Goal: Transaction & Acquisition: Purchase product/service

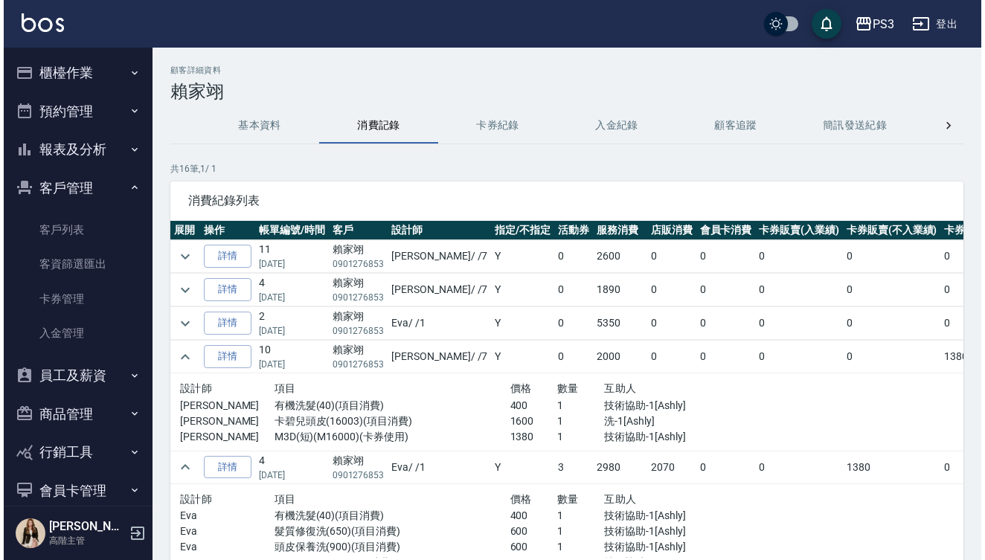
scroll to position [365, 0]
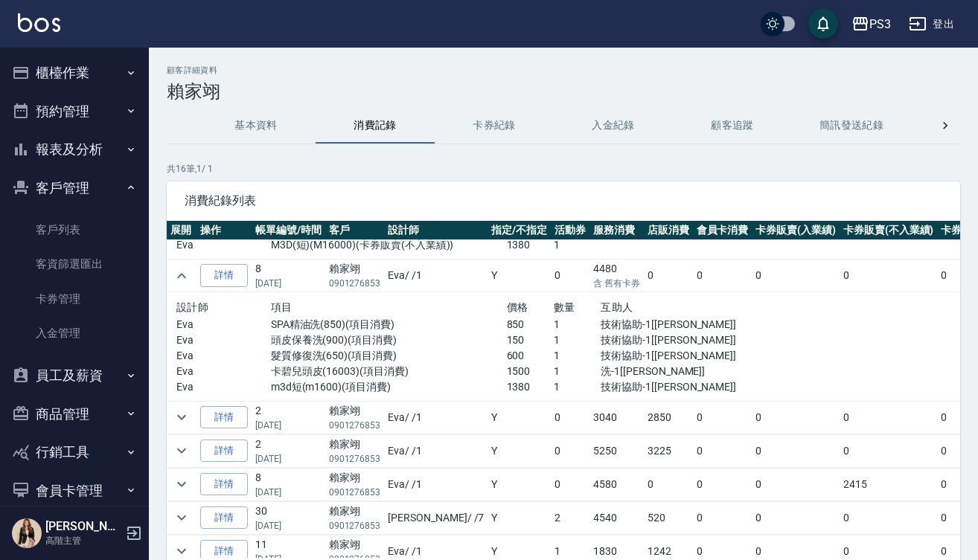
click at [58, 67] on button "櫃檯作業" at bounding box center [74, 73] width 137 height 39
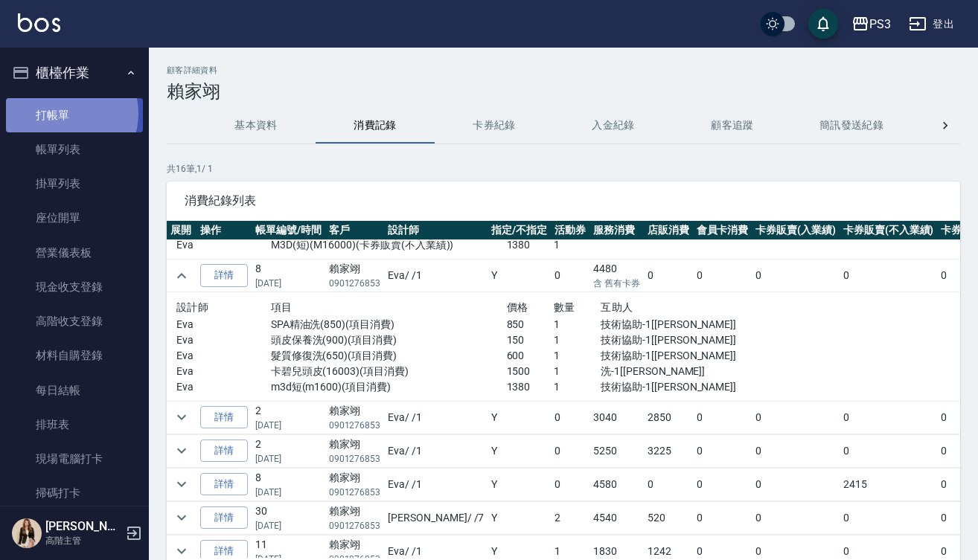
click at [65, 113] on link "打帳單" at bounding box center [74, 115] width 137 height 34
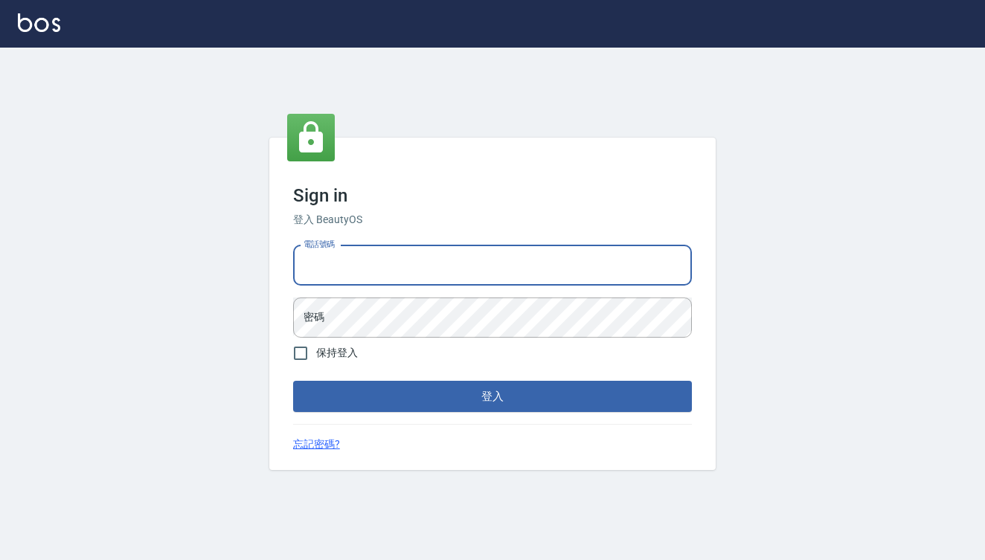
type input "0909291021"
click at [493, 397] on button "登入" at bounding box center [492, 396] width 399 height 31
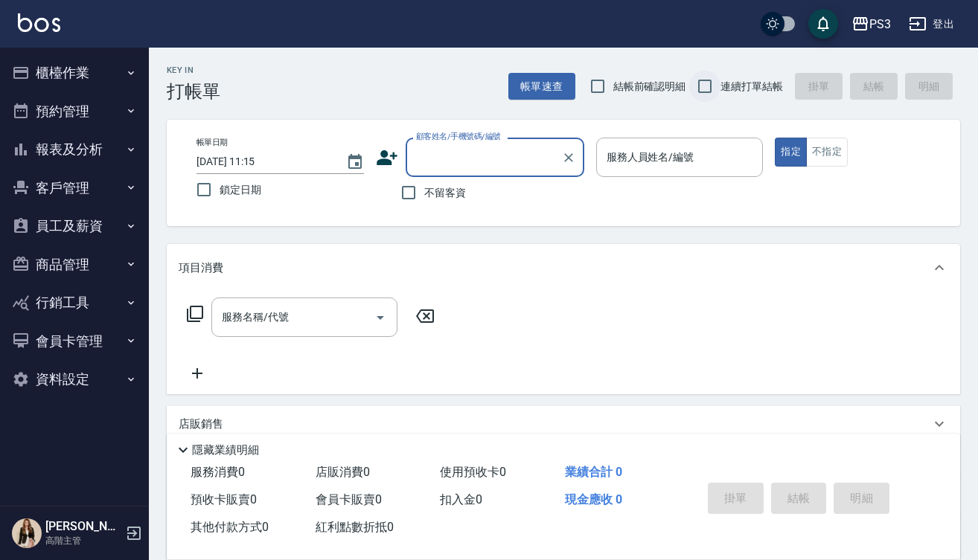
click at [704, 89] on input "連續打單結帳" at bounding box center [704, 86] width 31 height 31
checkbox input "true"
click at [353, 166] on icon "Choose date, selected date is 2025-09-16" at bounding box center [355, 162] width 18 height 18
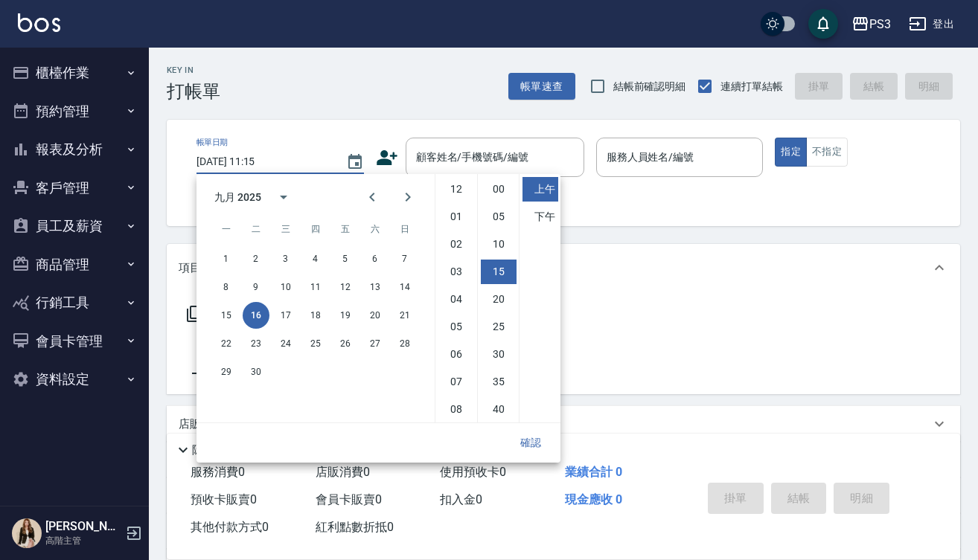
scroll to position [83, 0]
click at [405, 287] on button "14" at bounding box center [404, 287] width 27 height 27
type input "[DATE] 11:15"
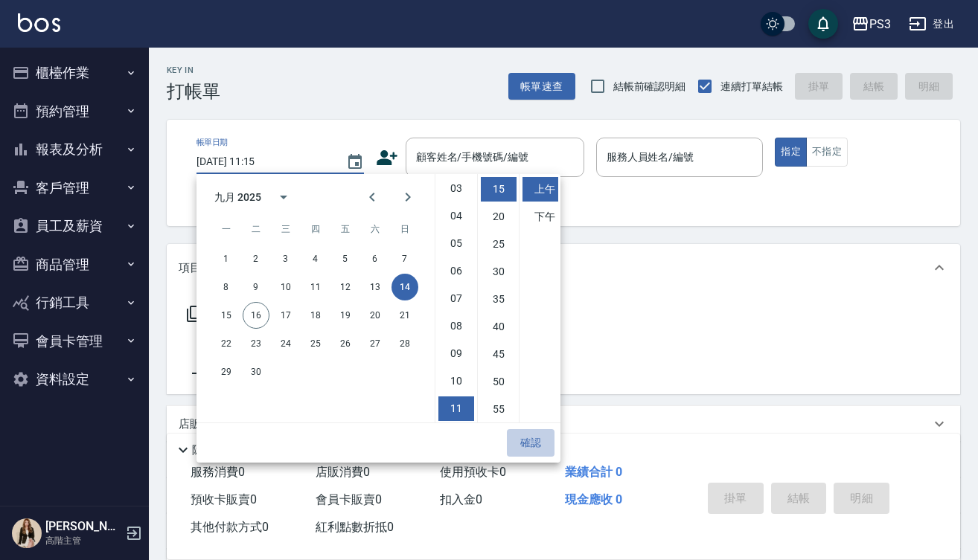
click at [536, 440] on button "確認" at bounding box center [531, 443] width 48 height 28
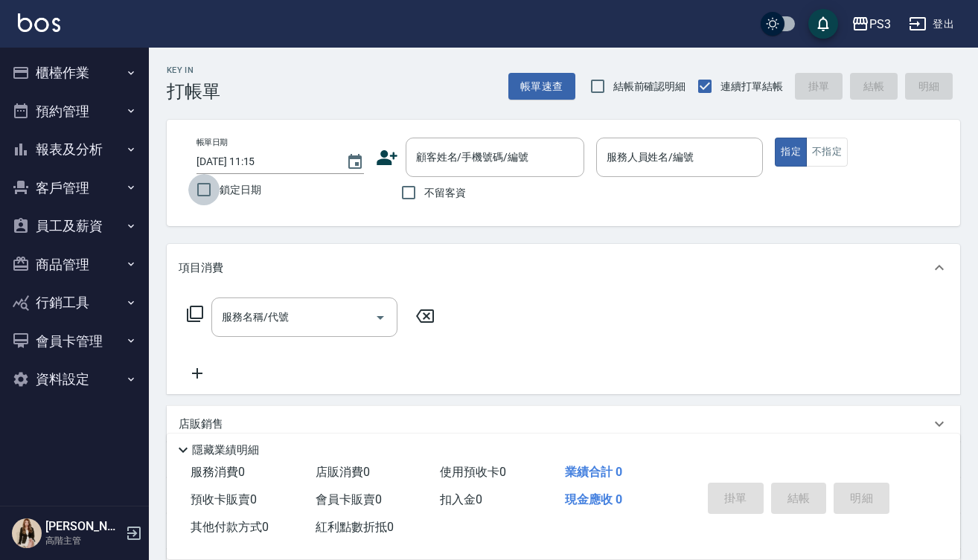
click at [203, 191] on input "鎖定日期" at bounding box center [203, 189] width 31 height 31
checkbox input "true"
click at [437, 156] on input "顧客姓名/手機號碼/編號" at bounding box center [483, 157] width 143 height 26
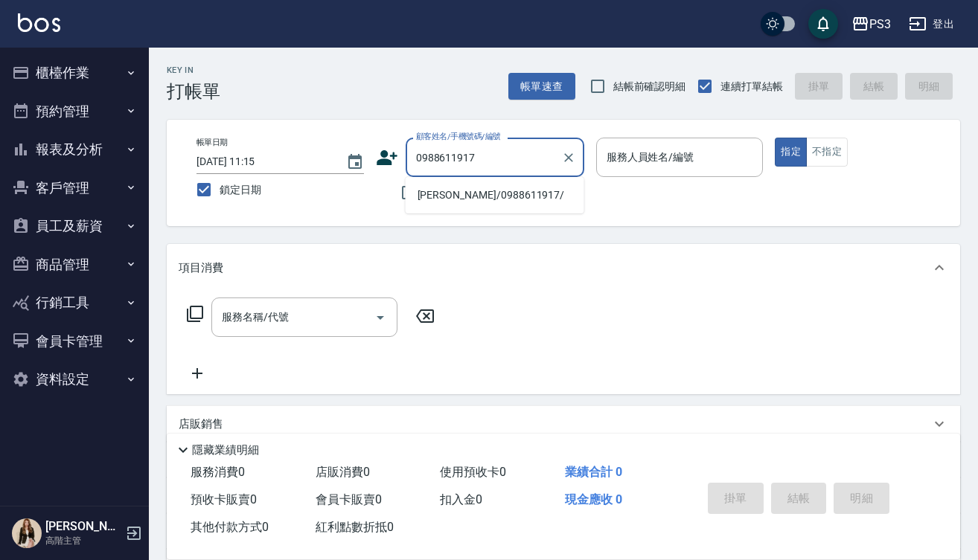
type input "[PERSON_NAME]/0988611917/"
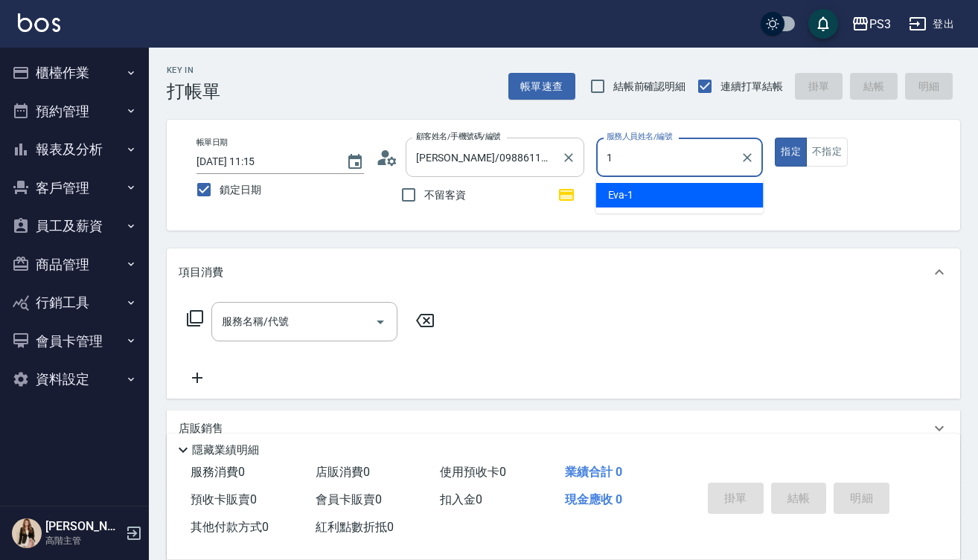
type input "Eva-1"
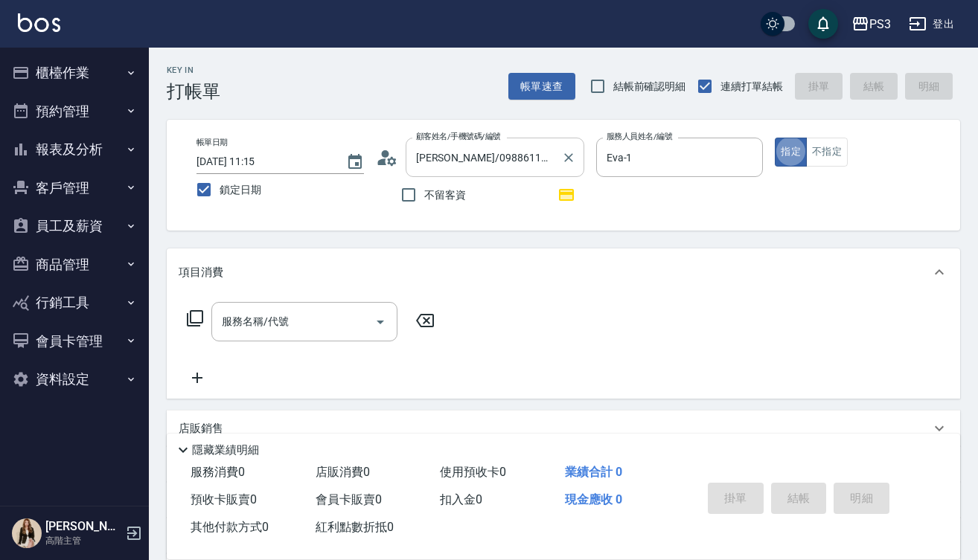
type button "true"
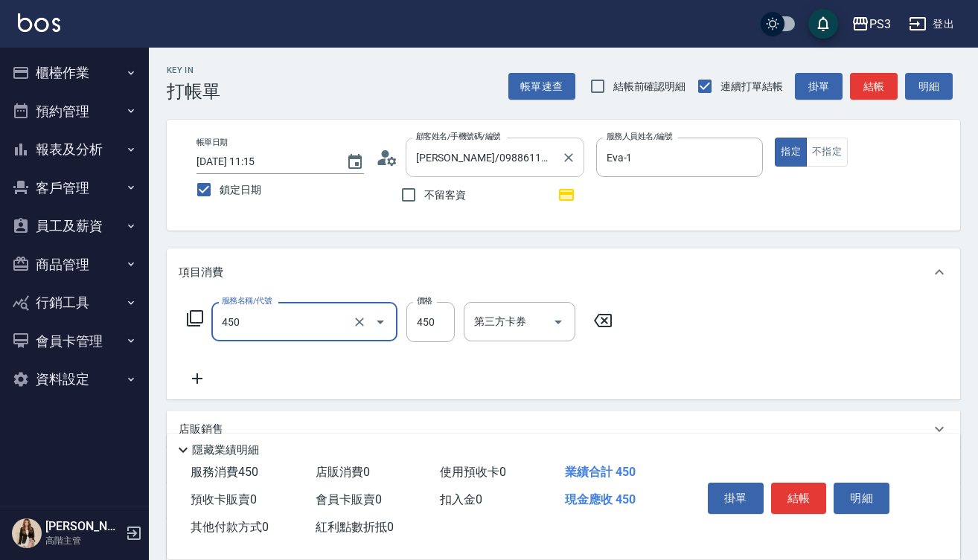
type input "有機洗髮(450)"
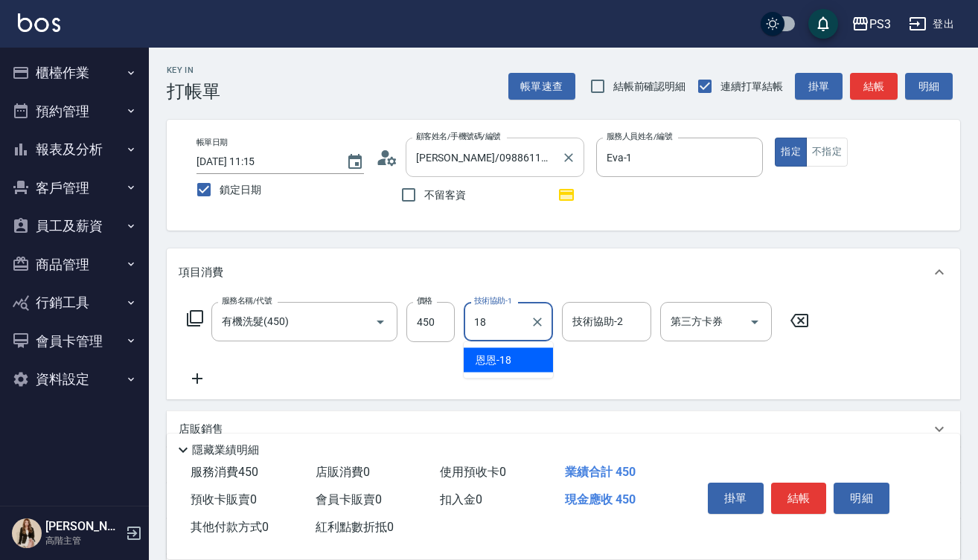
type input "恩恩-18"
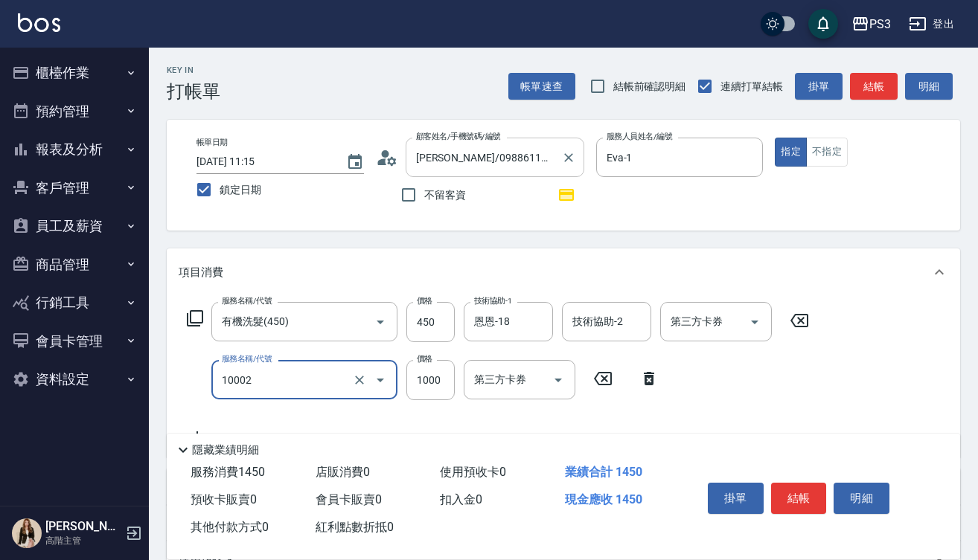
type input "去色中(10002)"
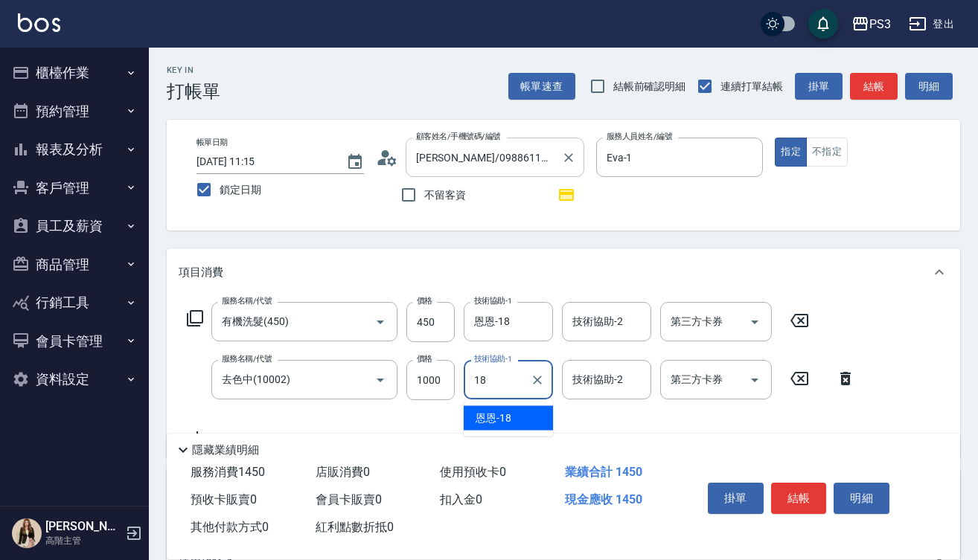
type input "恩恩-18"
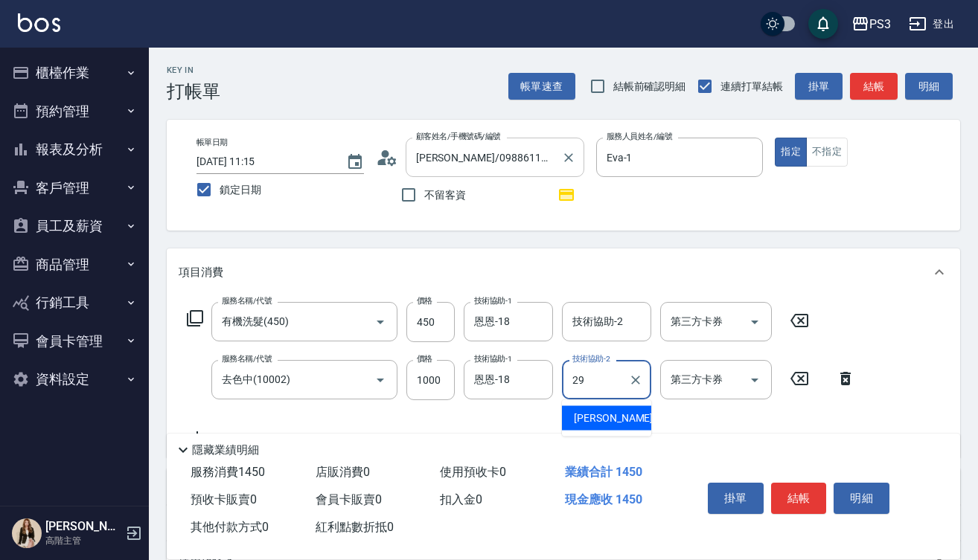
type input "[PERSON_NAME]-29"
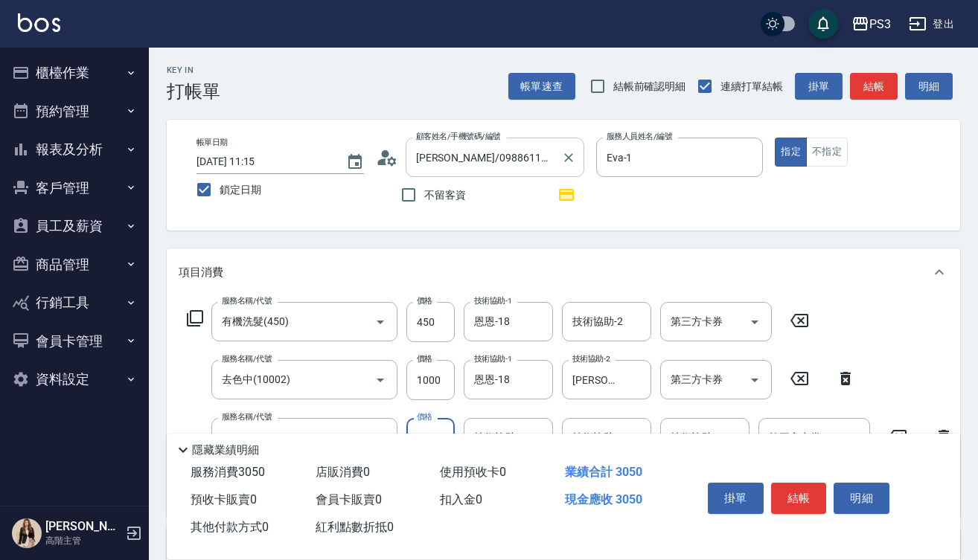
type input "染L(16002)"
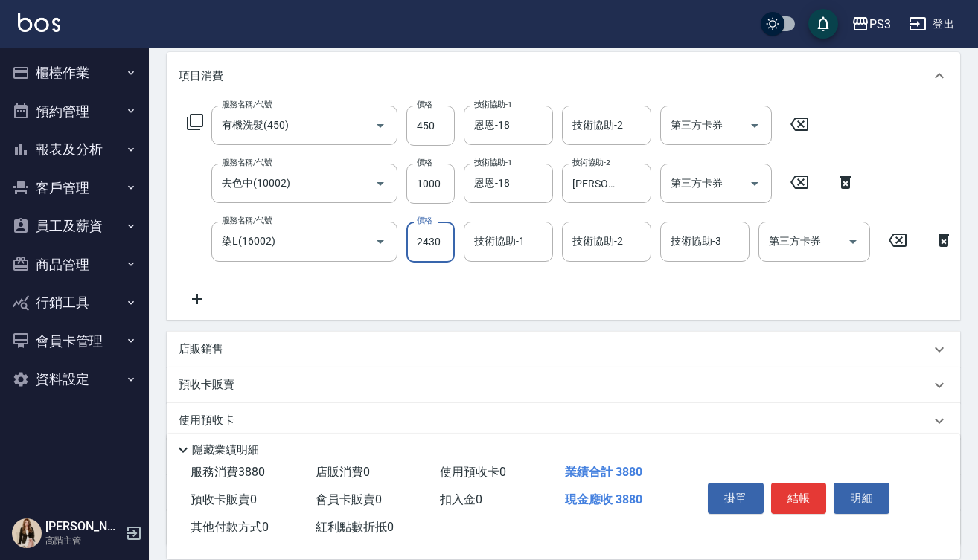
type input "2430"
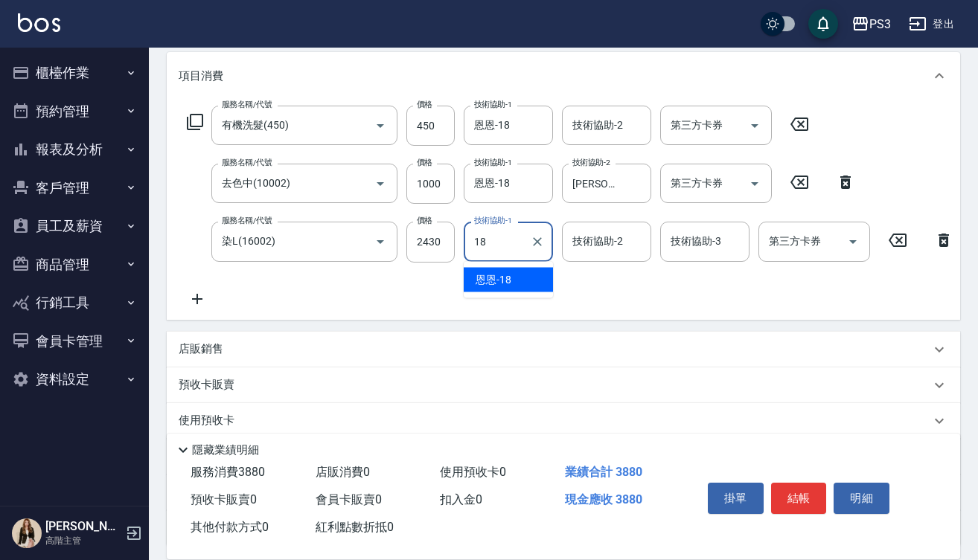
type input "恩恩-18"
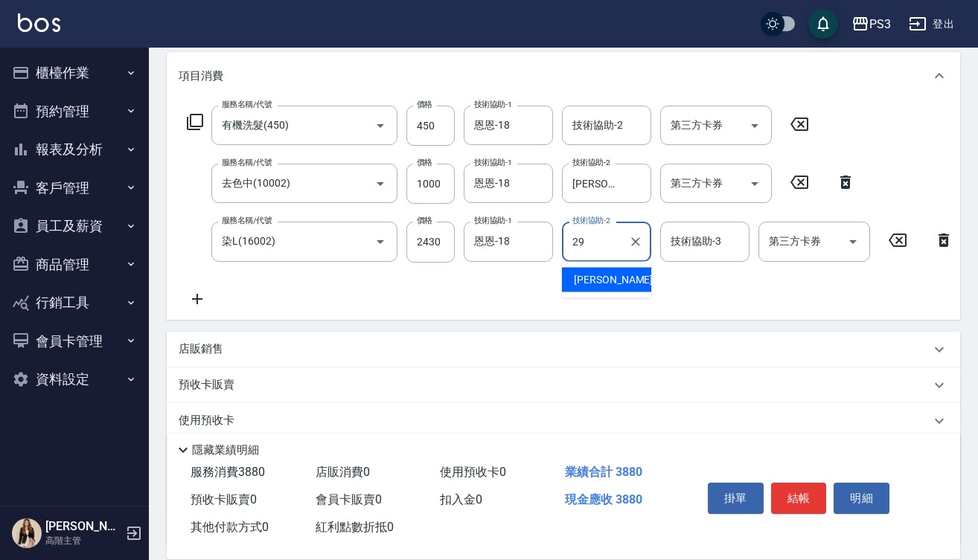
type input "[PERSON_NAME]-29"
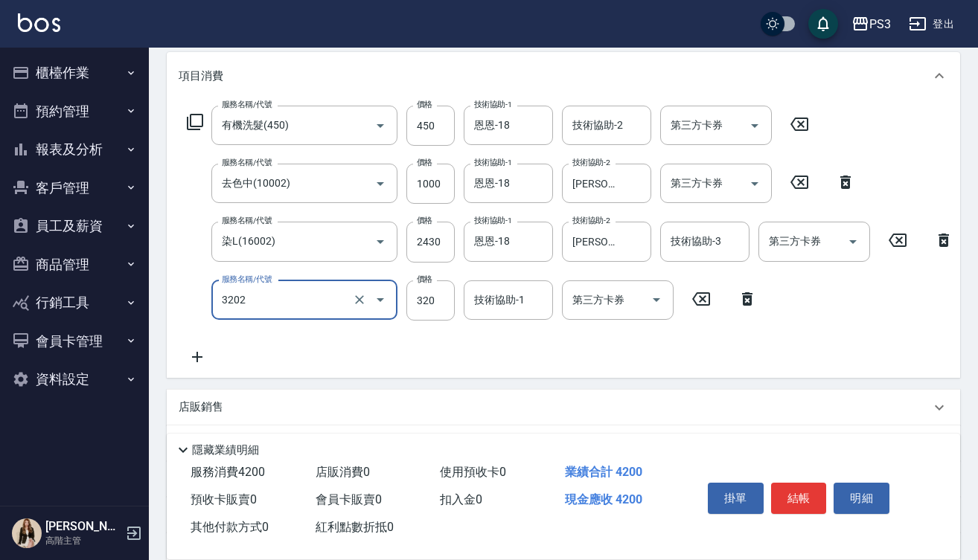
type input "頭皮隔離(3202)"
type input "300"
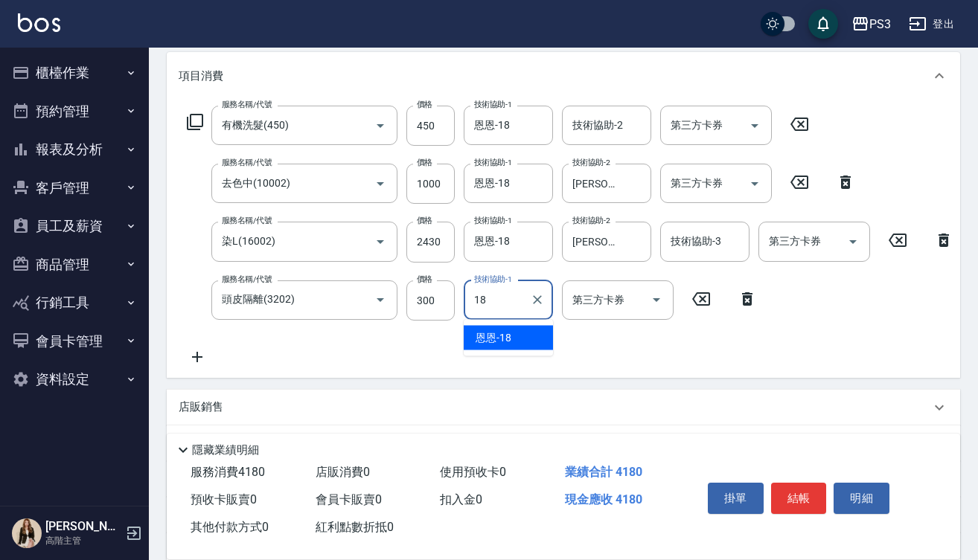
type input "恩恩-18"
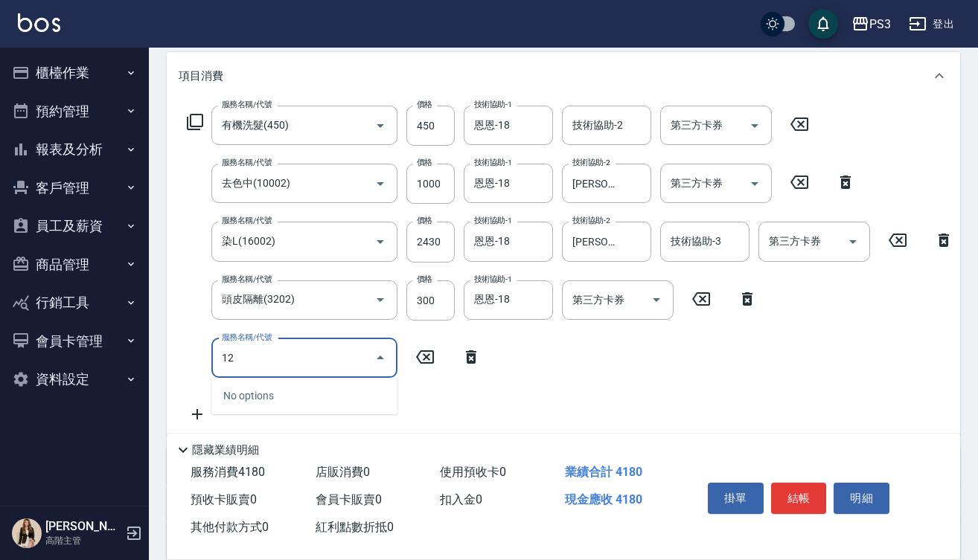
type input "1"
type input "深層中(1040)"
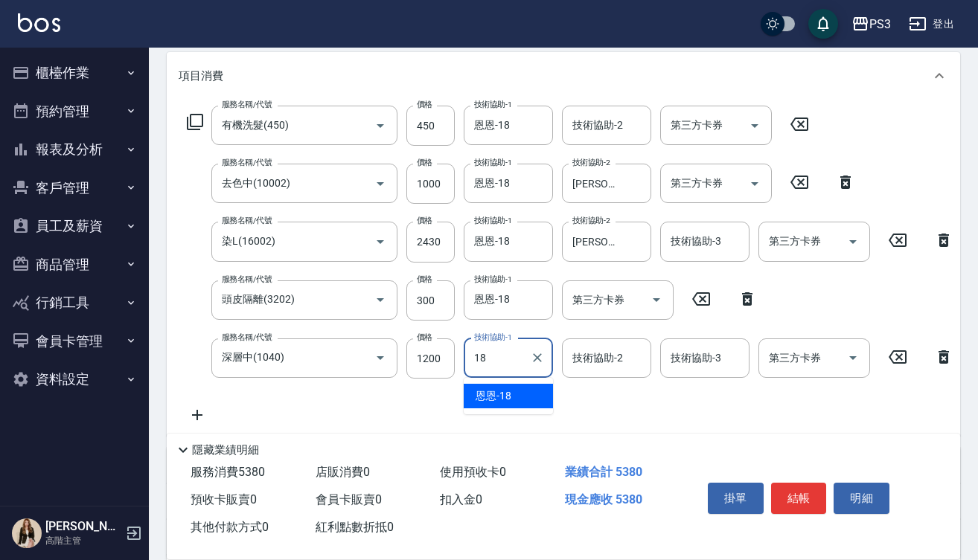
type input "恩恩-18"
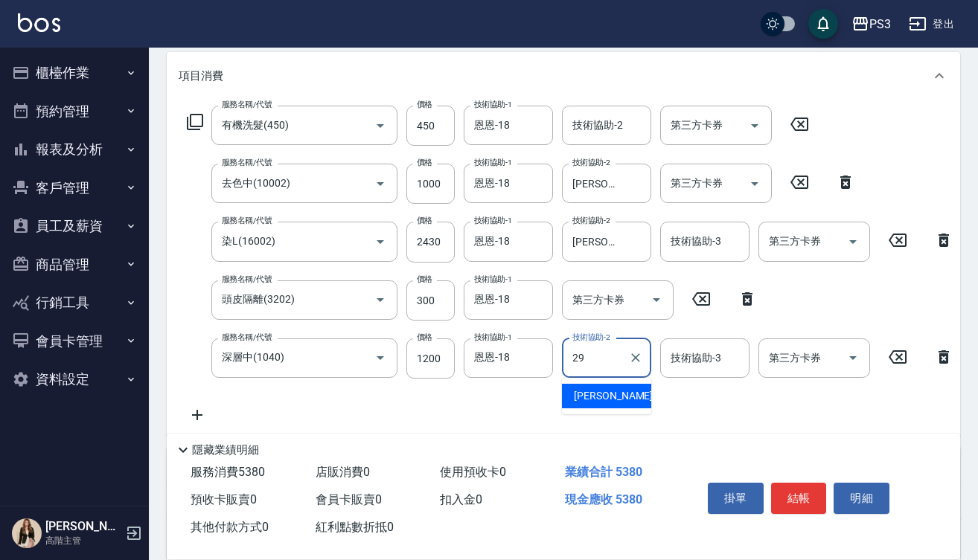
type input "[PERSON_NAME]-29"
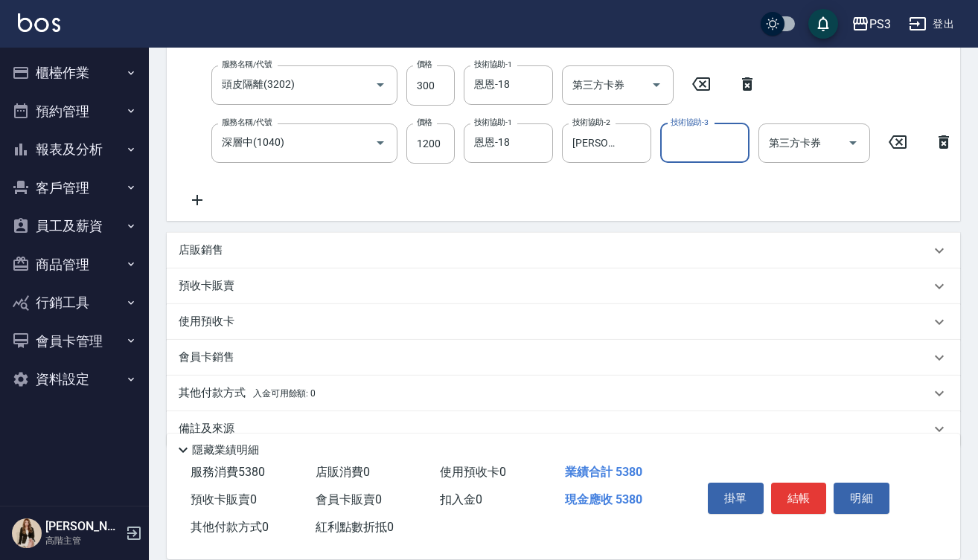
scroll to position [414, 0]
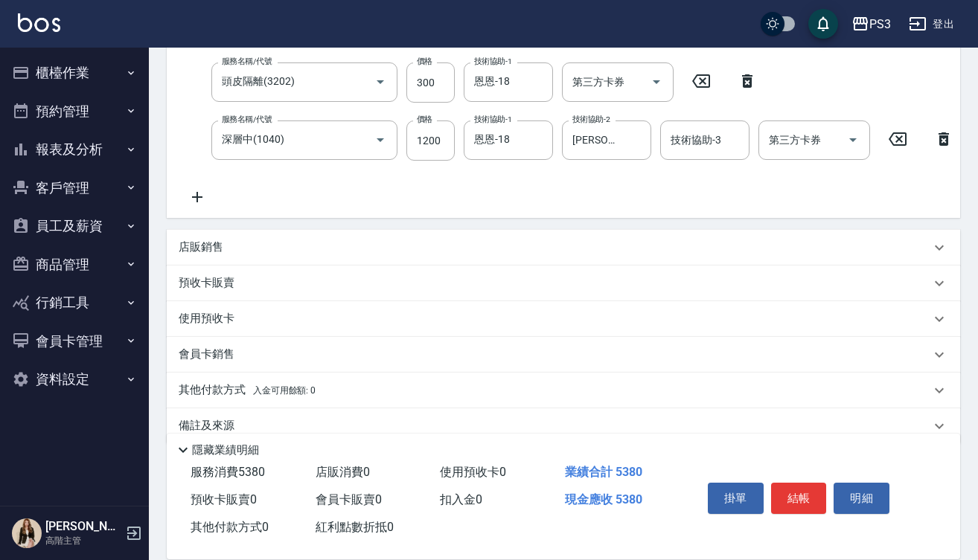
click at [231, 255] on div "店販銷售" at bounding box center [554, 248] width 751 height 16
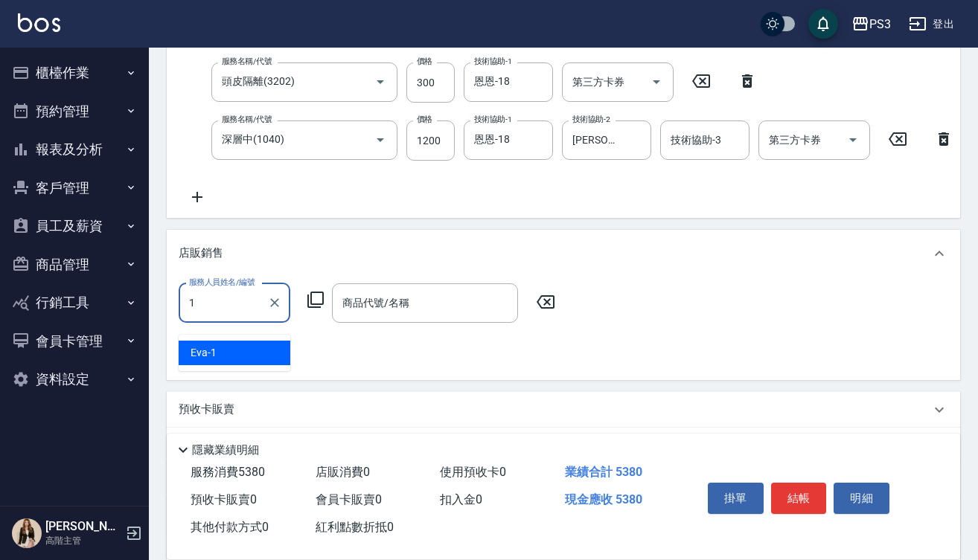
type input "Eva-1"
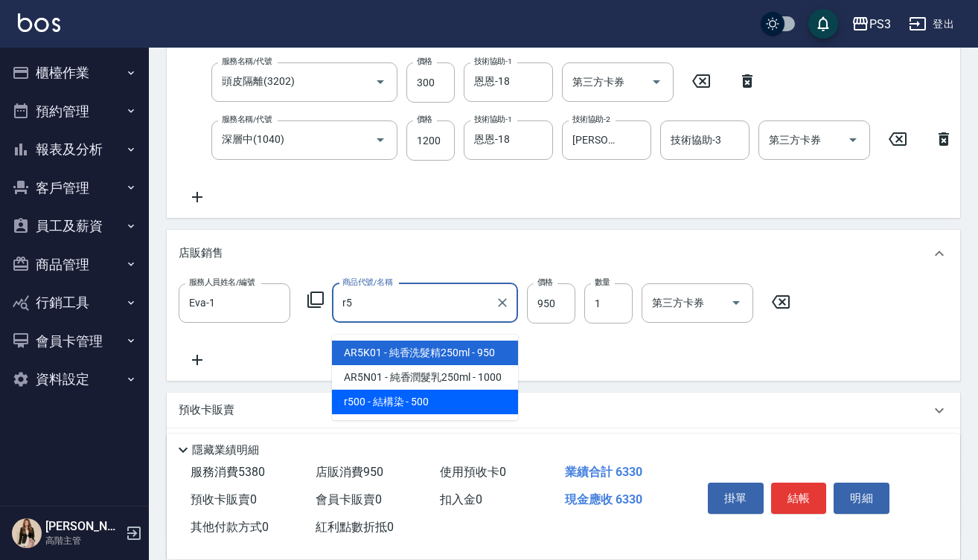
type input "結構染"
type input "500"
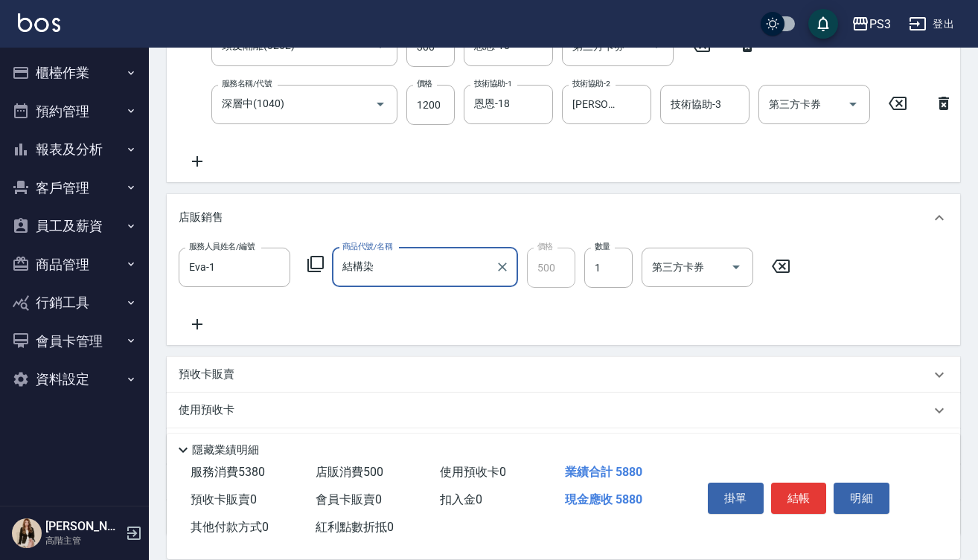
scroll to position [461, 0]
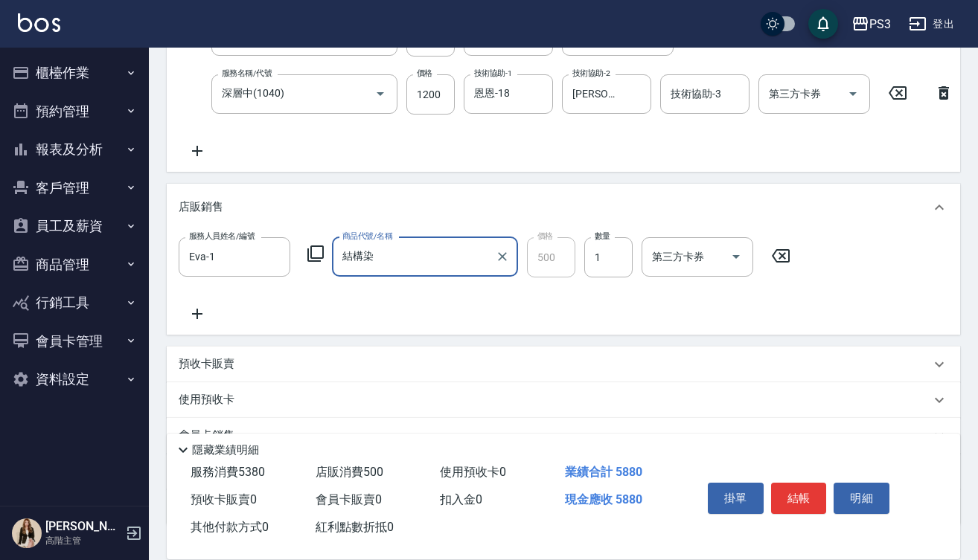
click at [203, 323] on icon at bounding box center [197, 314] width 37 height 18
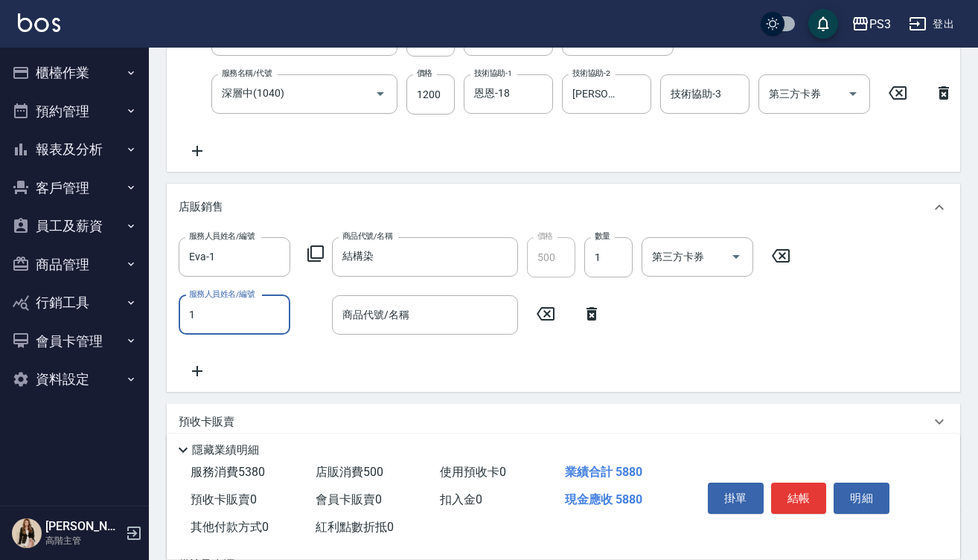
type input "Eva-1"
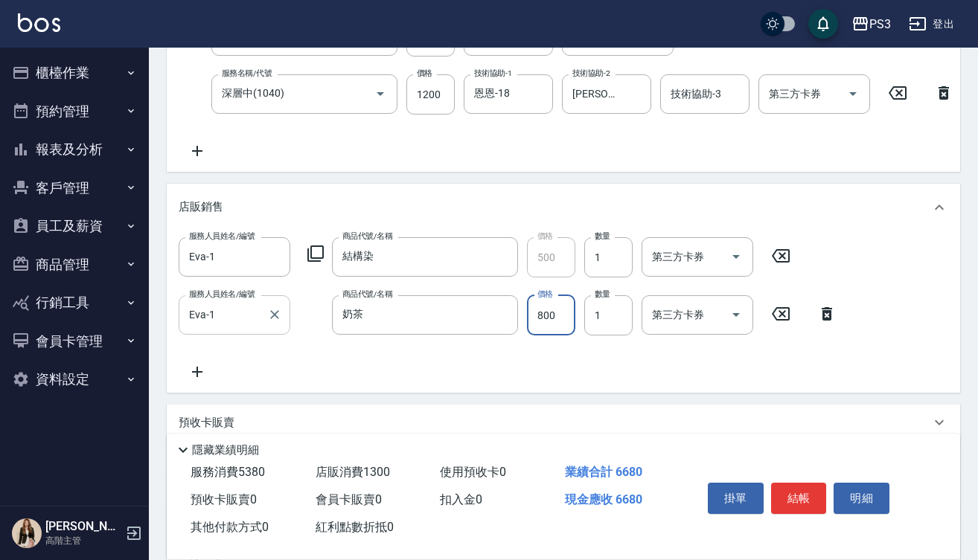
type input "川越補色洗-(奶茶色)"
type input "720"
click at [798, 492] on button "結帳" at bounding box center [799, 498] width 56 height 31
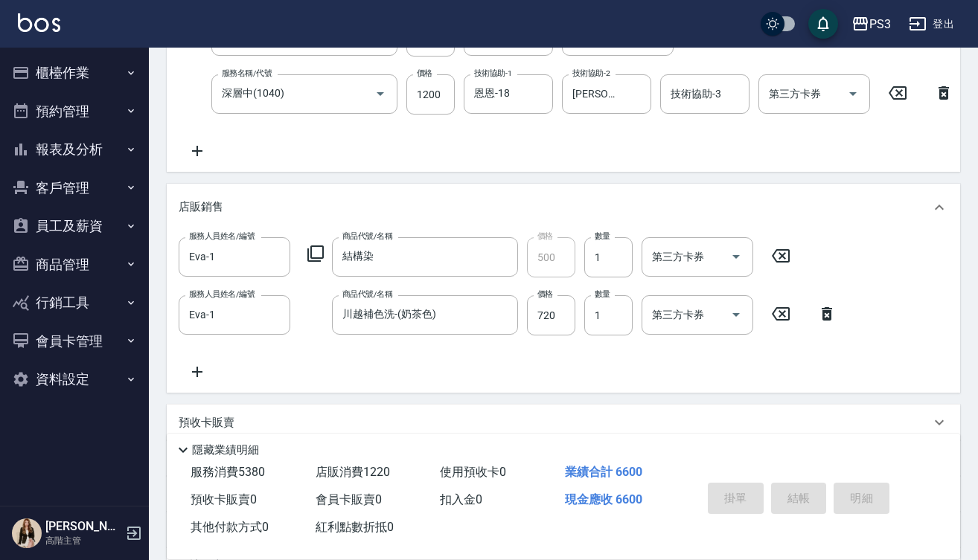
scroll to position [0, 0]
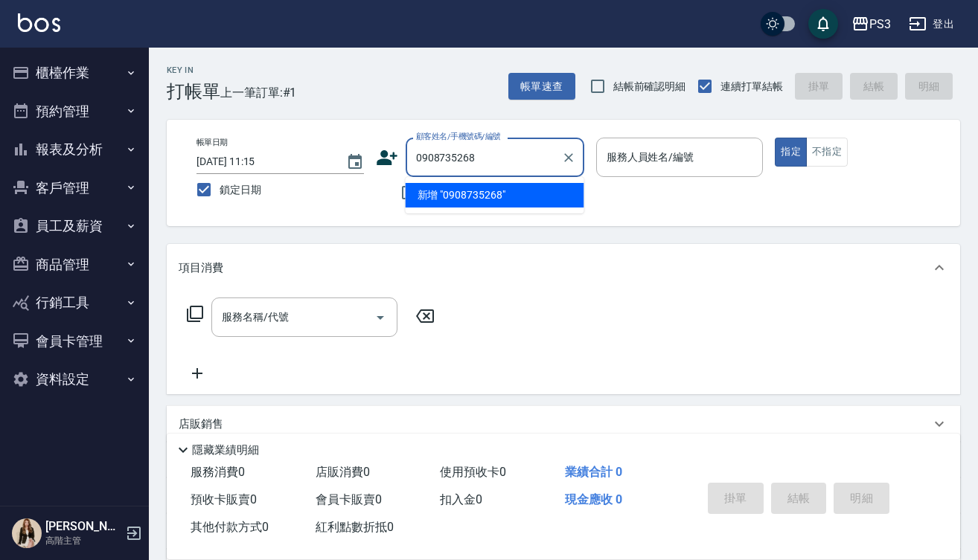
type input "0908735268"
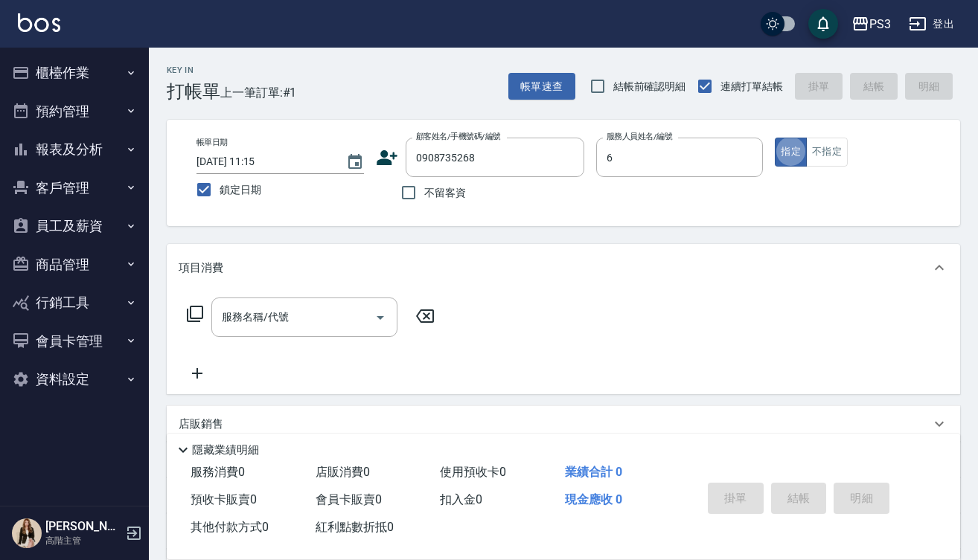
type input "Van-6"
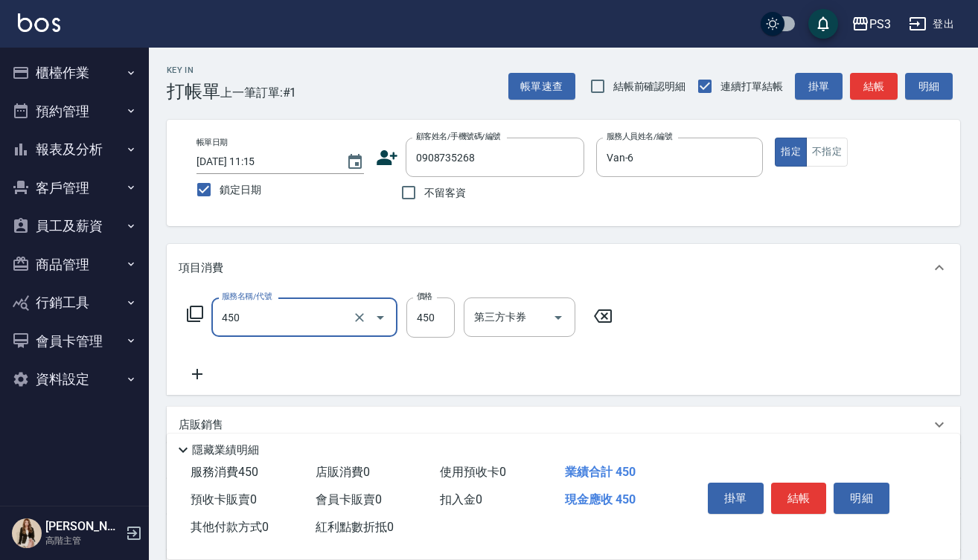
type input "有機洗髮(450)"
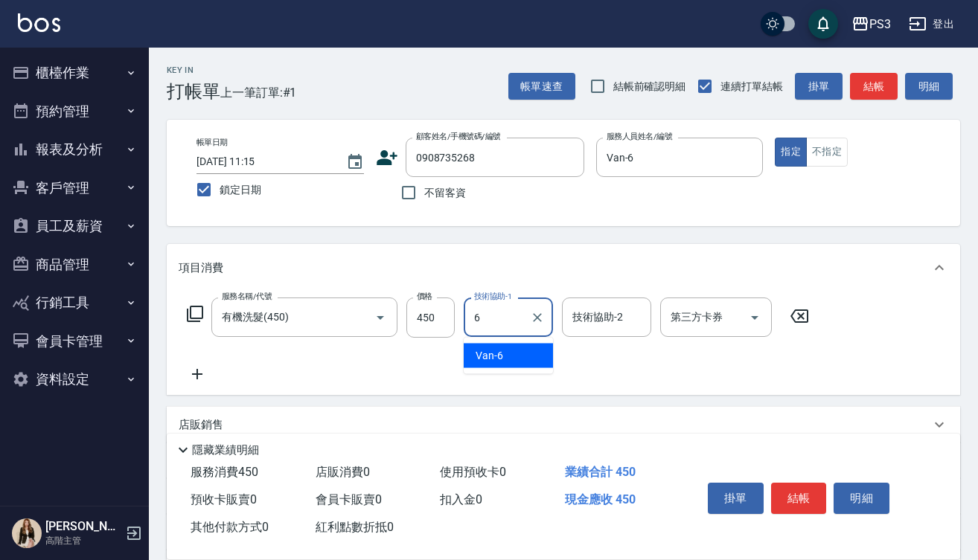
type input "Van-6"
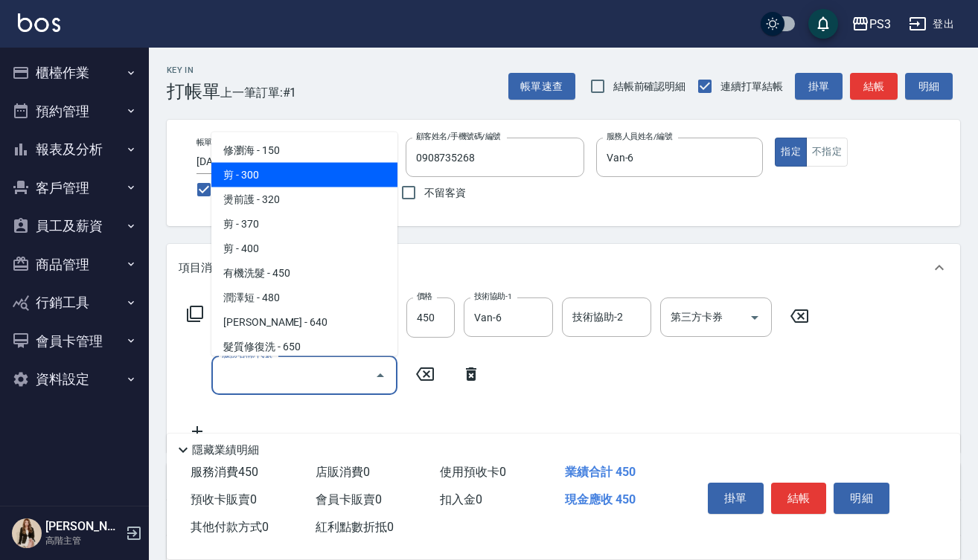
type input "剪(300)"
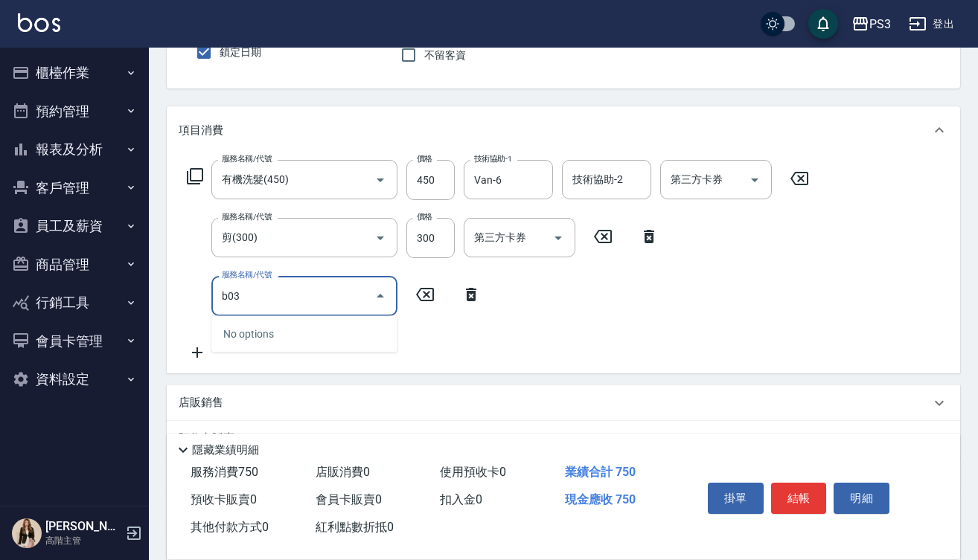
scroll to position [144, 0]
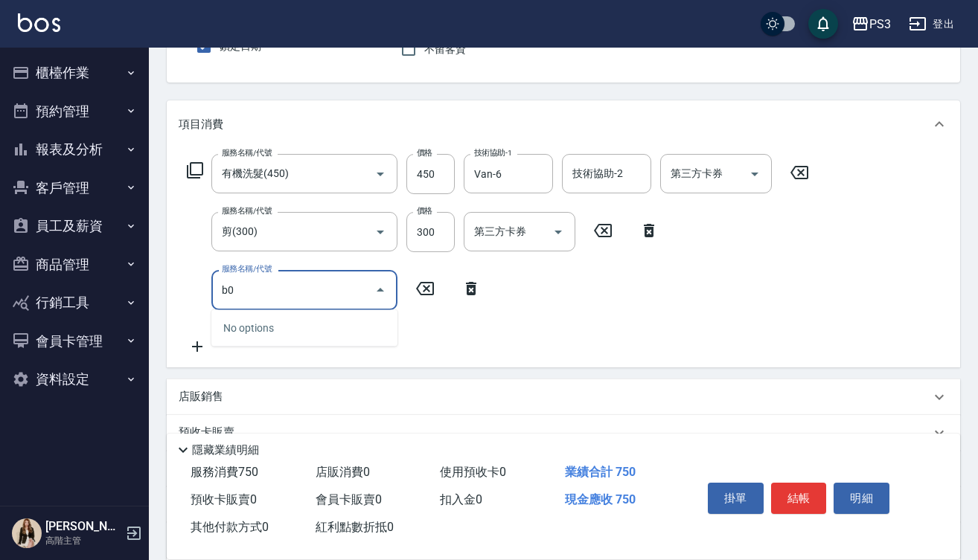
type input "b"
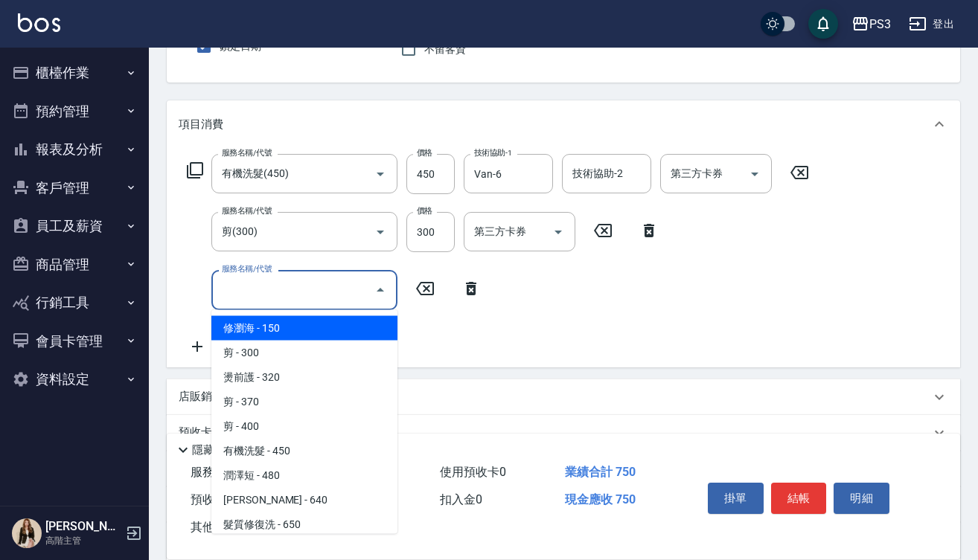
type input "b"
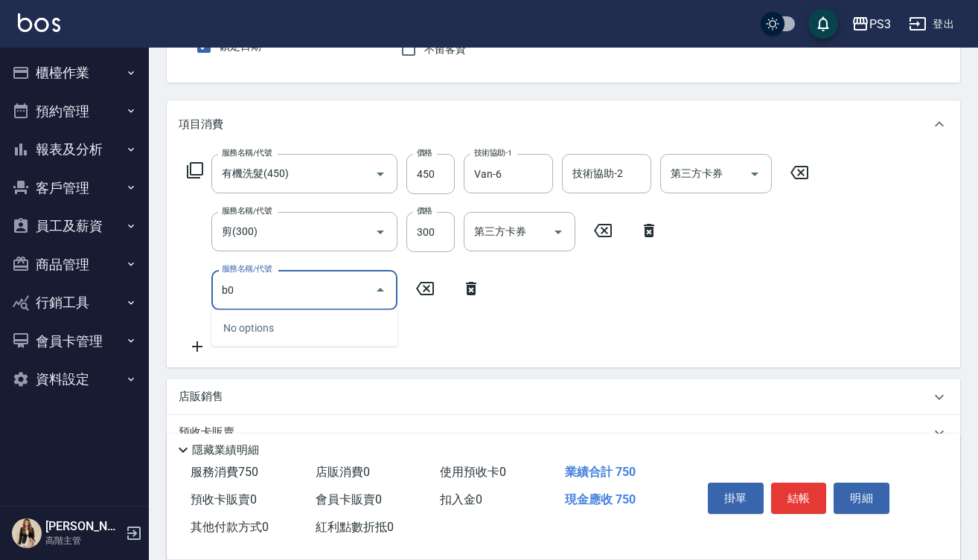
type input "b"
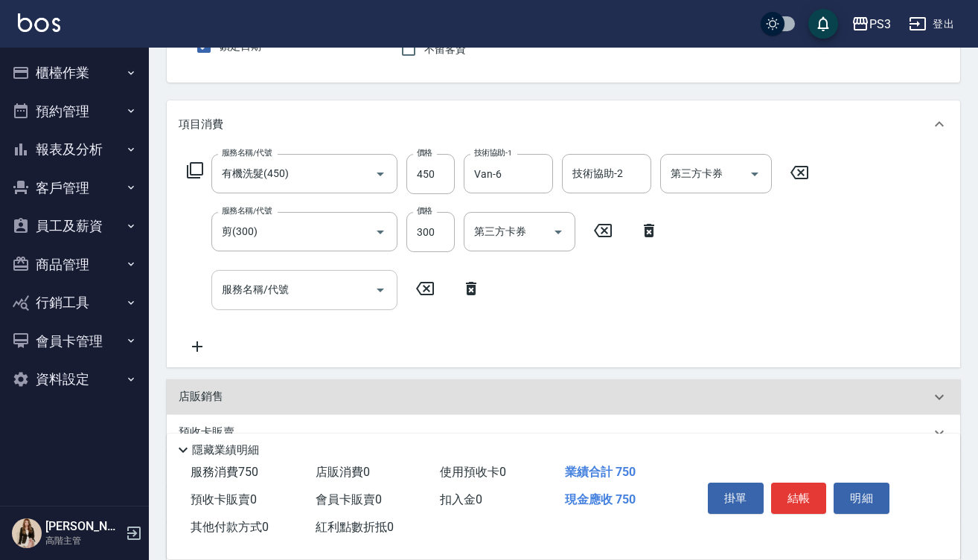
click at [263, 308] on div "服務名稱/代號" at bounding box center [304, 289] width 186 height 39
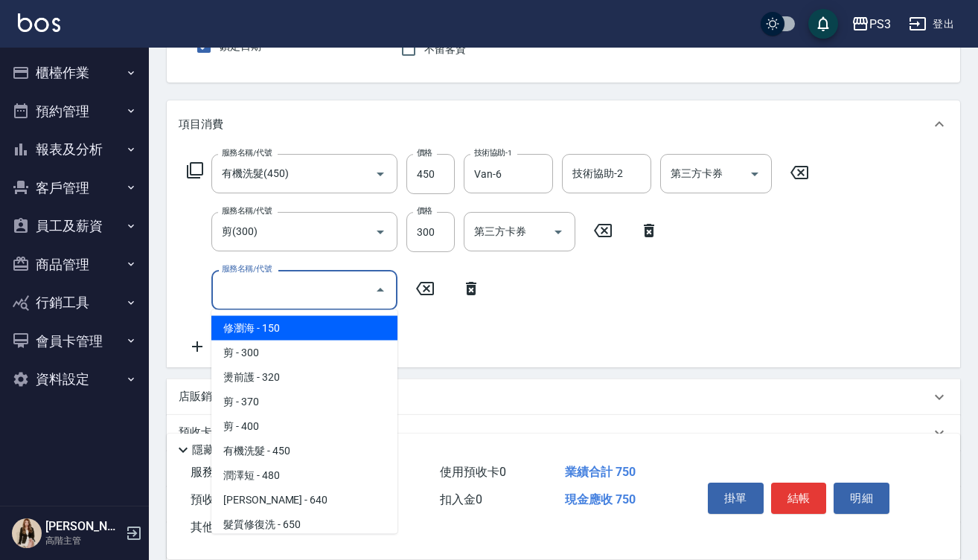
type input "b"
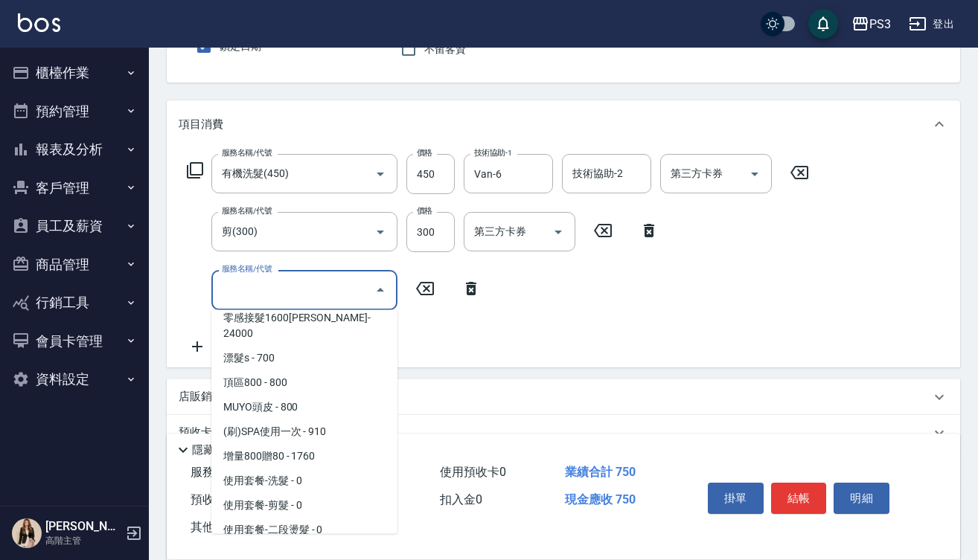
scroll to position [1193, 0]
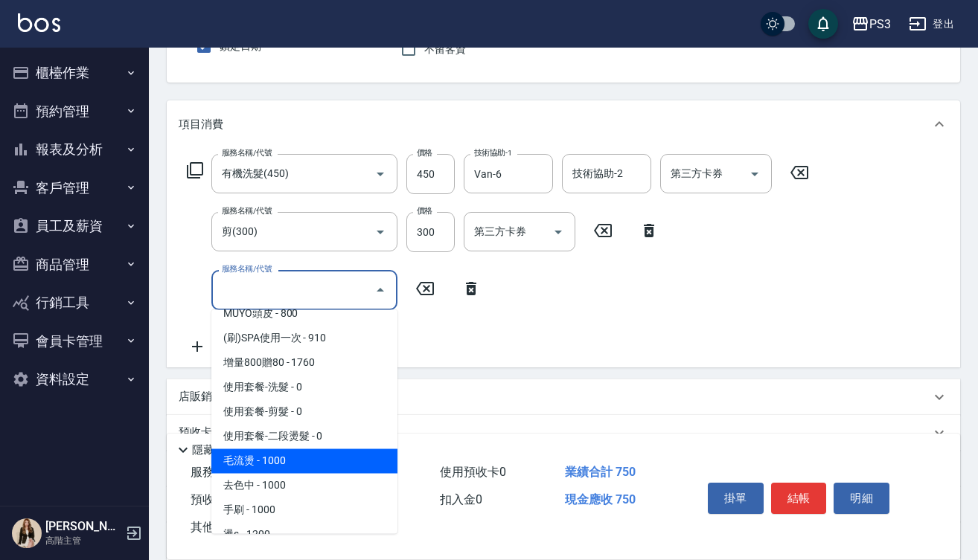
type input "S"
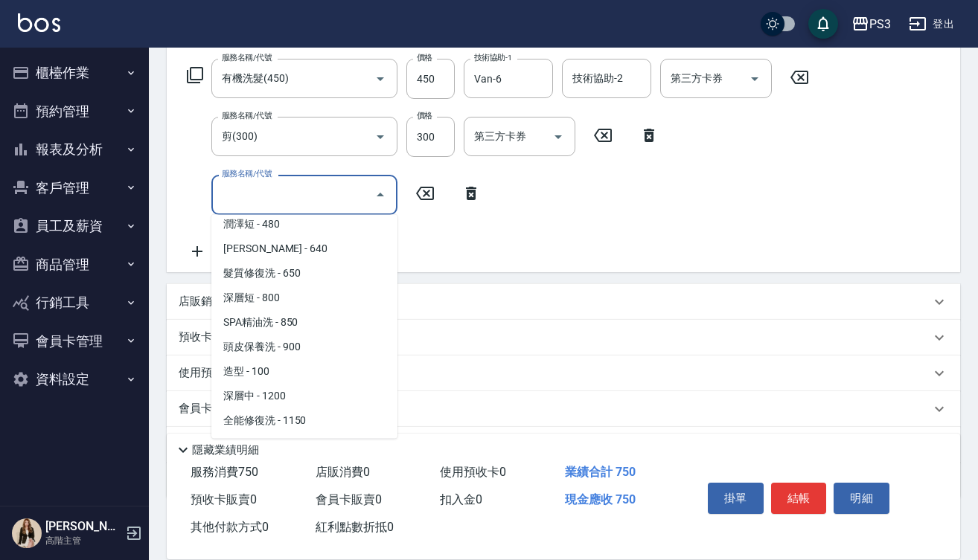
scroll to position [6, 0]
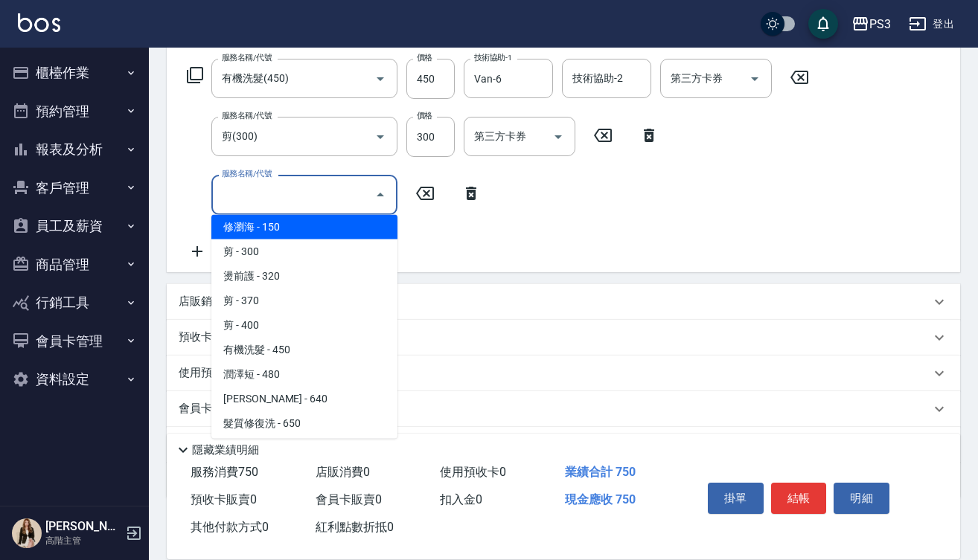
click at [280, 211] on div "服務名稱/代號" at bounding box center [304, 194] width 186 height 39
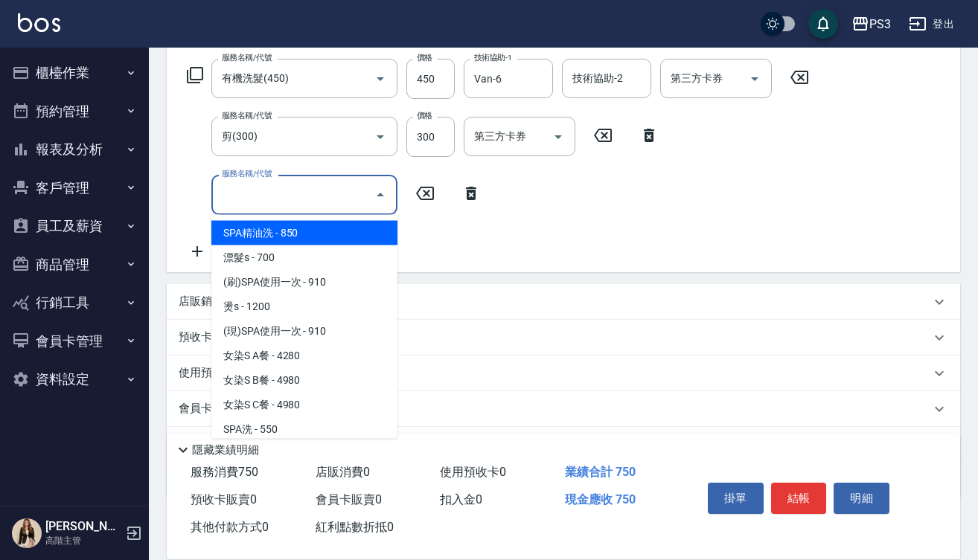
type input "s"
type input "D"
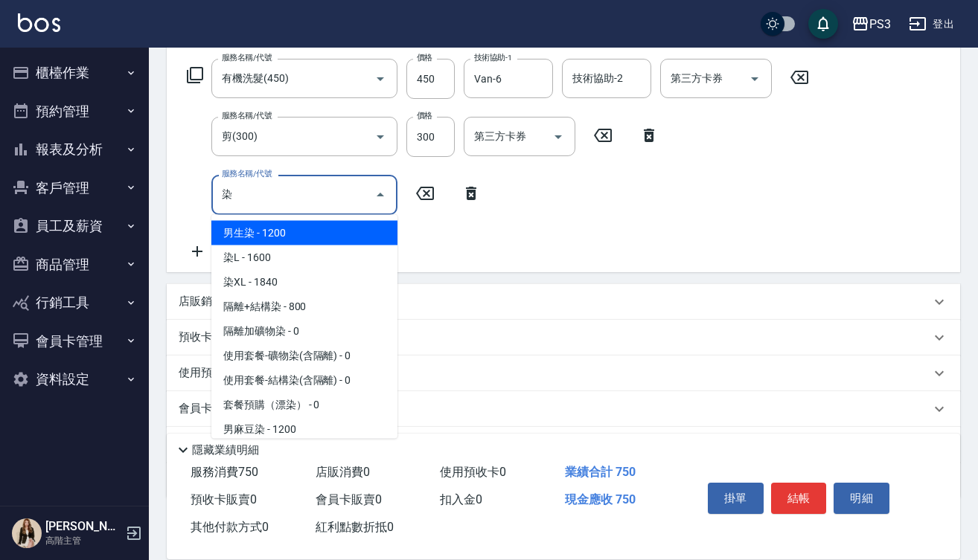
scroll to position [0, 0]
click at [315, 234] on span "男生染 - 1200" at bounding box center [304, 233] width 186 height 25
type input "男生染(12002)"
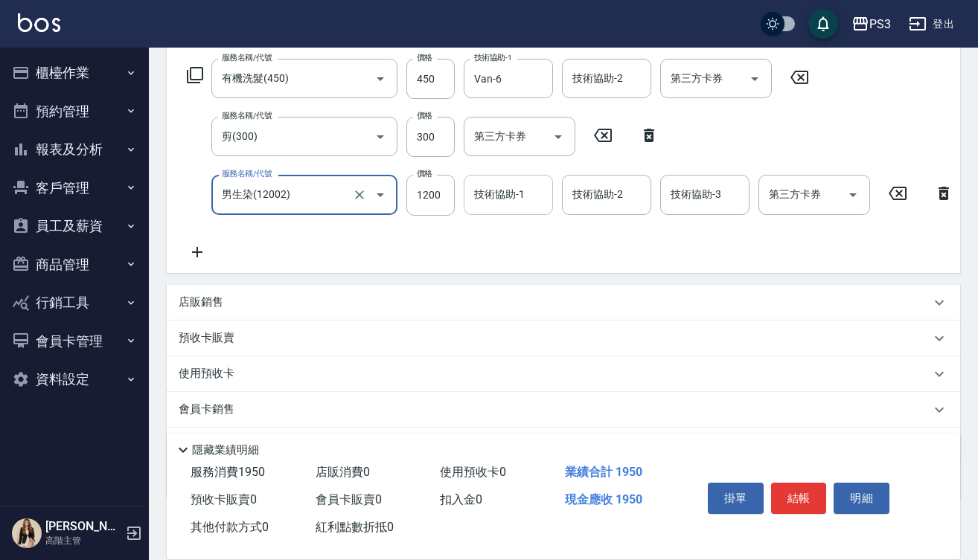
click at [503, 201] on input "技術協助-1" at bounding box center [508, 195] width 76 height 26
click at [399, 246] on div "服務名稱/代號 有機洗髮(450) 服務名稱/代號 價格 450 價格 技術協助-1 Van-6 技術協助-1 技術協助-2 技術協助-2 第三方卡券 第三方…" at bounding box center [570, 160] width 783 height 202
click at [507, 206] on input "技術協助-1" at bounding box center [508, 195] width 76 height 26
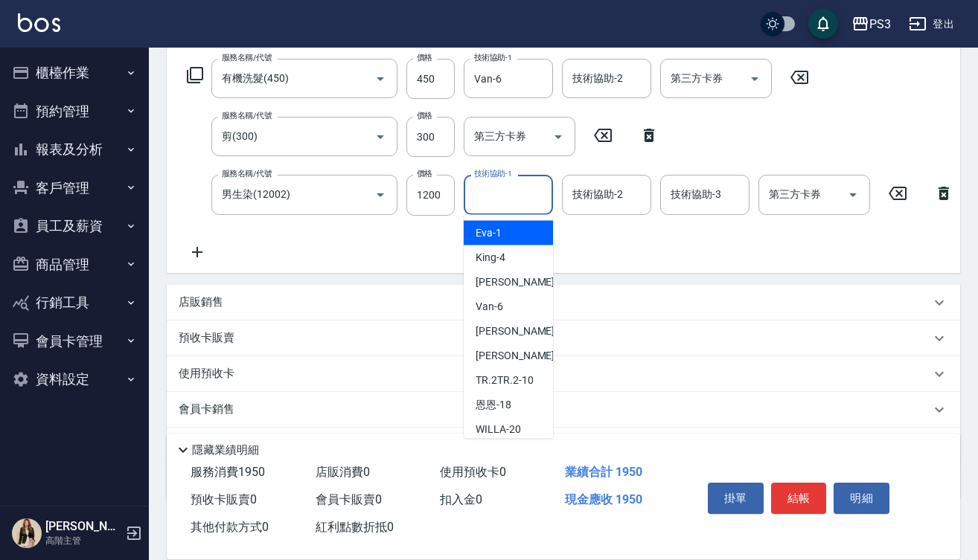
type input "ˊ"
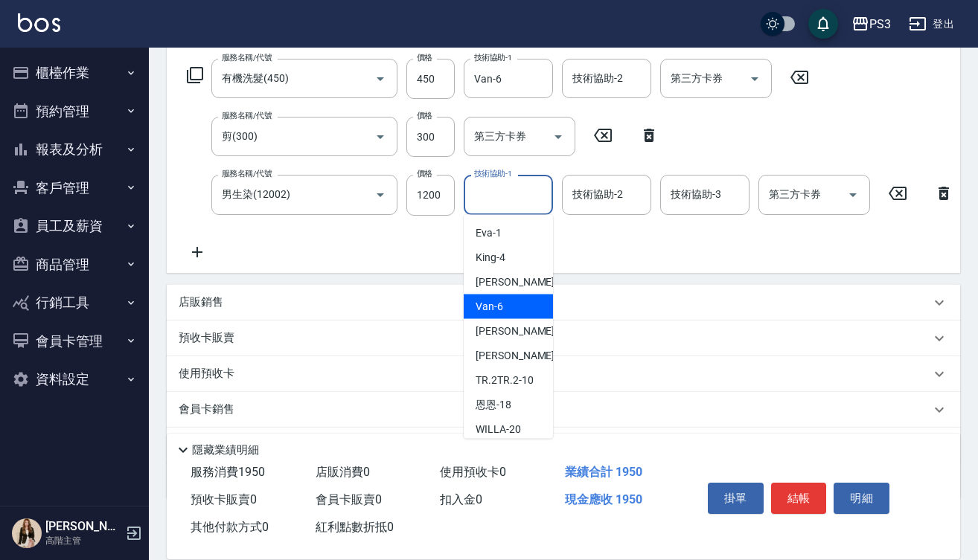
click at [490, 307] on span "Van -6" at bounding box center [489, 307] width 28 height 16
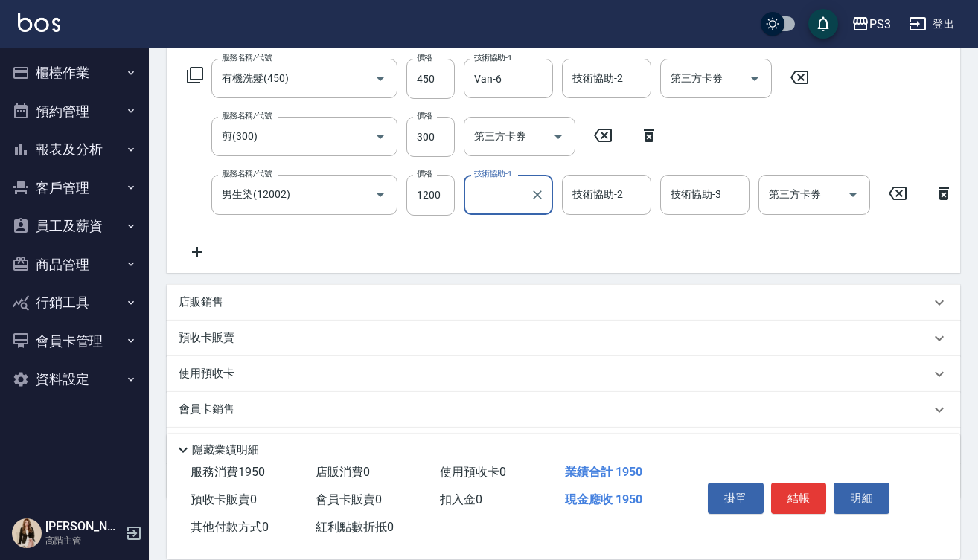
type input "Van-6"
click at [432, 206] on input "1200" at bounding box center [430, 195] width 48 height 40
click at [416, 194] on input "0" at bounding box center [430, 195] width 48 height 40
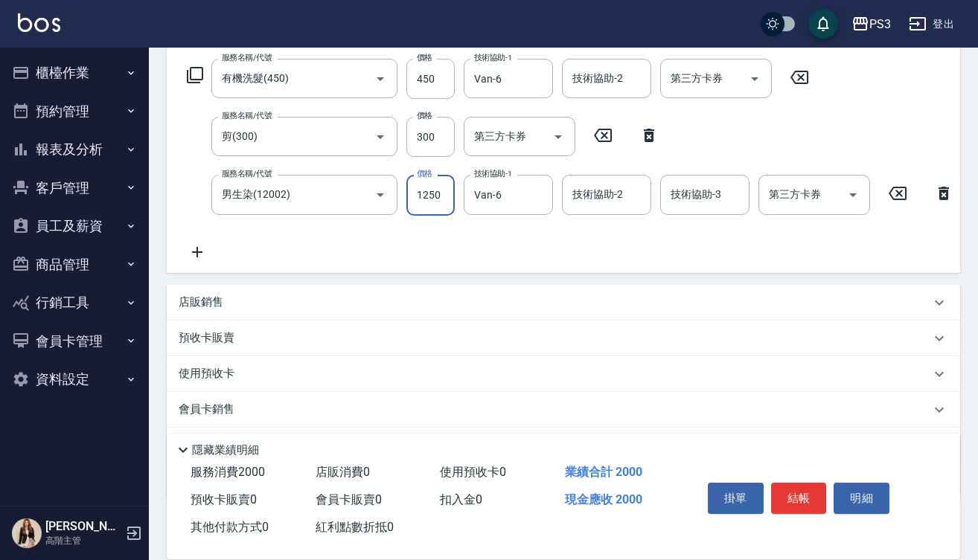
type input "1250"
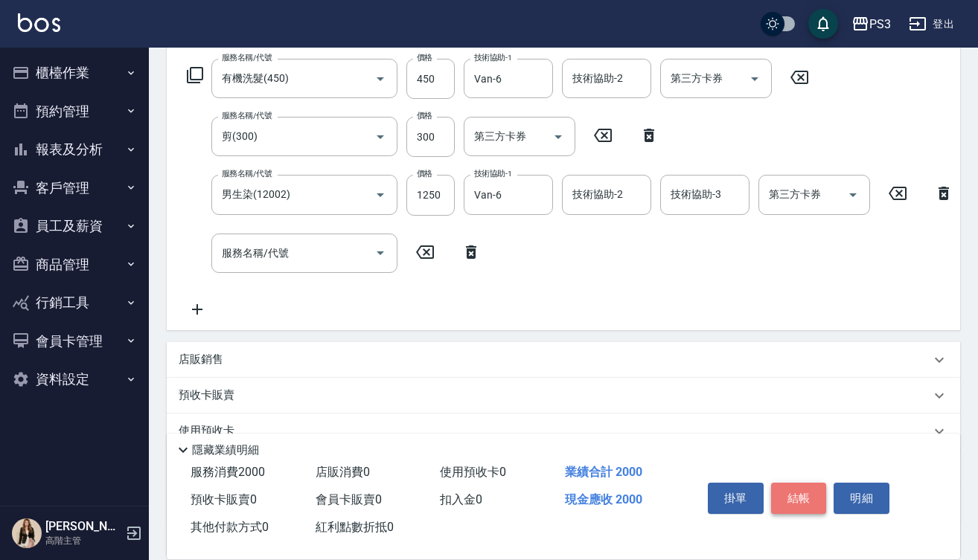
click at [796, 493] on button "結帳" at bounding box center [799, 498] width 56 height 31
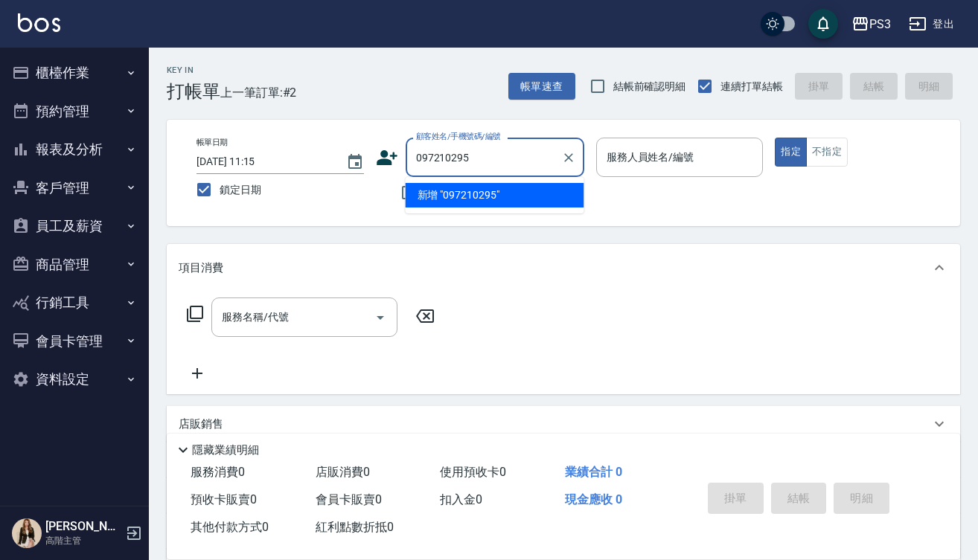
type input "0972102950"
click at [482, 198] on li "[PERSON_NAME]/0972102950/T83586" at bounding box center [494, 195] width 179 height 25
click at [439, 203] on li "[PERSON_NAME]/0972102950/T83586" at bounding box center [494, 195] width 179 height 25
type input "[PERSON_NAME]/0972102950/T83586"
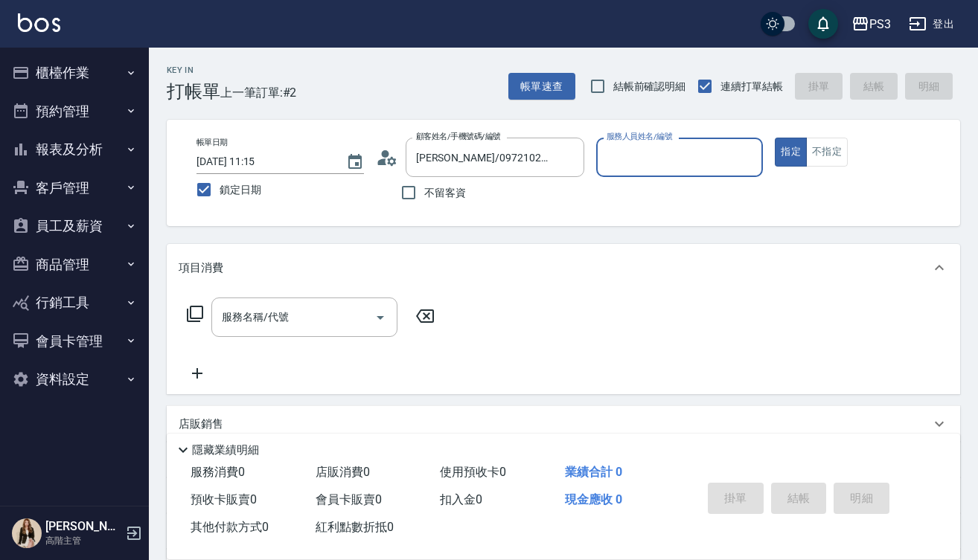
type input "Eva-1"
click at [439, 203] on label "不留客資" at bounding box center [429, 192] width 73 height 31
click at [424, 203] on input "不留客資" at bounding box center [408, 192] width 31 height 31
checkbox input "true"
click at [453, 194] on span "不留客資" at bounding box center [445, 193] width 42 height 16
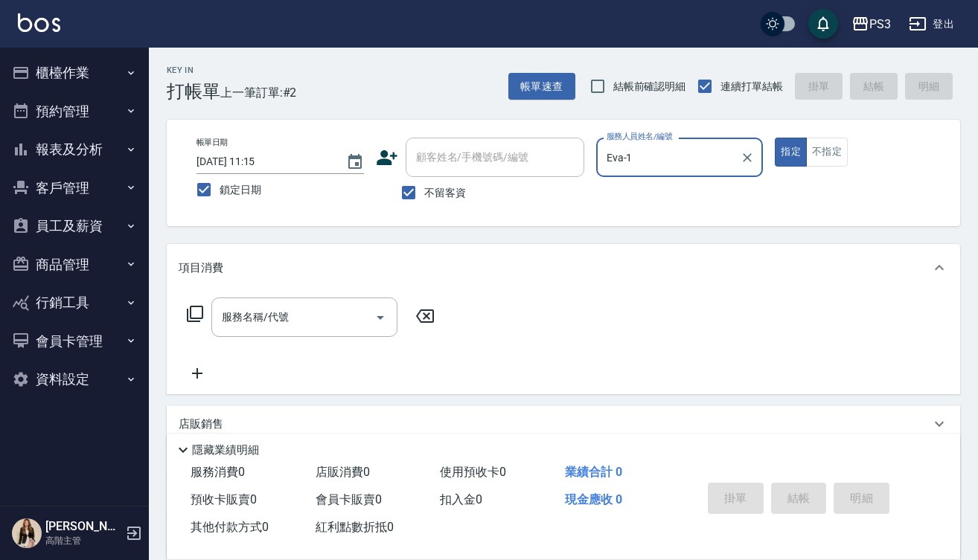
click at [424, 194] on input "不留客資" at bounding box center [408, 192] width 31 height 31
checkbox input "false"
click at [492, 142] on div "顧客姓名/手機號碼/編號" at bounding box center [494, 157] width 179 height 39
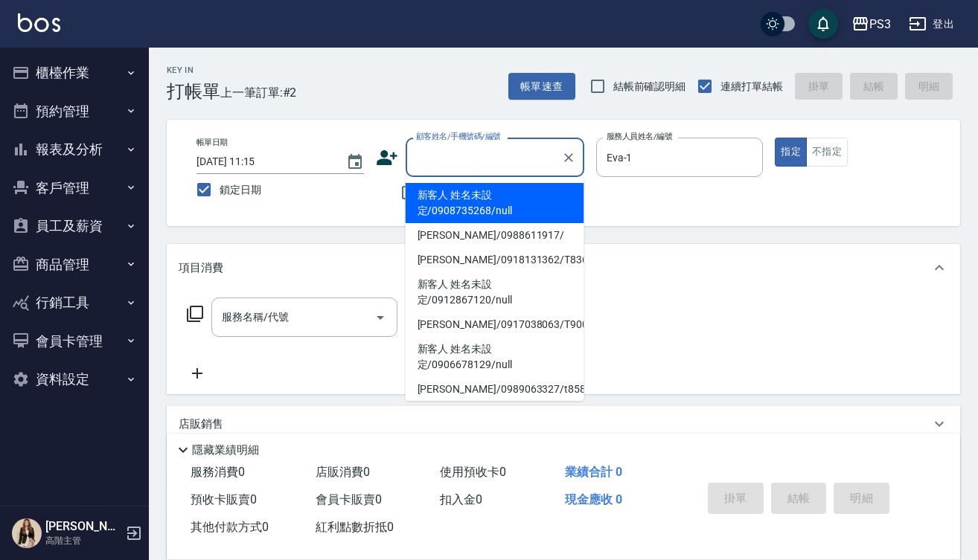
click at [492, 142] on div "顧客姓名/手機號碼/編號 顧客姓名/手機號碼/編號" at bounding box center [494, 157] width 179 height 39
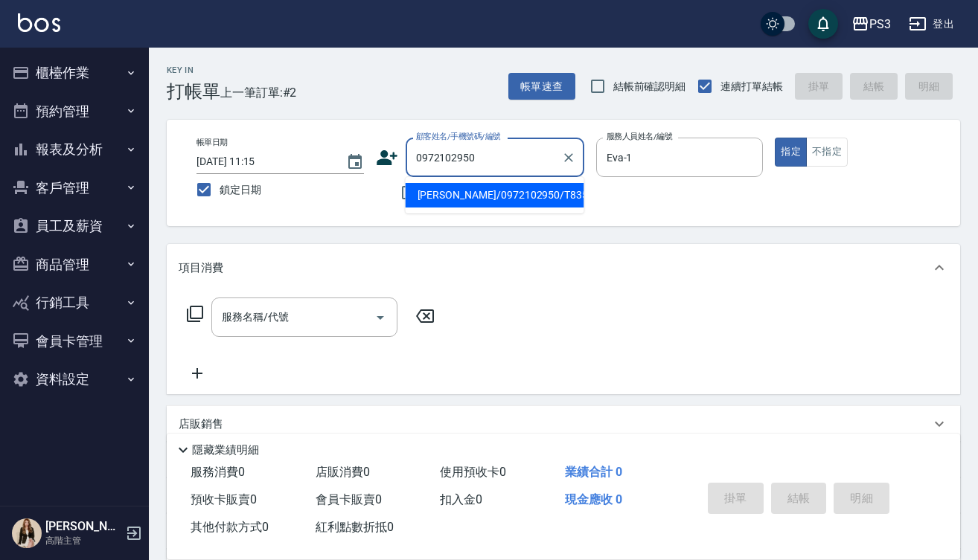
click at [461, 201] on li "[PERSON_NAME]/0972102950/T83586" at bounding box center [494, 195] width 179 height 25
type input "[PERSON_NAME]/0972102950/T83586"
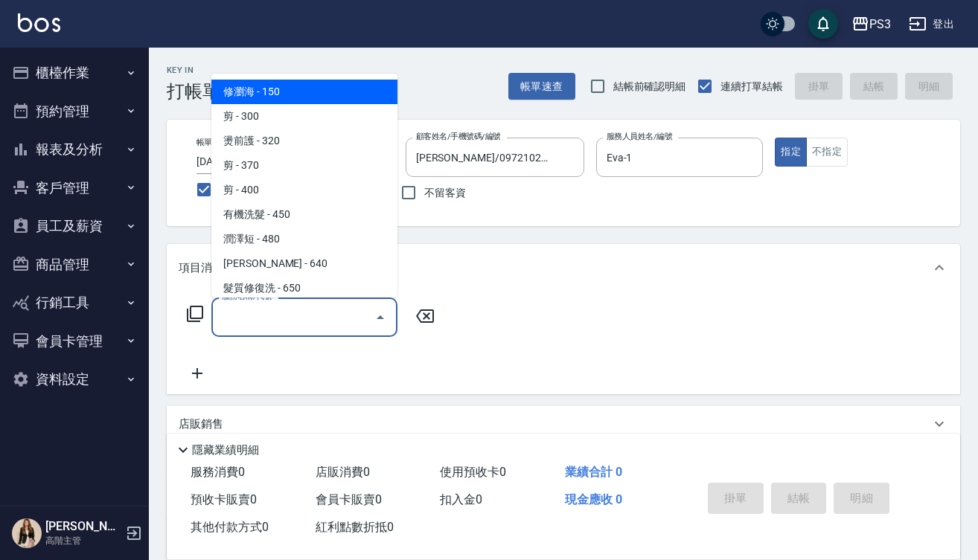
click at [292, 328] on input "服務名稱/代號" at bounding box center [293, 317] width 150 height 26
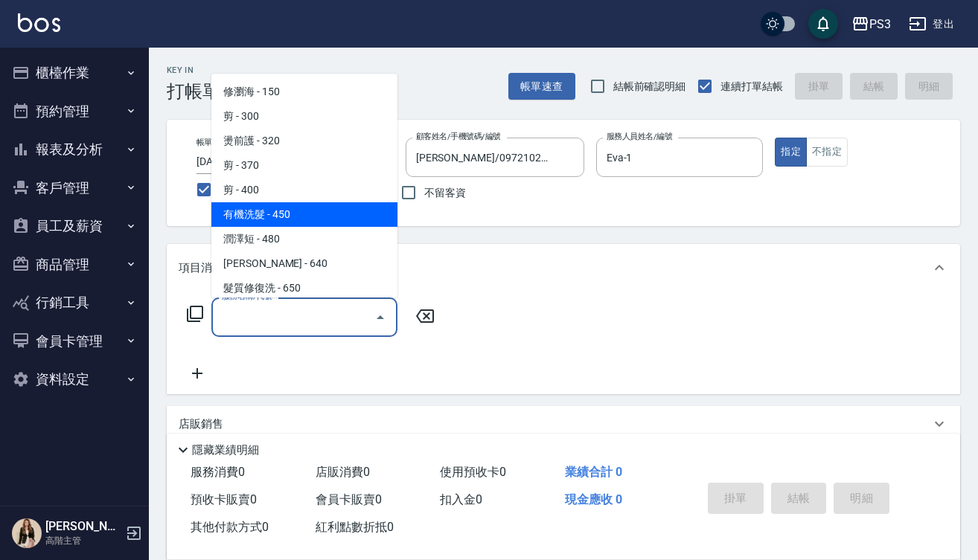
click at [292, 207] on span "有機洗髮 - 450" at bounding box center [304, 214] width 186 height 25
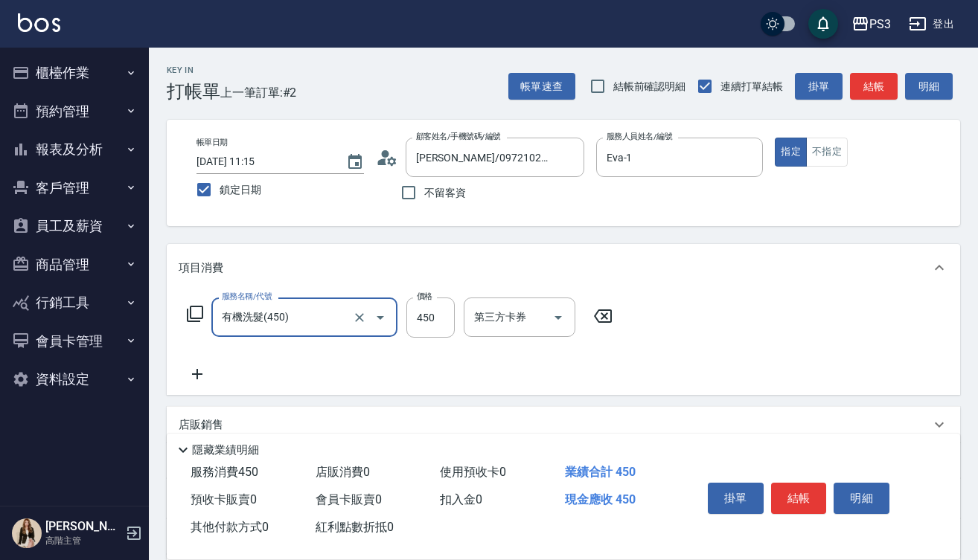
type input "有機洗髮(450)"
click at [518, 310] on input "技術協助-1" at bounding box center [508, 317] width 76 height 26
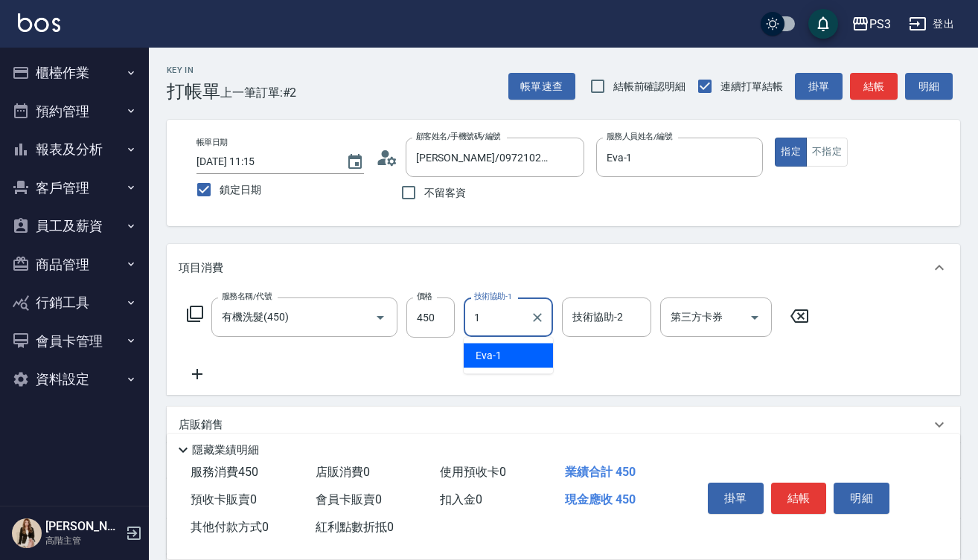
click at [504, 358] on div "Eva -1" at bounding box center [508, 356] width 89 height 25
type input "Eva-1"
click at [202, 373] on icon at bounding box center [197, 374] width 37 height 18
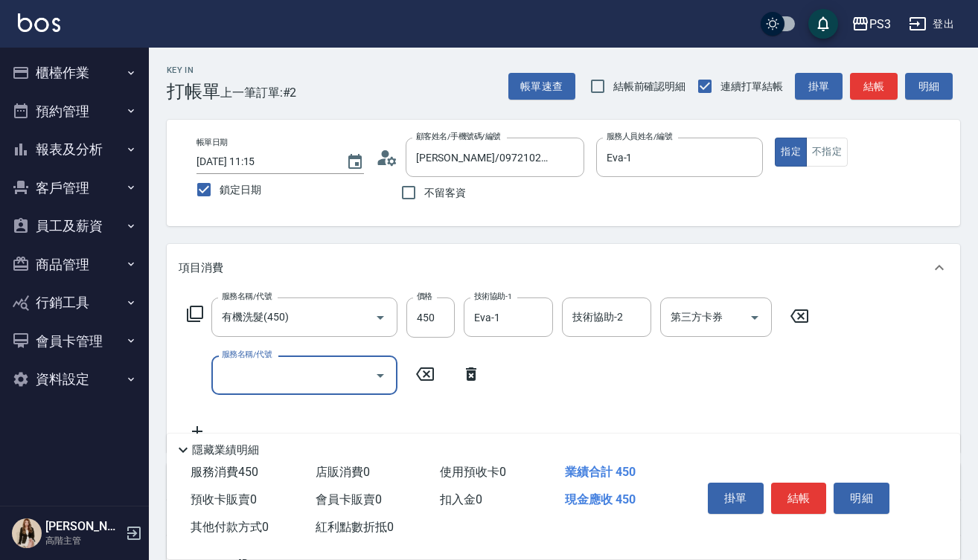
click at [277, 376] on input "服務名稱/代號" at bounding box center [293, 375] width 150 height 26
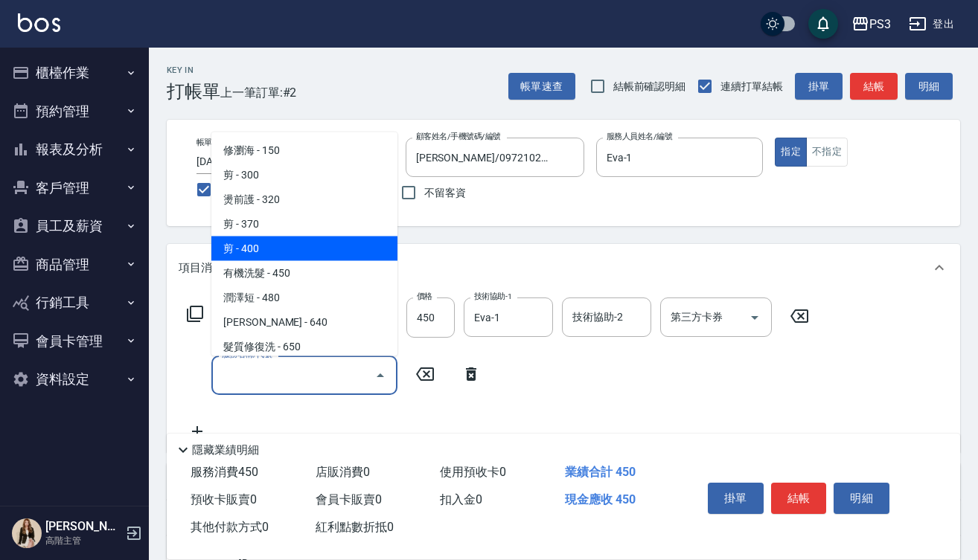
click at [286, 246] on span "剪 - 400" at bounding box center [304, 248] width 186 height 25
type input "剪(400)"
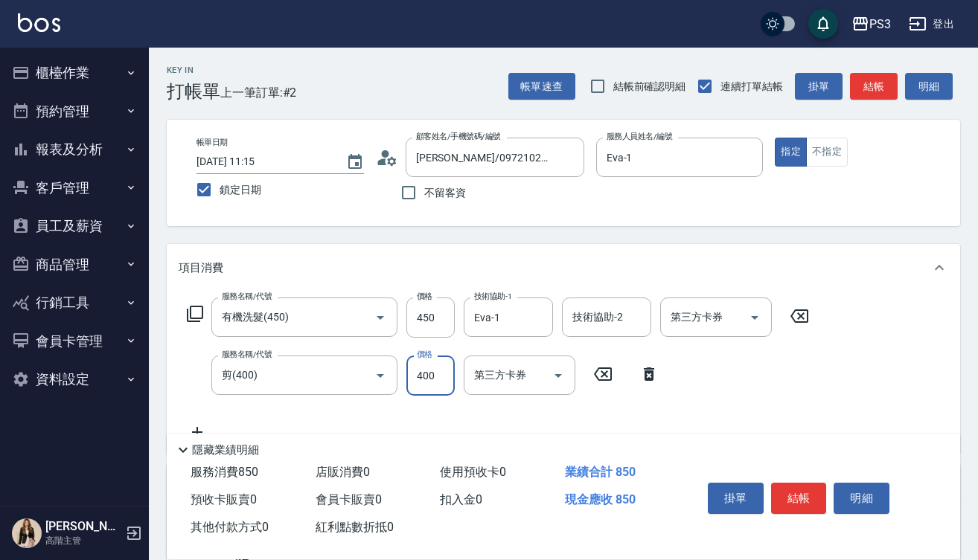
click at [423, 383] on input "400" at bounding box center [430, 376] width 48 height 40
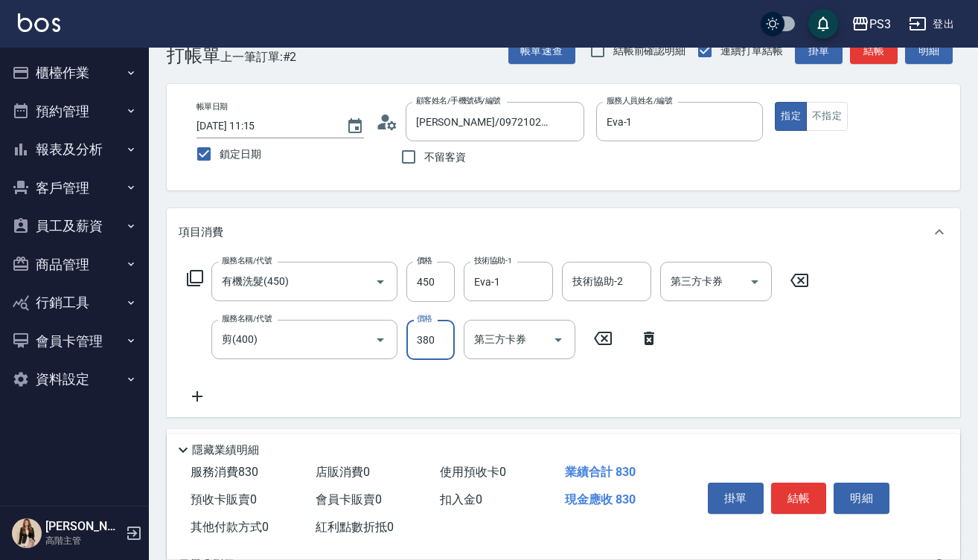
scroll to position [48, 0]
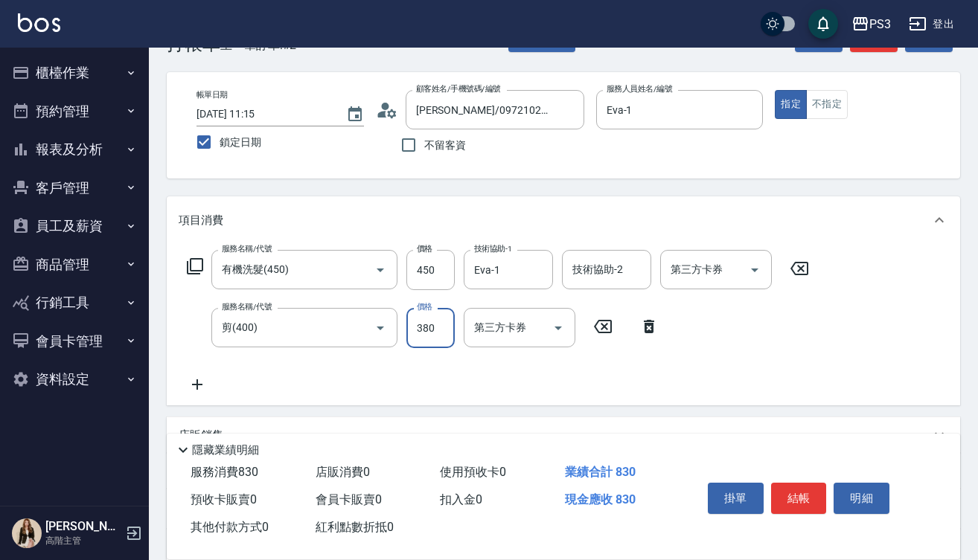
type input "380"
click at [195, 395] on div "服務名稱/代號 有機洗髮(450) 服務名稱/代號 價格 450 價格 技術協助-1 Eva-1 技術協助-1 技術協助-2 技術協助-2 第三方卡券 第三方…" at bounding box center [563, 324] width 793 height 161
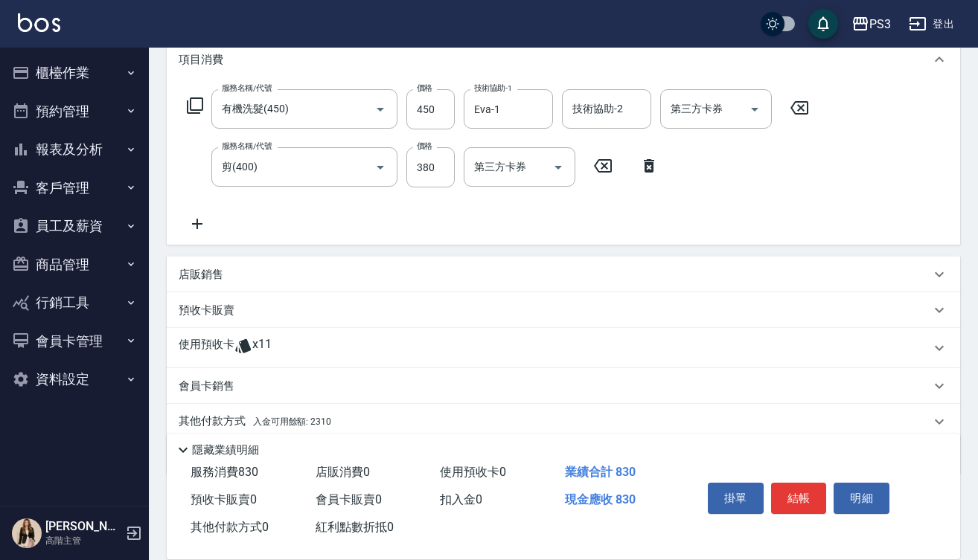
scroll to position [219, 0]
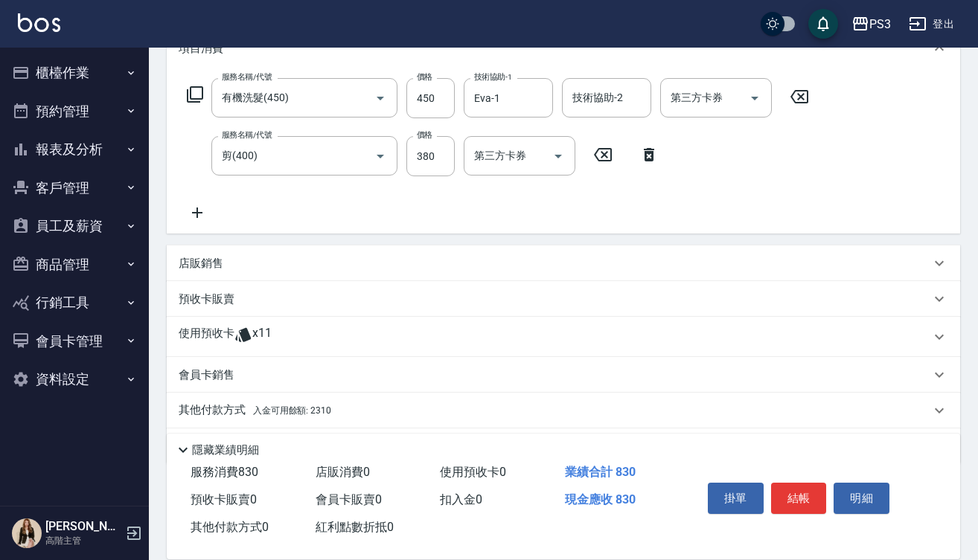
click at [296, 352] on div "使用預收卡 x11" at bounding box center [563, 337] width 793 height 40
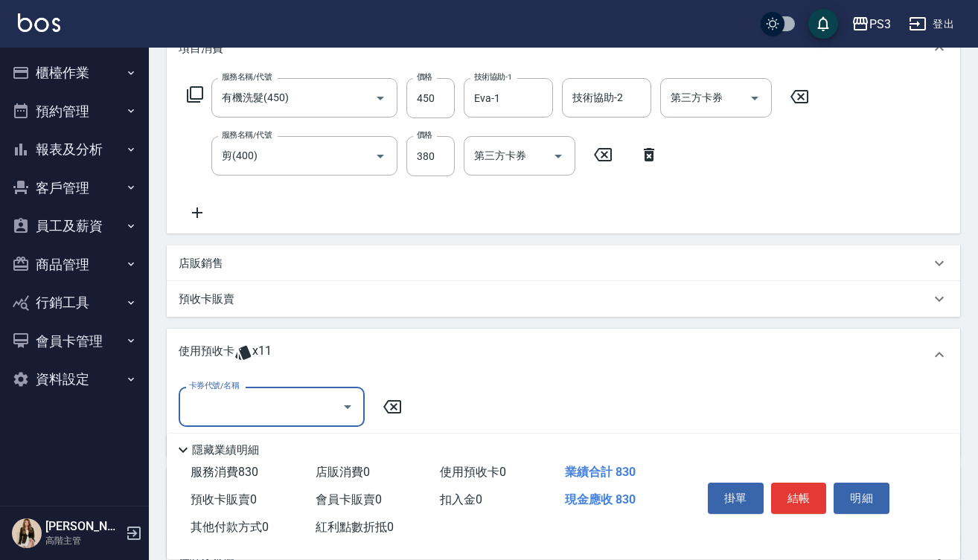
click at [263, 426] on div "卡券代號/名稱" at bounding box center [272, 406] width 186 height 39
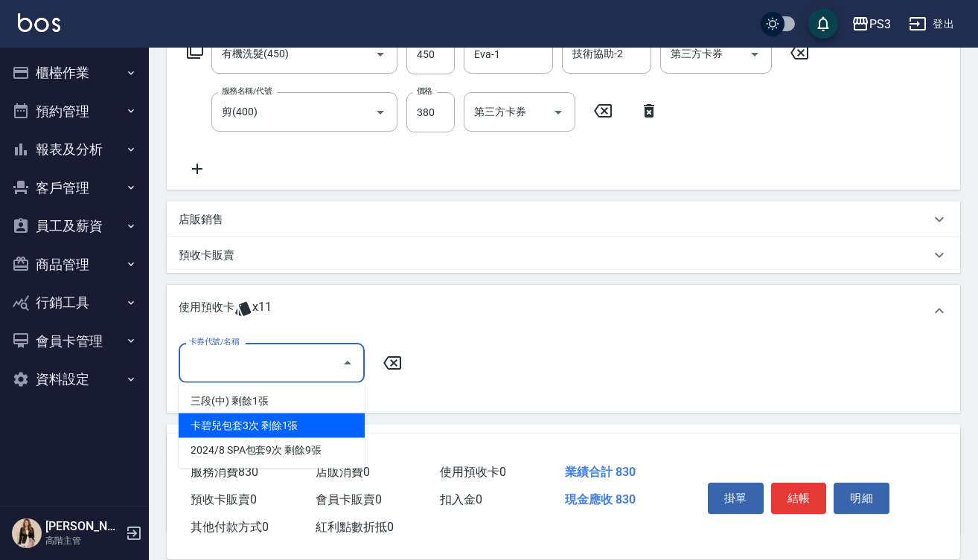
scroll to position [264, 0]
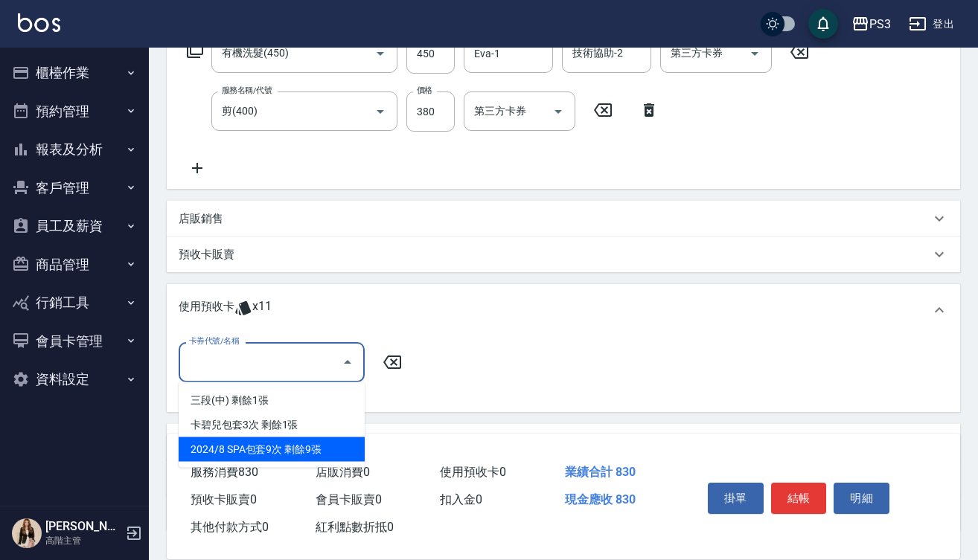
click at [272, 455] on div "2024/8 SPA包套9次 剩餘9張" at bounding box center [272, 449] width 186 height 25
type input "2024/8 SPA包套9次"
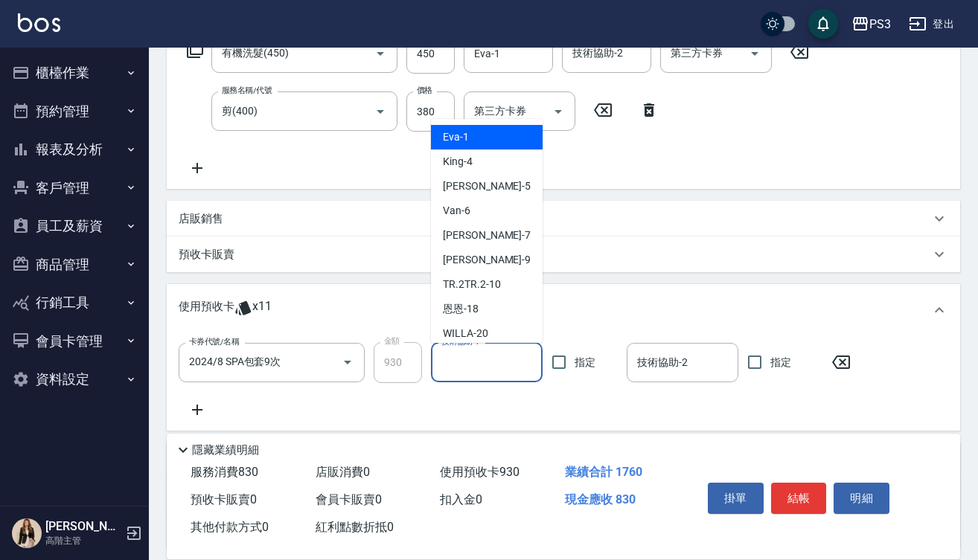
click at [499, 360] on input "技術協助-1" at bounding box center [486, 363] width 98 height 26
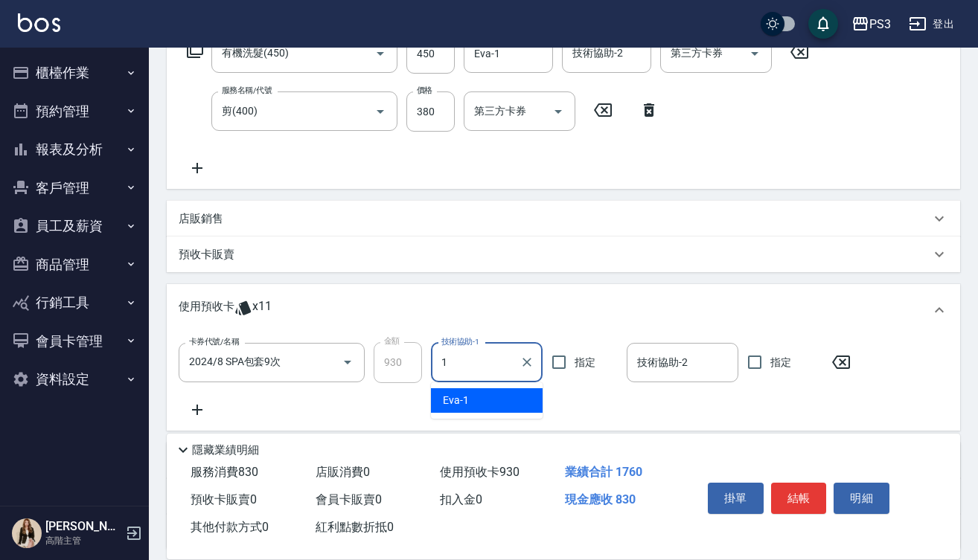
click at [484, 400] on div "Eva -1" at bounding box center [487, 400] width 112 height 25
type input "Eva-1"
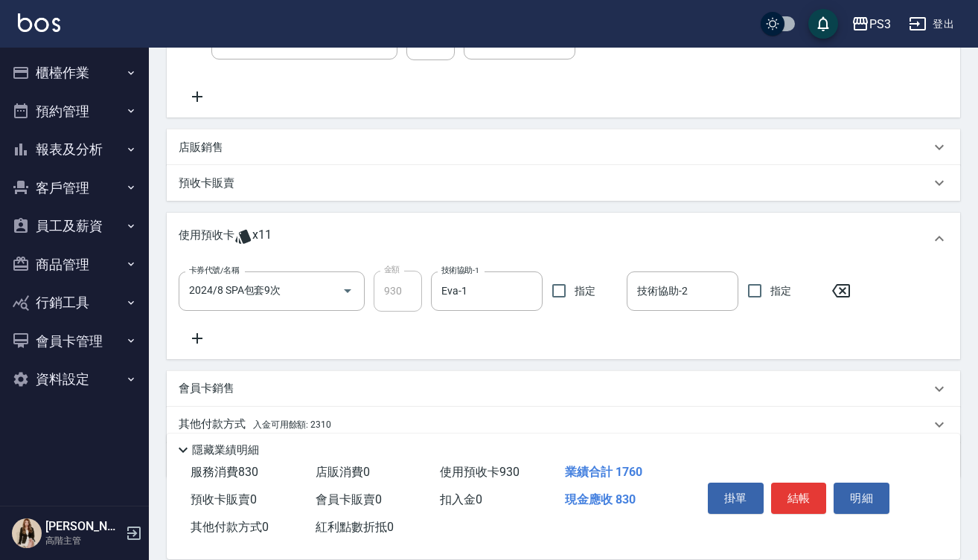
scroll to position [386, 0]
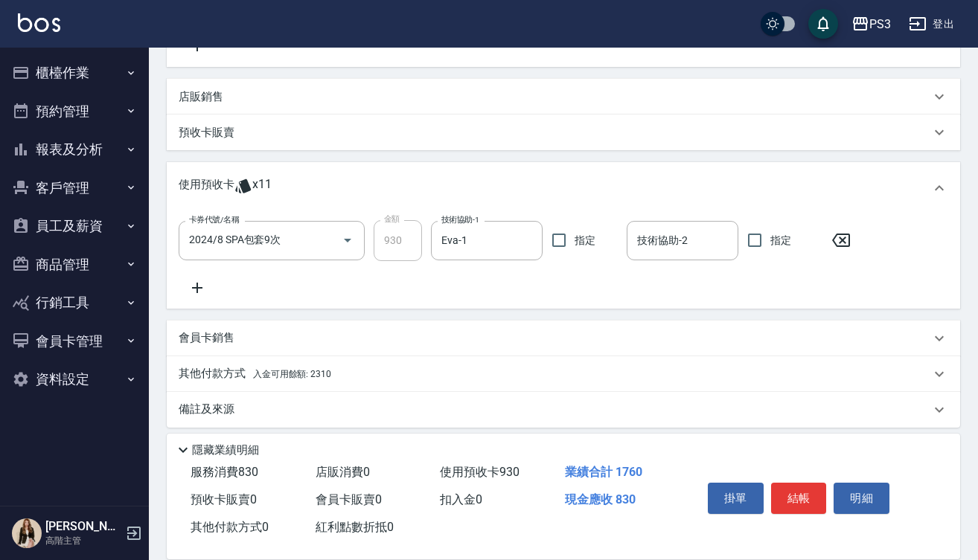
click at [373, 372] on div "其他付款方式 入金可用餘額: 2310" at bounding box center [554, 374] width 751 height 16
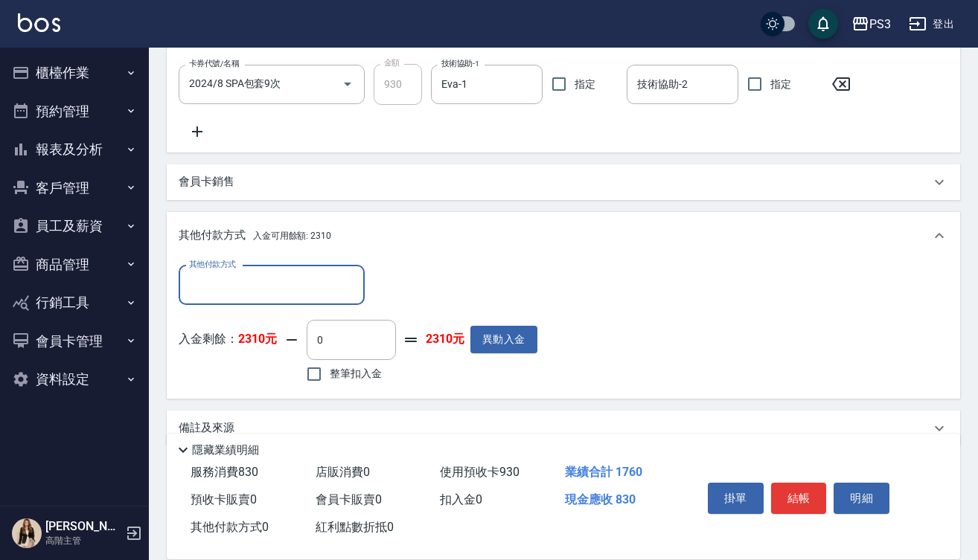
scroll to position [545, 0]
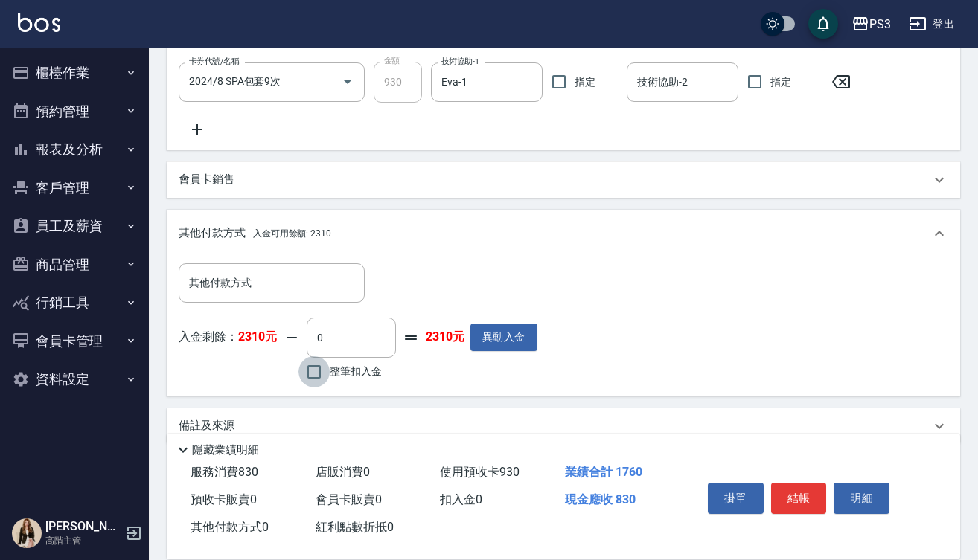
click at [310, 374] on input "整筆扣入金" at bounding box center [313, 371] width 31 height 31
checkbox input "true"
type input "830"
click at [802, 489] on button "結帳" at bounding box center [799, 498] width 56 height 31
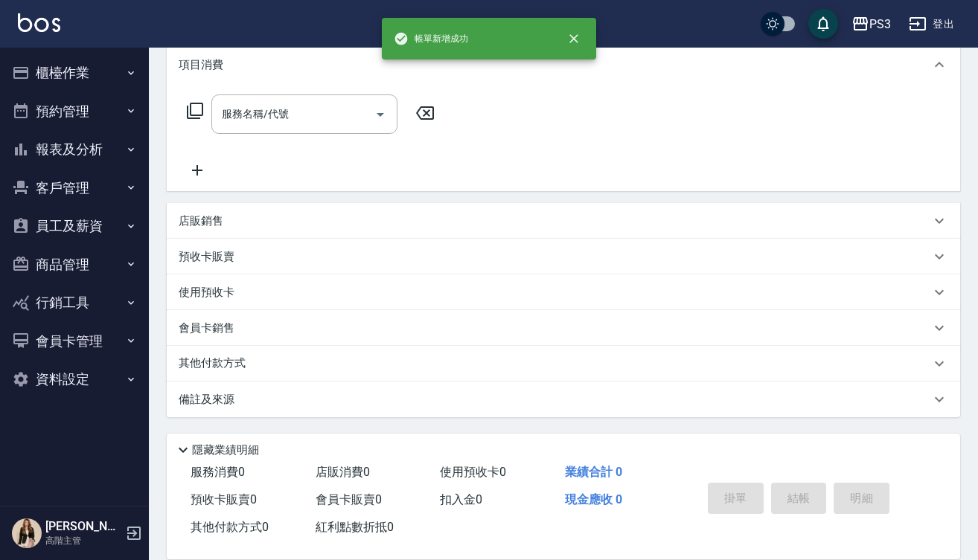
scroll to position [0, 0]
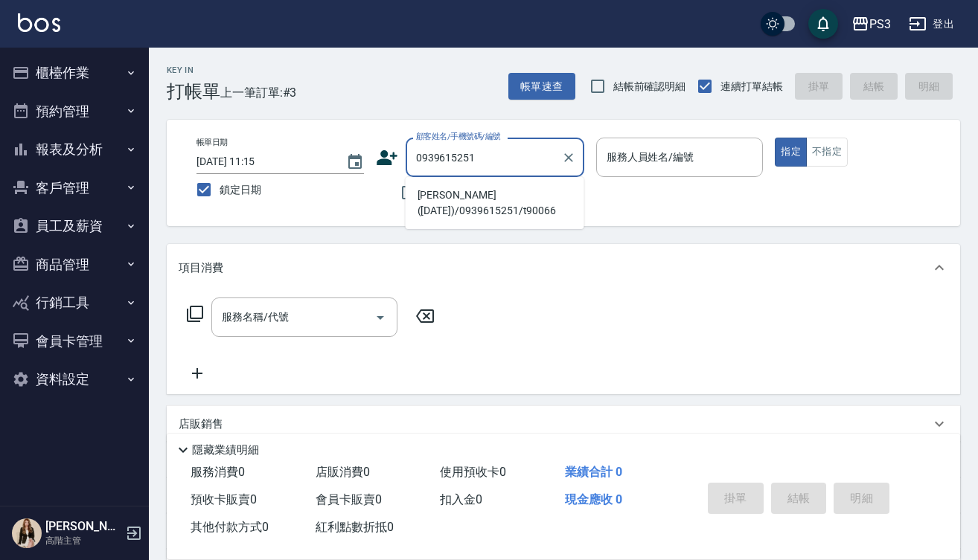
click at [446, 208] on li "鄭喬云(27/1/15)/0939615251/t90066" at bounding box center [494, 203] width 179 height 40
type input "鄭喬云(27/1/15)/0939615251/t90066"
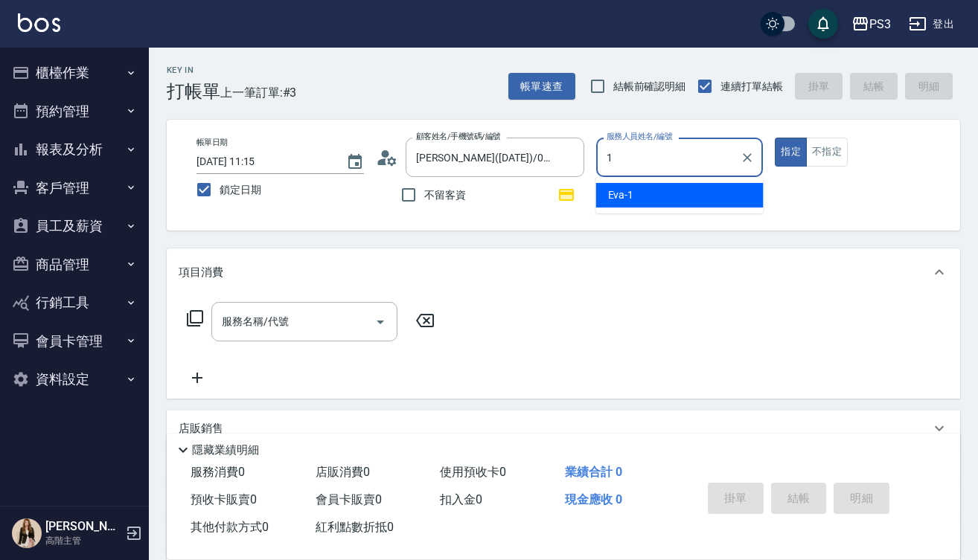
click at [660, 188] on div "Eva -1" at bounding box center [679, 195] width 167 height 25
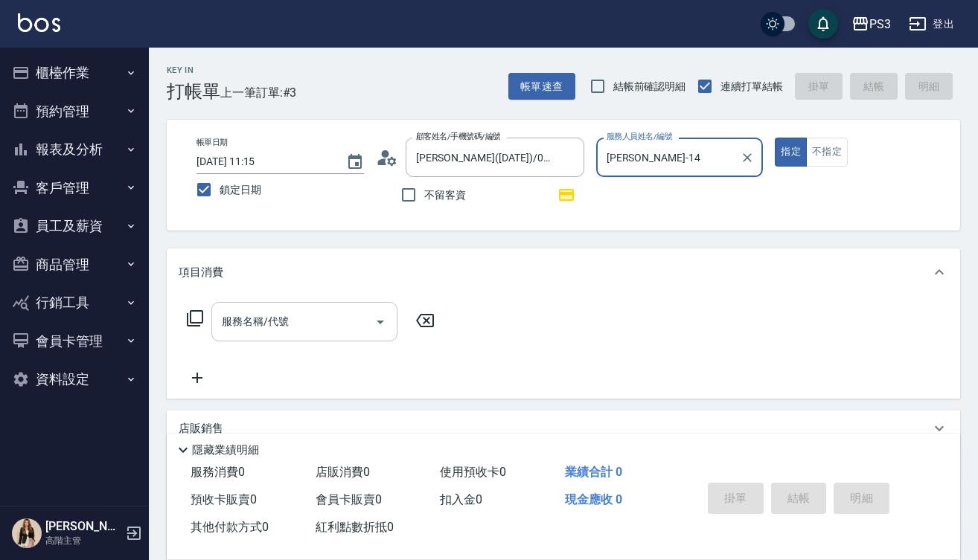
type input "Eva-1"
click at [314, 304] on div "服務名稱/代號" at bounding box center [304, 321] width 186 height 39
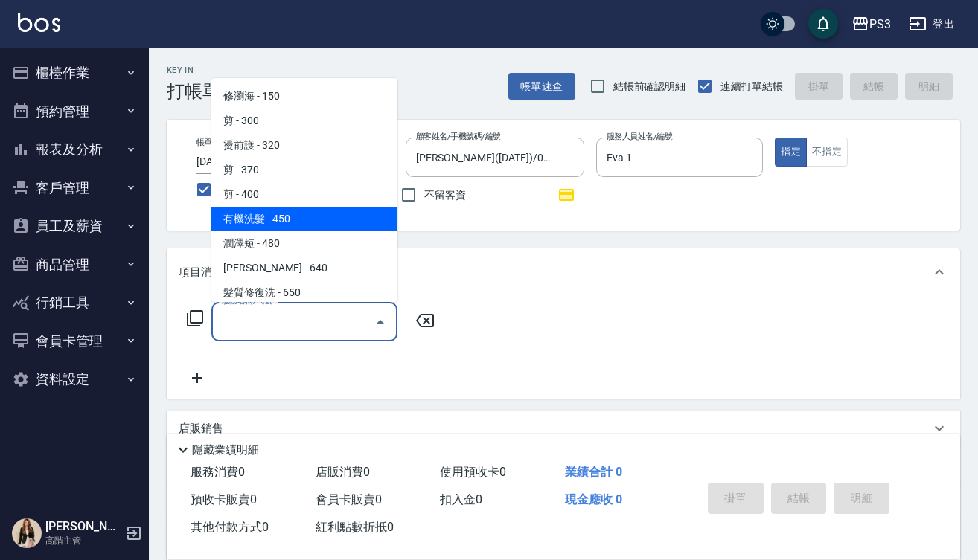
click at [301, 215] on span "有機洗髮 - 450" at bounding box center [304, 219] width 186 height 25
type input "有機洗髮(450)"
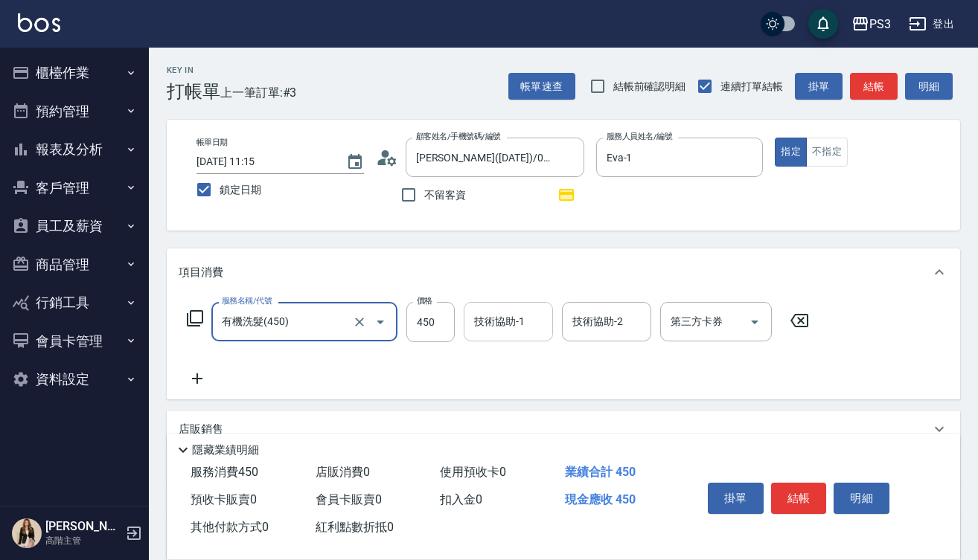
click at [482, 328] on div "技術協助-1 技術協助-1" at bounding box center [508, 321] width 89 height 39
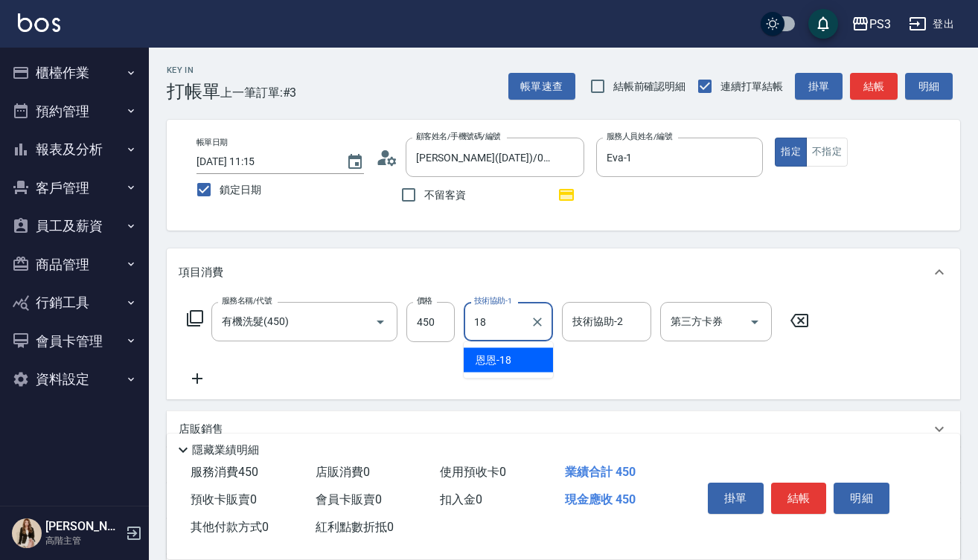
click at [480, 371] on div "恩恩 -18" at bounding box center [508, 360] width 89 height 25
type input "恩恩-18"
click at [203, 377] on icon at bounding box center [197, 379] width 37 height 18
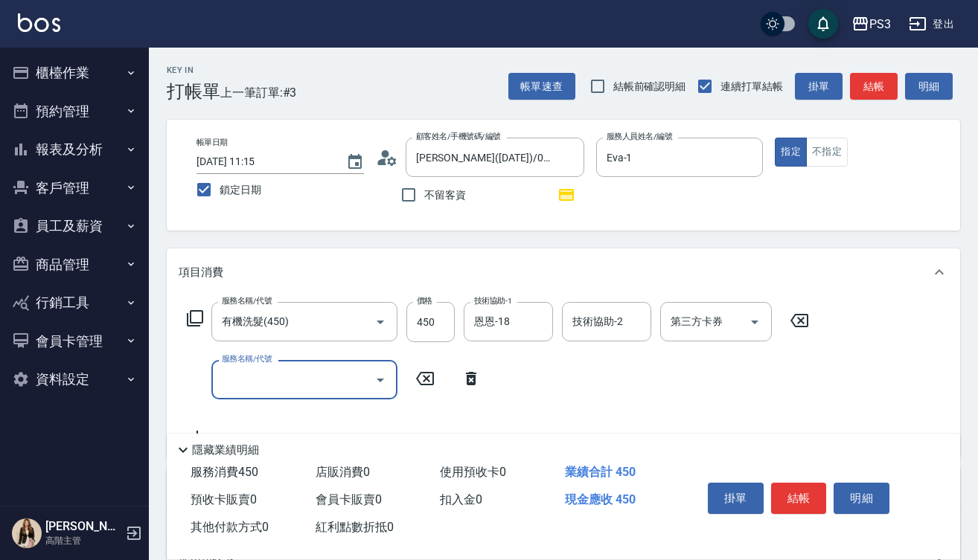
click at [246, 382] on input "服務名稱/代號" at bounding box center [293, 380] width 150 height 26
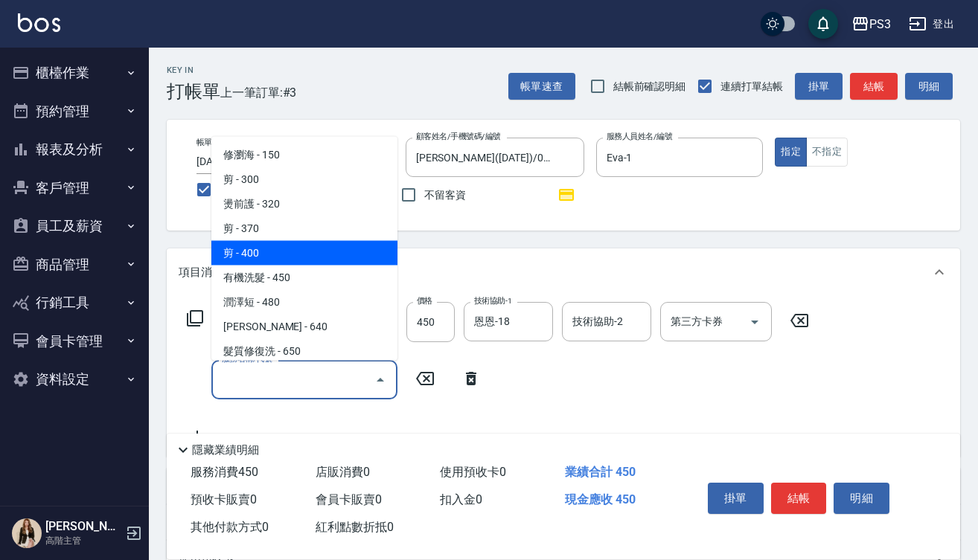
click at [280, 244] on span "剪 - 400" at bounding box center [304, 252] width 186 height 25
type input "剪(400)"
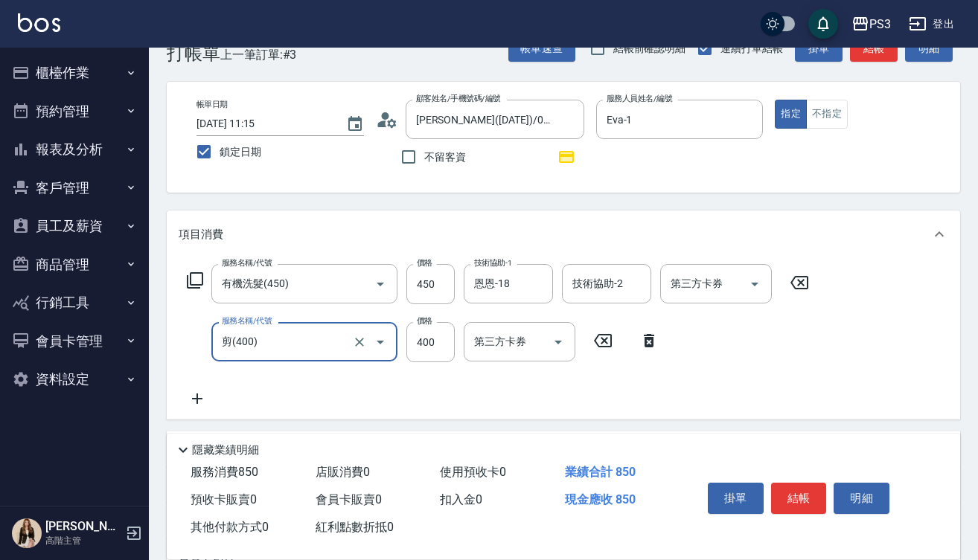
scroll to position [51, 0]
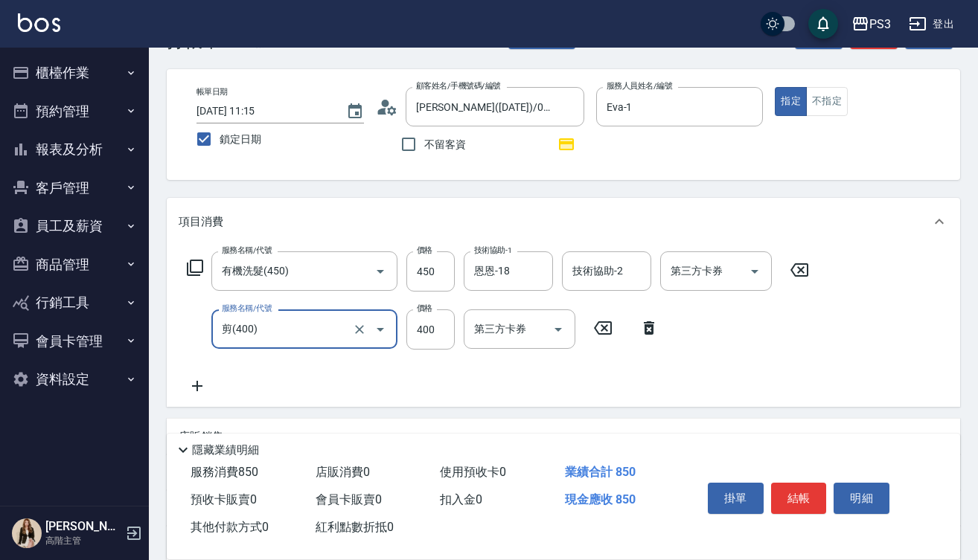
click at [205, 381] on icon at bounding box center [197, 386] width 37 height 18
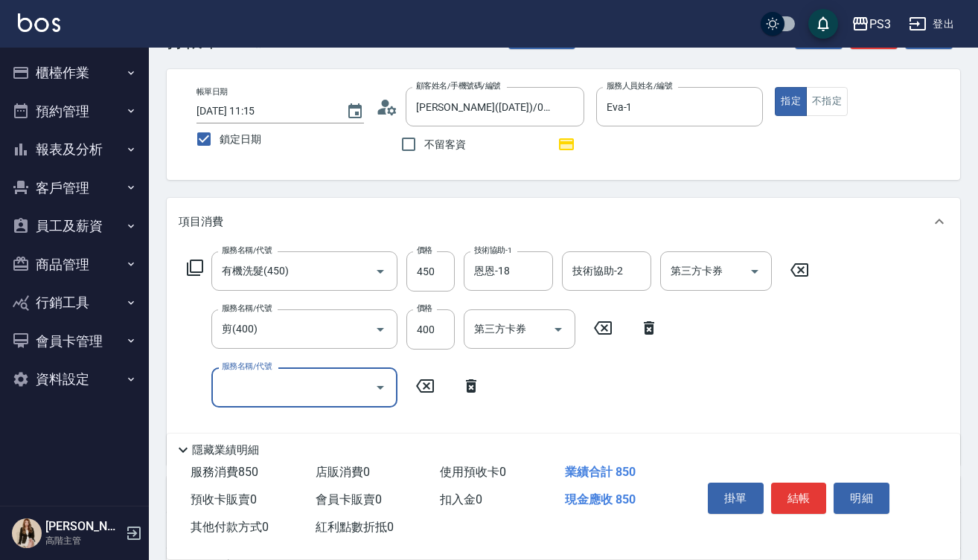
type input "b"
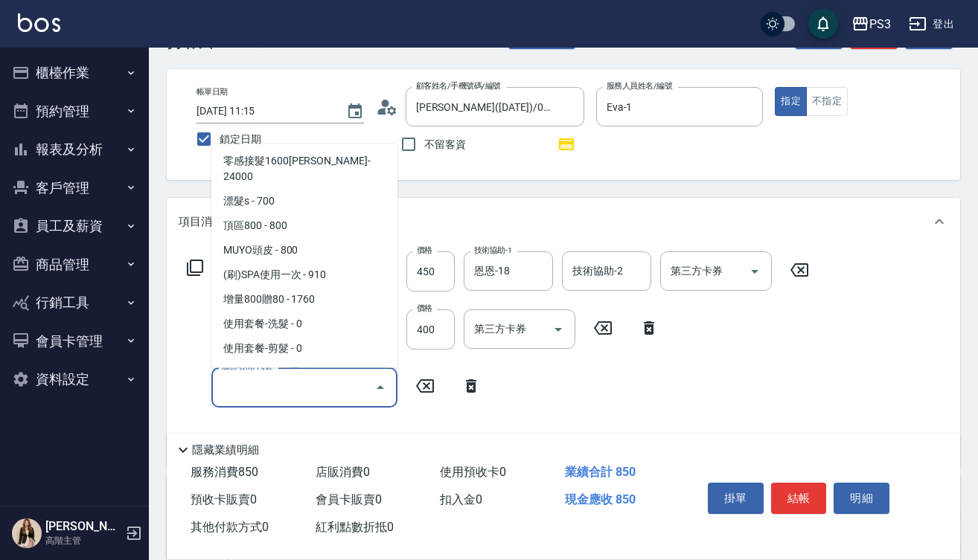
scroll to position [1065, 0]
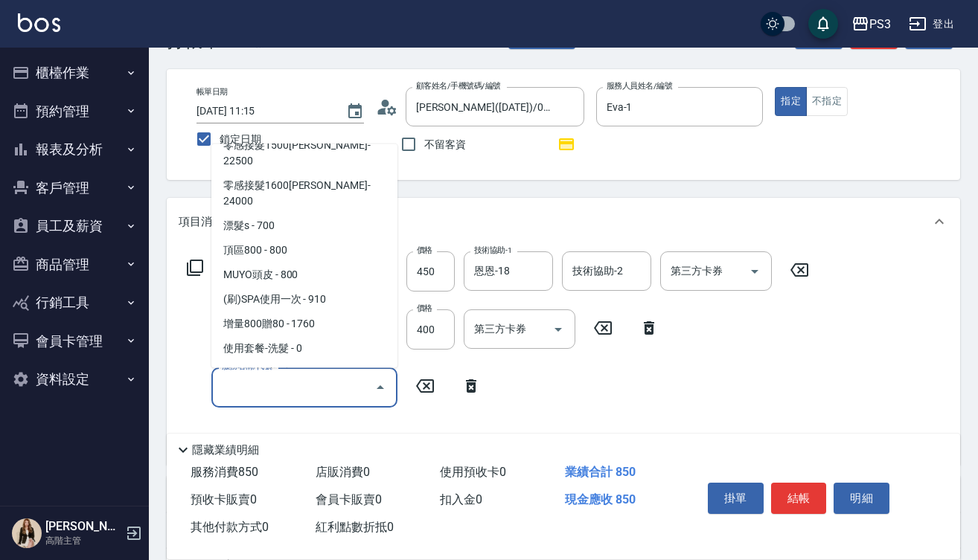
type input "s"
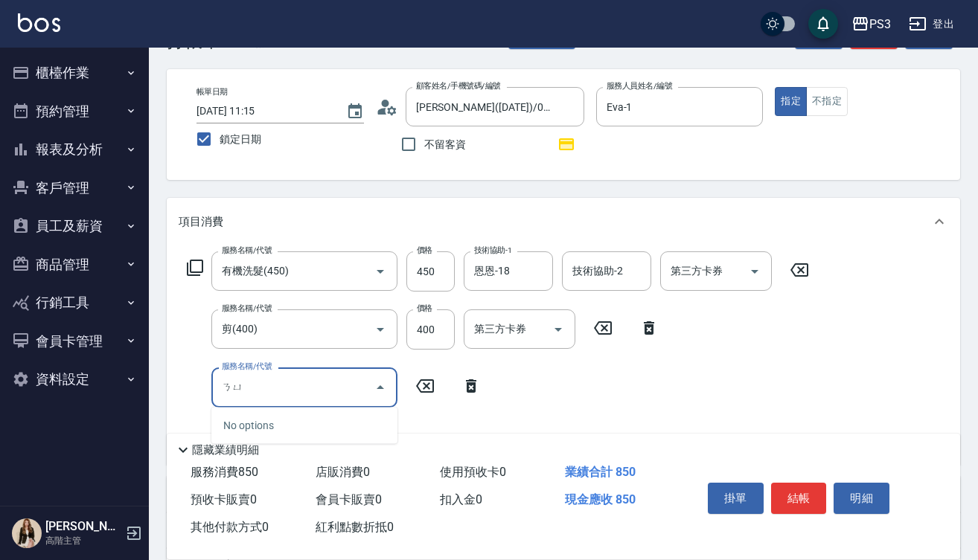
type input "女"
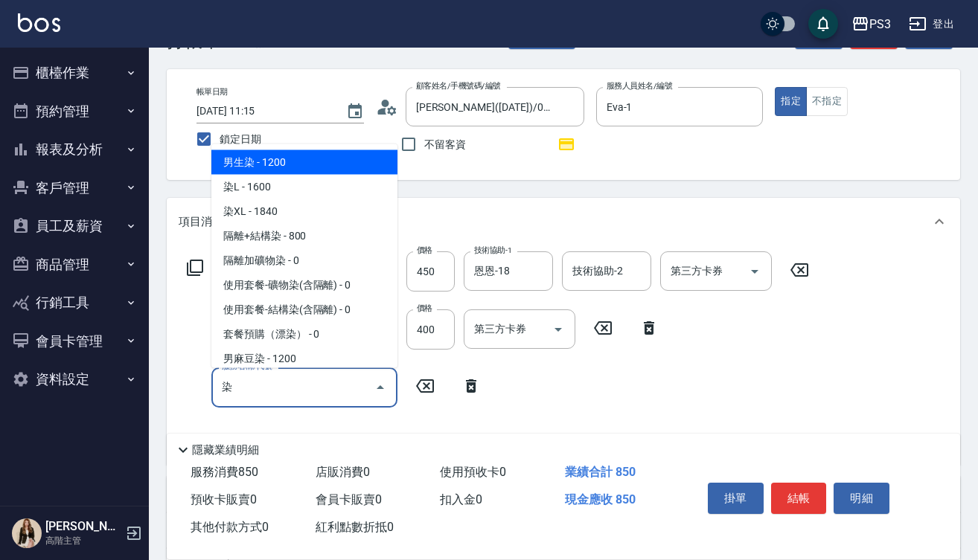
click at [275, 184] on span "染L - 1600" at bounding box center [304, 186] width 186 height 25
type input "染L(16002)"
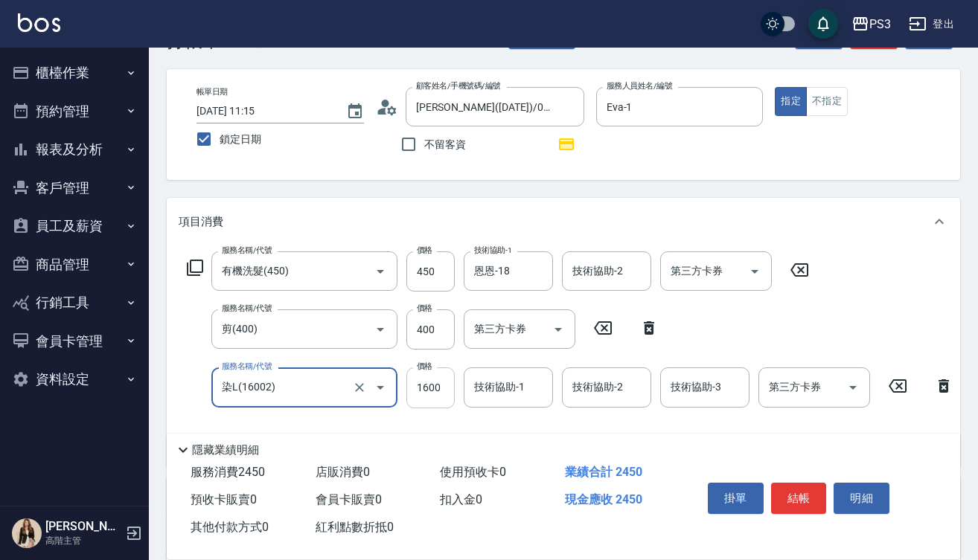
click at [430, 397] on input "1600" at bounding box center [430, 388] width 48 height 40
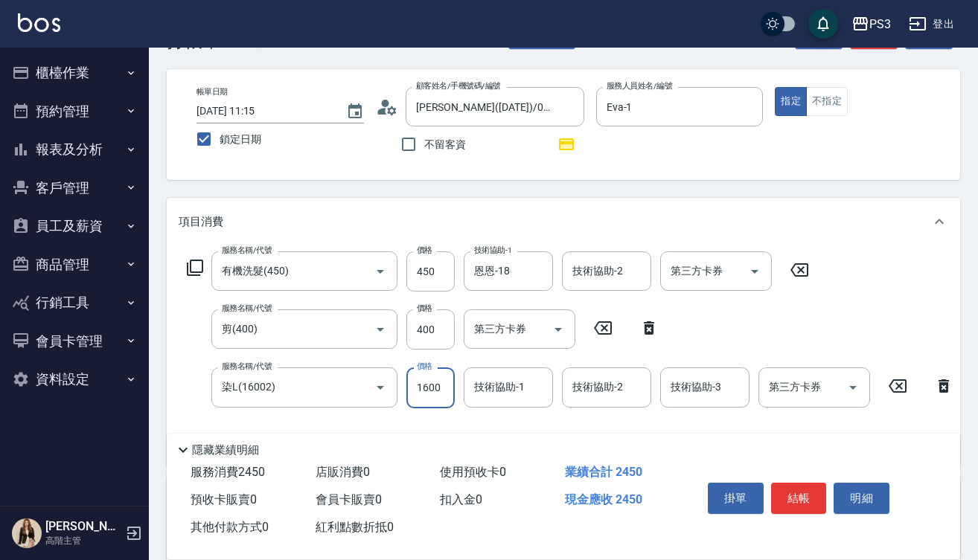
click at [430, 397] on input "1600" at bounding box center [430, 388] width 48 height 40
click at [448, 385] on input "1600" at bounding box center [430, 388] width 48 height 40
type input "1400"
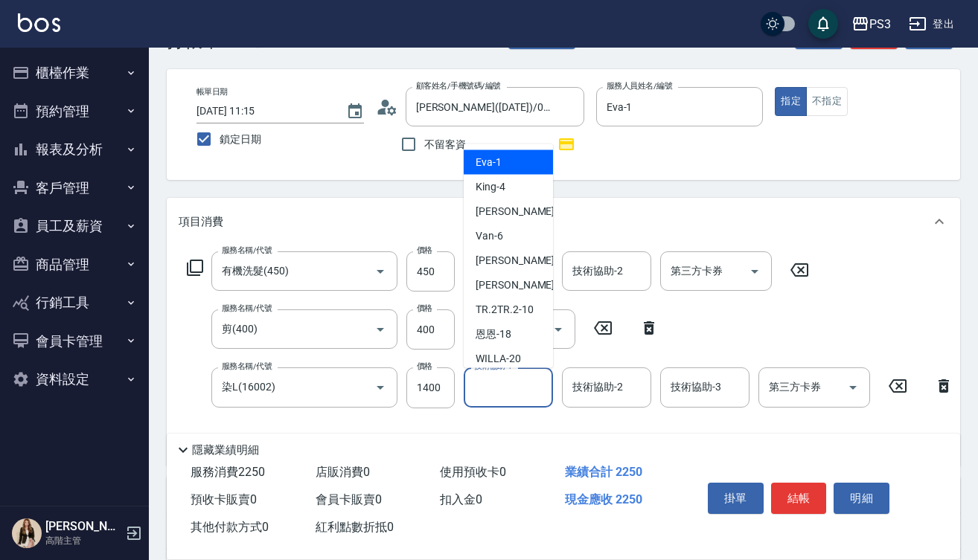
click at [495, 394] on div "技術協助-1 技術協助-1" at bounding box center [508, 387] width 89 height 39
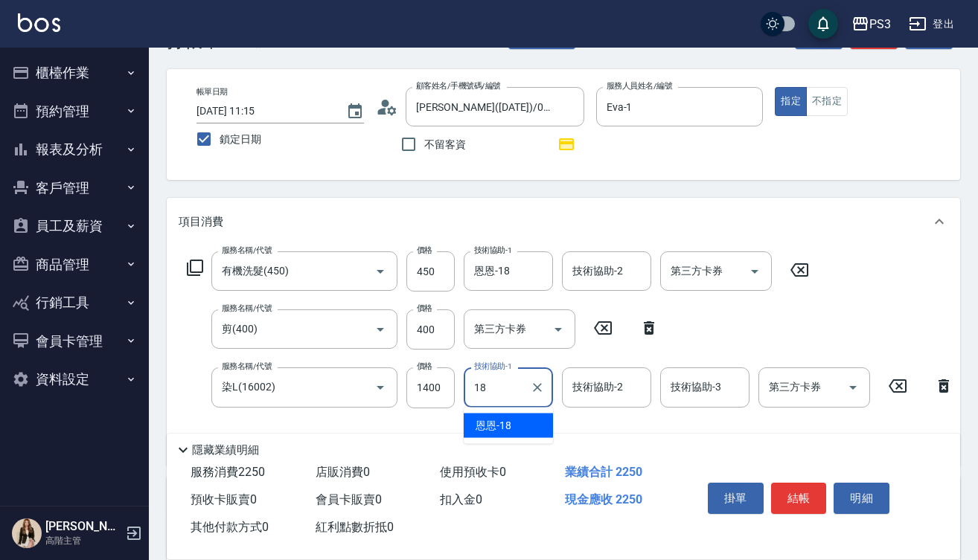
click at [512, 417] on div "恩恩 -18" at bounding box center [508, 426] width 89 height 25
type input "恩恩-18"
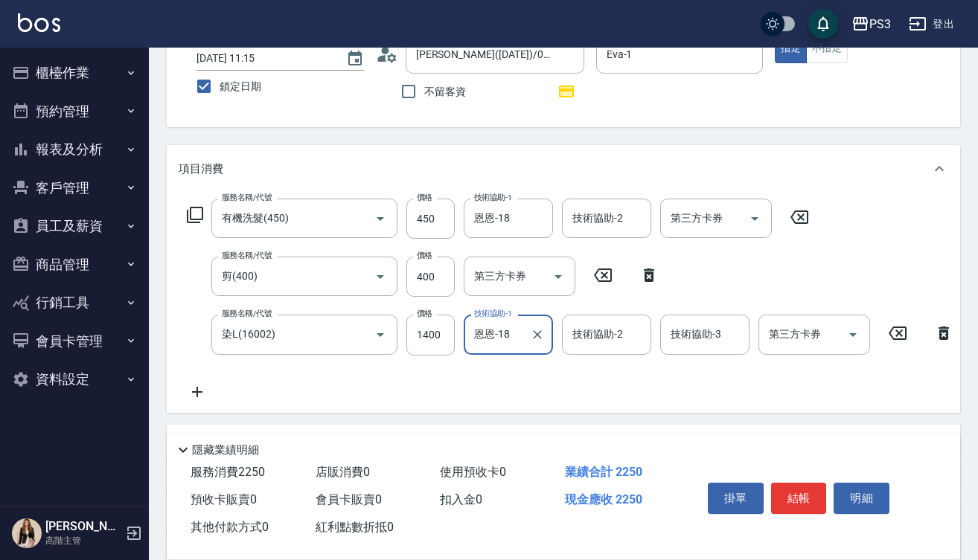
scroll to position [107, 0]
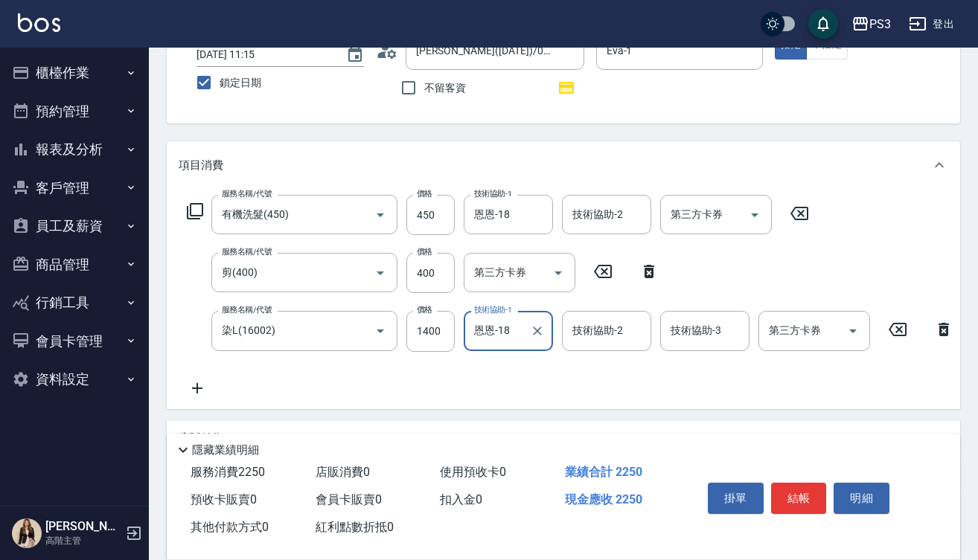
click at [192, 389] on icon at bounding box center [197, 388] width 37 height 18
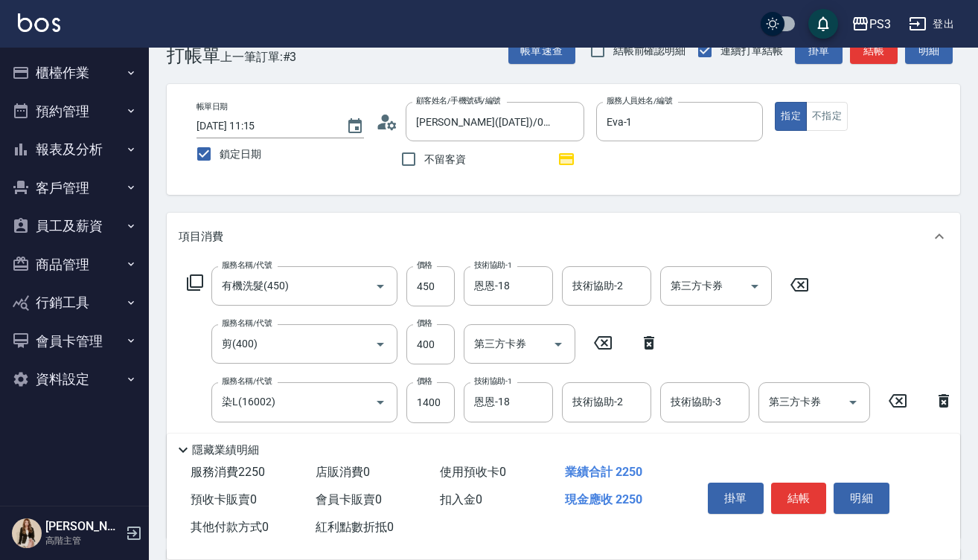
scroll to position [36, 0]
click at [357, 401] on icon "Clear" at bounding box center [359, 402] width 9 height 9
click at [321, 404] on input "服務名稱/代號" at bounding box center [283, 402] width 131 height 26
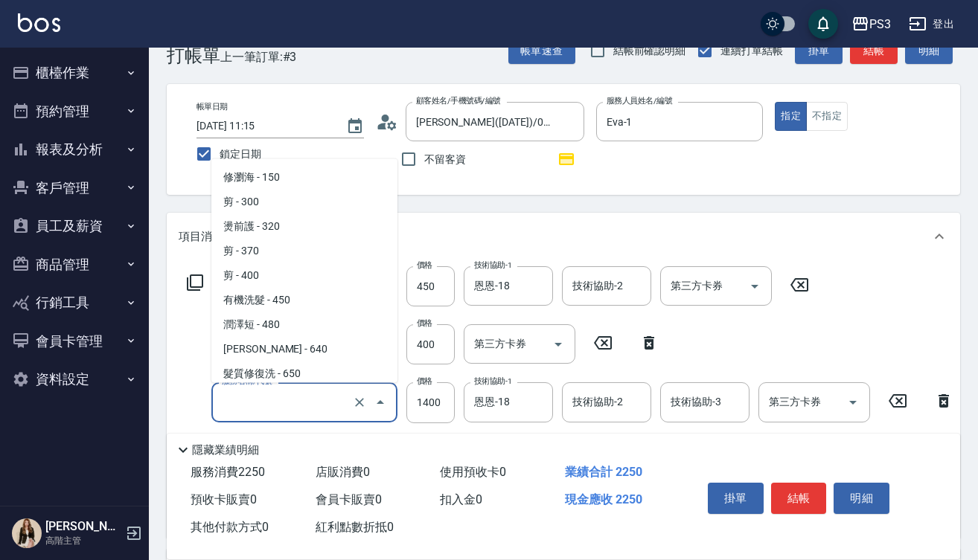
scroll to position [1237, 0]
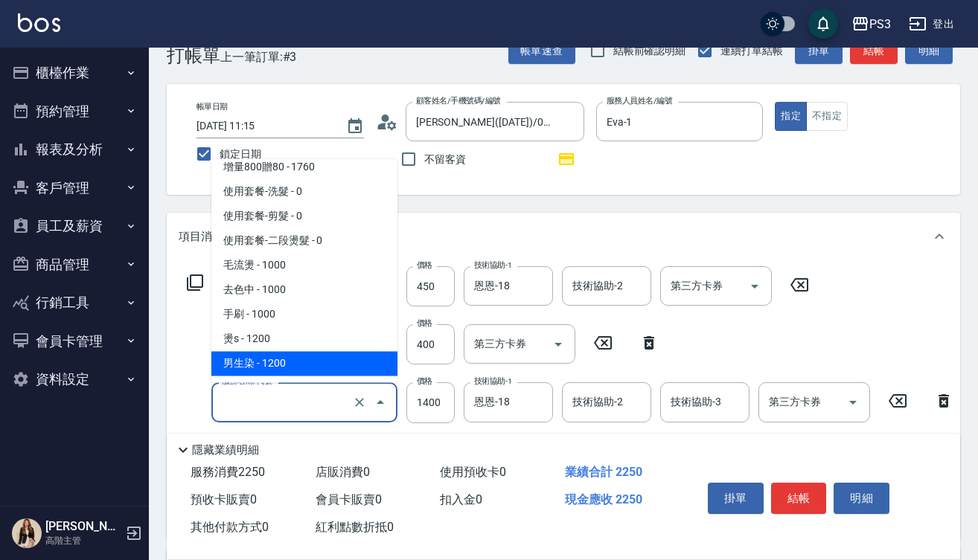
click at [309, 351] on span "男生染 - 1200" at bounding box center [304, 363] width 186 height 25
type input "男生染(12002)"
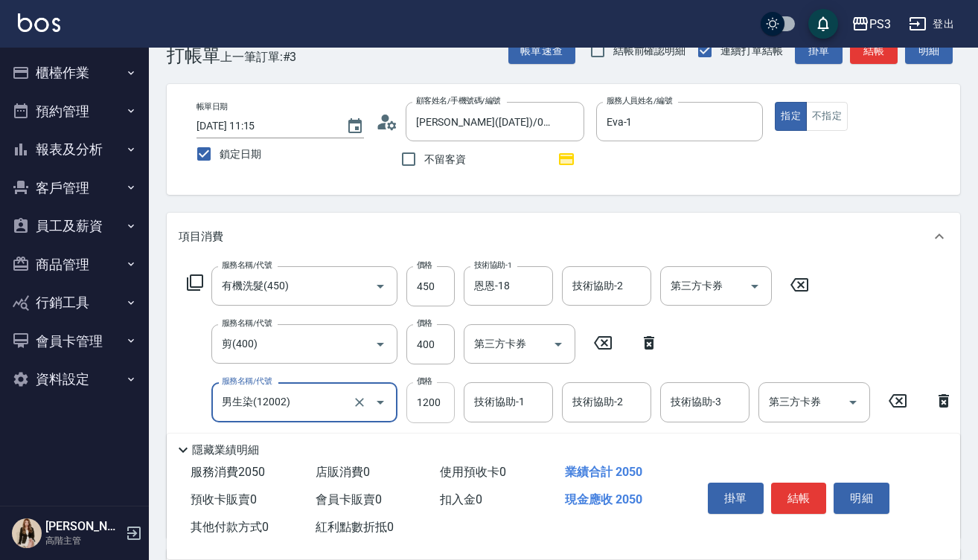
click at [440, 400] on input "1200" at bounding box center [430, 402] width 48 height 40
type input "1400"
click at [489, 403] on div "技術協助-1 技術協助-1" at bounding box center [508, 401] width 89 height 39
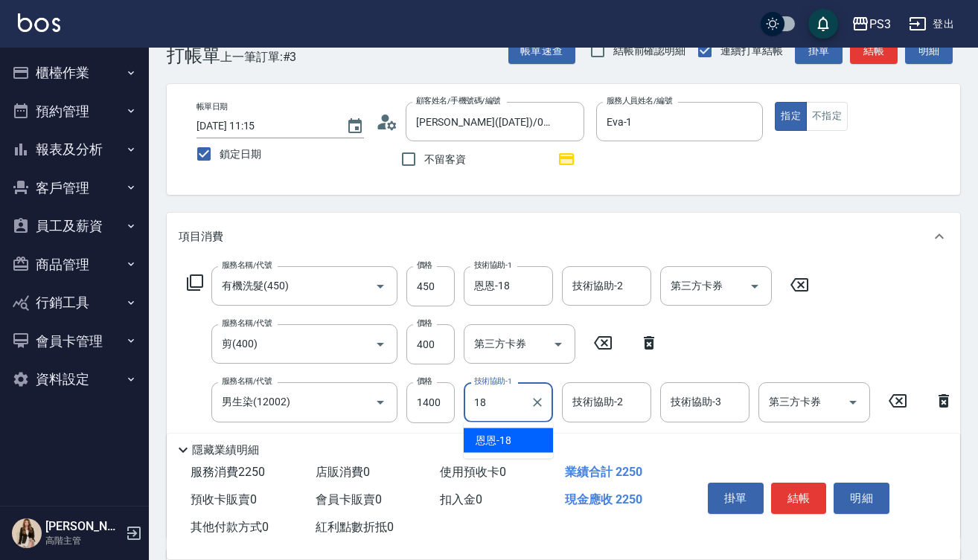
type input "恩恩-18"
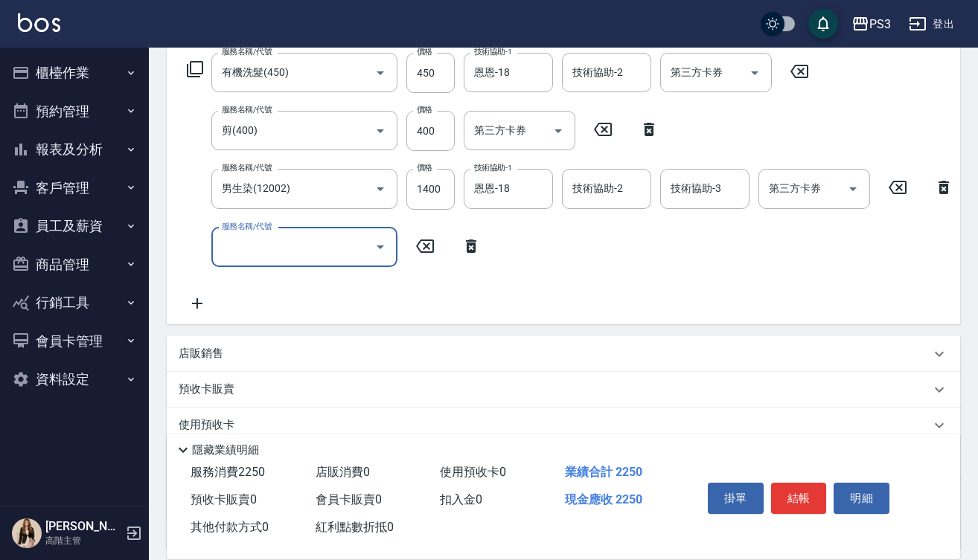
scroll to position [266, 0]
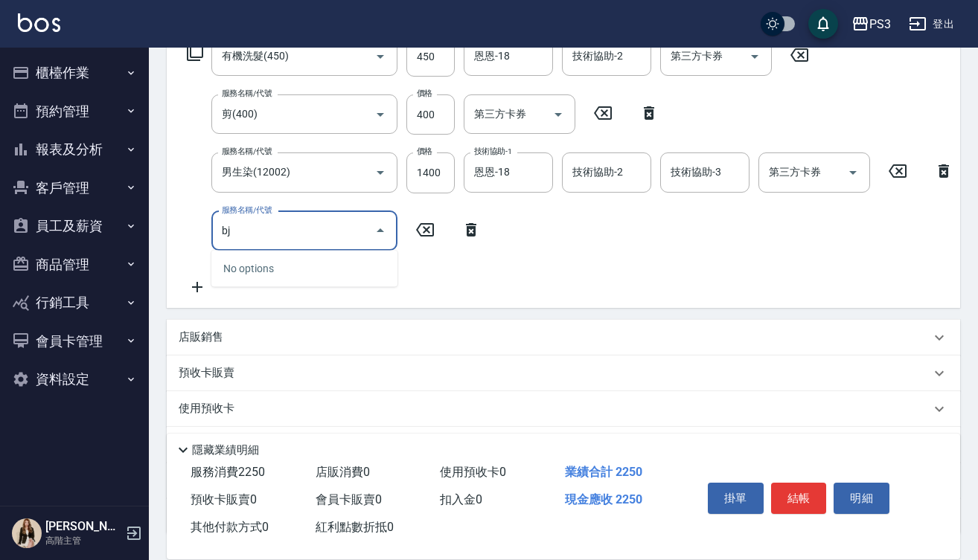
type input "b"
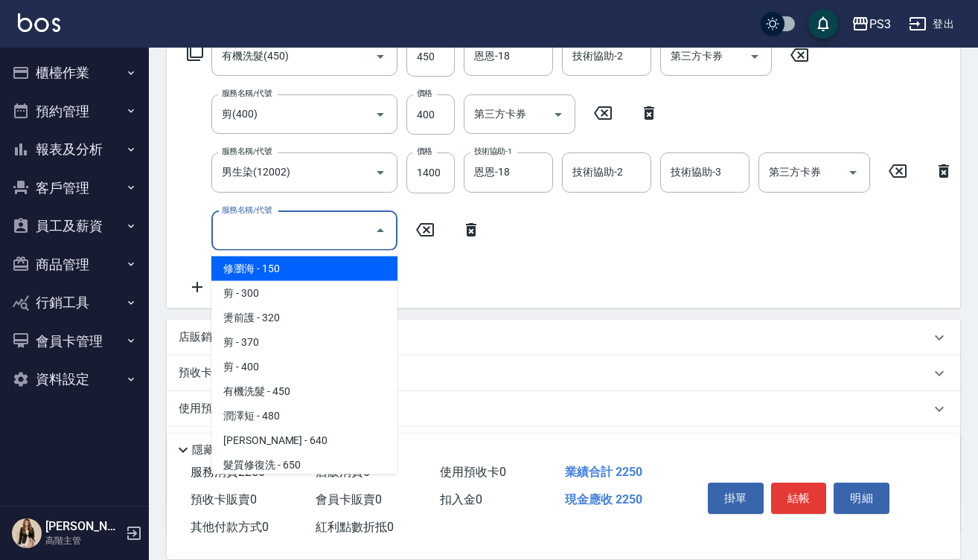
type input "4"
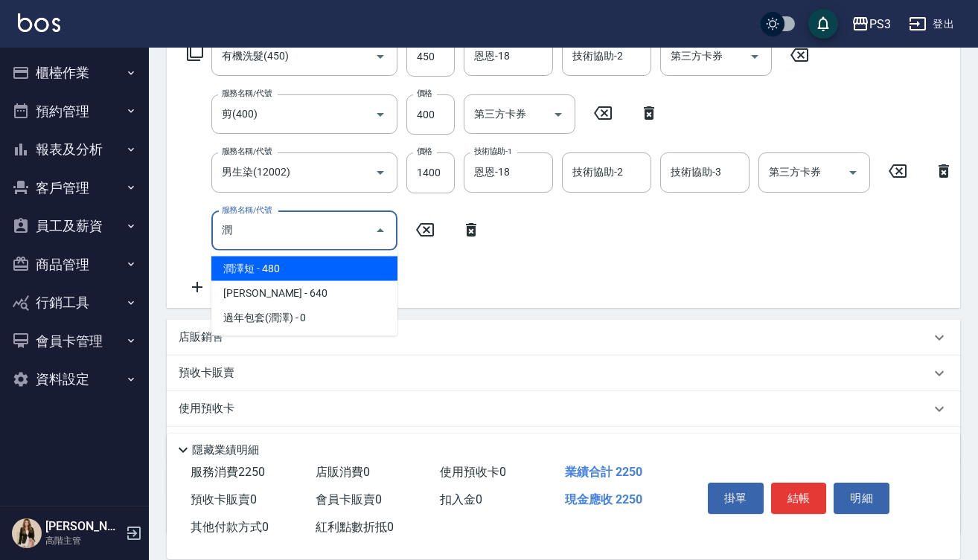
type input "潤澤短(480)"
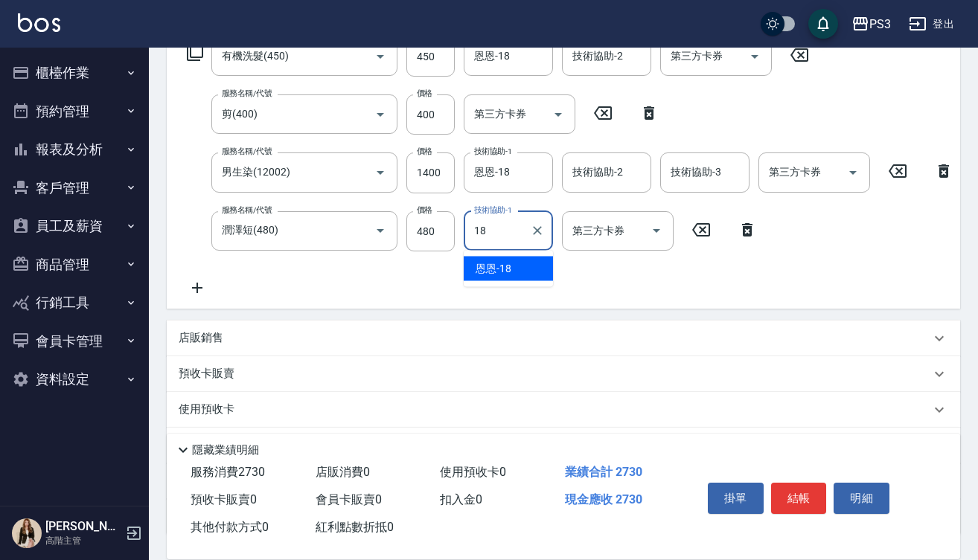
click at [522, 269] on div "恩恩 -18" at bounding box center [508, 269] width 89 height 25
type input "恩恩-18"
click at [199, 294] on icon at bounding box center [197, 288] width 37 height 18
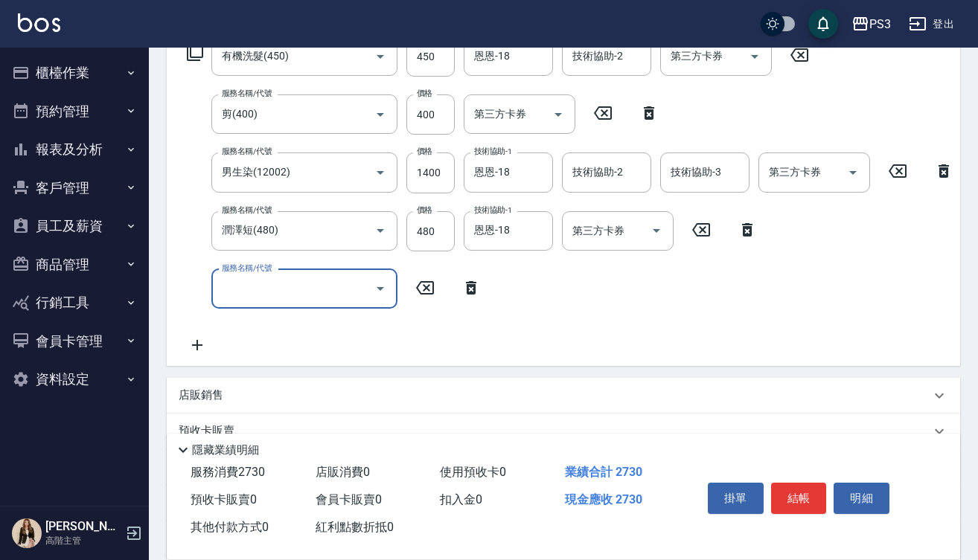
click at [283, 278] on input "服務名稱/代號" at bounding box center [293, 289] width 150 height 26
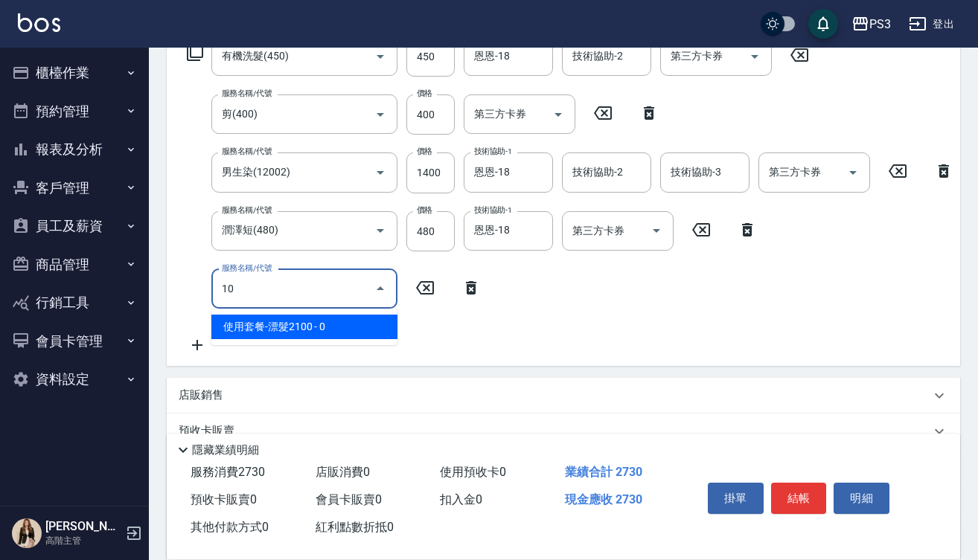
type input "1"
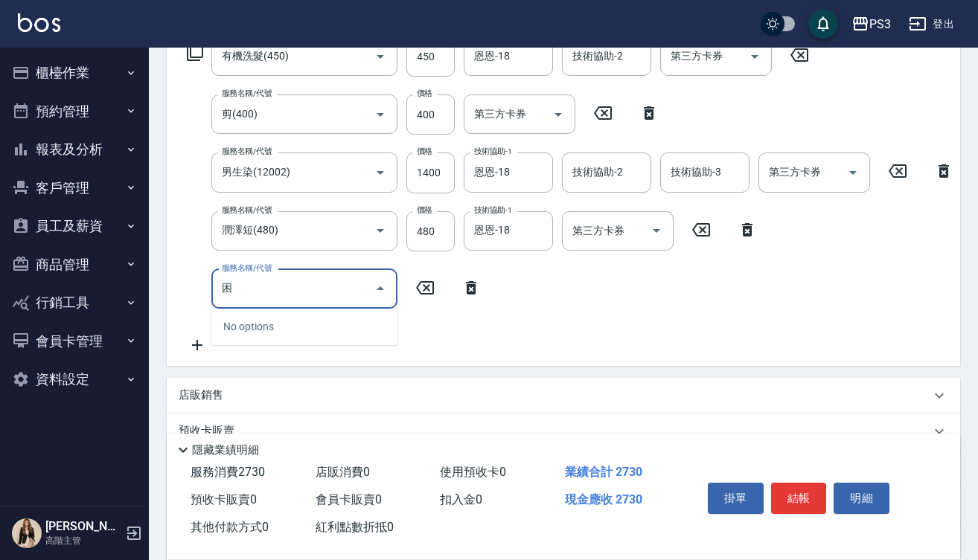
type input "🥱"
type input "夼"
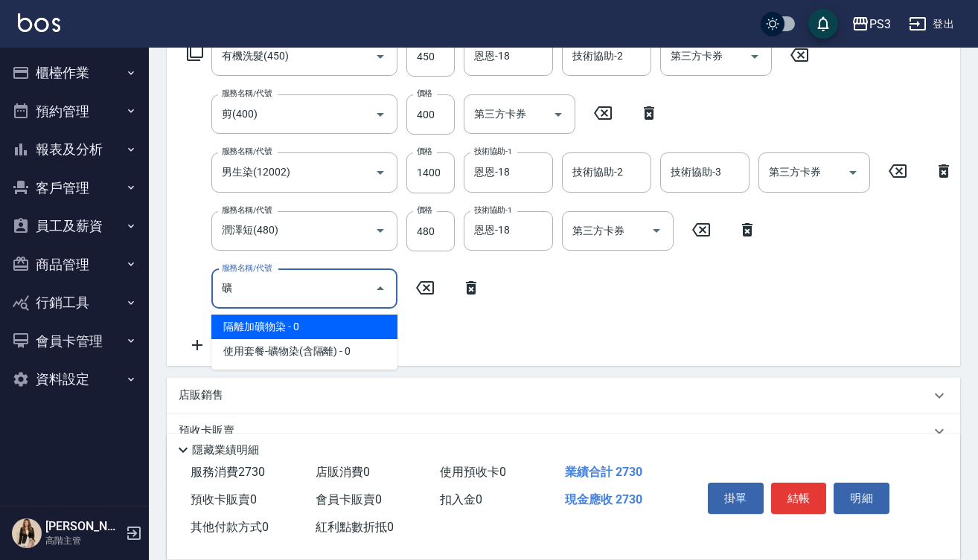
type input "隔離加礦物染(32024)"
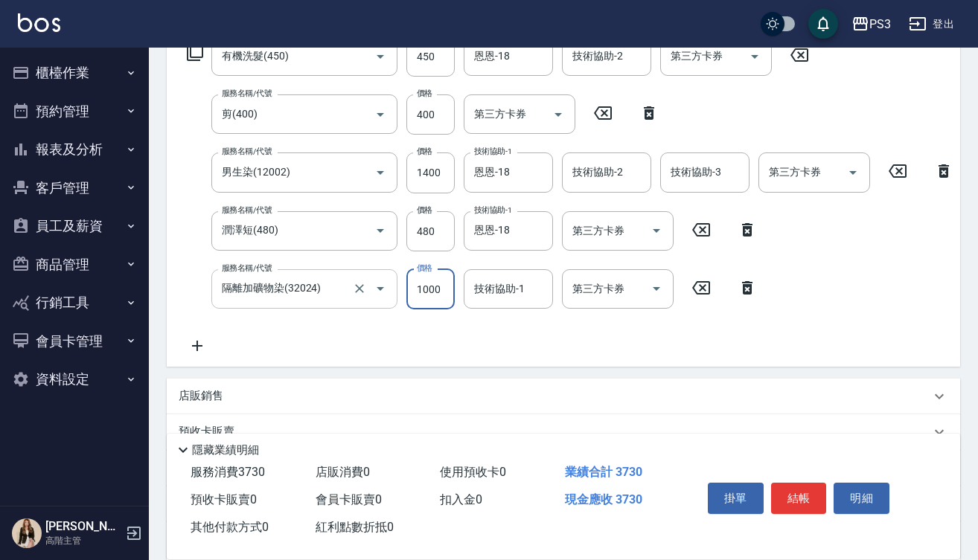
type input "1000"
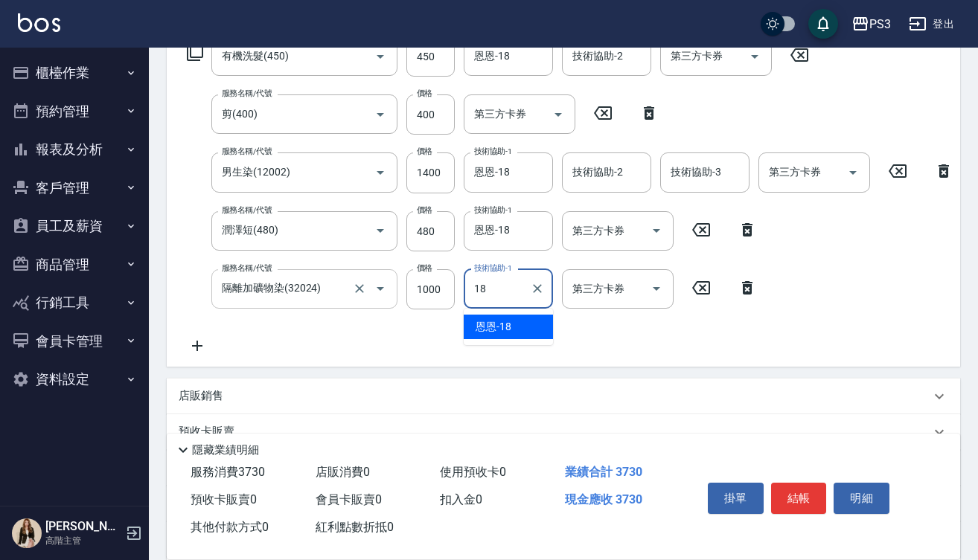
type input "恩恩-18"
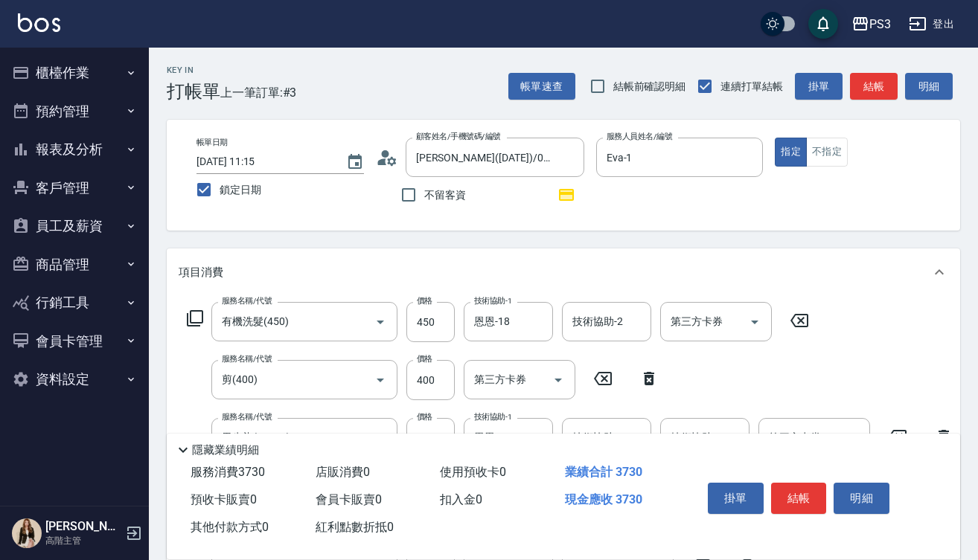
scroll to position [0, 0]
click at [805, 496] on button "結帳" at bounding box center [799, 498] width 56 height 31
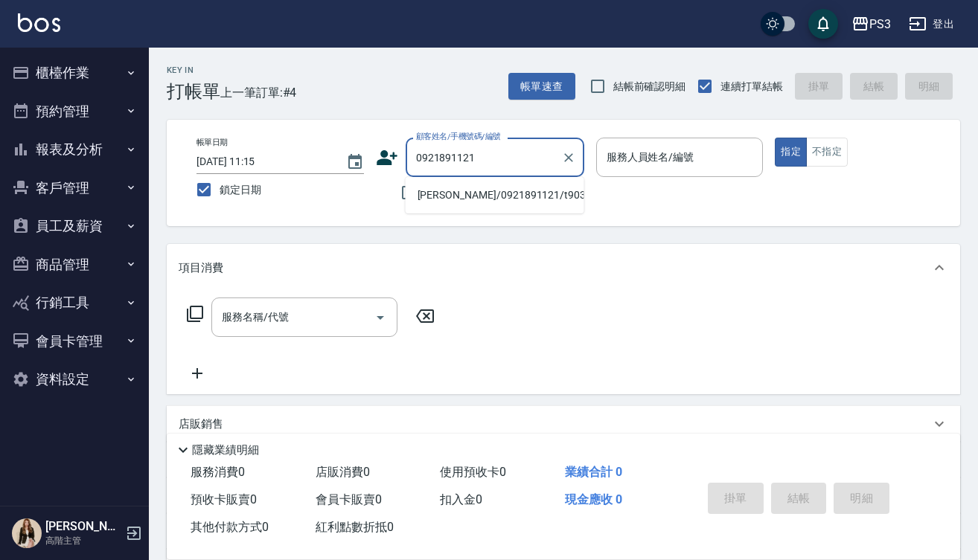
click at [498, 206] on li "鄧仲豪/0921891121/t90330" at bounding box center [494, 195] width 179 height 25
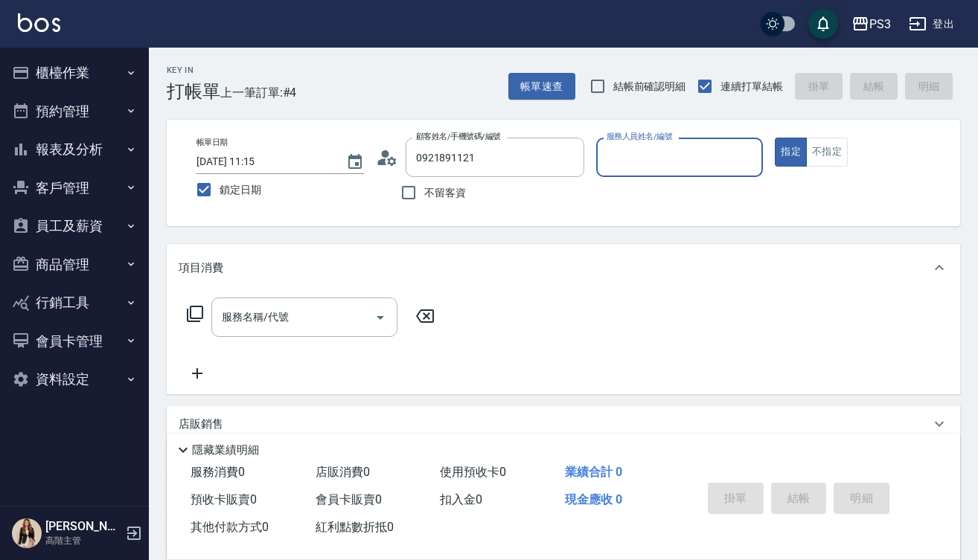
type input "鄧仲豪/0921891121/t90330"
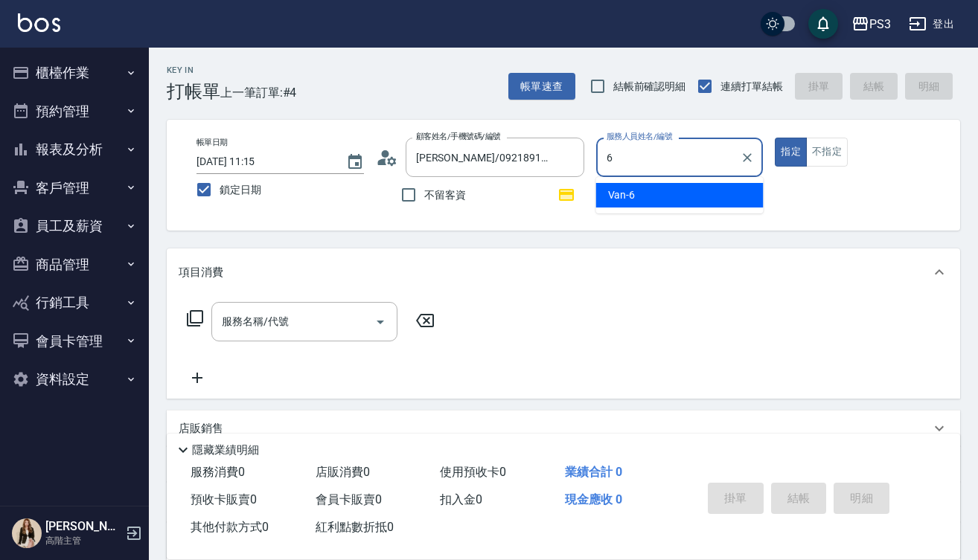
click at [645, 197] on div "Van -6" at bounding box center [679, 195] width 167 height 25
type input "Van-6"
click at [249, 331] on input "服務名稱/代號" at bounding box center [293, 322] width 150 height 26
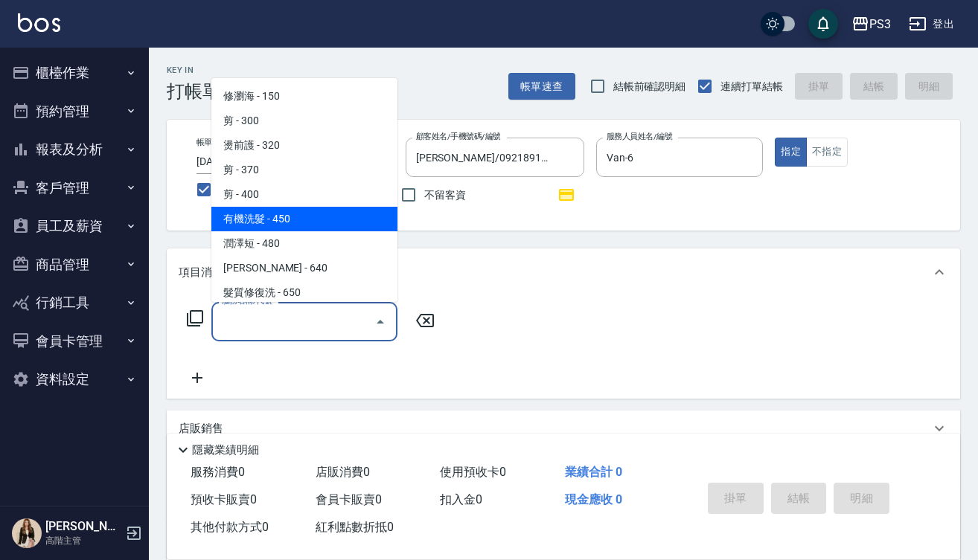
click at [268, 215] on span "有機洗髮 - 450" at bounding box center [304, 219] width 186 height 25
type input "有機洗髮(450)"
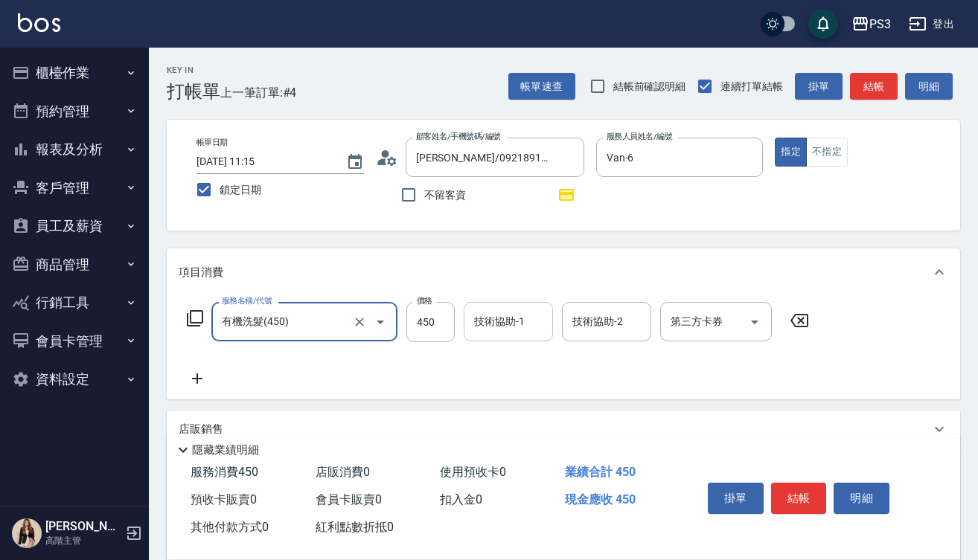
click at [497, 325] on div "技術協助-1 技術協助-1" at bounding box center [508, 321] width 89 height 39
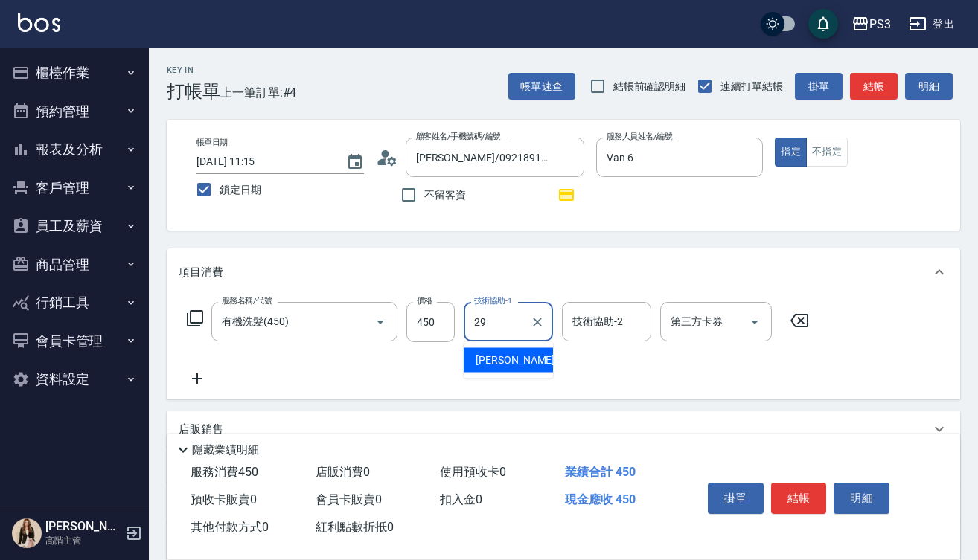
click at [510, 361] on span "Joyce -29" at bounding box center [522, 361] width 94 height 16
type input "[PERSON_NAME]-29"
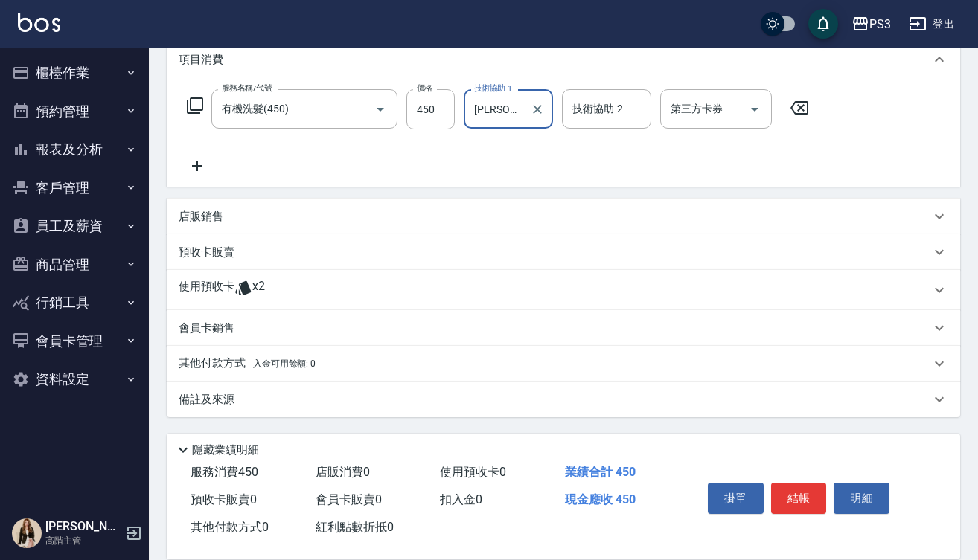
scroll to position [213, 0]
click at [391, 292] on div "使用預收卡 x2" at bounding box center [554, 290] width 751 height 22
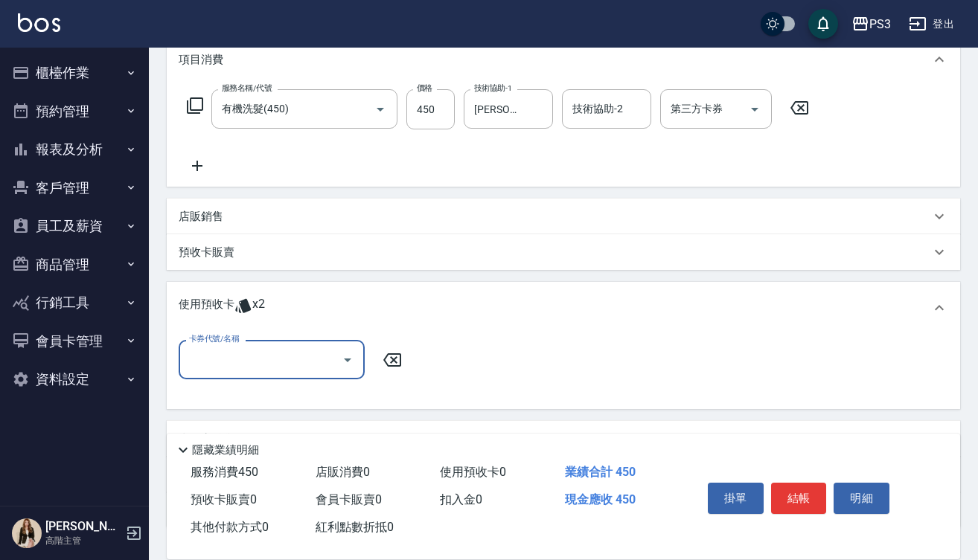
click at [296, 376] on div "卡券代號/名稱" at bounding box center [272, 359] width 186 height 39
click at [277, 403] on div "2024/8 卡碧兒3次 剩餘2張" at bounding box center [272, 398] width 186 height 25
type input "2024/8 卡碧兒3次"
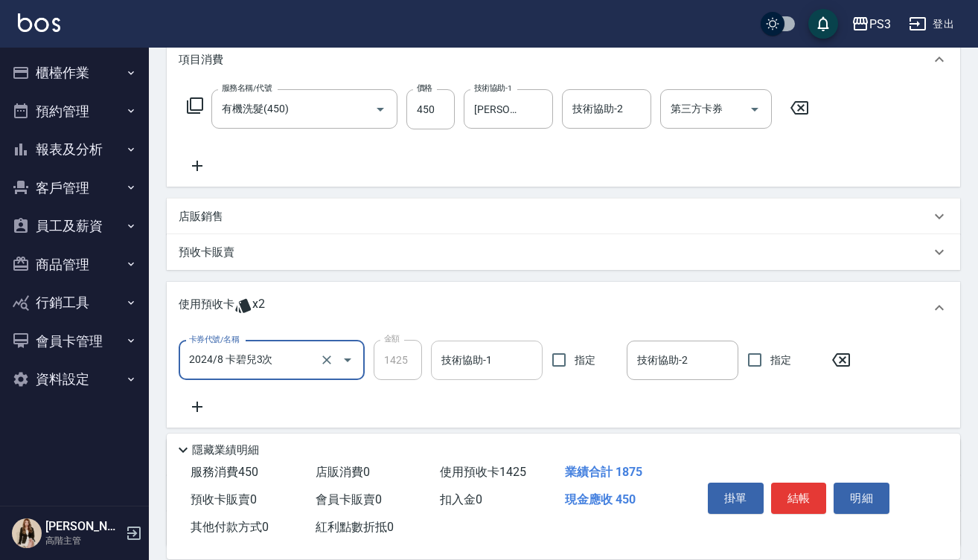
click at [463, 362] on div "技術協助-1 技術協助-1" at bounding box center [487, 360] width 112 height 39
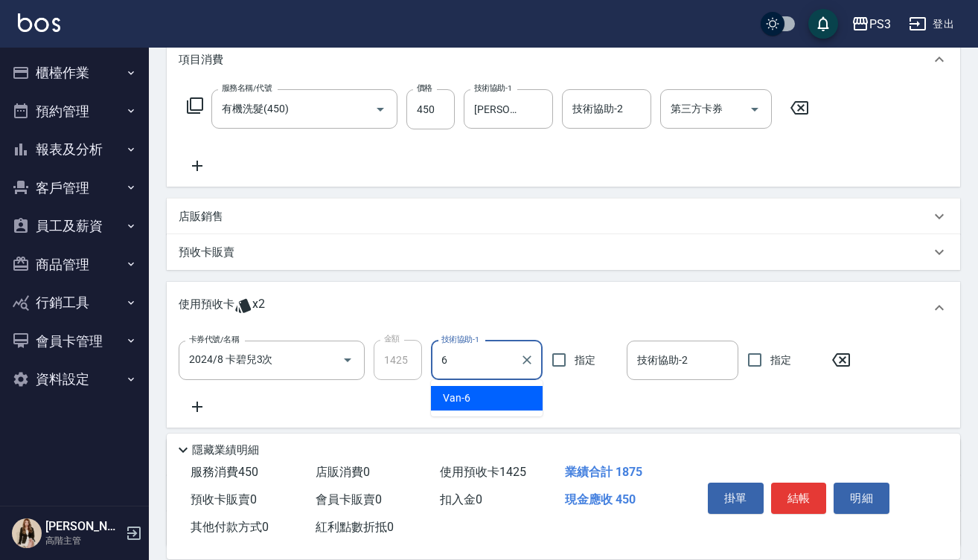
click at [453, 398] on span "Van -6" at bounding box center [457, 399] width 28 height 16
type input "Van-6"
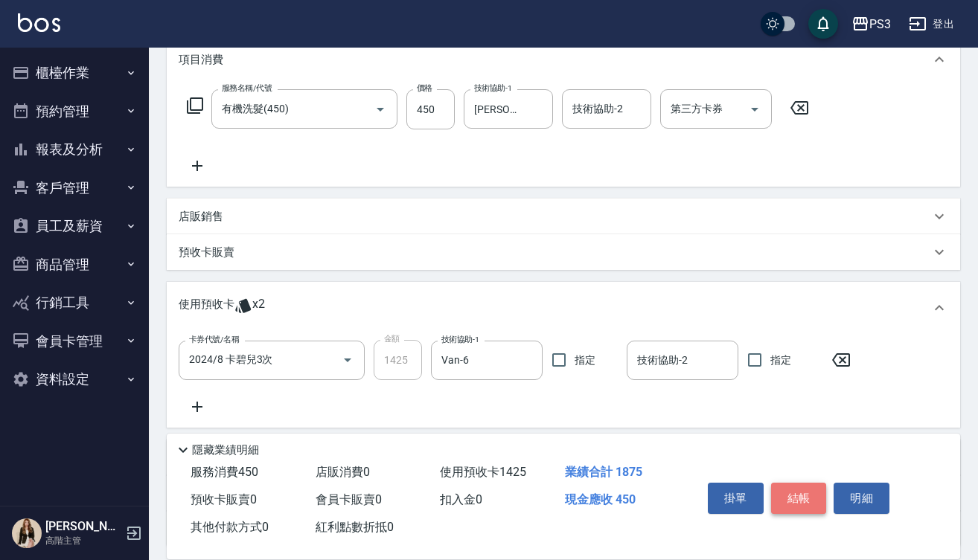
click at [804, 498] on button "結帳" at bounding box center [799, 498] width 56 height 31
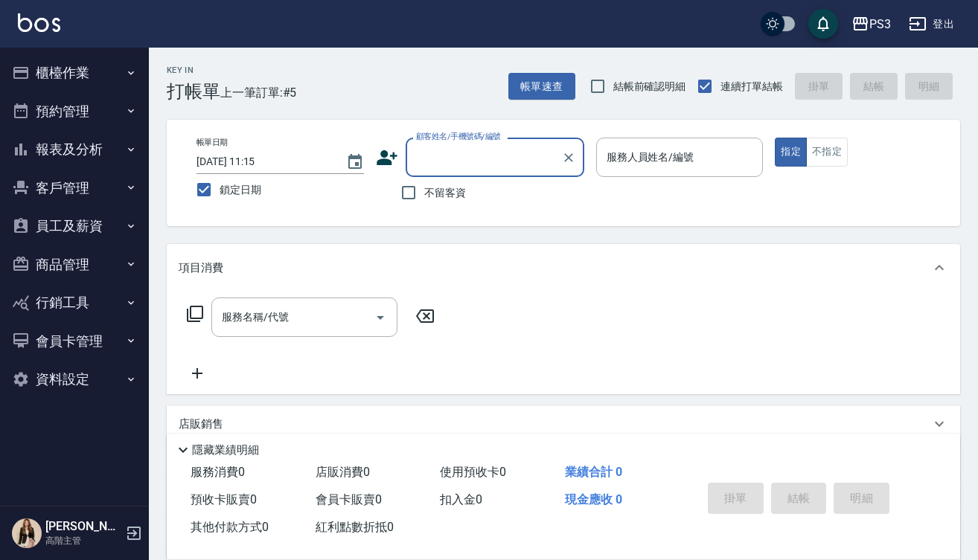
scroll to position [0, 0]
click at [459, 201] on li "[PERSON_NAME]/0901276853/T84266" at bounding box center [494, 195] width 179 height 25
type input "[PERSON_NAME]/0901276853/T84266"
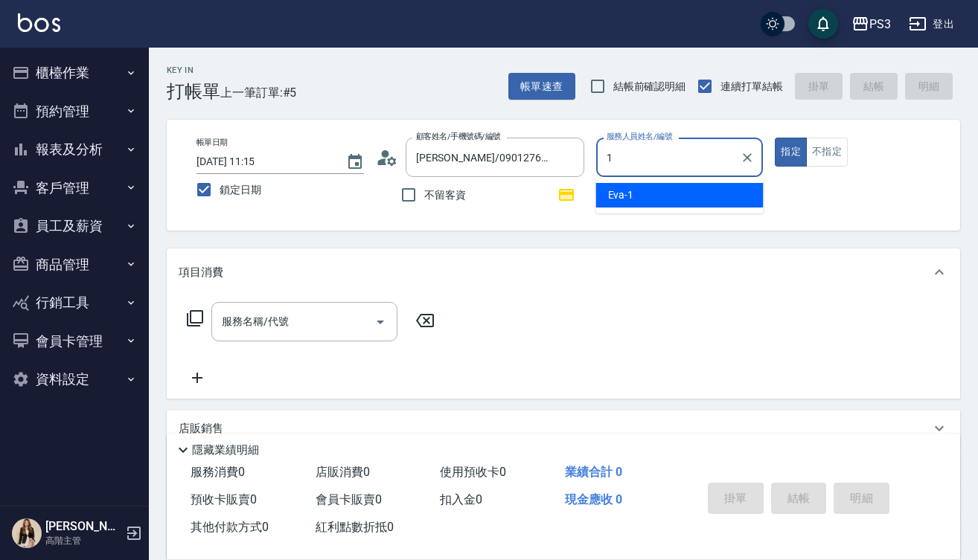
click at [710, 190] on div "Eva -1" at bounding box center [679, 195] width 167 height 25
type input "Eva-1"
click at [337, 321] on input "服務名稱/代號" at bounding box center [293, 322] width 150 height 26
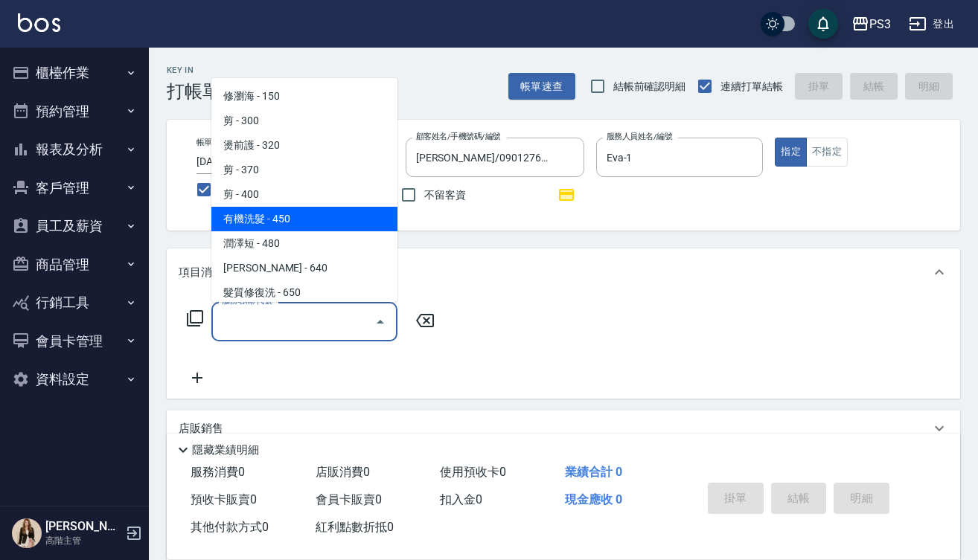
click at [298, 222] on span "有機洗髮 - 450" at bounding box center [304, 219] width 186 height 25
type input "有機洗髮(450)"
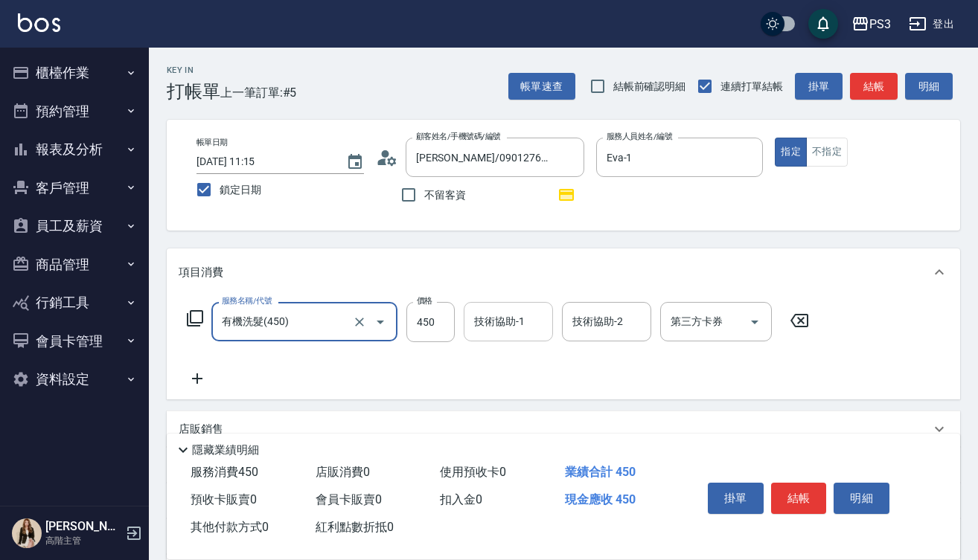
click at [502, 328] on div "技術協助-1 技術協助-1" at bounding box center [508, 321] width 89 height 39
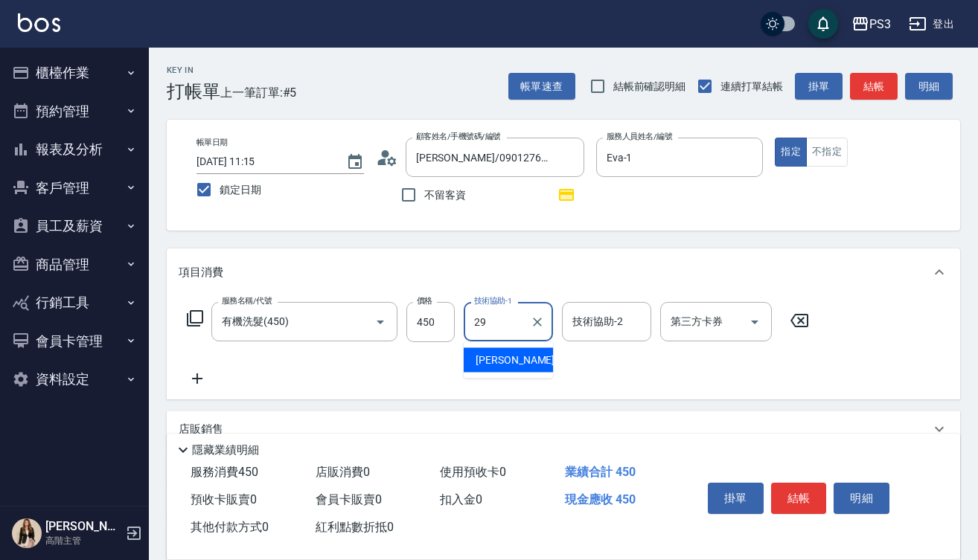
click at [505, 362] on span "Joyce -29" at bounding box center [522, 361] width 94 height 16
type input "[PERSON_NAME]-29"
click at [197, 378] on icon at bounding box center [197, 379] width 10 height 10
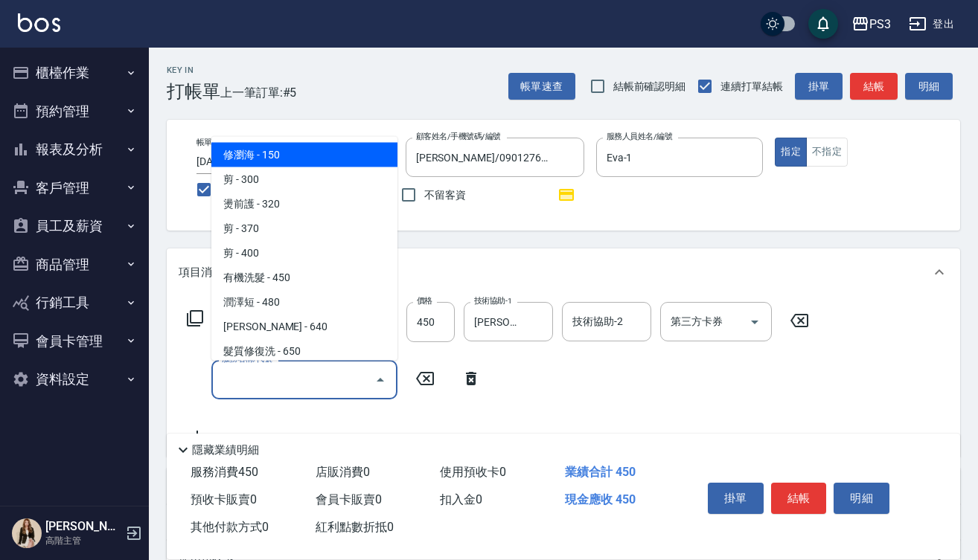
click at [298, 375] on input "服務名稱/代號" at bounding box center [293, 380] width 150 height 26
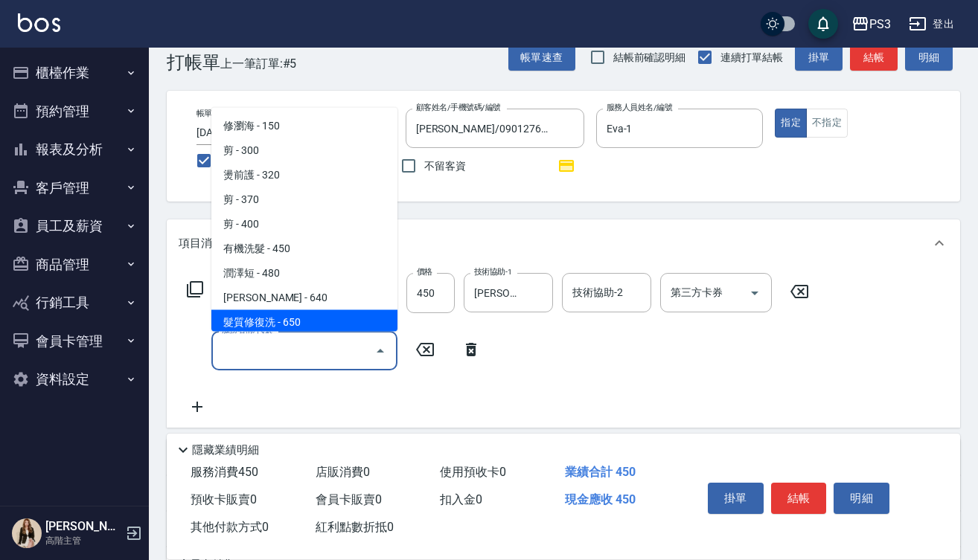
click at [297, 371] on div "服務名稱/代號" at bounding box center [304, 350] width 186 height 39
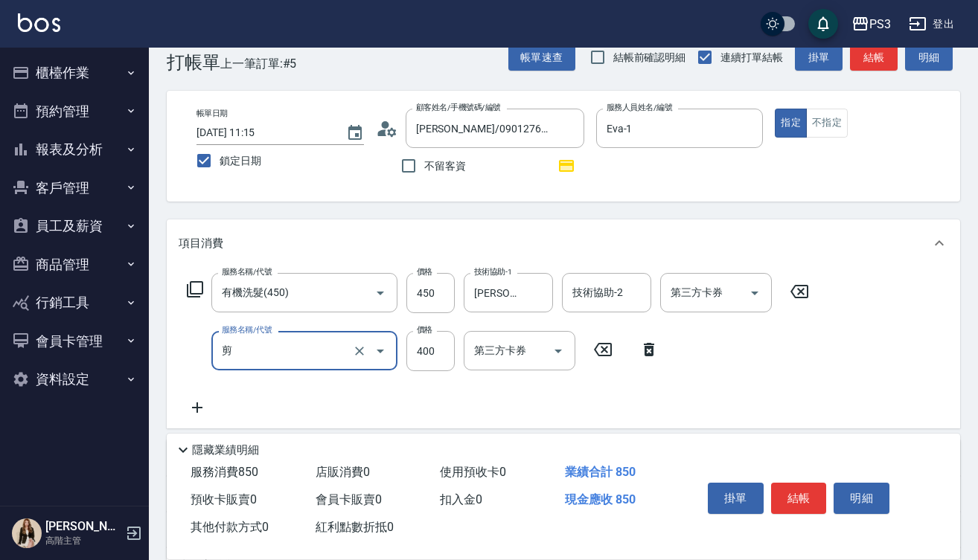
type input "剪(400)"
click at [432, 345] on input "400" at bounding box center [430, 351] width 48 height 40
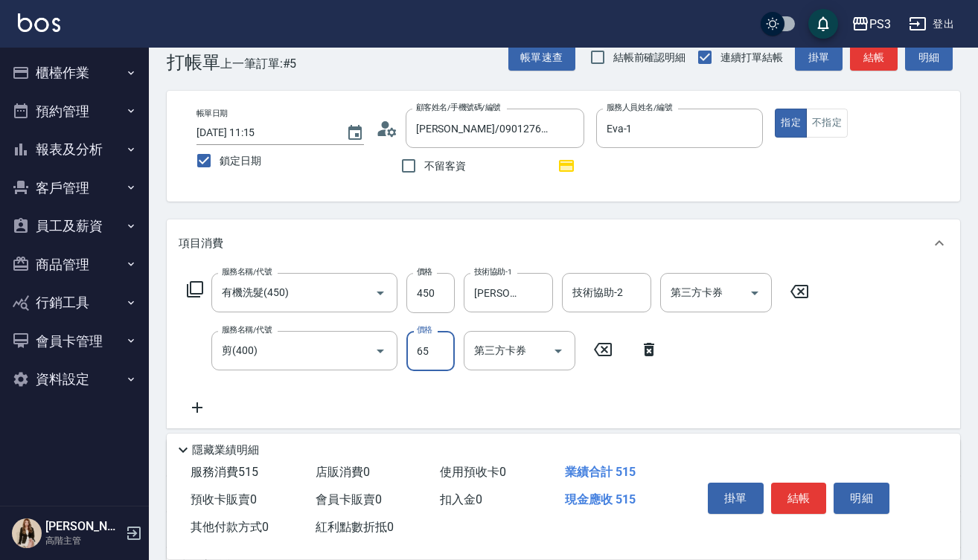
type input "650"
click at [600, 347] on icon at bounding box center [602, 350] width 37 height 18
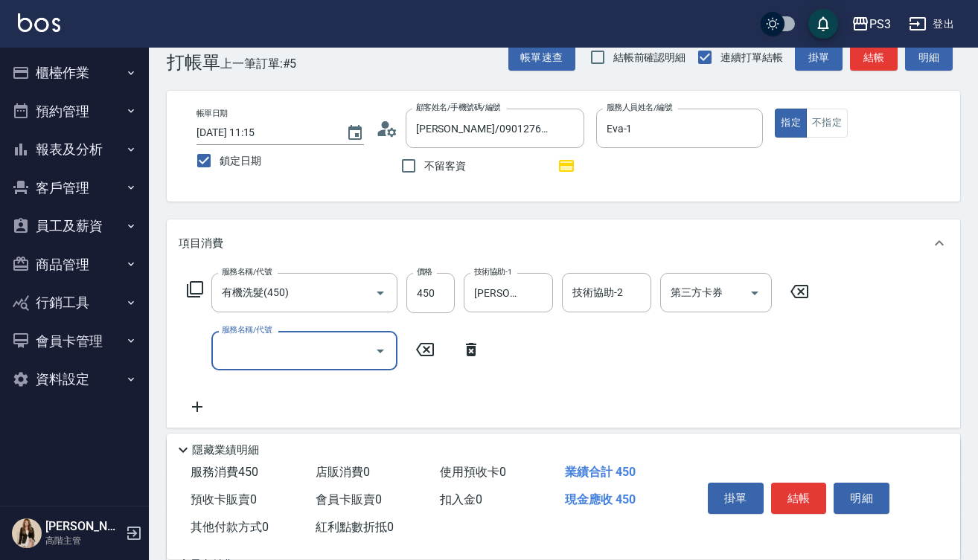
click at [800, 290] on icon at bounding box center [799, 291] width 18 height 13
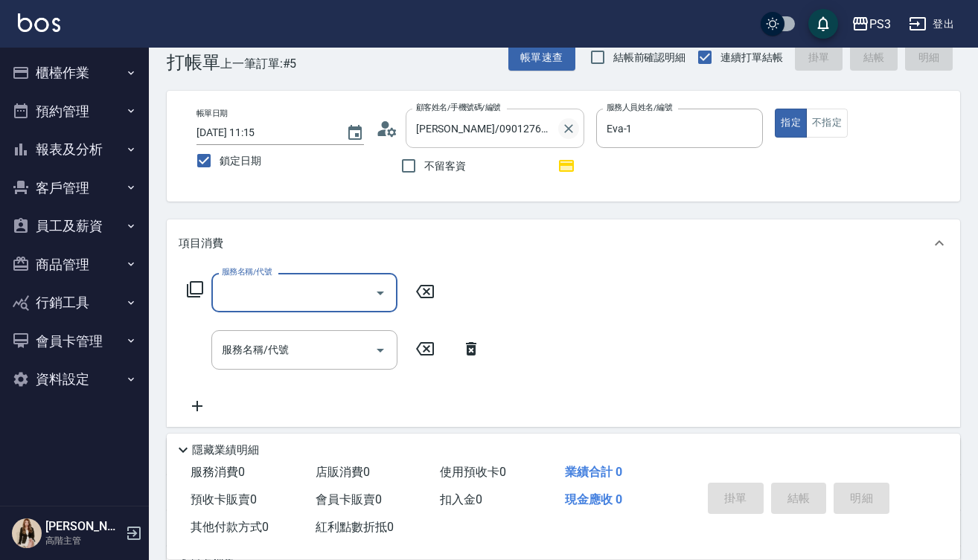
click at [573, 132] on icon "Clear" at bounding box center [568, 128] width 15 height 15
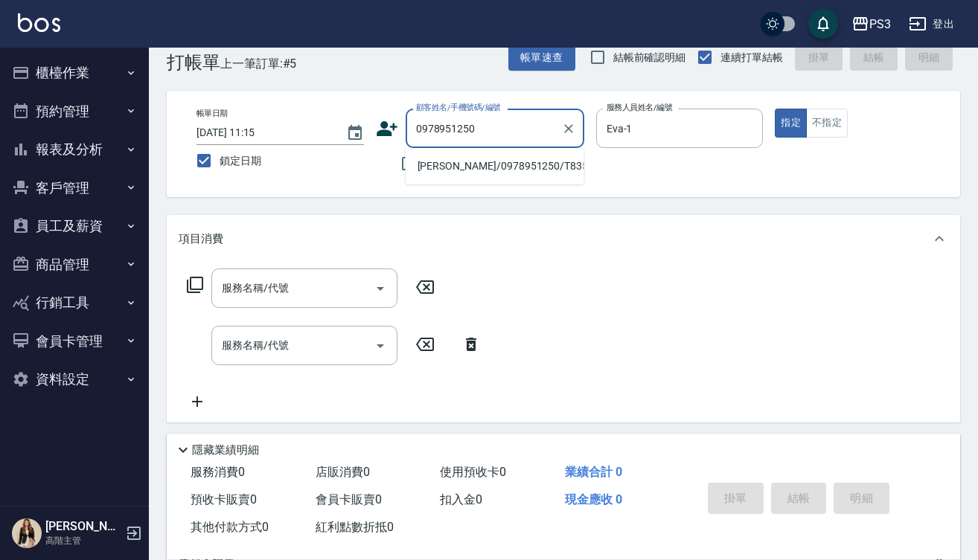
click at [528, 164] on li "陳正凱/0978951250/T83526" at bounding box center [494, 166] width 179 height 25
type input "陳正凱/0978951250/T83526"
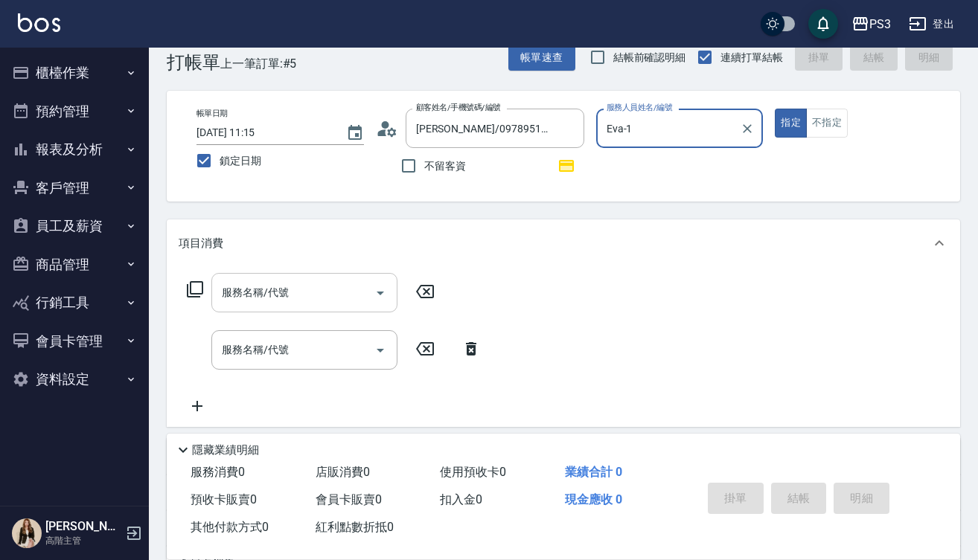
click at [317, 286] on input "服務名稱/代號" at bounding box center [293, 293] width 150 height 26
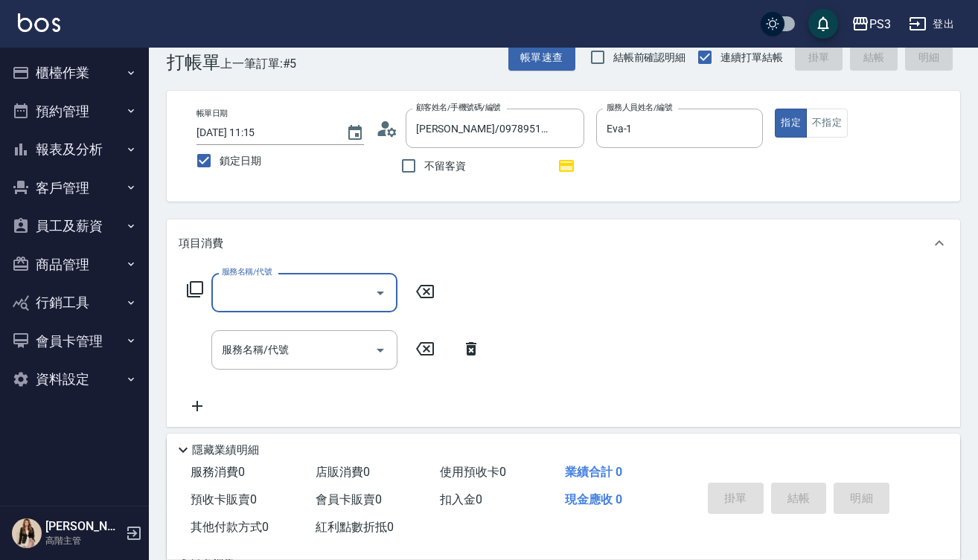
click at [317, 286] on input "服務名稱/代號" at bounding box center [293, 293] width 150 height 26
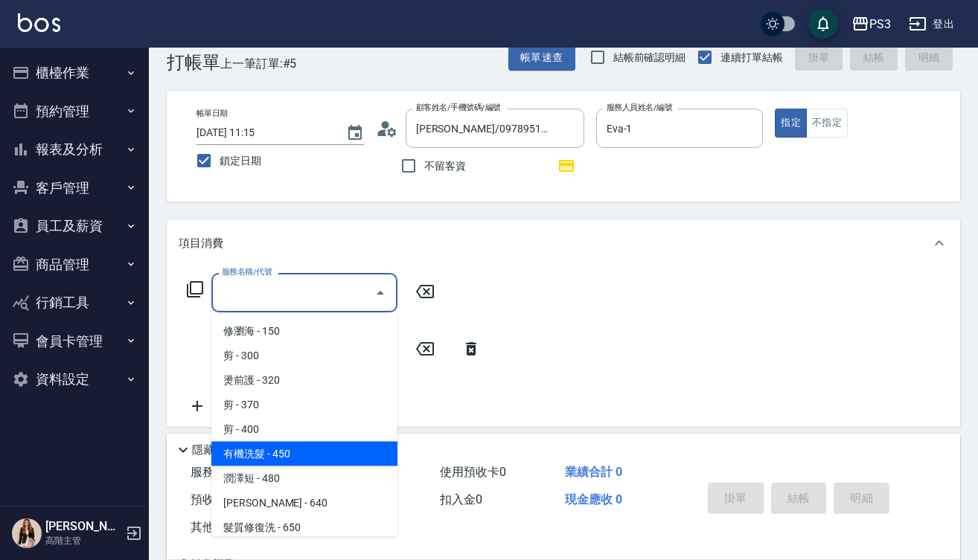
click at [281, 449] on span "有機洗髮 - 450" at bounding box center [304, 454] width 186 height 25
type input "有機洗髮(450)"
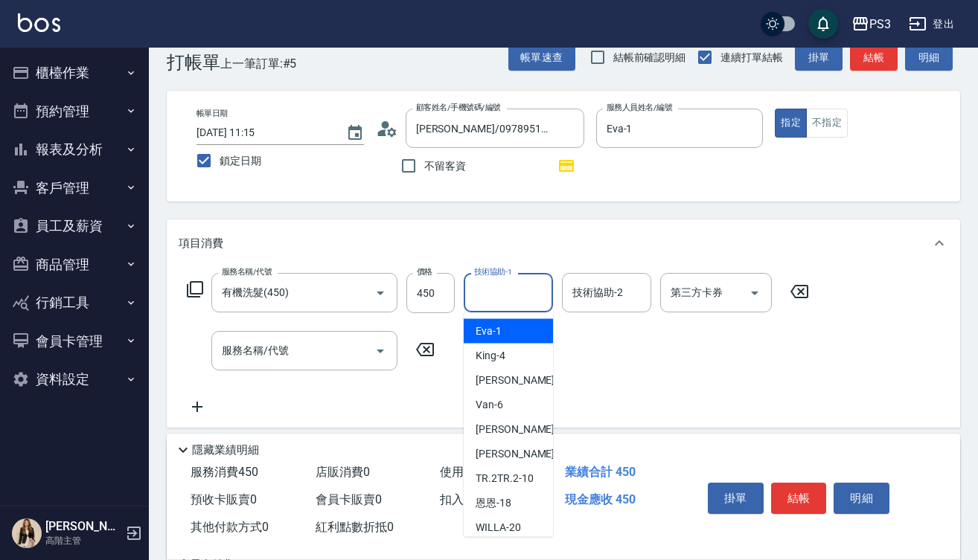
click at [522, 283] on input "技術協助-1" at bounding box center [508, 293] width 76 height 26
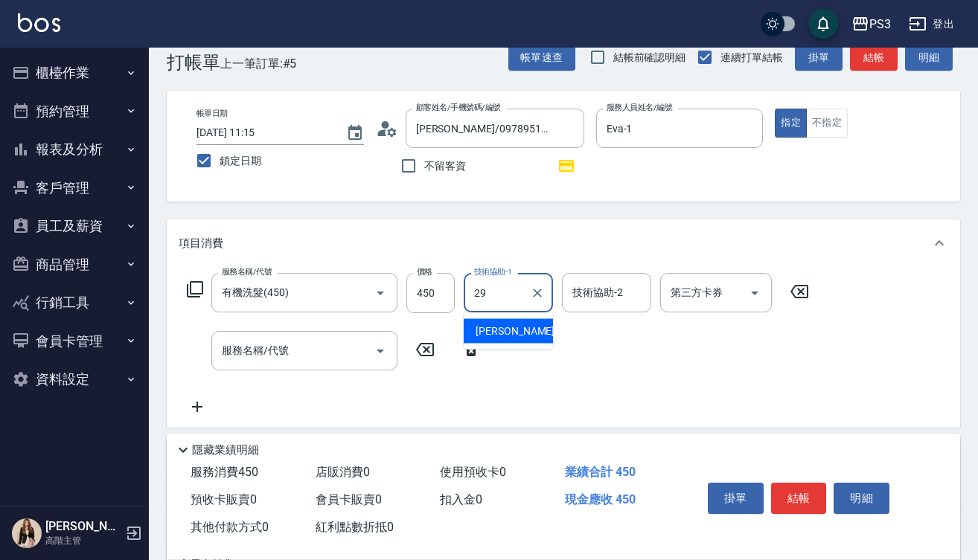
click at [513, 335] on span "Joyce -29" at bounding box center [522, 332] width 94 height 16
type input "[PERSON_NAME]-29"
click at [290, 356] on input "服務名稱/代號" at bounding box center [293, 351] width 150 height 26
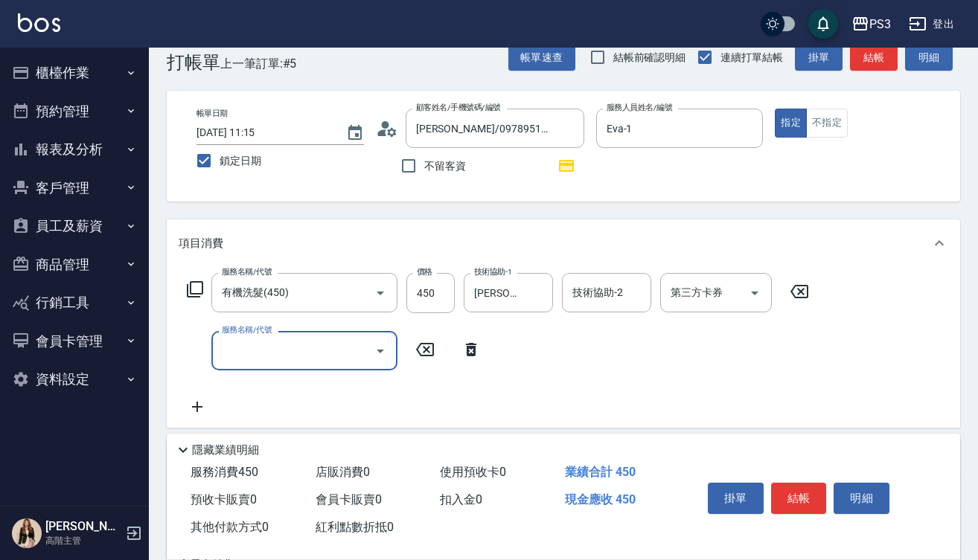
click at [290, 356] on input "服務名稱/代號" at bounding box center [293, 351] width 150 height 26
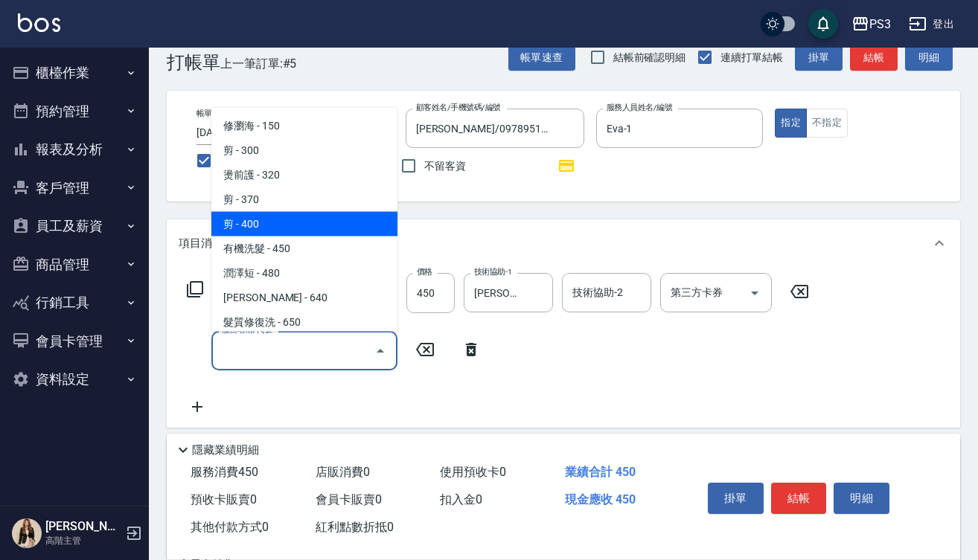
click at [313, 230] on span "剪 - 400" at bounding box center [304, 223] width 186 height 25
type input "剪(400)"
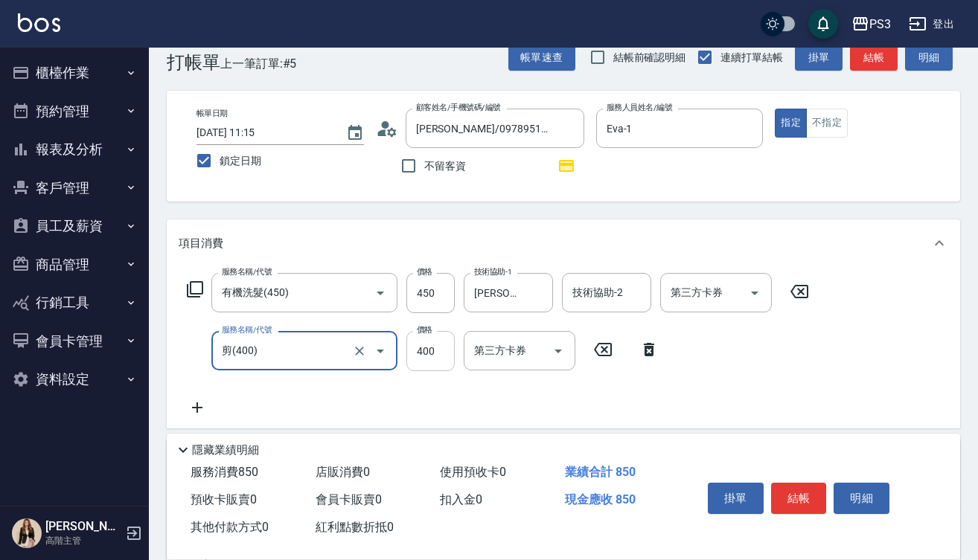
click at [435, 356] on input "400" at bounding box center [430, 351] width 48 height 40
click at [445, 347] on input "400" at bounding box center [430, 351] width 48 height 40
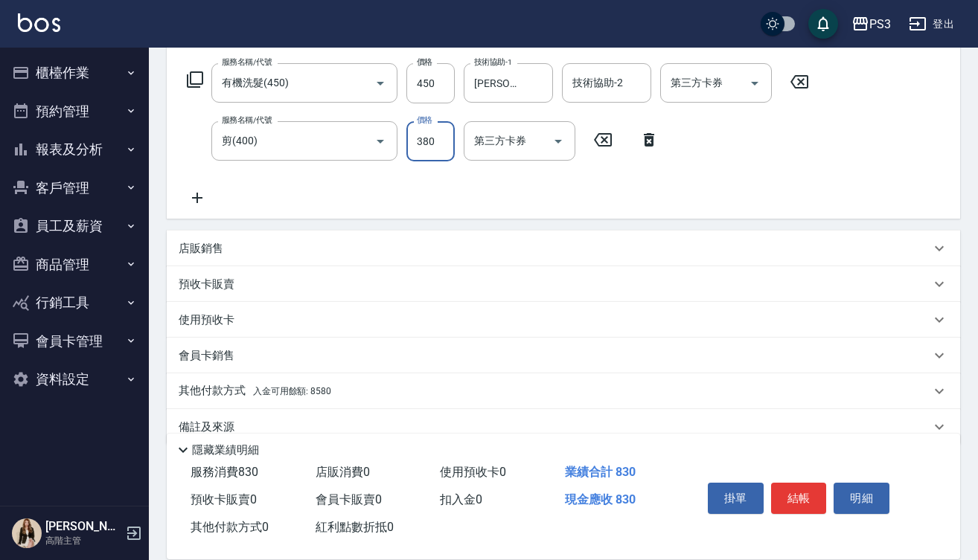
scroll to position [244, 0]
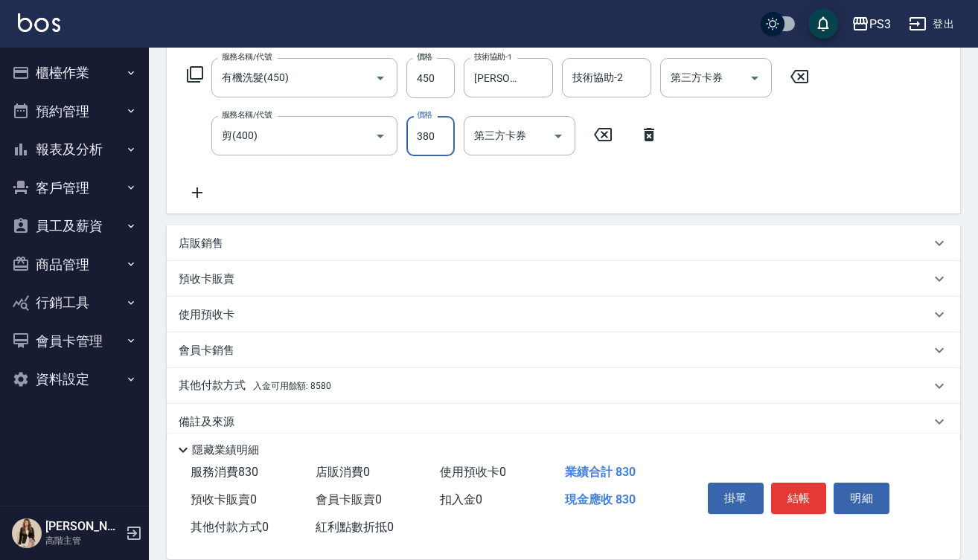
type input "380"
click at [293, 384] on span "入金可用餘額: 8580" at bounding box center [292, 386] width 78 height 10
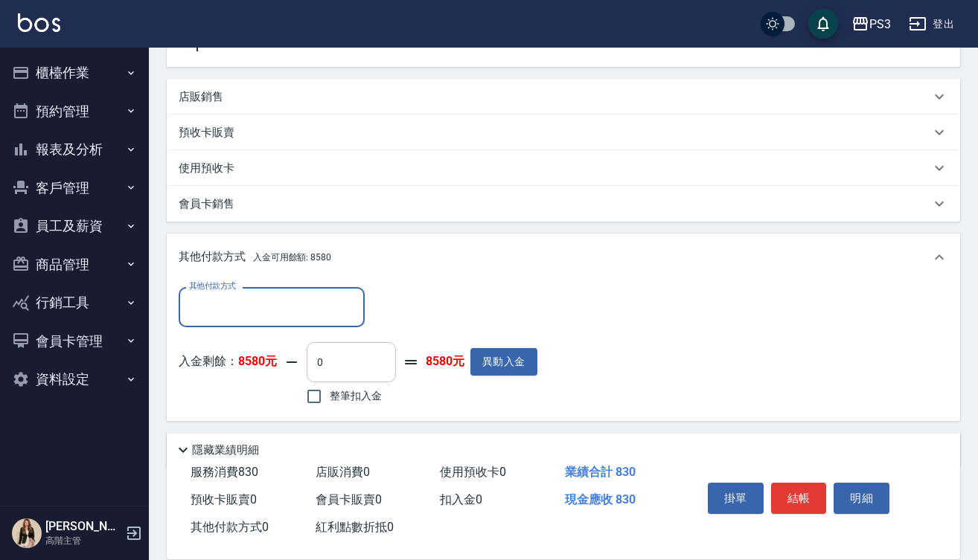
scroll to position [403, 0]
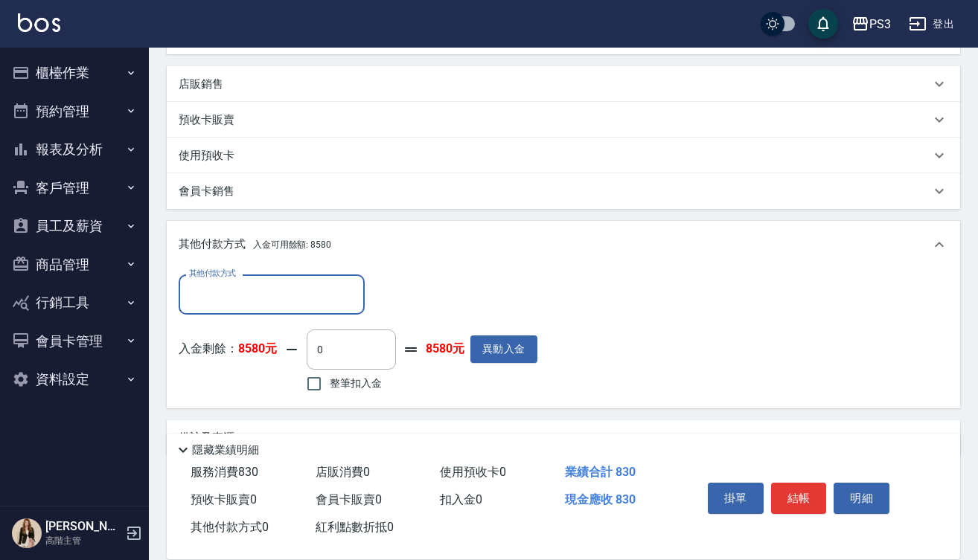
click at [359, 387] on span "整筆扣入金" at bounding box center [356, 384] width 52 height 16
click at [330, 387] on input "整筆扣入金" at bounding box center [313, 383] width 31 height 31
checkbox input "true"
type input "830"
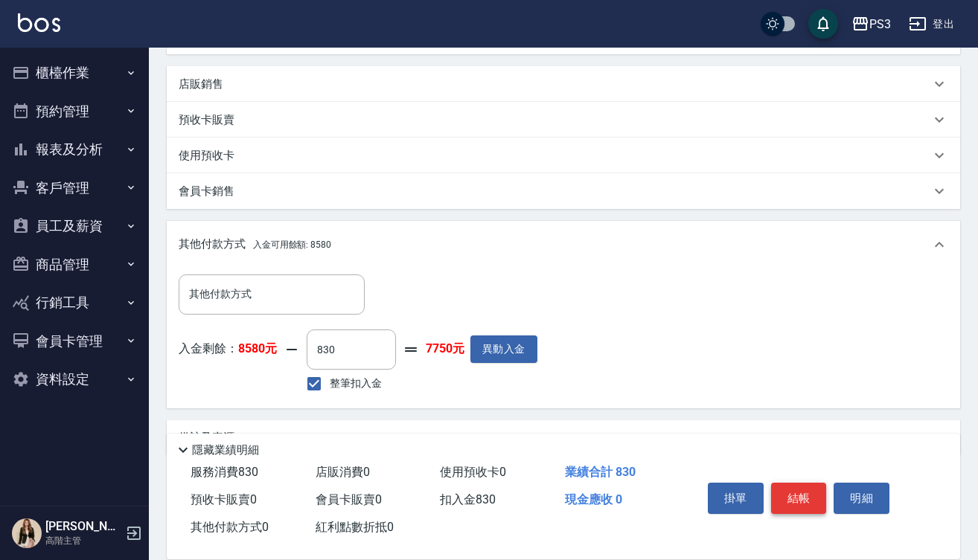
click at [810, 495] on button "結帳" at bounding box center [799, 498] width 56 height 31
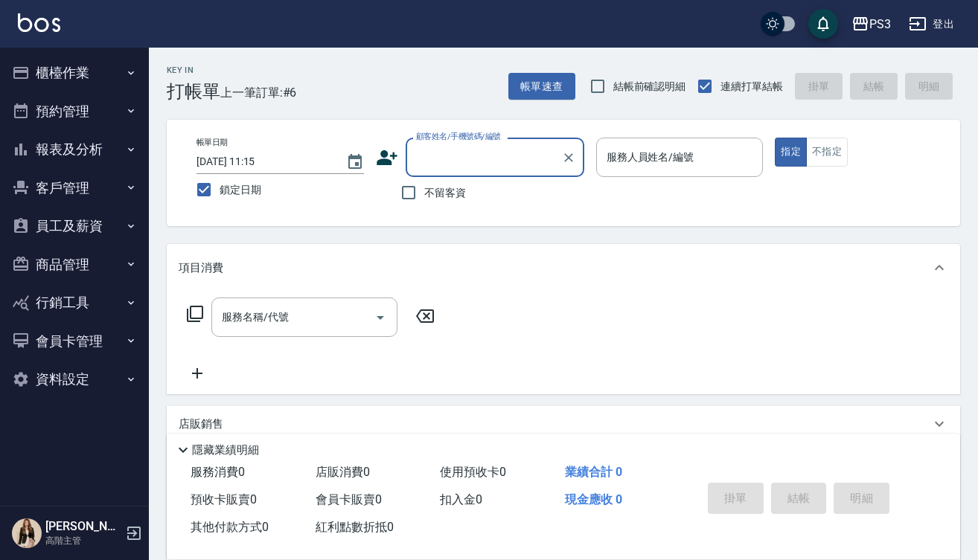
scroll to position [0, 0]
click at [509, 206] on li "詹易儕/0979027026/T10974" at bounding box center [494, 195] width 179 height 25
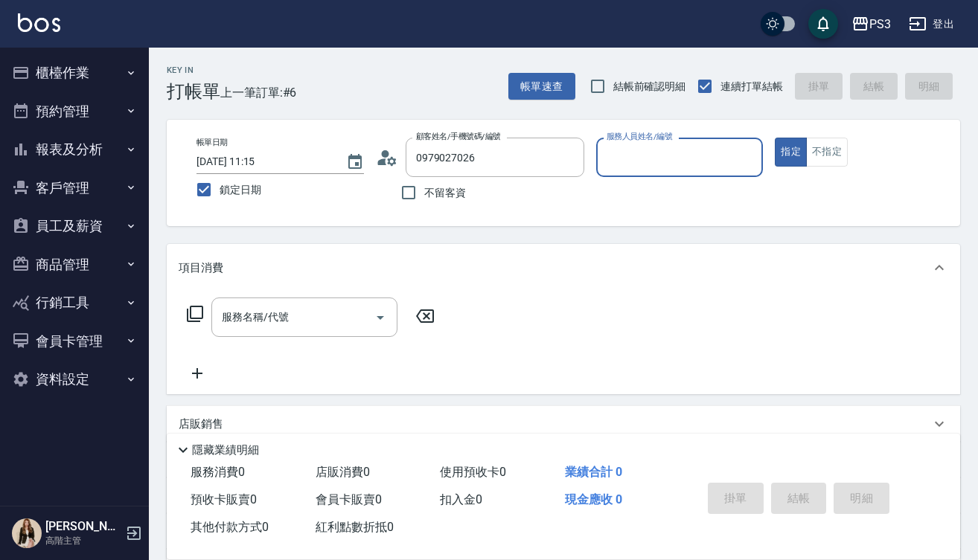
type input "詹易儕/0979027026/T10974"
type input "Lisa-7"
click at [264, 318] on div "服務名稱/代號 服務名稱/代號" at bounding box center [304, 317] width 186 height 39
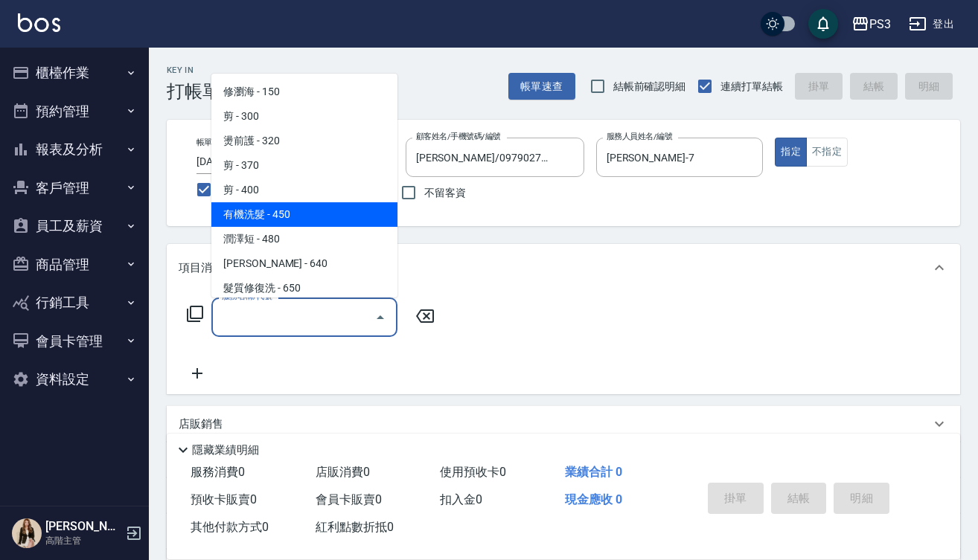
click at [261, 219] on span "有機洗髮 - 450" at bounding box center [304, 214] width 186 height 25
type input "有機洗髮(450)"
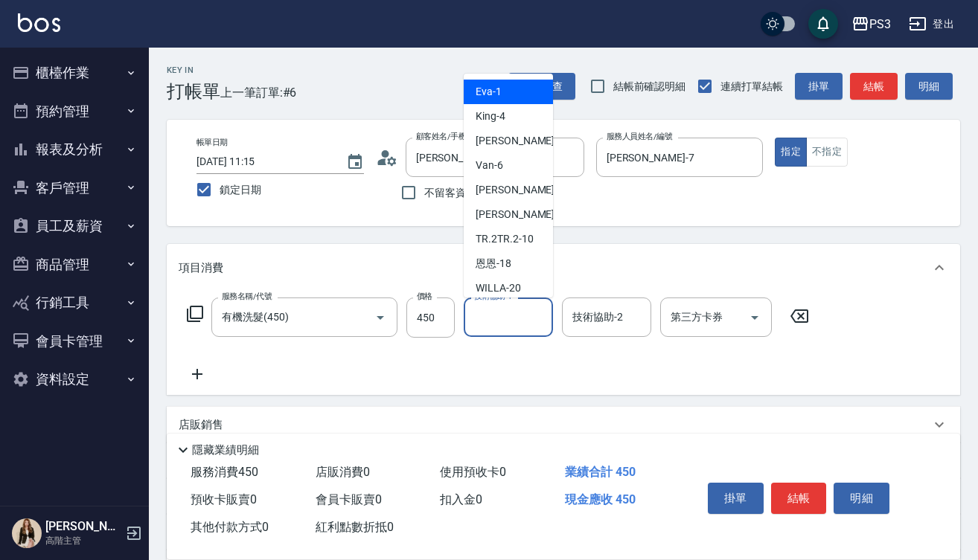
click at [509, 315] on div "技術協助-1 技術協助-1" at bounding box center [508, 317] width 89 height 39
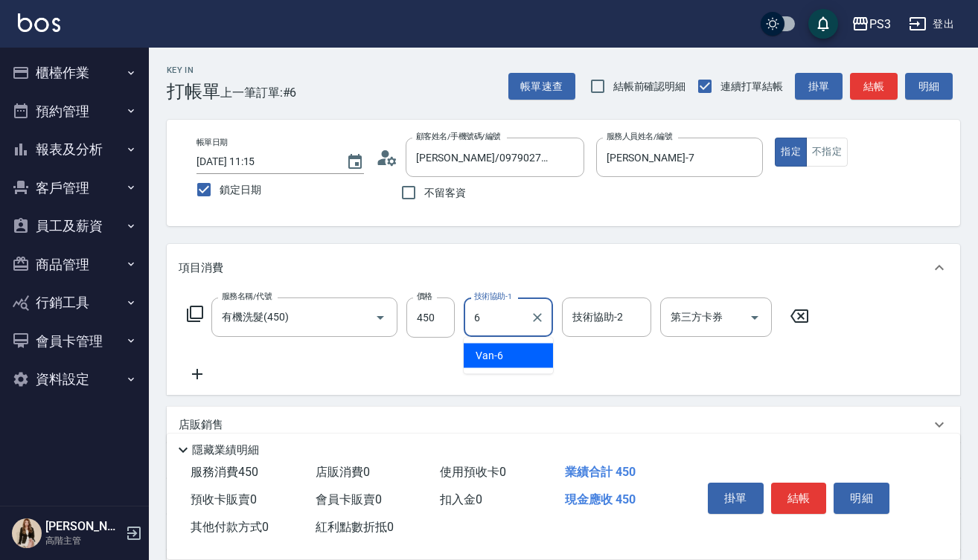
click at [501, 364] on div "Van -6" at bounding box center [508, 356] width 89 height 25
type input "Van-6"
click at [611, 327] on input "技術協助-2" at bounding box center [606, 317] width 76 height 26
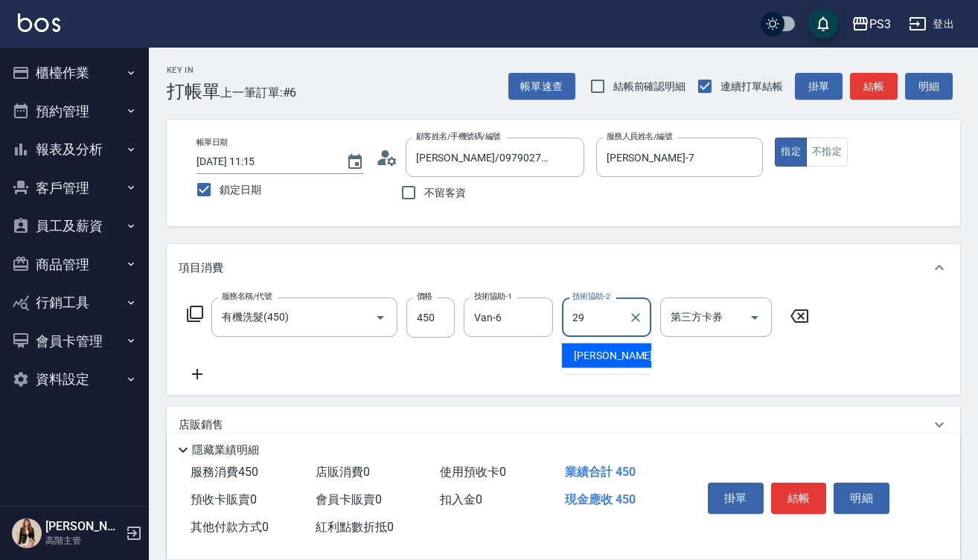
click at [593, 355] on span "Joyce -29" at bounding box center [621, 356] width 94 height 16
type input "[PERSON_NAME]-29"
click at [200, 378] on icon at bounding box center [197, 374] width 37 height 18
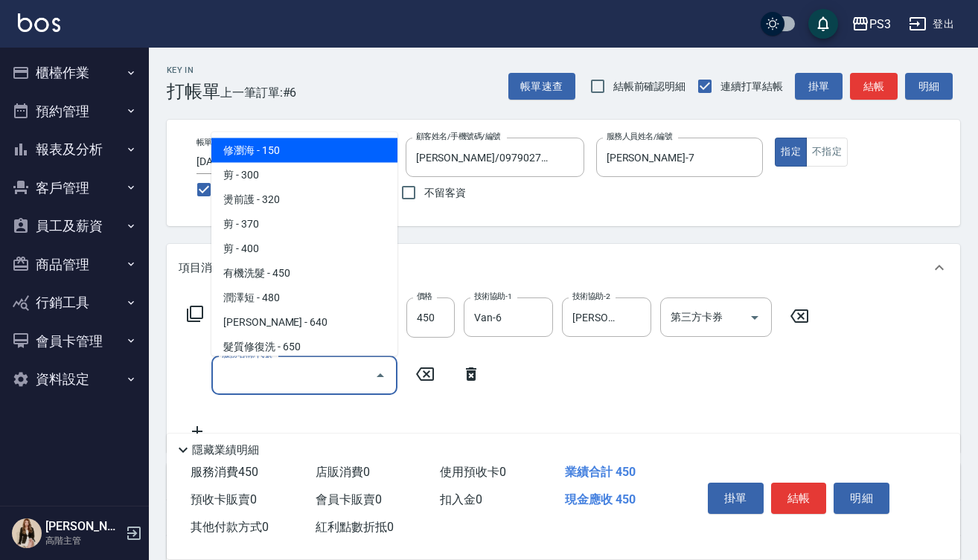
click at [258, 379] on input "服務名稱/代號" at bounding box center [293, 375] width 150 height 26
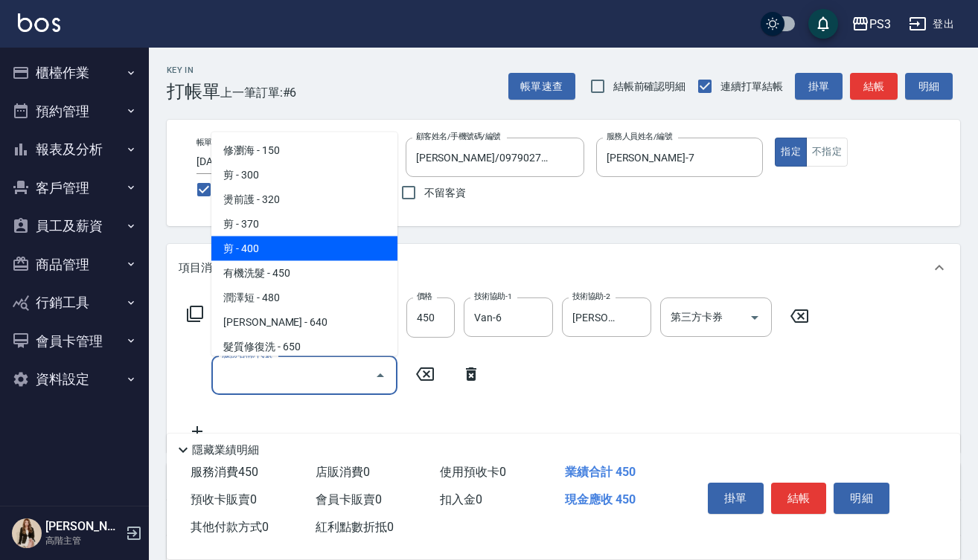
click at [266, 257] on span "剪 - 400" at bounding box center [304, 248] width 186 height 25
type input "剪(400)"
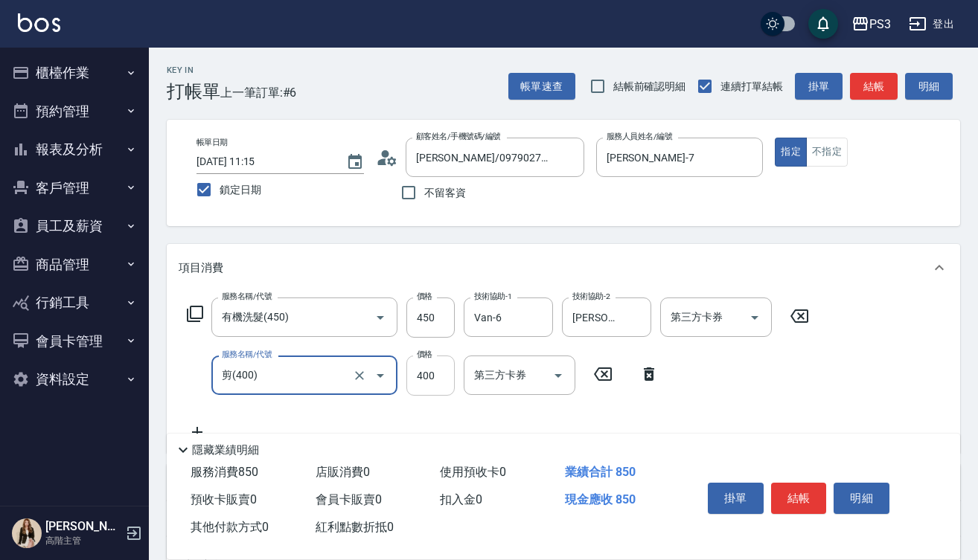
click at [426, 380] on input "400" at bounding box center [430, 376] width 48 height 40
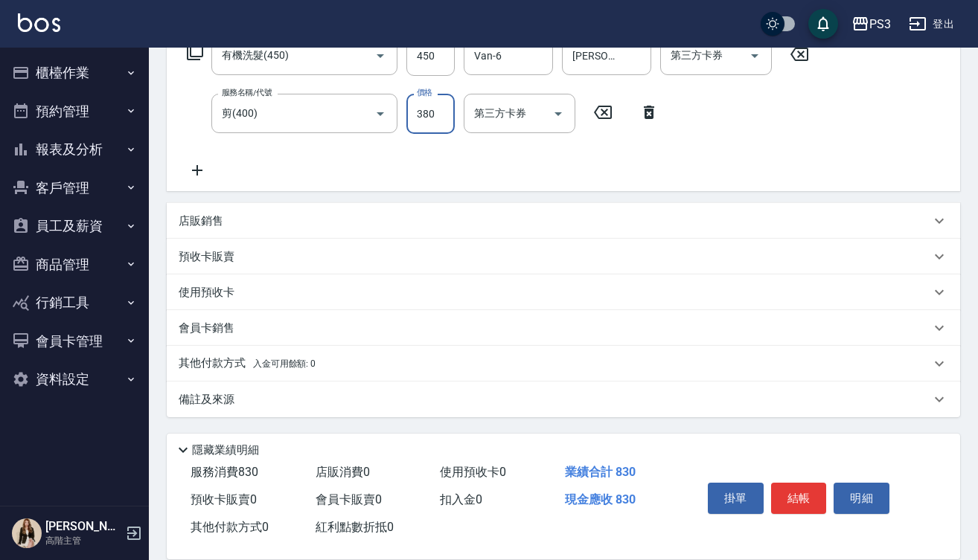
scroll to position [262, 0]
type input "380"
click at [205, 171] on icon at bounding box center [197, 170] width 37 height 18
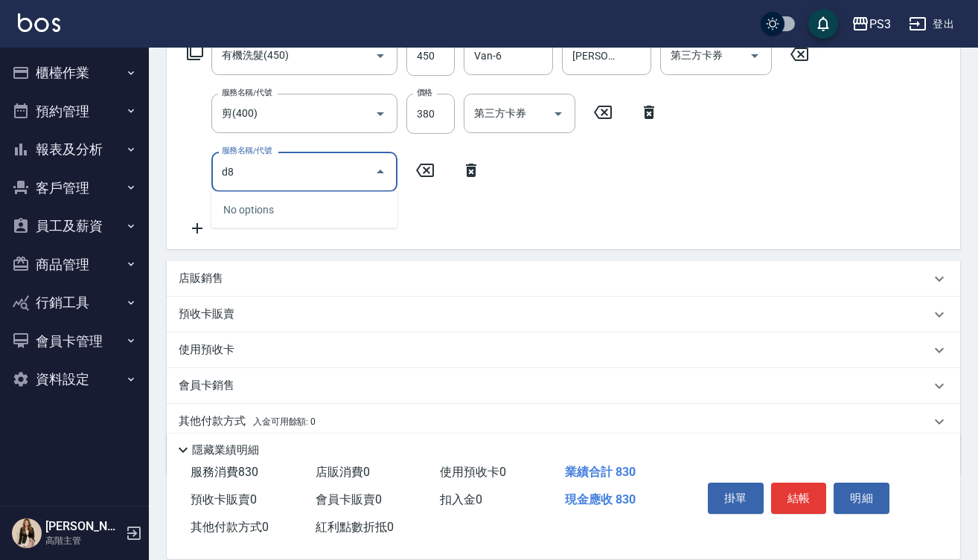
type input "d"
type input "卡"
type input "1"
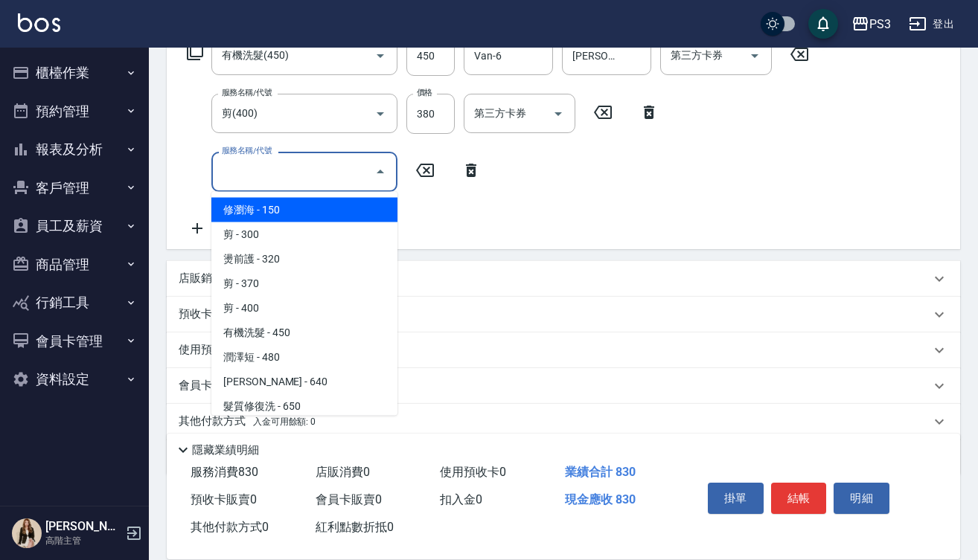
type input "5"
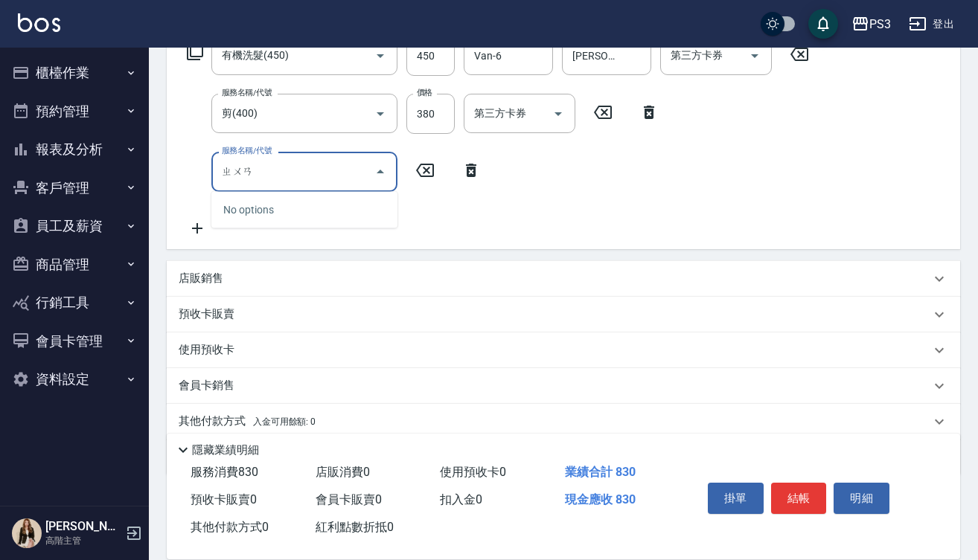
type input "專"
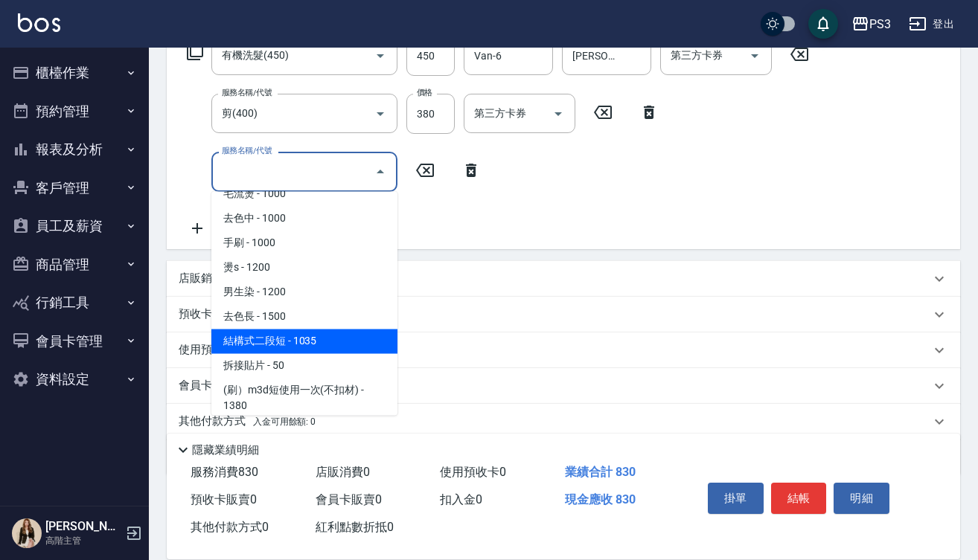
scroll to position [1353, 0]
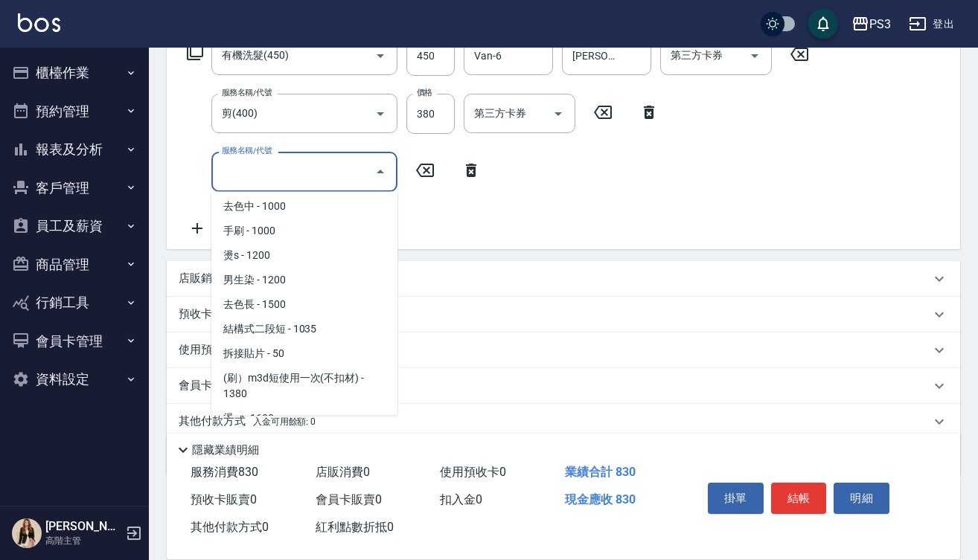
click at [334, 456] on span "卡碧兒頭皮 - 1600" at bounding box center [304, 468] width 186 height 25
type input "卡碧兒頭皮(16003)"
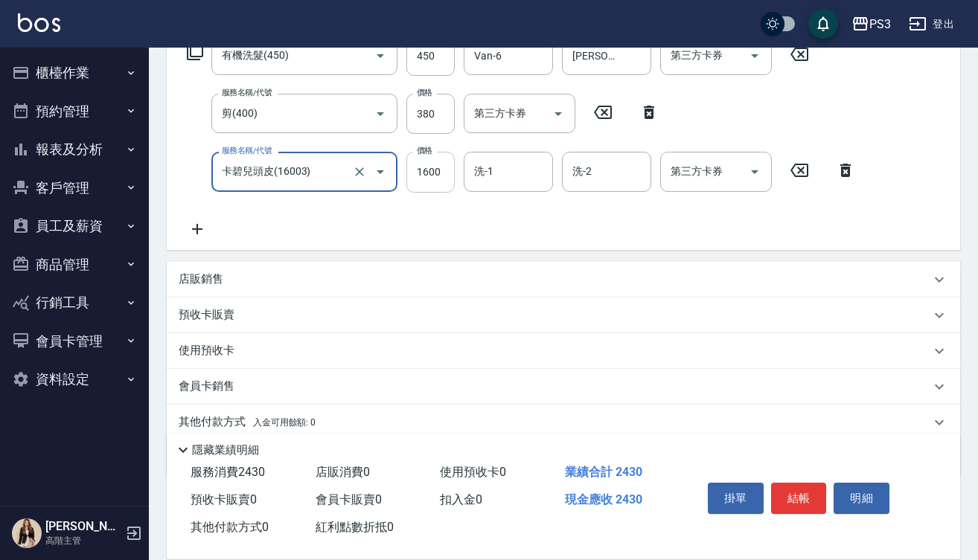
click at [435, 185] on input "1600" at bounding box center [430, 172] width 48 height 40
type input "1200"
click at [518, 159] on input "洗-1" at bounding box center [508, 171] width 76 height 26
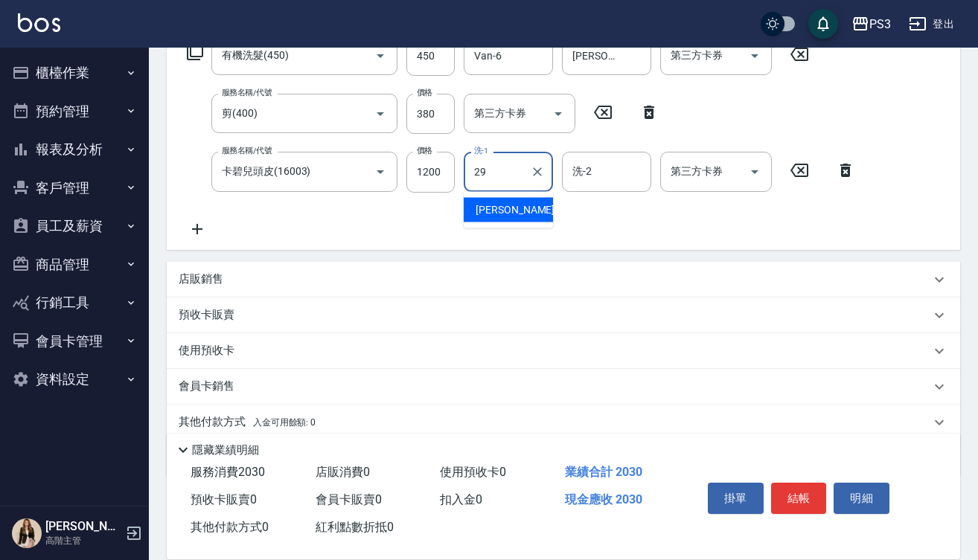
click at [526, 208] on div "Joyce -29" at bounding box center [508, 210] width 89 height 25
type input "[PERSON_NAME]-29"
click at [728, 182] on input "第三方卡券" at bounding box center [705, 171] width 76 height 26
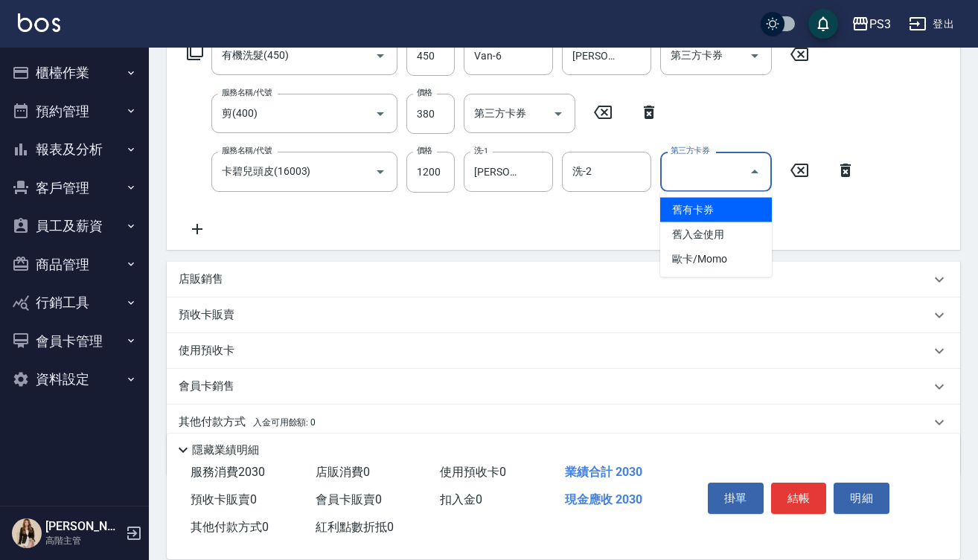
click at [711, 214] on span "舊有卡券" at bounding box center [716, 210] width 112 height 25
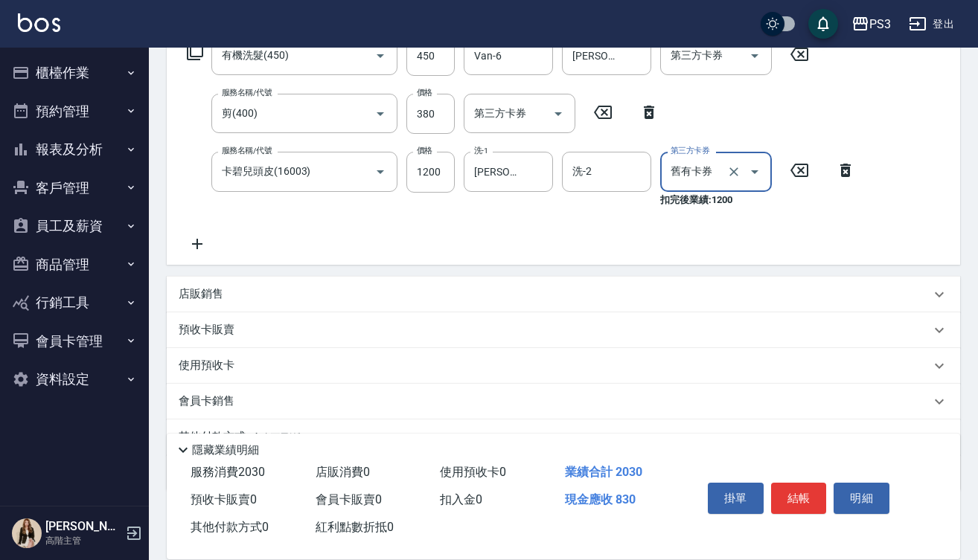
type input "舊有卡券"
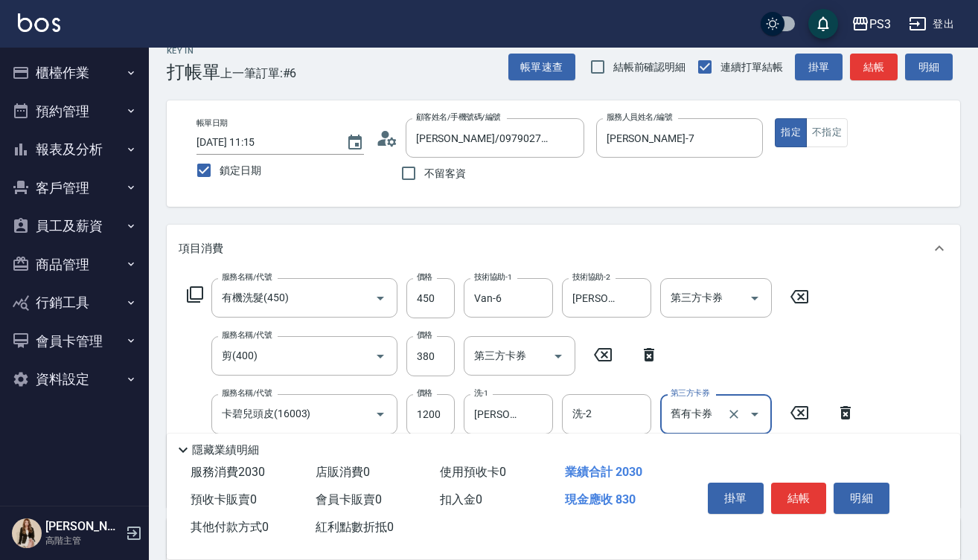
scroll to position [10, 0]
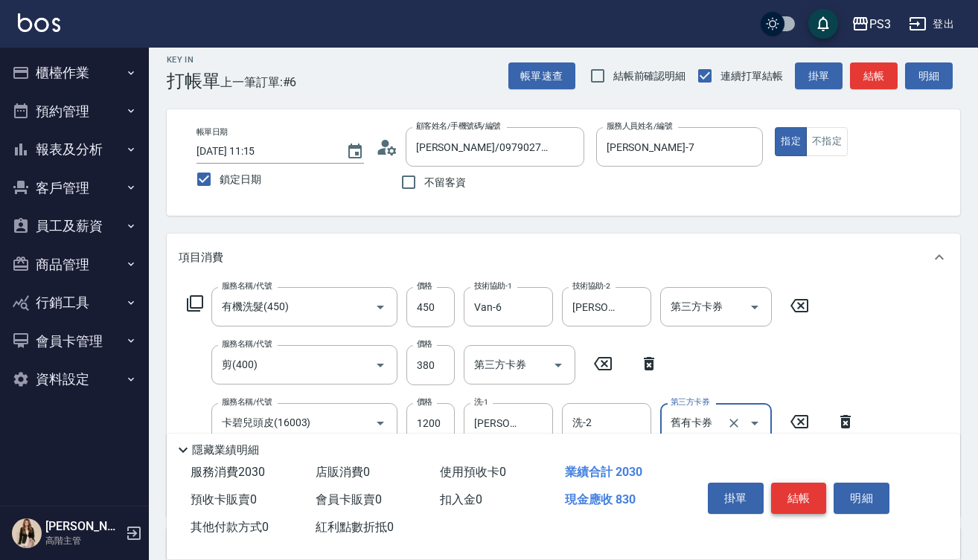
click at [791, 494] on button "結帳" at bounding box center [799, 498] width 56 height 31
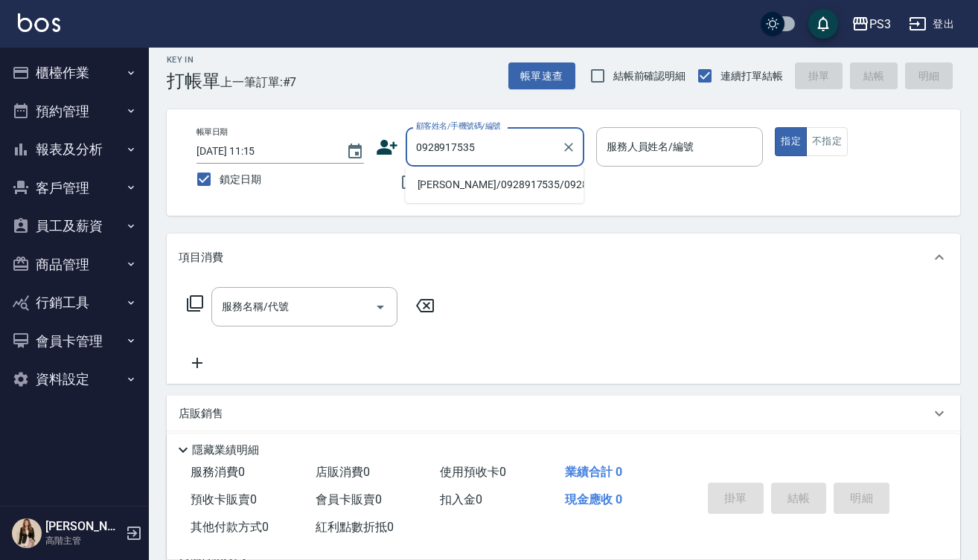
click at [497, 188] on li "小萍/0928917535/0928917535" at bounding box center [494, 185] width 179 height 25
type input "小萍/0928917535/0928917535"
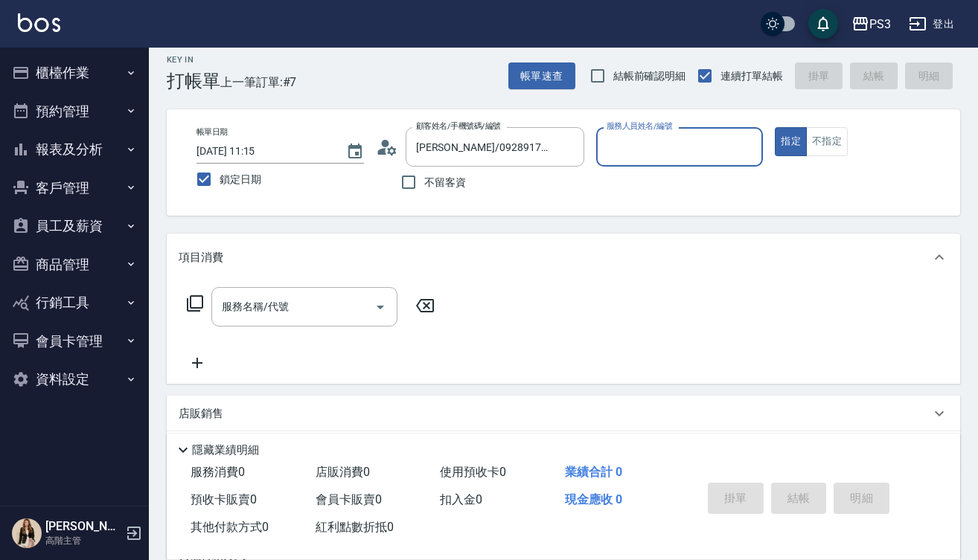
type input "Eva-1"
click at [275, 314] on div "服務名稱/代號 服務名稱/代號" at bounding box center [304, 311] width 186 height 39
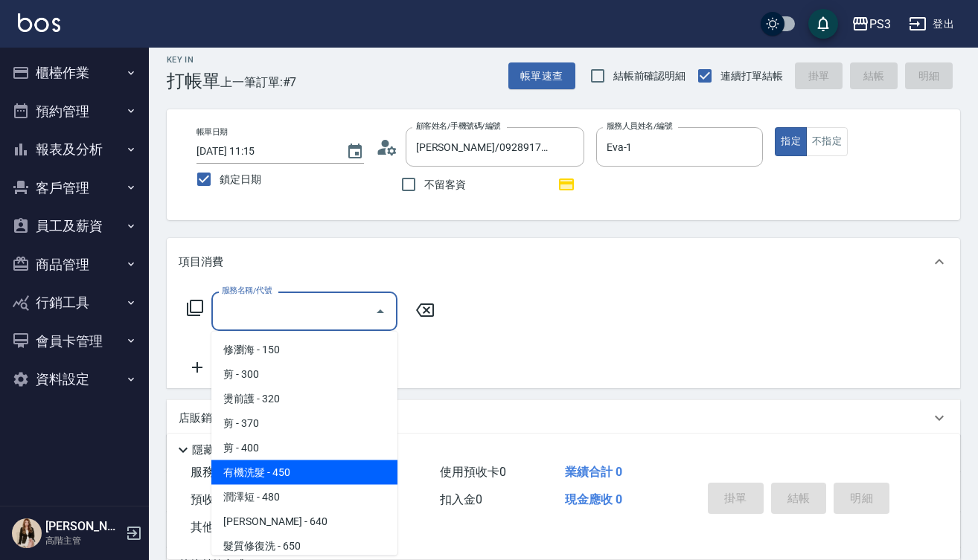
click at [270, 463] on span "有機洗髮 - 450" at bounding box center [304, 473] width 186 height 25
type input "有機洗髮(450)"
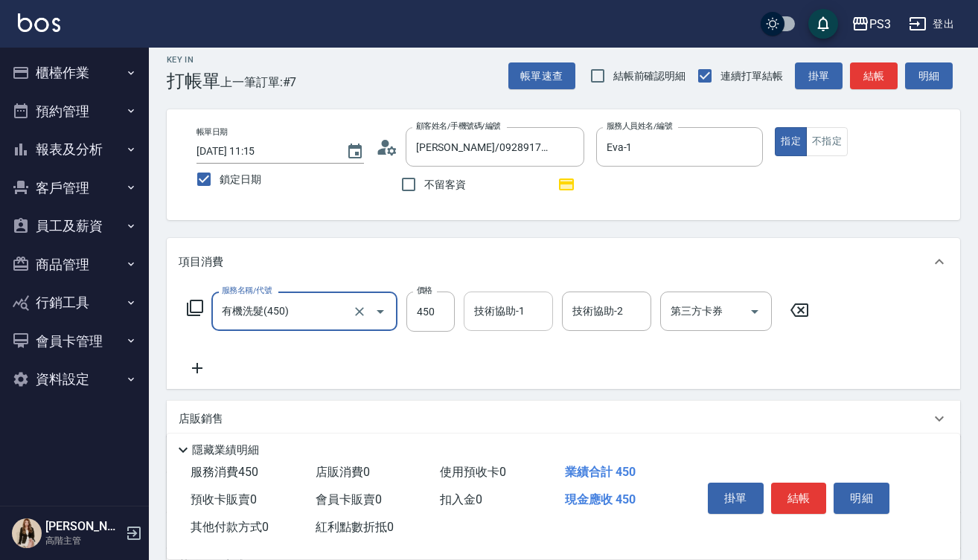
click at [496, 312] on div "技術協助-1 技術協助-1" at bounding box center [508, 311] width 89 height 39
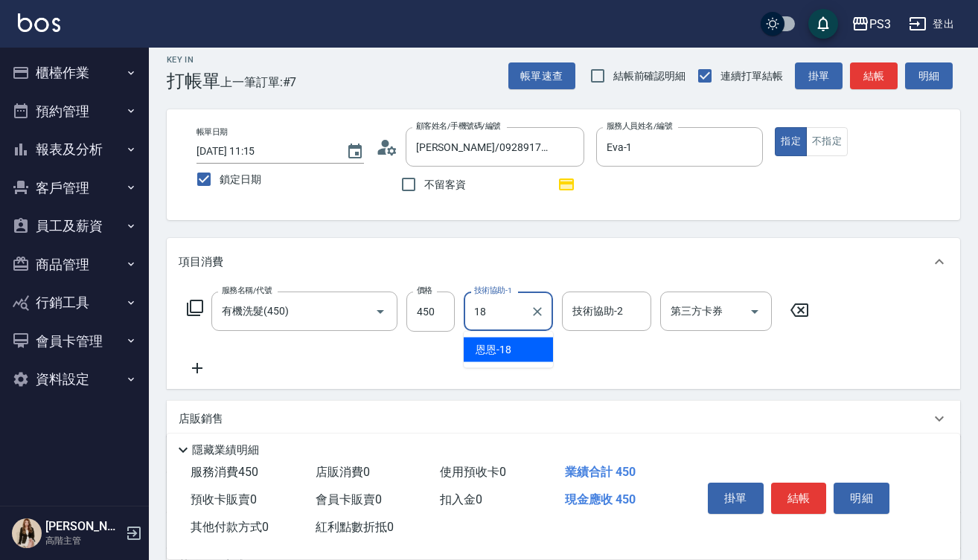
click at [493, 351] on span "恩恩 -18" at bounding box center [493, 350] width 36 height 16
type input "恩恩-18"
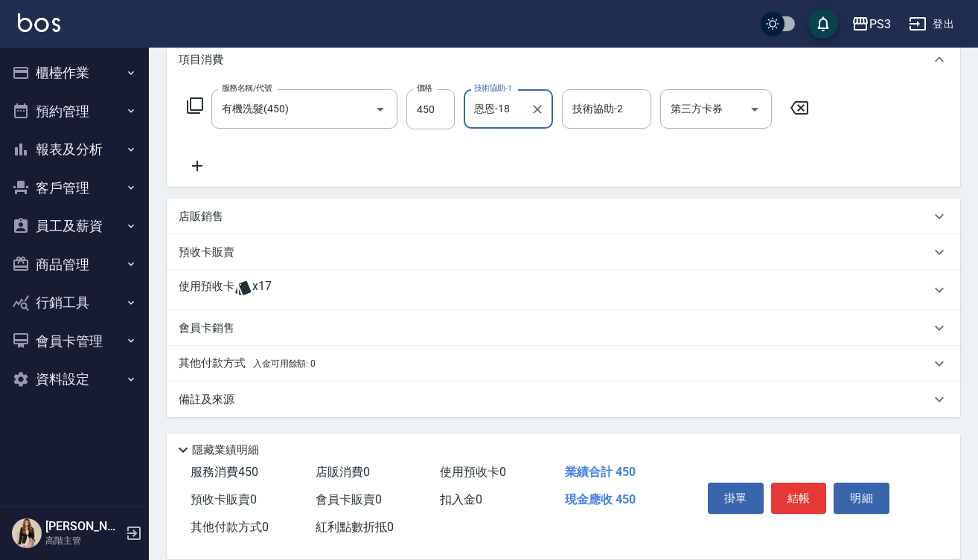
scroll to position [213, 0]
click at [286, 278] on div "使用預收卡 x17" at bounding box center [563, 290] width 793 height 40
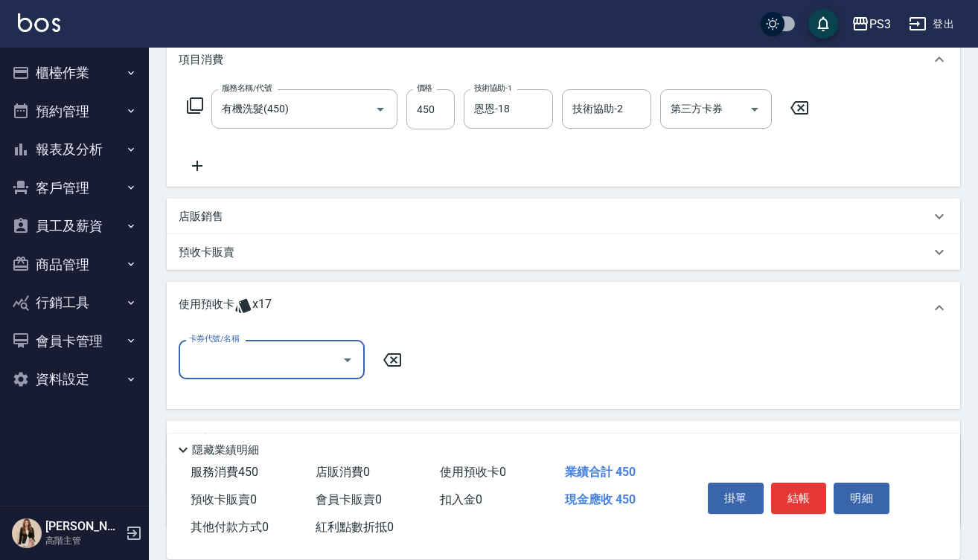
click at [272, 363] on input "卡券代號/名稱" at bounding box center [260, 360] width 150 height 26
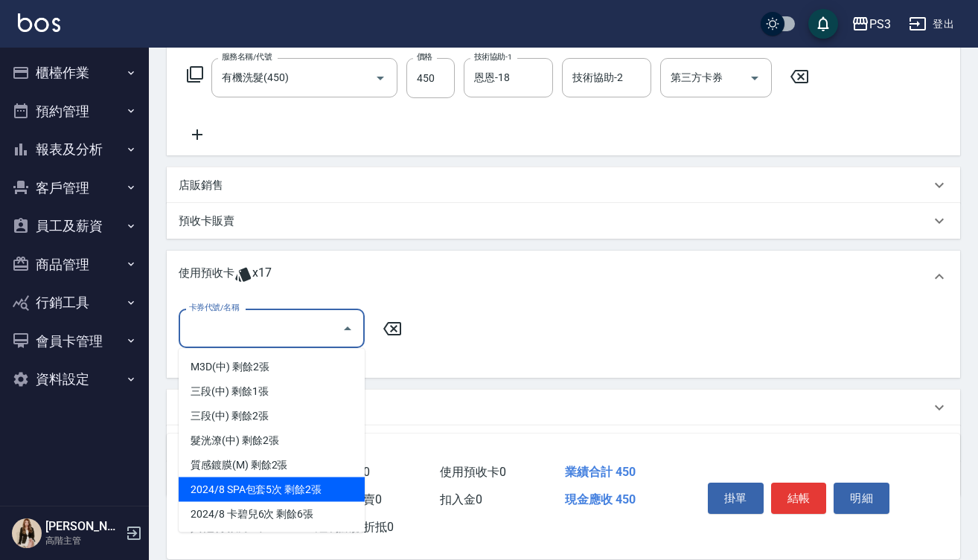
scroll to position [246, 0]
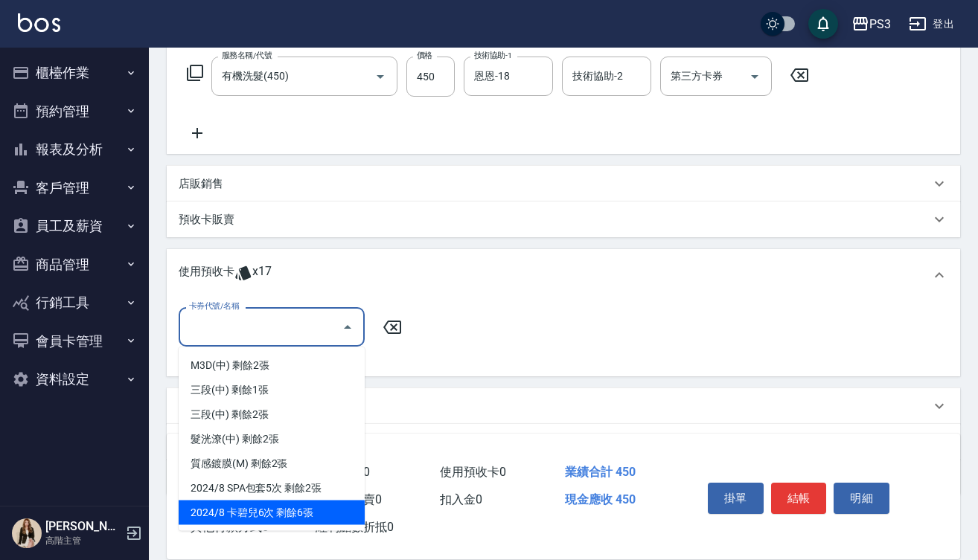
click at [276, 514] on div "2024/8 卡碧兒6次 剩餘6張" at bounding box center [272, 513] width 186 height 25
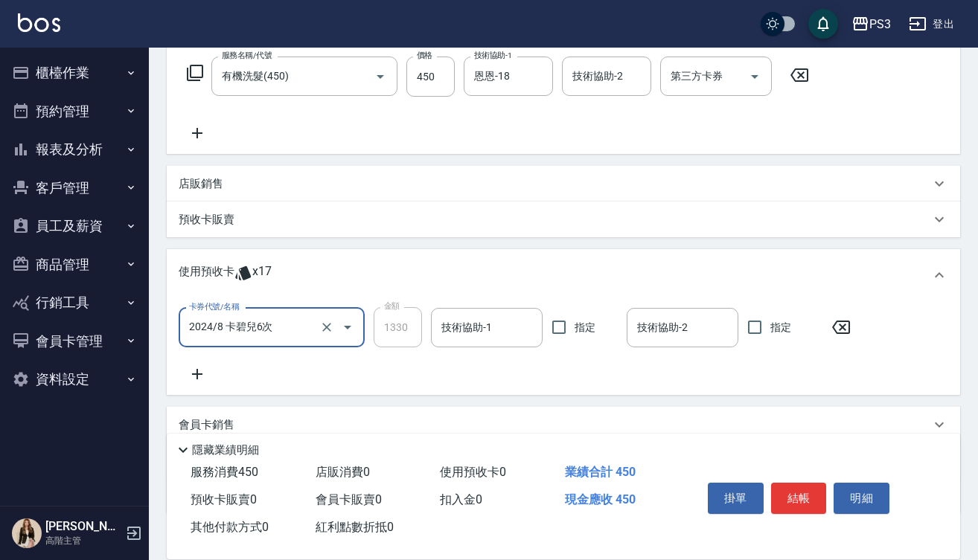
type input "2024/8 卡碧兒6次"
click at [494, 333] on input "技術協助-1" at bounding box center [486, 328] width 98 height 26
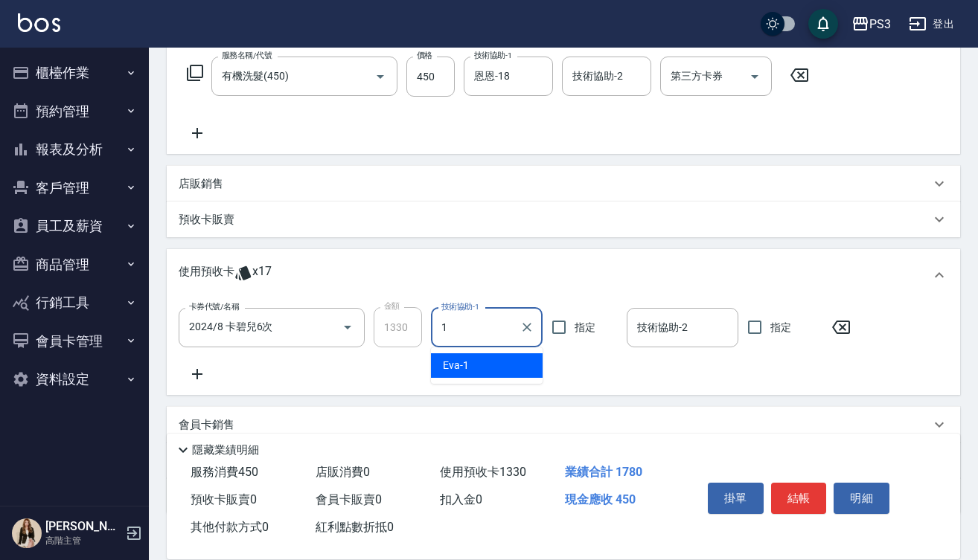
click at [476, 362] on div "Eva -1" at bounding box center [487, 365] width 112 height 25
type input "Eva-1"
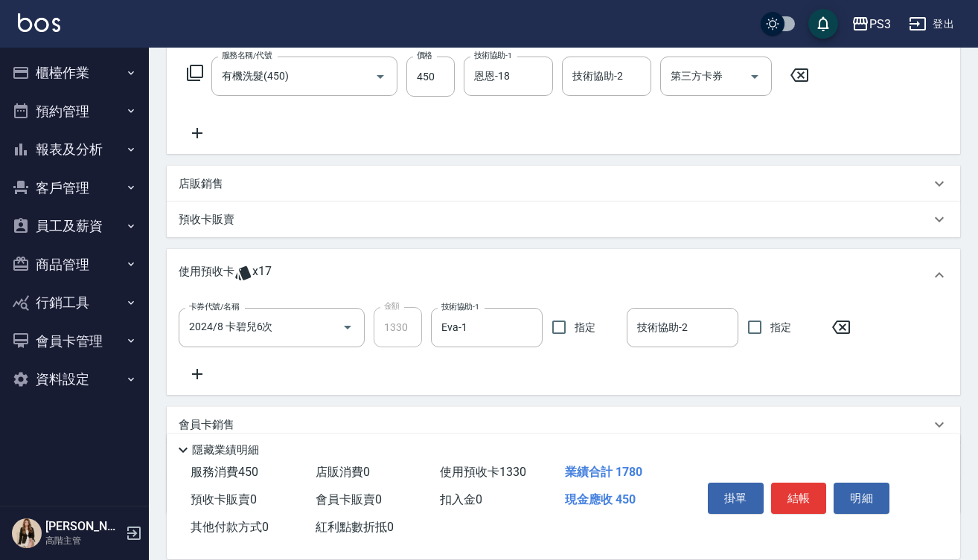
click at [205, 376] on icon at bounding box center [197, 374] width 37 height 18
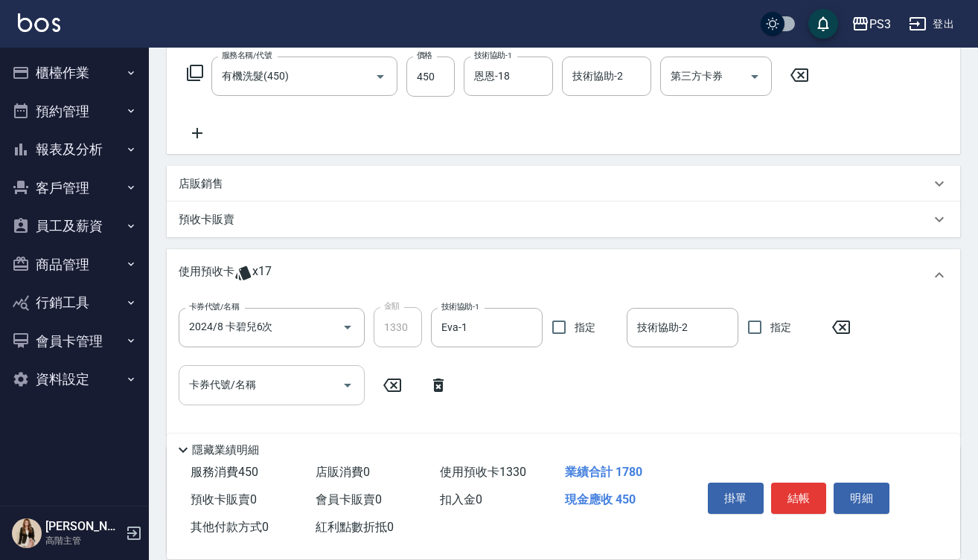
click at [252, 392] on div "卡券代號/名稱 卡券代號/名稱" at bounding box center [272, 384] width 186 height 39
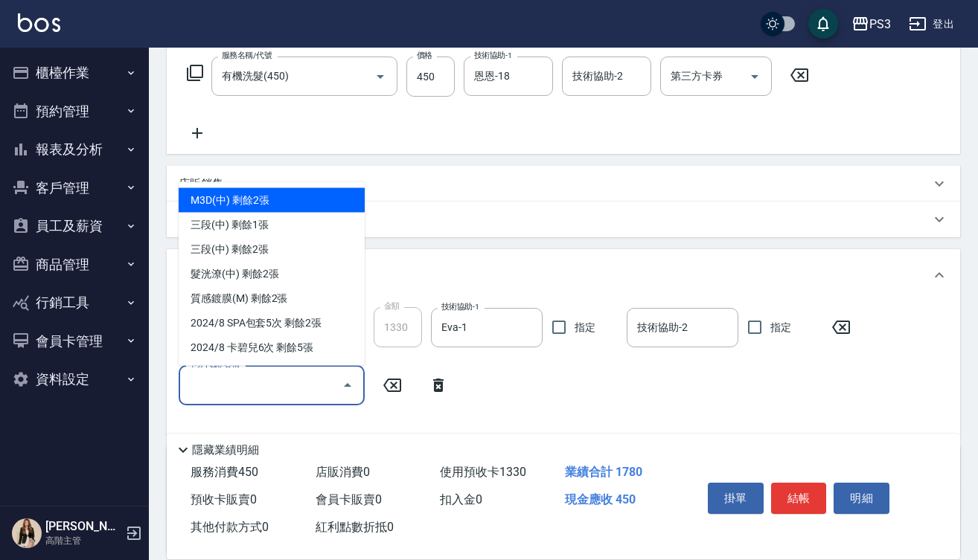
click at [294, 202] on div "M3D(中) 剩餘2張" at bounding box center [272, 200] width 186 height 25
type input "M3D(中)"
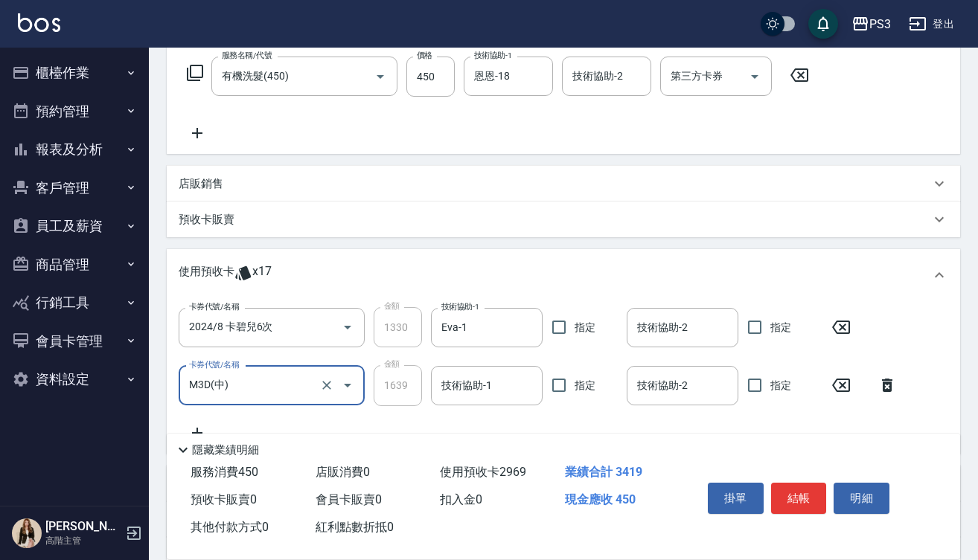
click at [292, 386] on input "M3D(中)" at bounding box center [250, 386] width 131 height 26
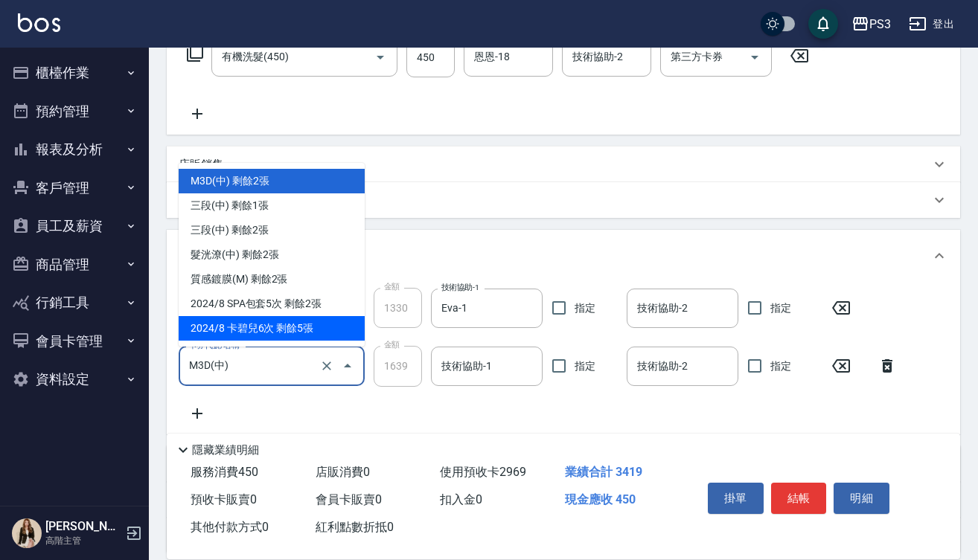
scroll to position [266, 0]
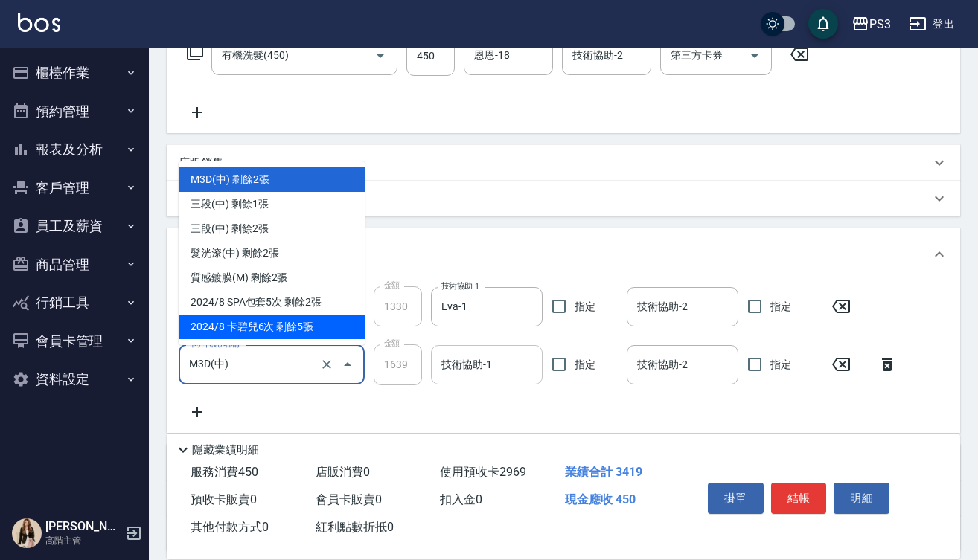
click at [460, 373] on input "技術協助-1" at bounding box center [486, 365] width 98 height 26
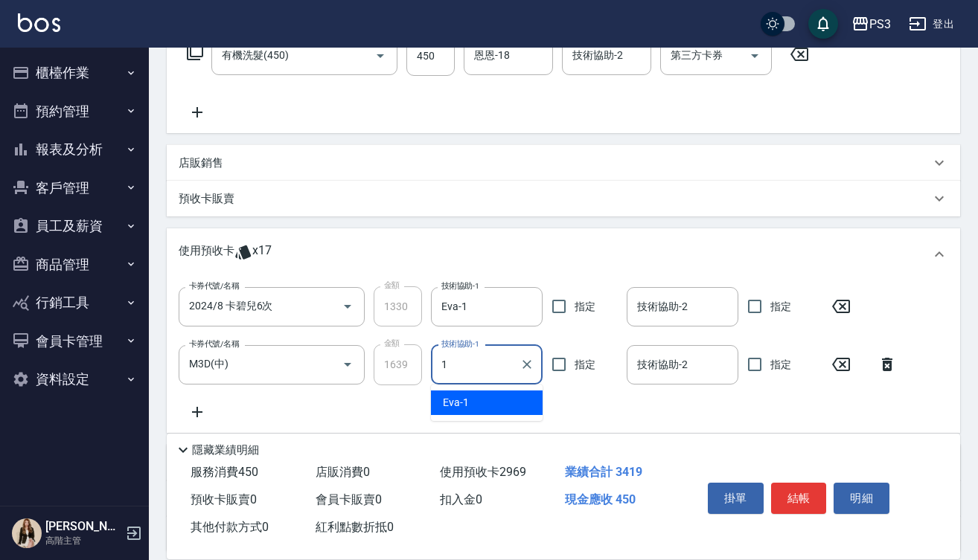
click at [461, 399] on span "Eva -1" at bounding box center [456, 403] width 26 height 16
type input "Eva-1"
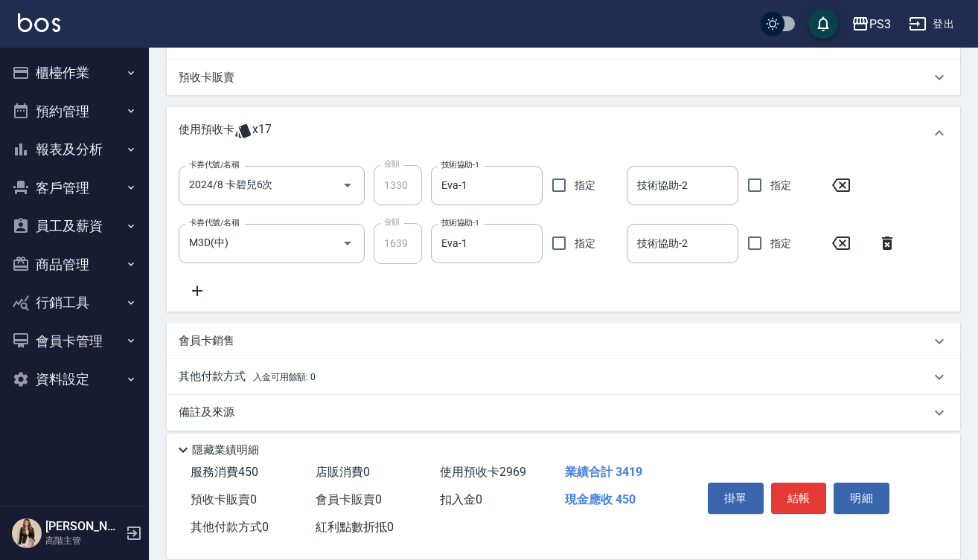
scroll to position [401, 0]
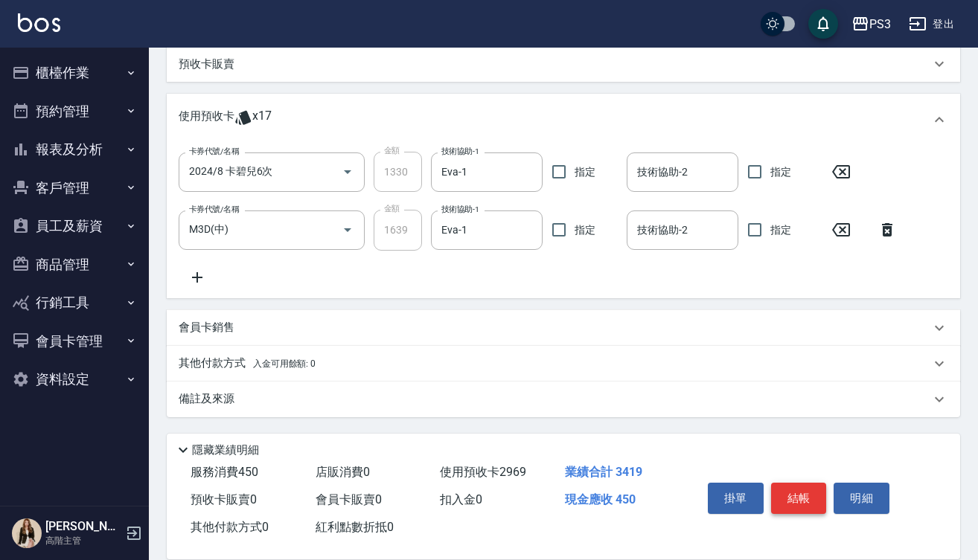
click at [797, 496] on button "結帳" at bounding box center [799, 498] width 56 height 31
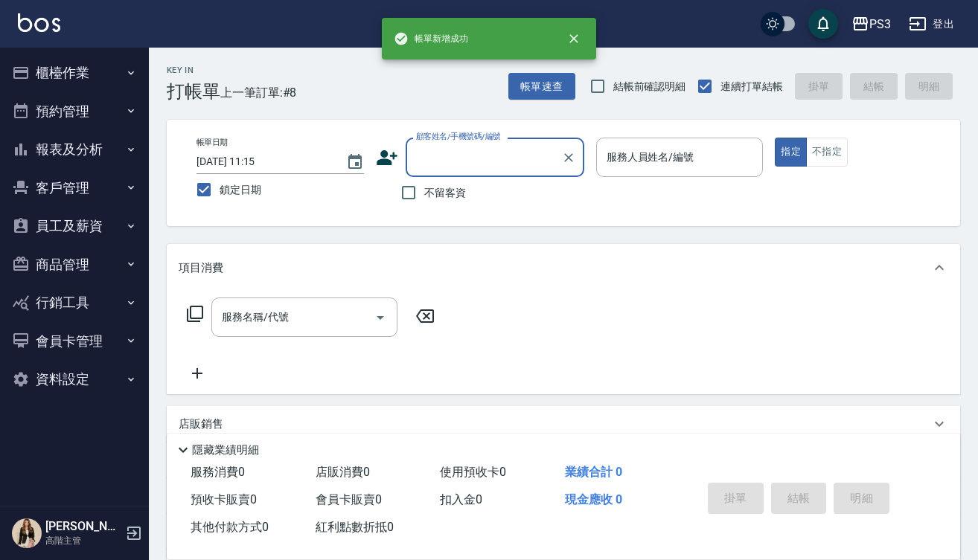
scroll to position [0, 0]
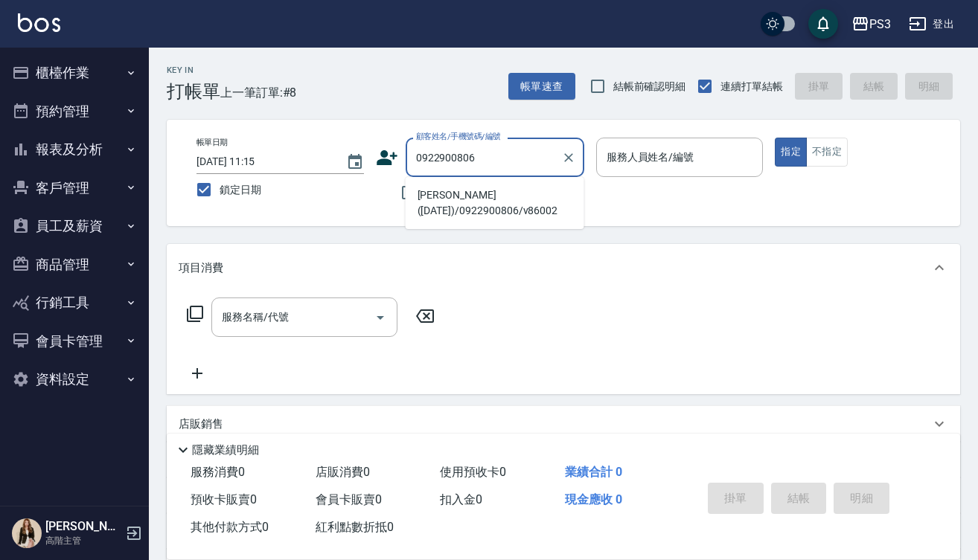
click at [455, 196] on li "洪鵬凱(27/1/26)/0922900806/v86002" at bounding box center [494, 203] width 179 height 40
type input "洪鵬凱(27/1/26)/0922900806/v86002"
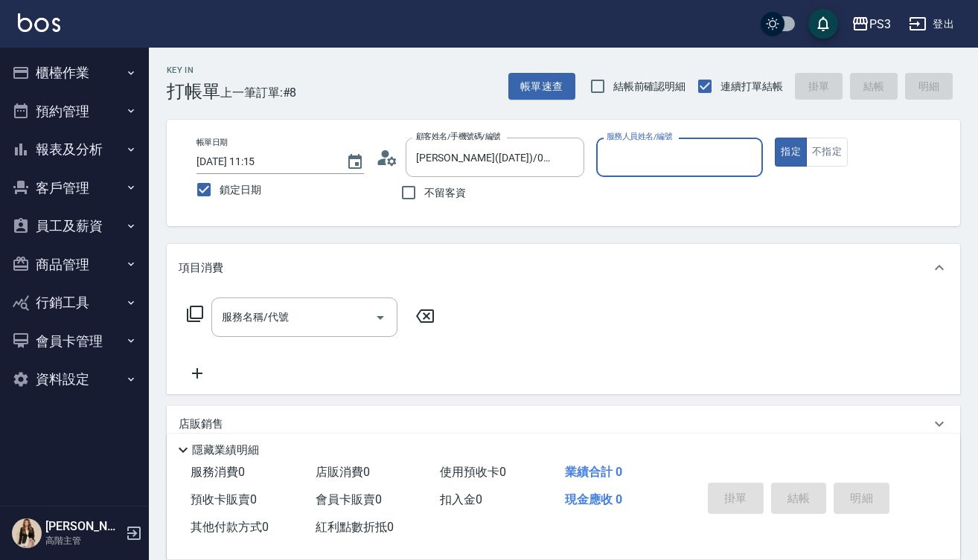
type input "Lisa-7"
click at [319, 324] on input "服務名稱/代號" at bounding box center [293, 322] width 150 height 26
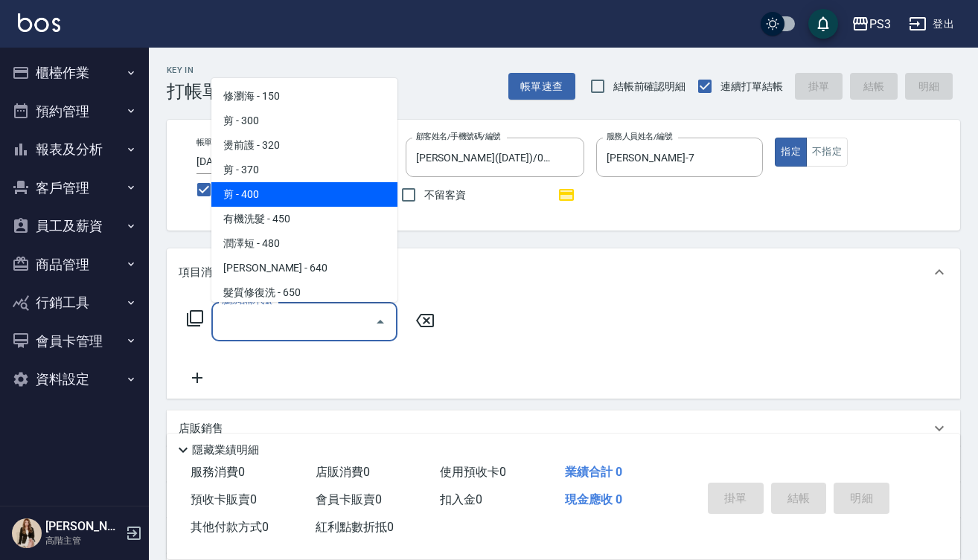
click at [286, 205] on span "剪 - 400" at bounding box center [304, 194] width 186 height 25
type input "剪(400)"
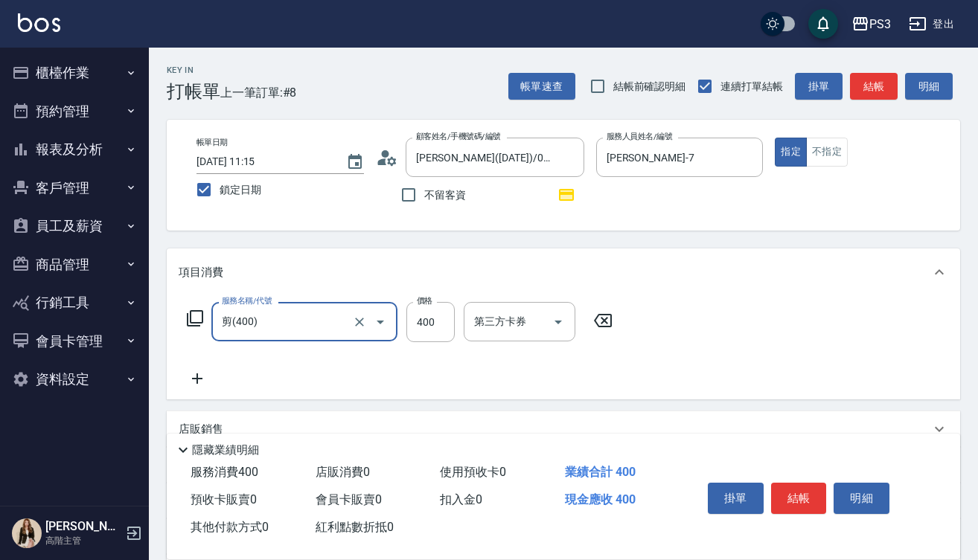
click at [205, 376] on icon at bounding box center [197, 379] width 37 height 18
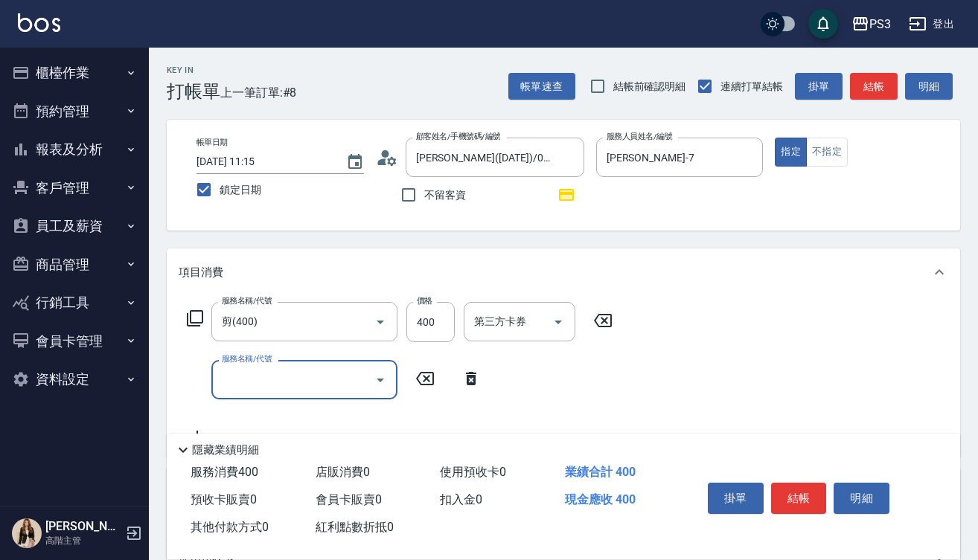
click at [269, 400] on div "服務名稱/代號" at bounding box center [304, 379] width 186 height 39
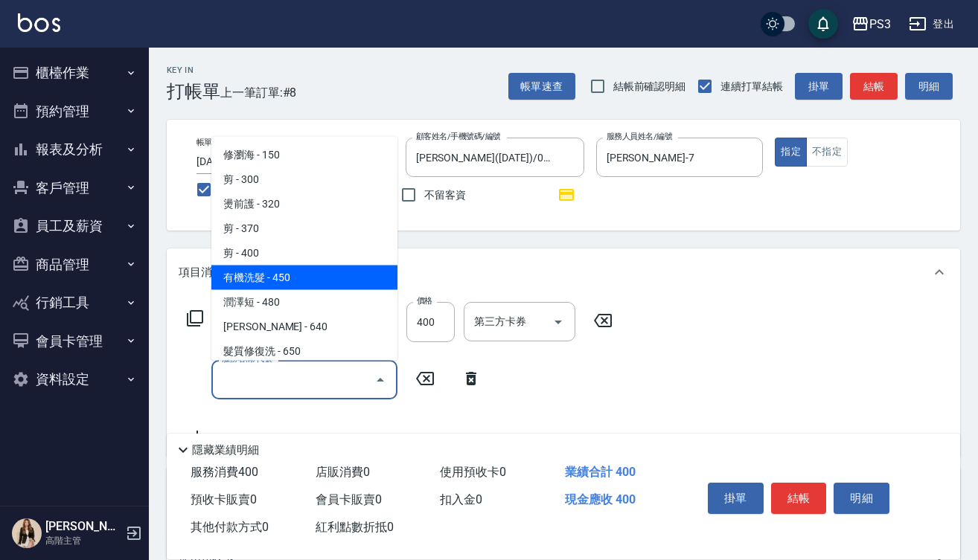
click at [302, 280] on span "有機洗髮 - 450" at bounding box center [304, 277] width 186 height 25
type input "有機洗髮(450)"
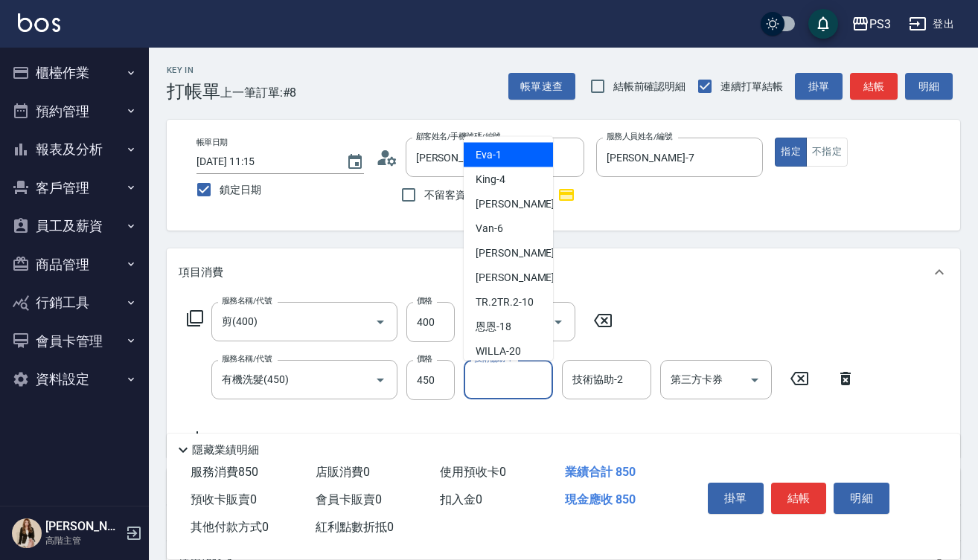
click at [505, 391] on input "技術協助-1" at bounding box center [508, 380] width 76 height 26
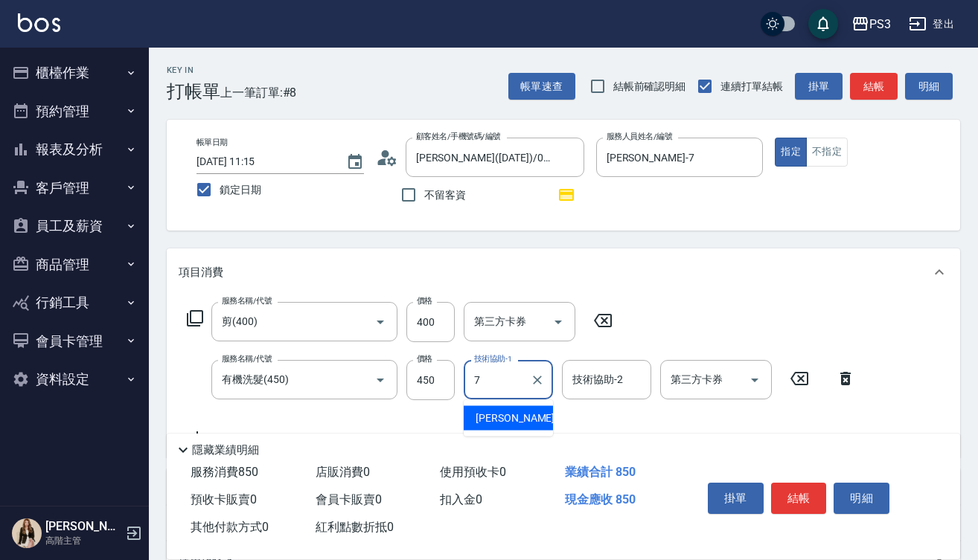
click at [509, 416] on div "Lisa -7" at bounding box center [508, 418] width 89 height 25
type input "Lisa-7"
click at [789, 491] on button "結帳" at bounding box center [799, 498] width 56 height 31
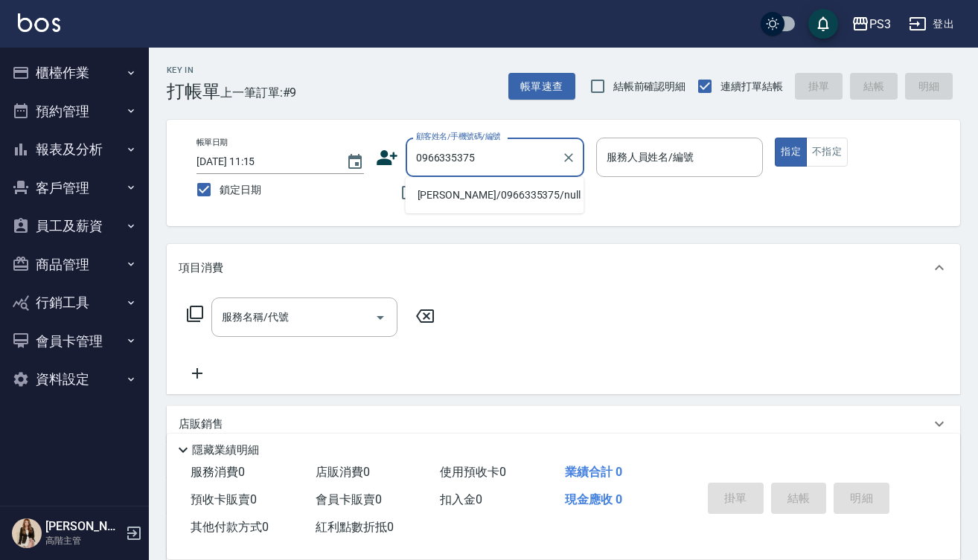
click at [510, 199] on li "高嘉秦/0966335375/null" at bounding box center [494, 195] width 179 height 25
type input "高嘉秦/0966335375/null"
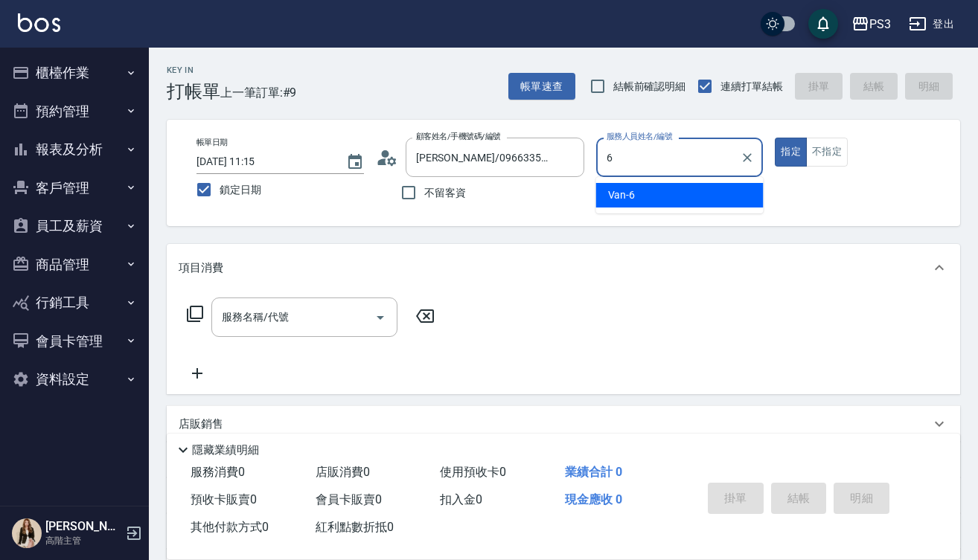
click at [635, 204] on div "Van -6" at bounding box center [679, 195] width 167 height 25
type input "Van-6"
click at [334, 336] on div "服務名稱/代號" at bounding box center [304, 317] width 186 height 39
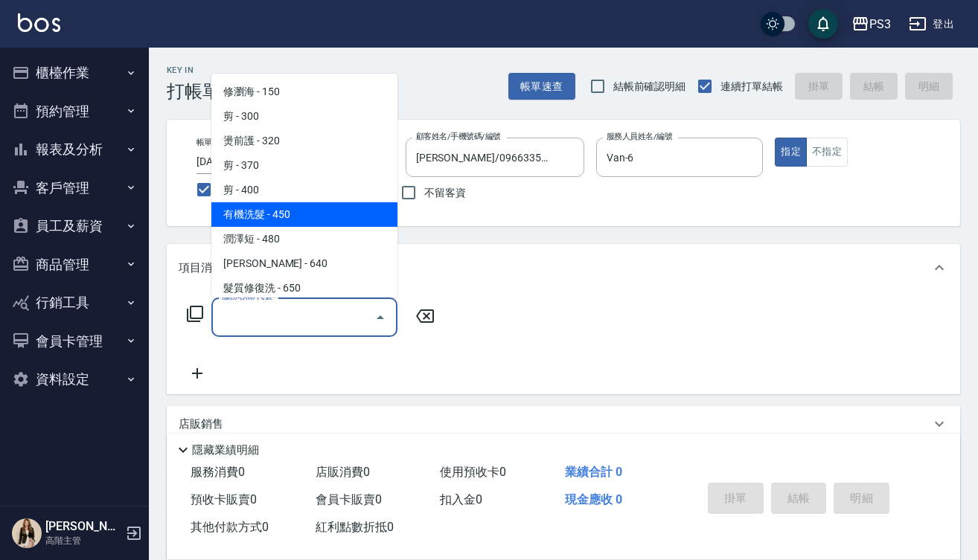
click at [304, 218] on span "有機洗髮 - 450" at bounding box center [304, 214] width 186 height 25
type input "有機洗髮(450)"
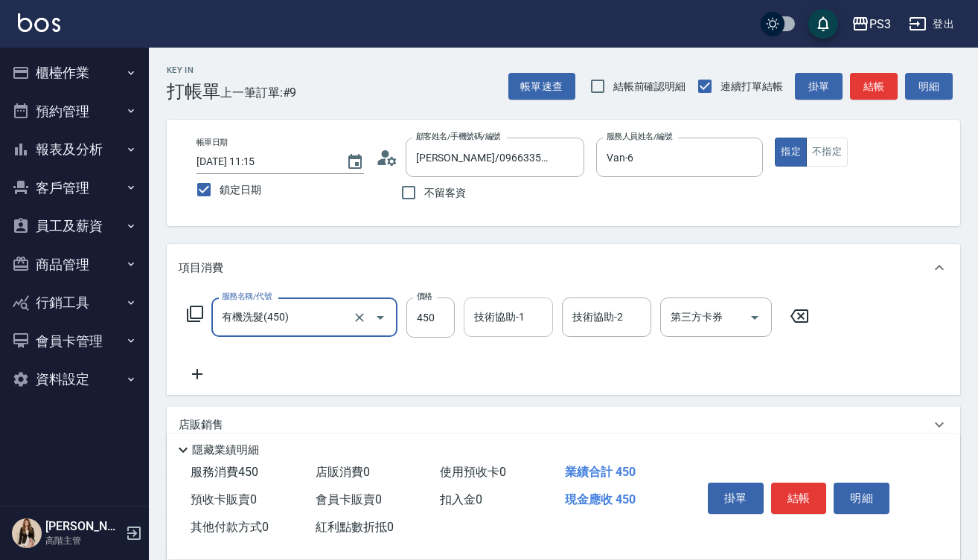
click at [508, 326] on input "技術協助-1" at bounding box center [508, 317] width 76 height 26
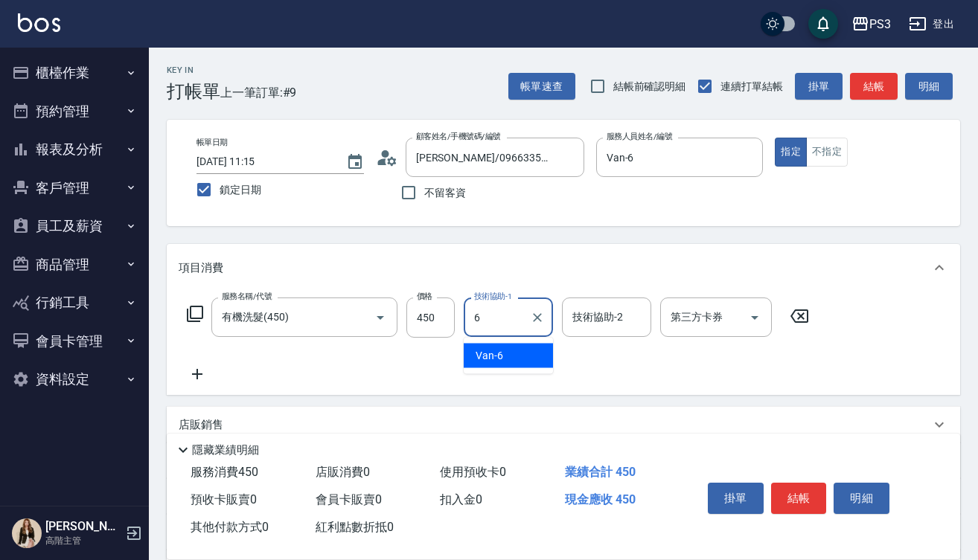
click at [527, 349] on div "Van -6" at bounding box center [508, 356] width 89 height 25
type input "Van-6"
click at [194, 379] on icon at bounding box center [197, 374] width 37 height 18
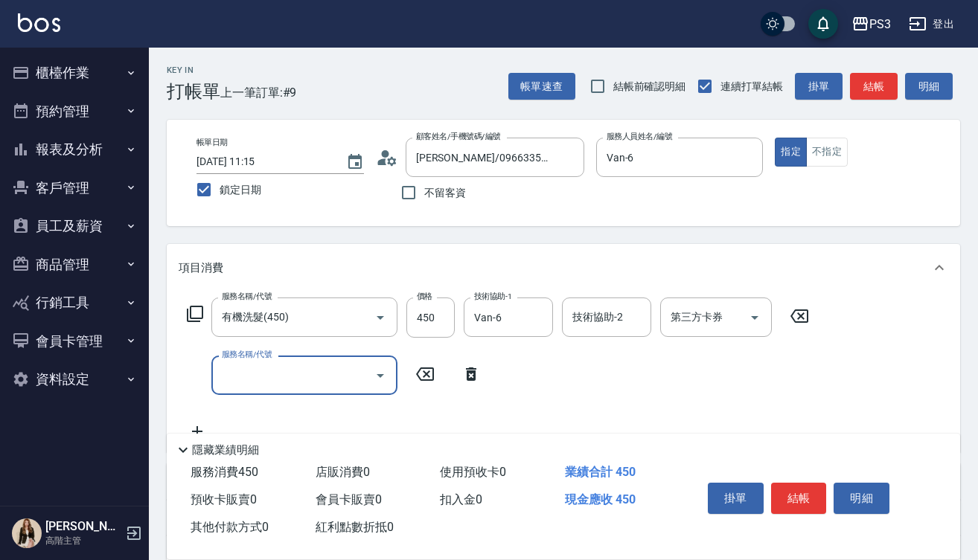
click at [249, 382] on input "服務名稱/代號" at bounding box center [293, 375] width 150 height 26
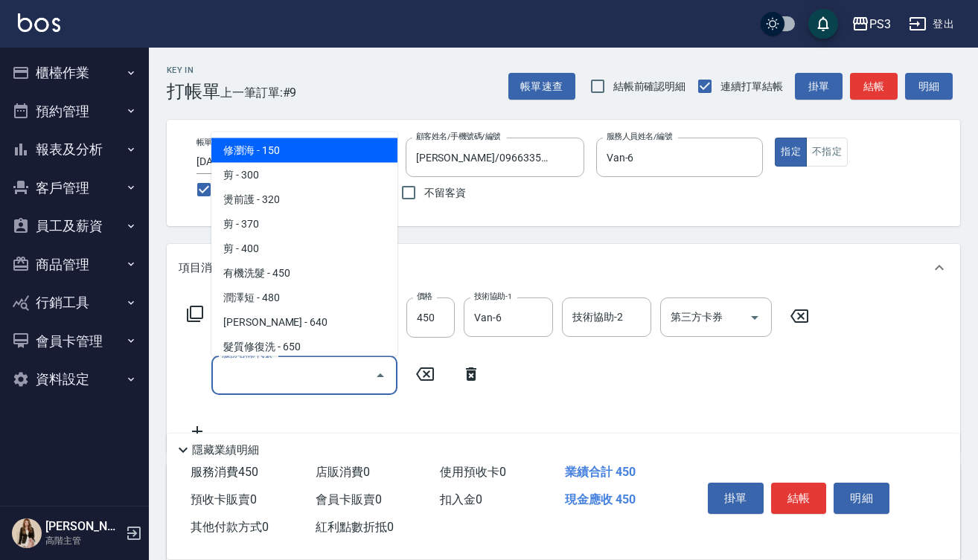
click at [325, 156] on span "修瀏海 - 150" at bounding box center [304, 150] width 186 height 25
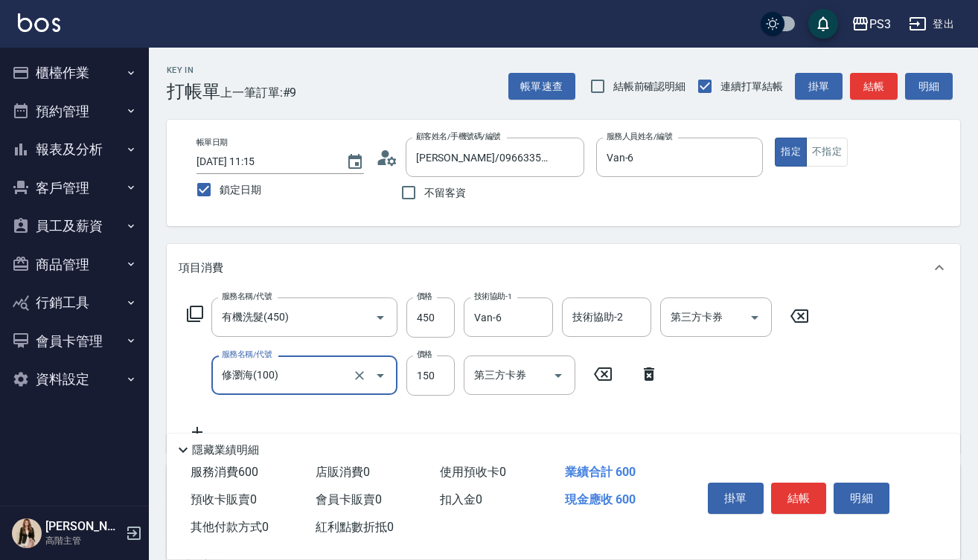
type input "修瀏海(100)"
click at [800, 487] on button "結帳" at bounding box center [799, 498] width 56 height 31
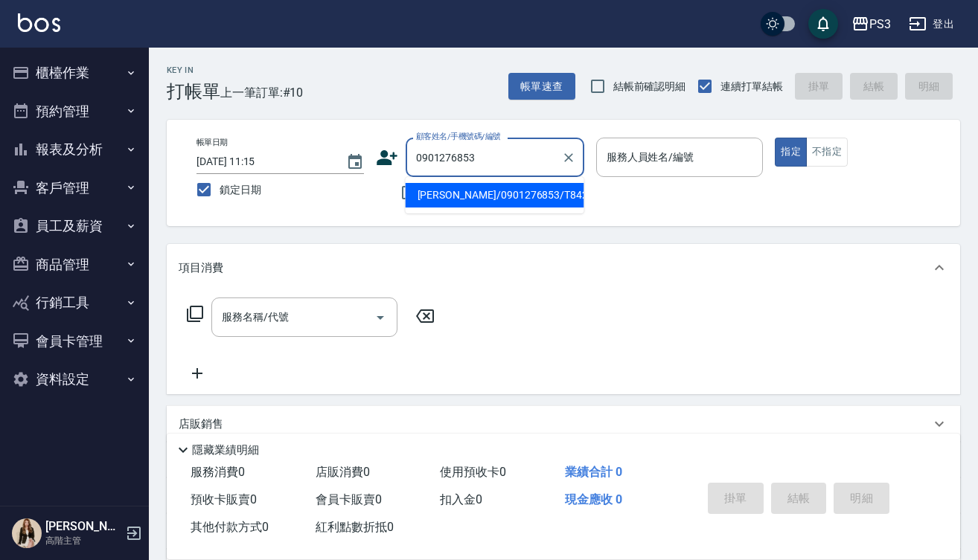
click at [491, 203] on li "[PERSON_NAME]/0901276853/T84266" at bounding box center [494, 195] width 179 height 25
type input "[PERSON_NAME]/0901276853/T84266"
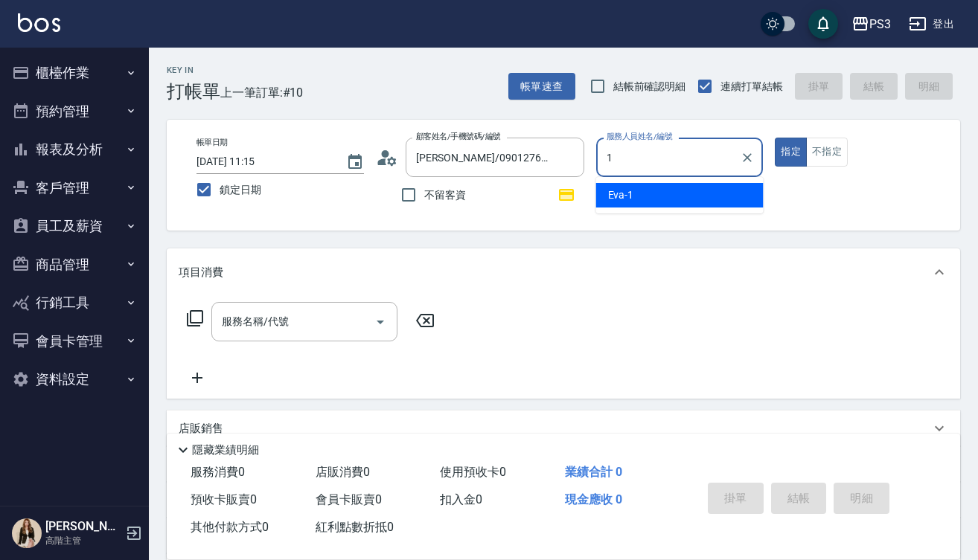
click at [682, 204] on div "Eva -1" at bounding box center [679, 195] width 167 height 25
type input "Eva-1"
click at [312, 313] on input "服務名稱/代號" at bounding box center [293, 322] width 150 height 26
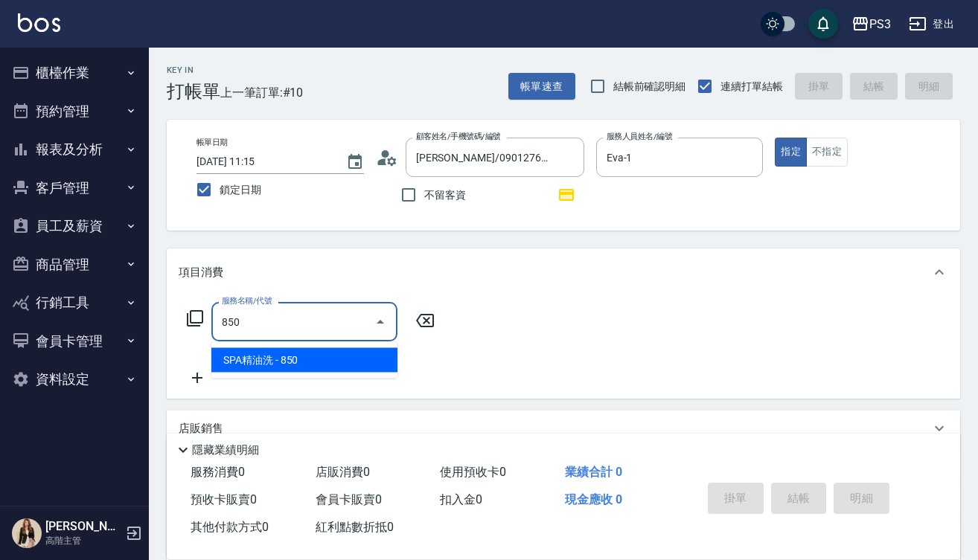
click at [253, 362] on span "SPA精油洗 - 850" at bounding box center [304, 360] width 186 height 25
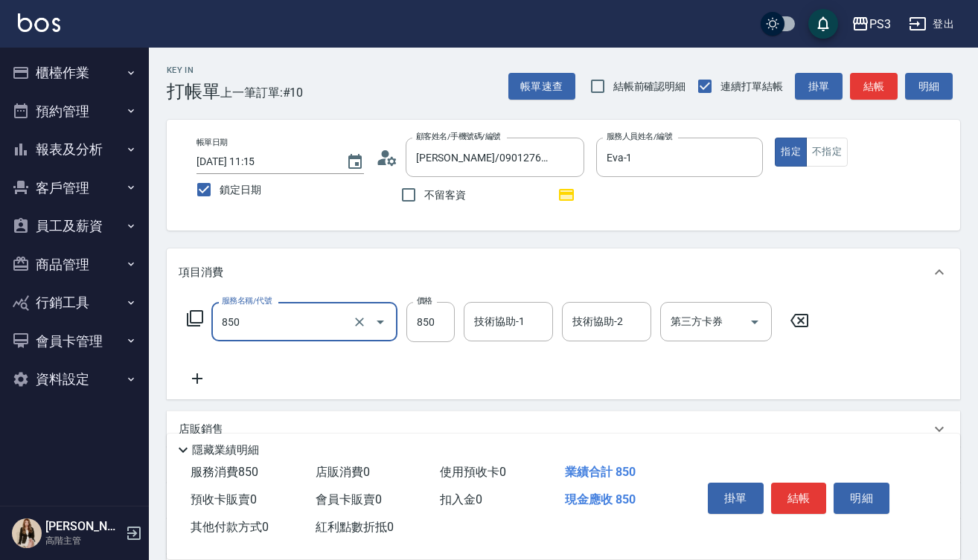
type input "SPA精油洗(850)"
click at [202, 387] on icon at bounding box center [197, 379] width 37 height 18
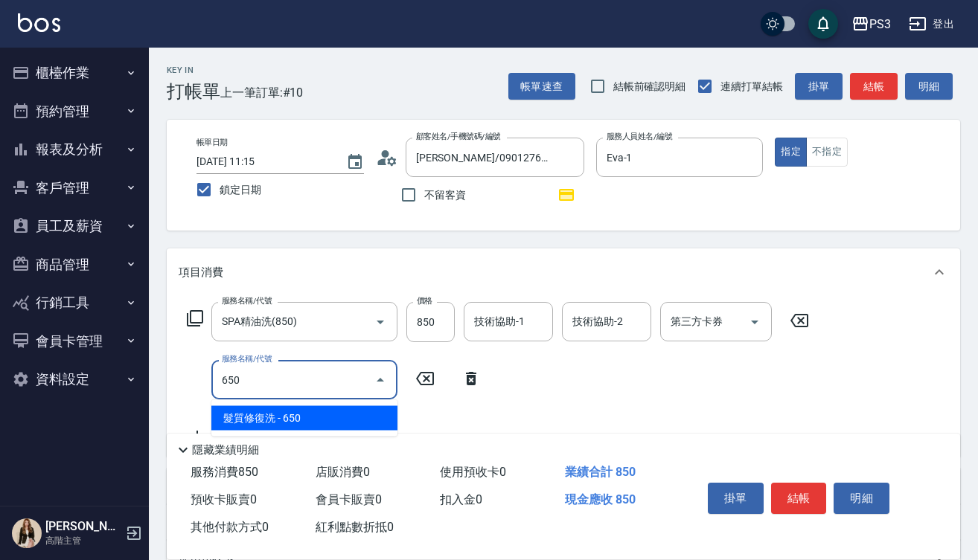
click at [269, 425] on span "髮質修復洗 - 650" at bounding box center [304, 418] width 186 height 25
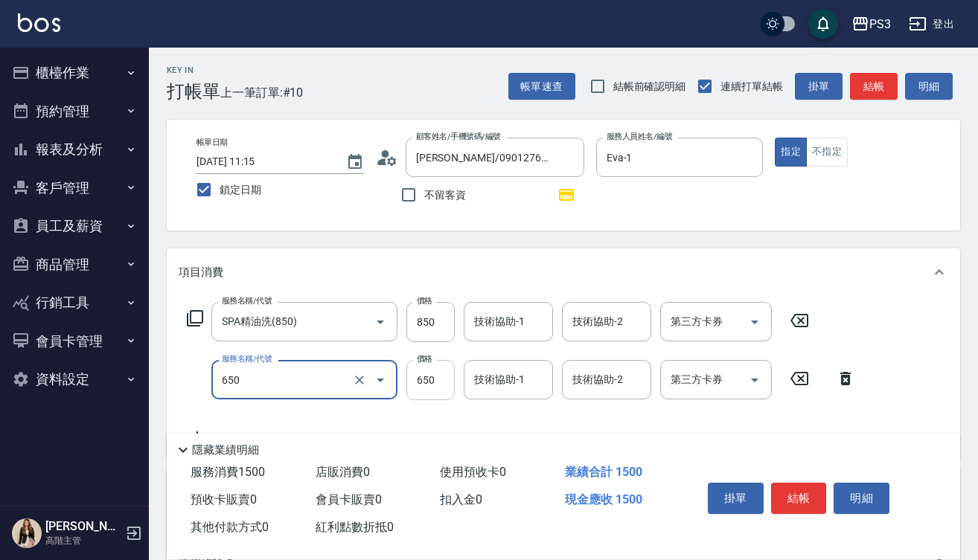
type input "髮質修復洗(650)"
click at [435, 382] on input "650" at bounding box center [430, 380] width 48 height 40
click at [504, 340] on div "技術協助-1" at bounding box center [508, 321] width 89 height 39
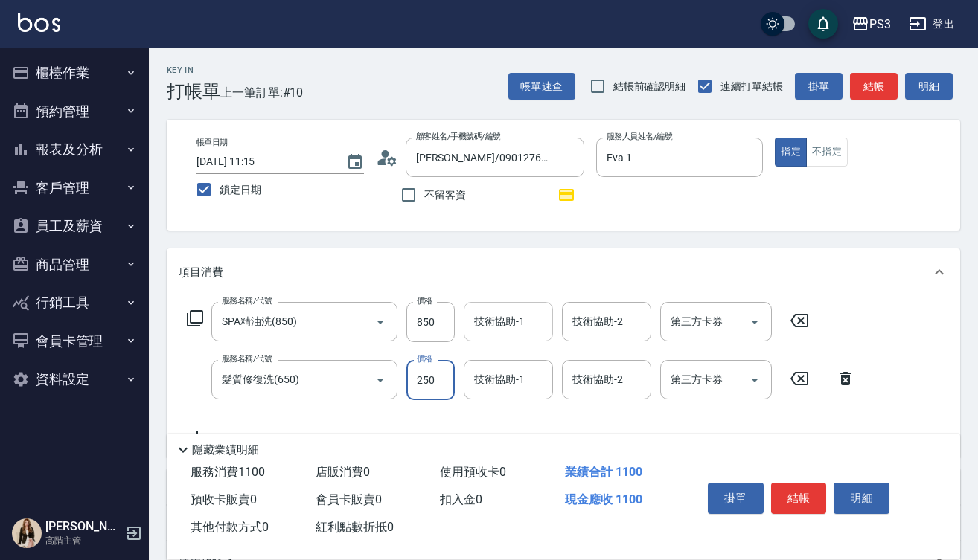
type input "250"
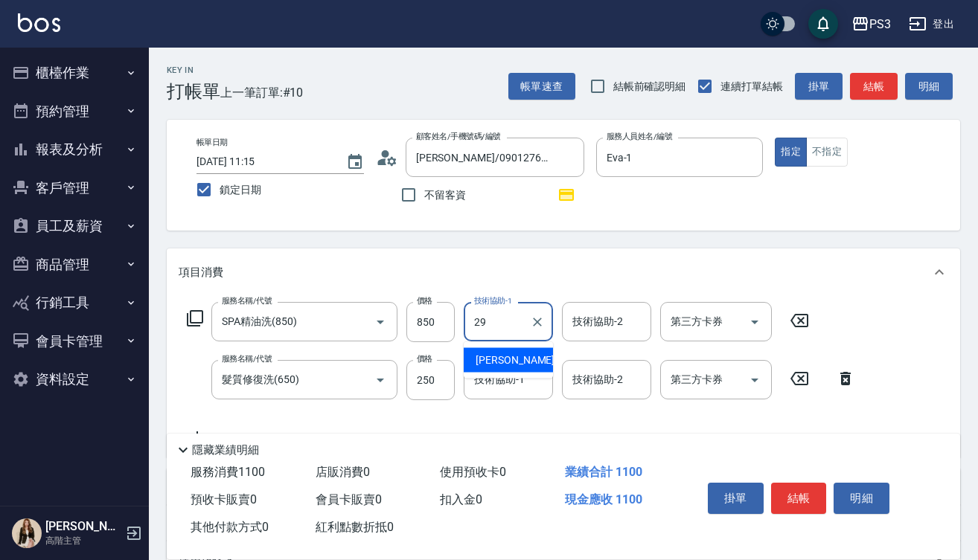
click at [498, 362] on span "Joyce -29" at bounding box center [522, 361] width 94 height 16
type input "[PERSON_NAME]-29"
click at [498, 378] on div "技術協助-1 技術協助-1" at bounding box center [508, 379] width 89 height 39
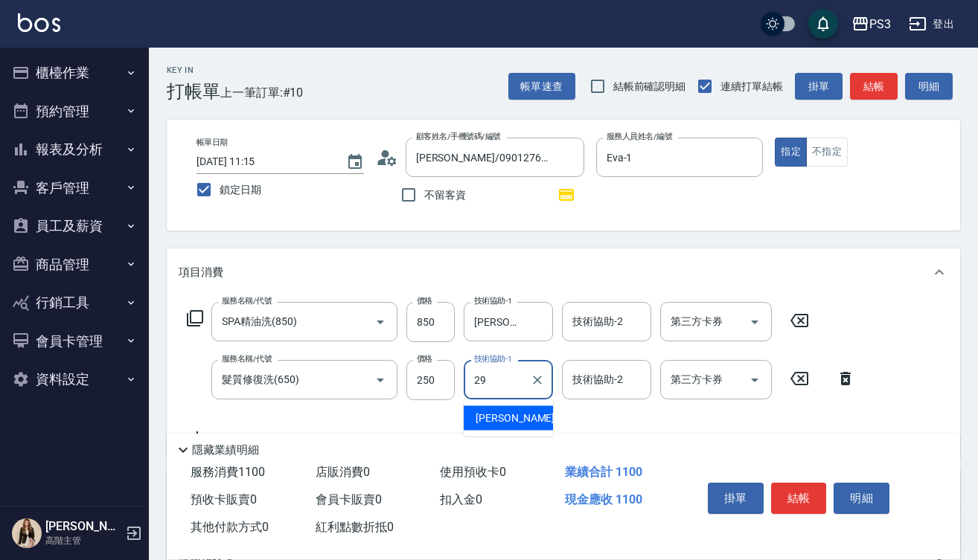
click at [509, 422] on span "Joyce -29" at bounding box center [522, 419] width 94 height 16
type input "[PERSON_NAME]-29"
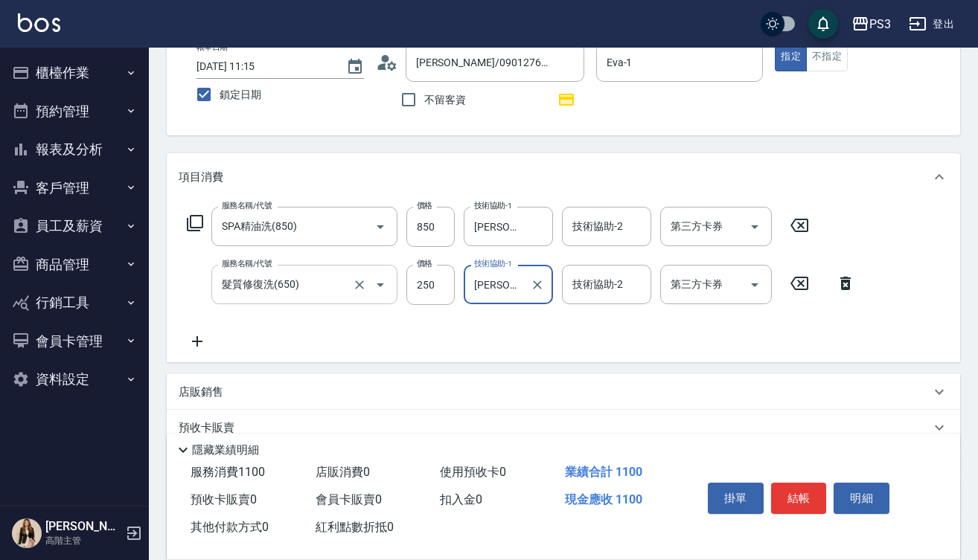
scroll to position [108, 0]
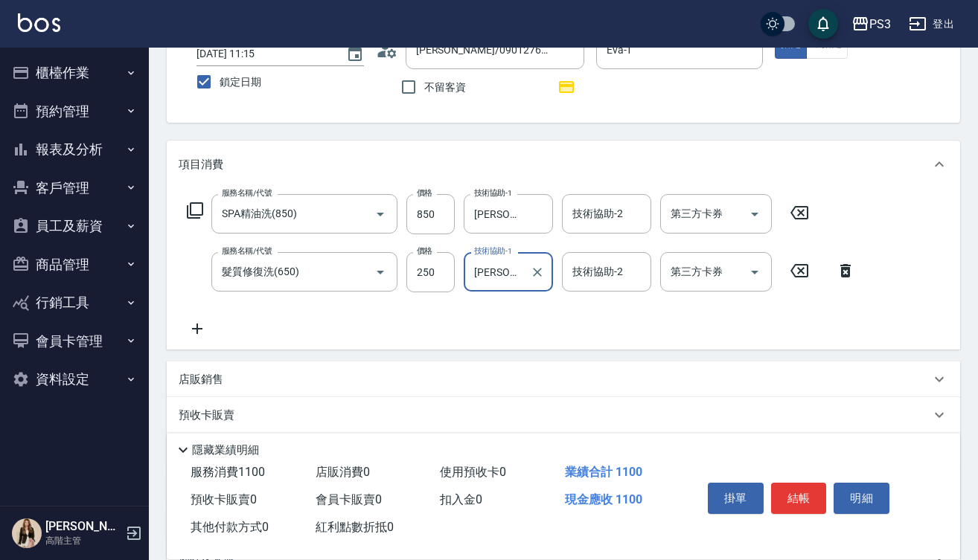
click at [200, 327] on icon at bounding box center [197, 329] width 37 height 18
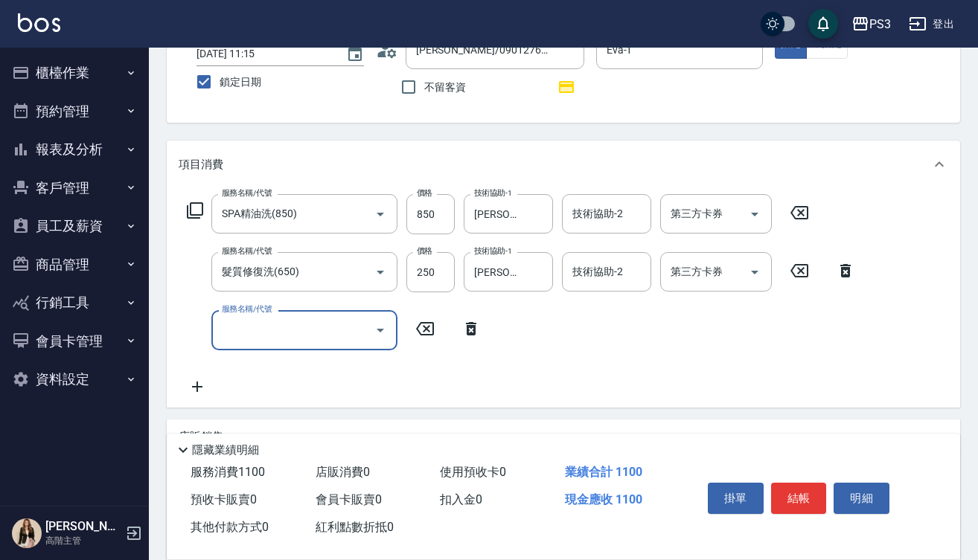
click at [294, 324] on input "服務名稱/代號" at bounding box center [293, 330] width 150 height 26
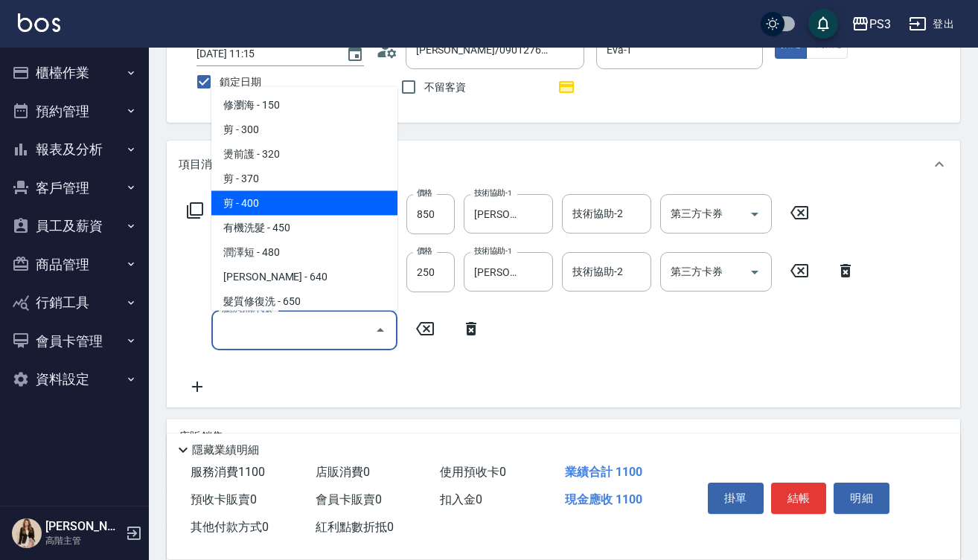
click at [298, 215] on span "剪 - 400" at bounding box center [304, 202] width 186 height 25
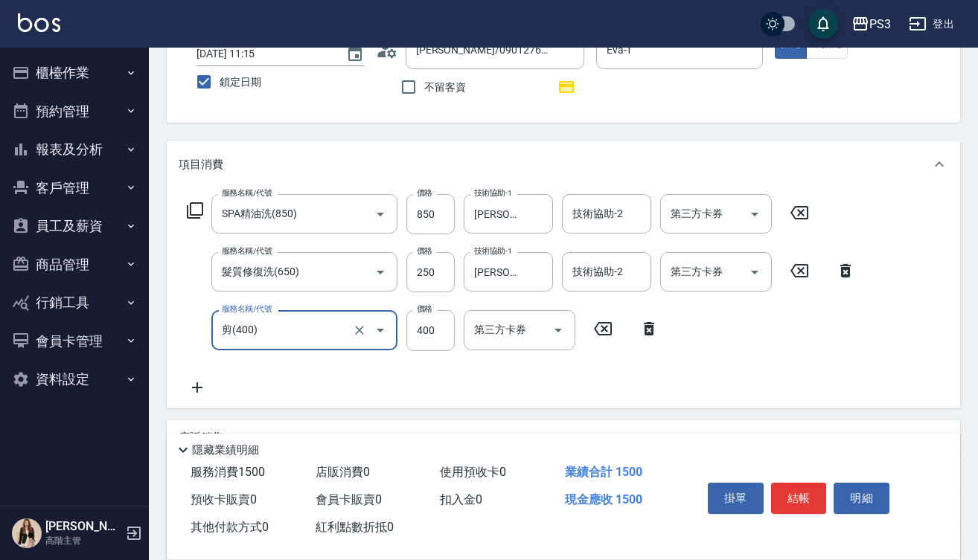
type input "剪(400)"
click at [429, 340] on input "400" at bounding box center [430, 330] width 48 height 40
type input "330"
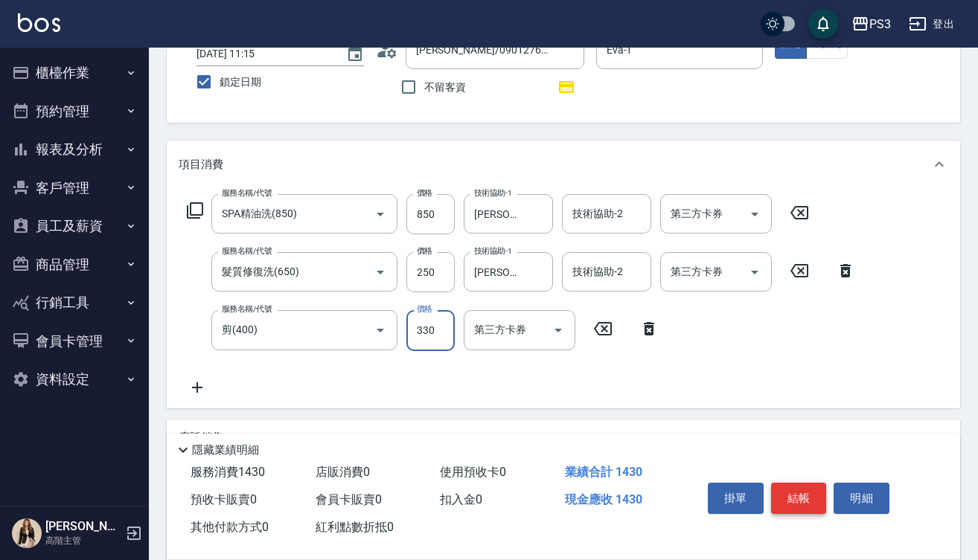
click at [801, 494] on button "結帳" at bounding box center [799, 498] width 56 height 31
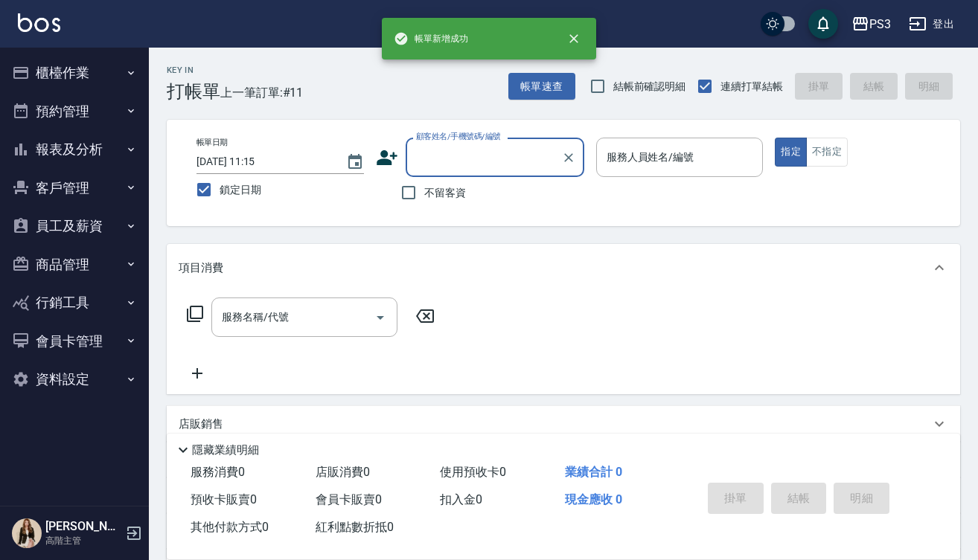
scroll to position [0, 0]
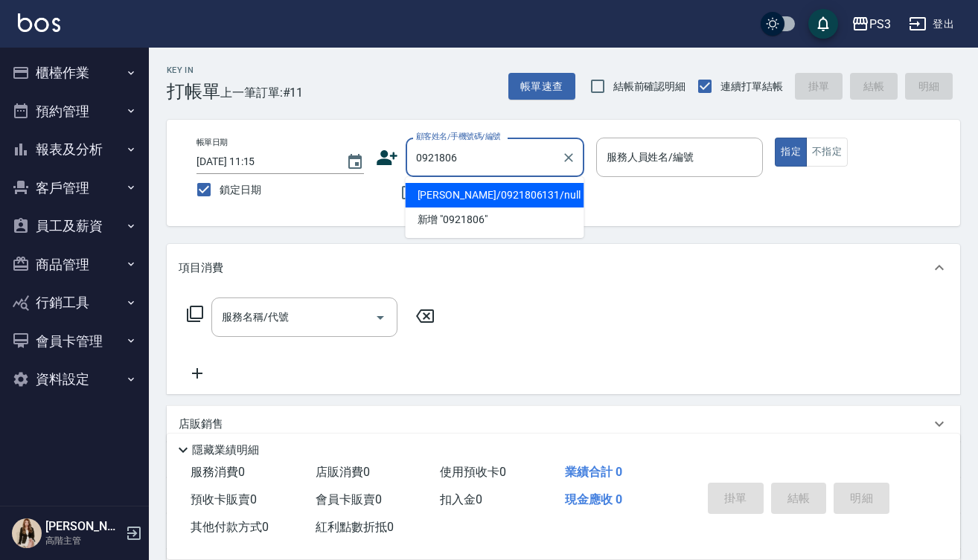
click at [484, 196] on li "杜伊茹/0921806131/null" at bounding box center [494, 195] width 179 height 25
type input "杜伊茹/0921806131/null"
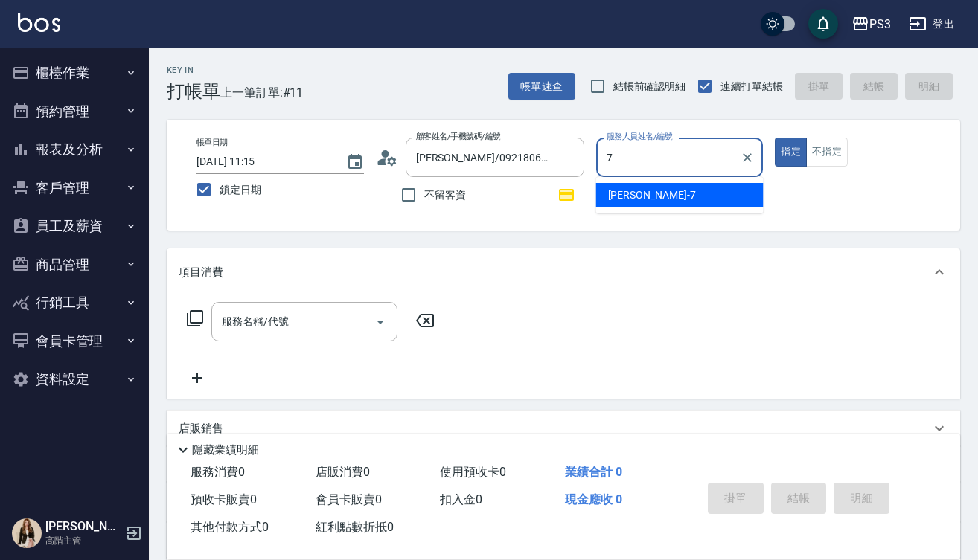
click at [632, 196] on span "Lisa -7" at bounding box center [652, 195] width 88 height 16
type input "Lisa-7"
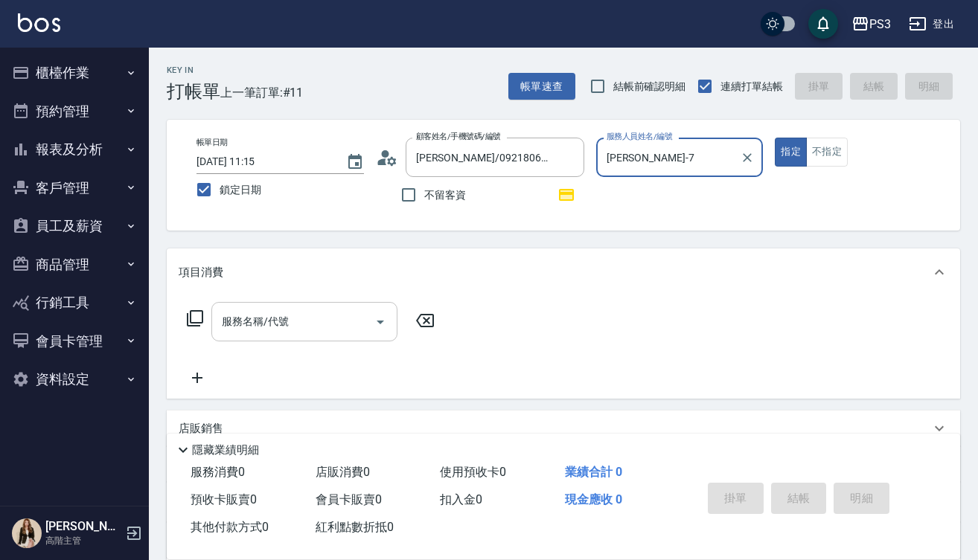
click at [353, 332] on input "服務名稱/代號" at bounding box center [293, 322] width 150 height 26
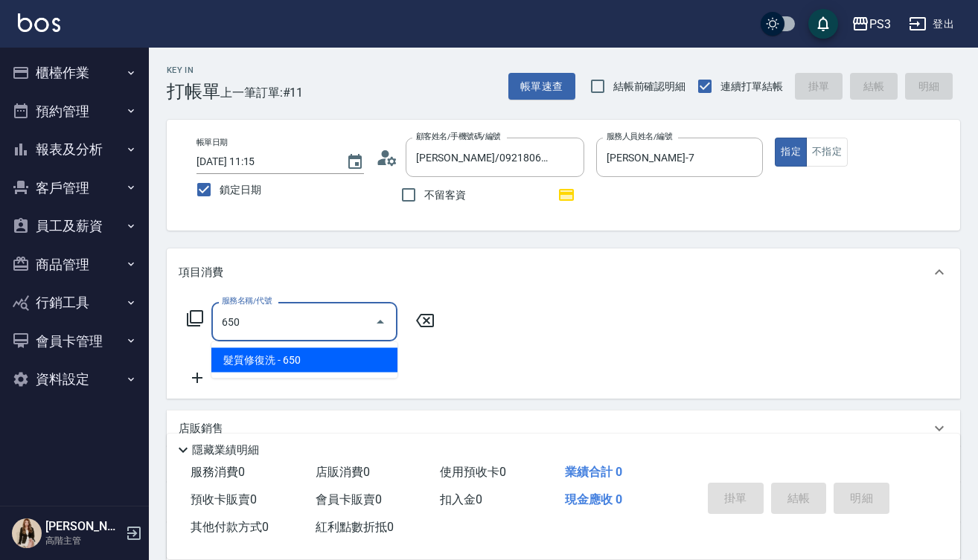
click at [297, 363] on span "髮質修復洗 - 650" at bounding box center [304, 360] width 186 height 25
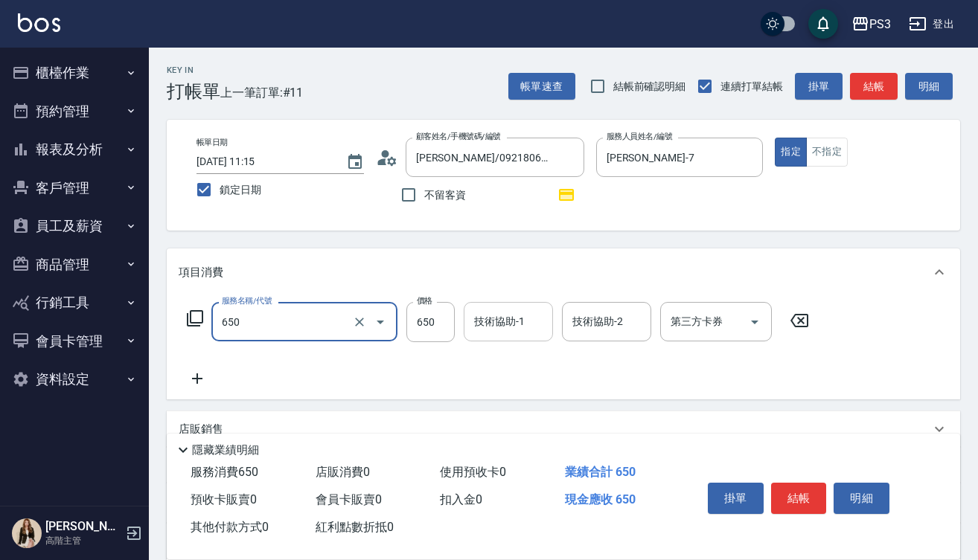
type input "髮質修復洗(650)"
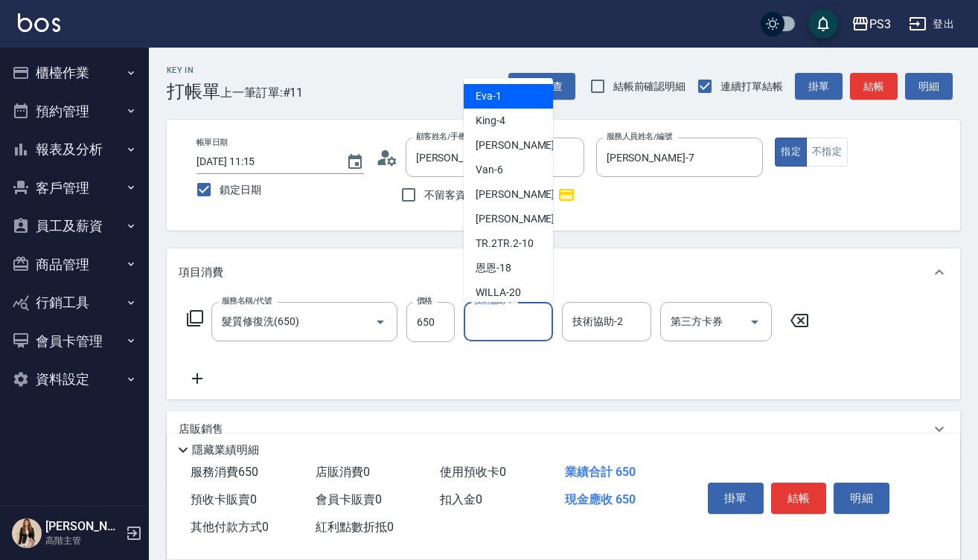
click at [509, 326] on div "技術協助-1 技術協助-1" at bounding box center [508, 321] width 89 height 39
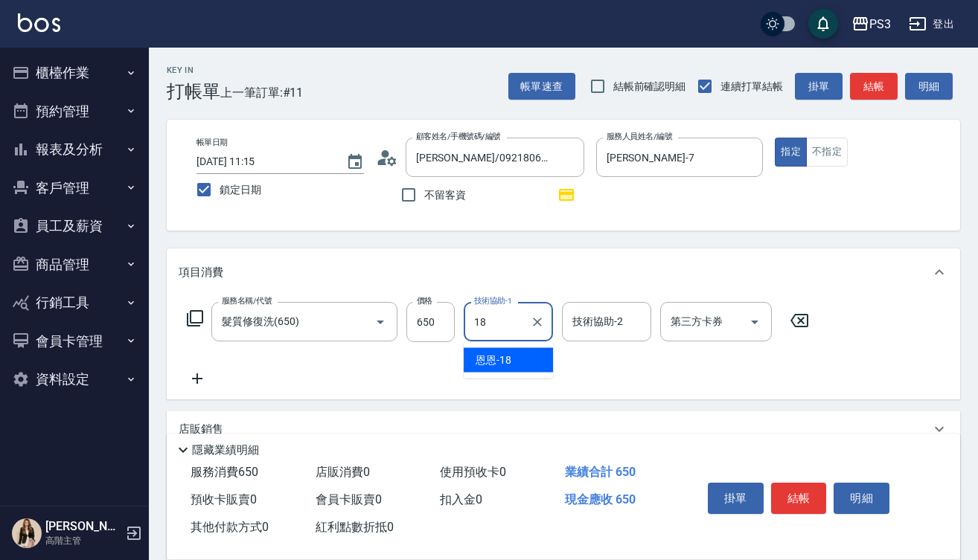
click at [496, 362] on span "恩恩 -18" at bounding box center [493, 361] width 36 height 16
type input "恩恩-18"
click at [199, 371] on icon at bounding box center [197, 379] width 37 height 18
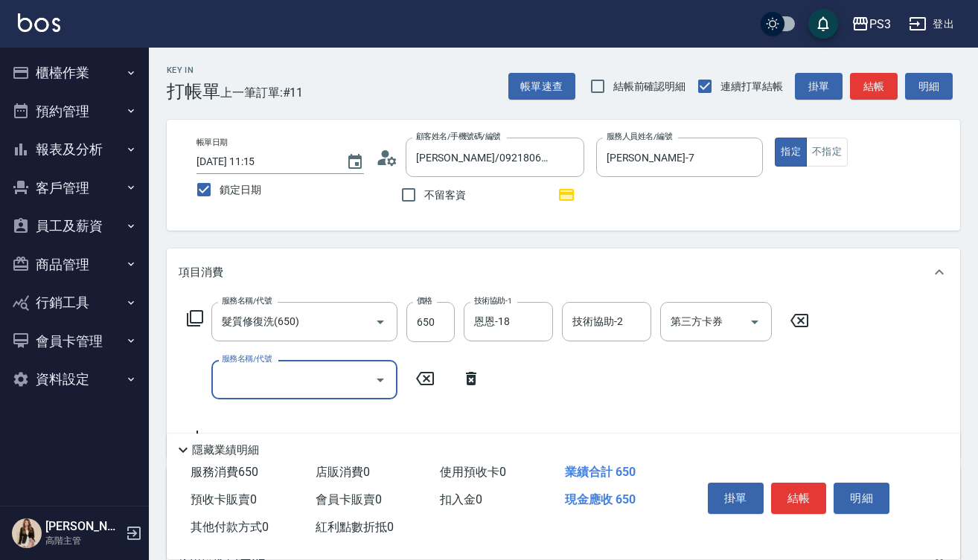
click at [257, 379] on input "服務名稱/代號" at bounding box center [293, 380] width 150 height 26
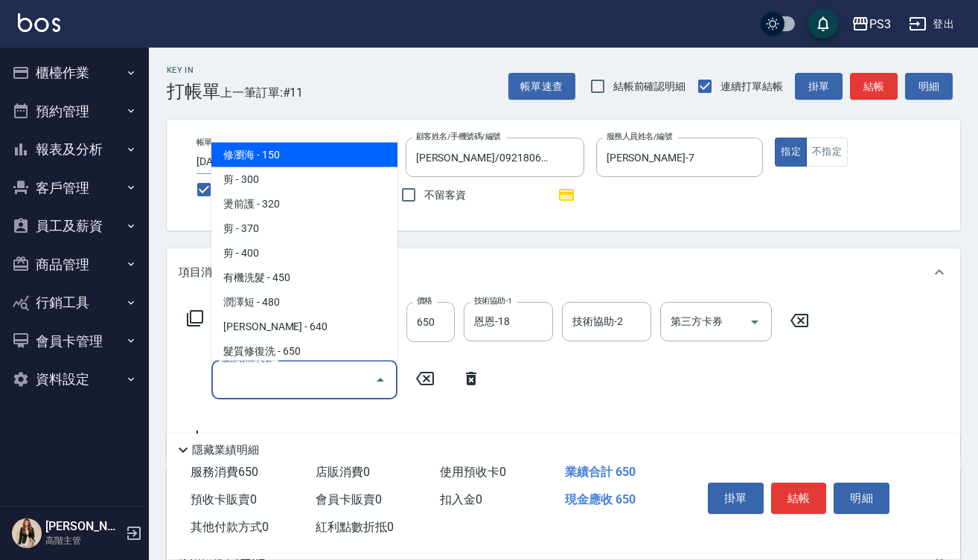
click at [324, 153] on span "修瀏海 - 150" at bounding box center [304, 154] width 186 height 25
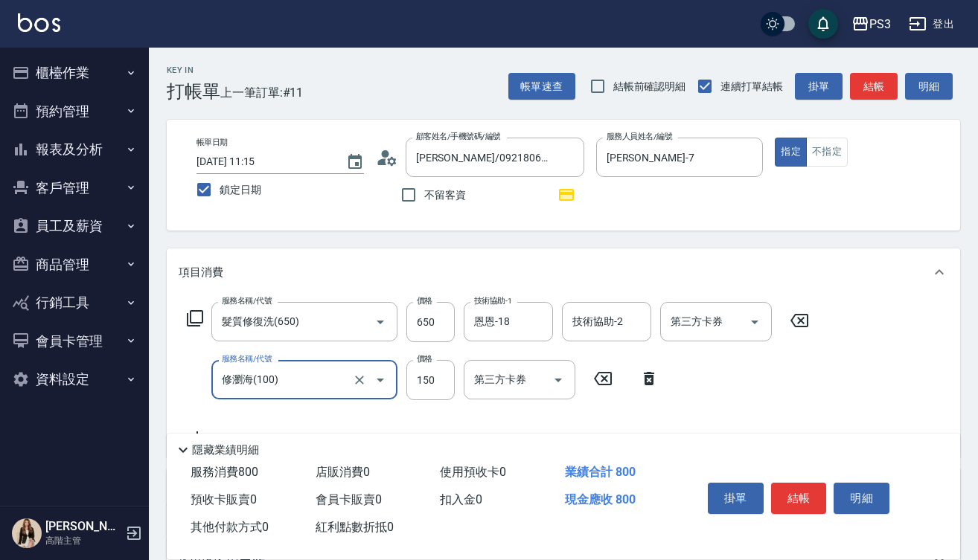
type input "修瀏海(100)"
click at [786, 490] on button "結帳" at bounding box center [799, 498] width 56 height 31
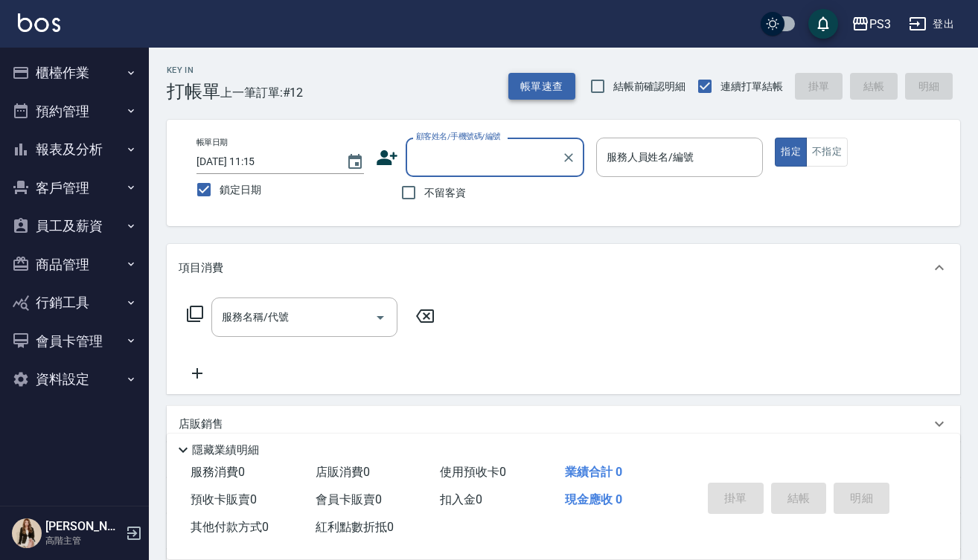
click at [541, 92] on button "帳單速查" at bounding box center [541, 87] width 67 height 28
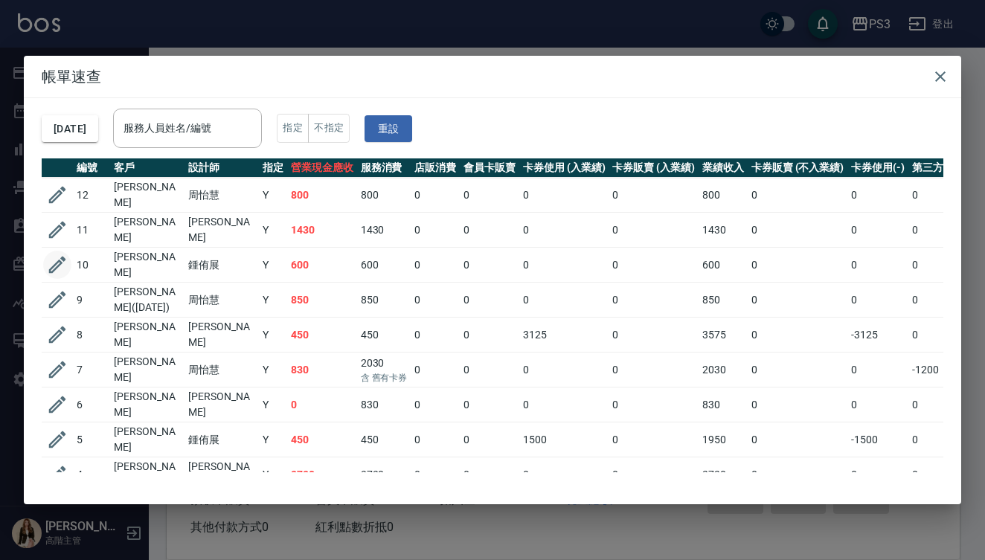
click at [60, 268] on icon "button" at bounding box center [57, 265] width 22 height 22
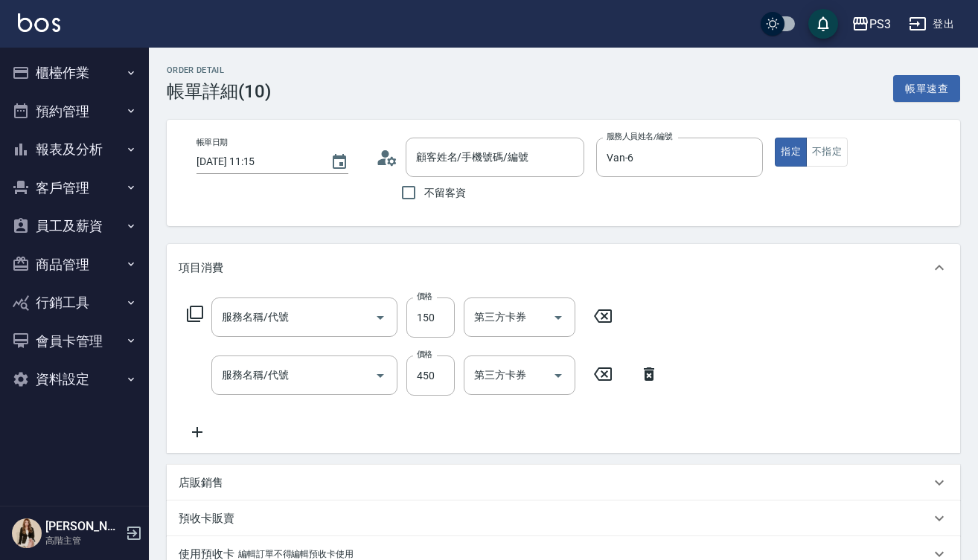
type input "[DATE] 11:15"
type input "Van-6"
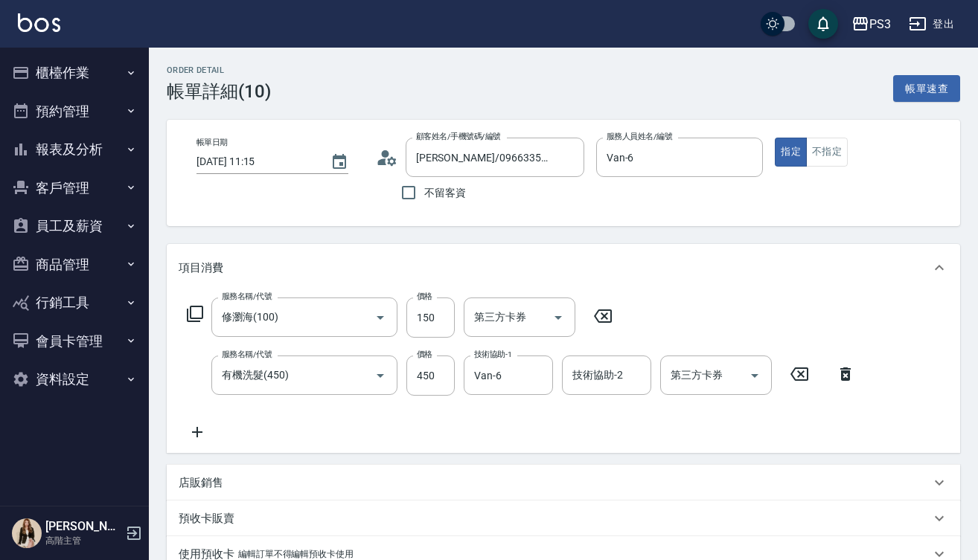
type input "高嘉秦/0966335375/null"
type input "修瀏海(100)"
type input "有機洗髮(450)"
click at [847, 149] on button "不指定" at bounding box center [827, 152] width 42 height 29
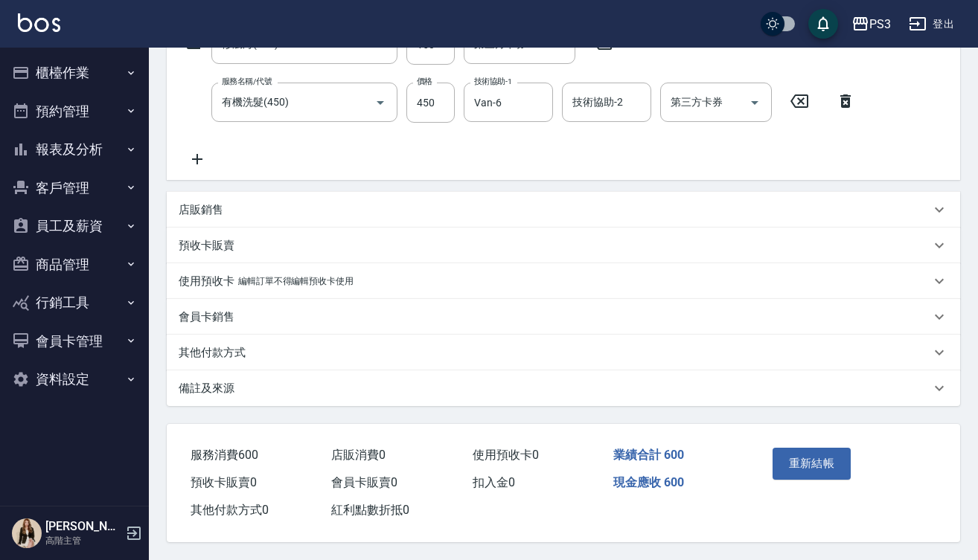
scroll to position [280, 0]
click at [834, 457] on button "重新結帳" at bounding box center [811, 463] width 79 height 31
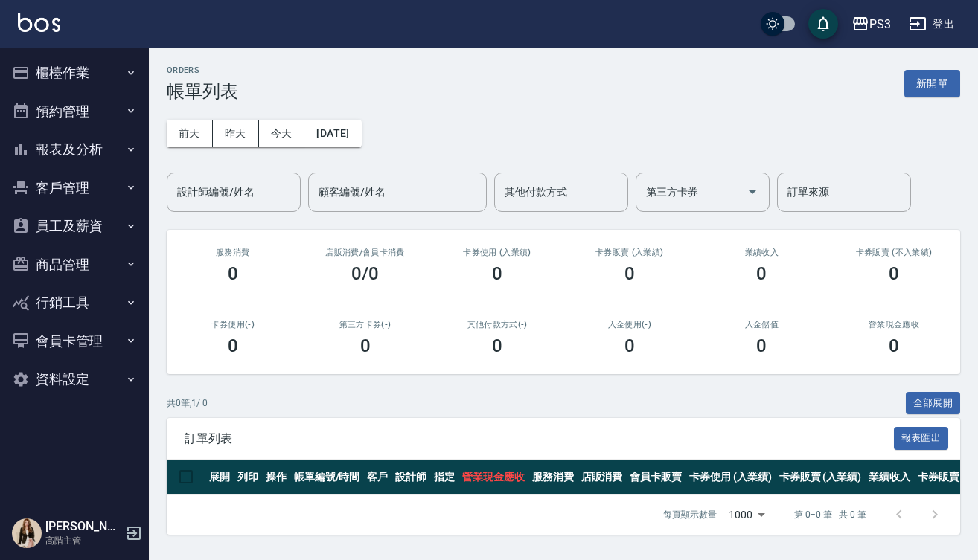
click at [110, 78] on button "櫃檯作業" at bounding box center [74, 73] width 137 height 39
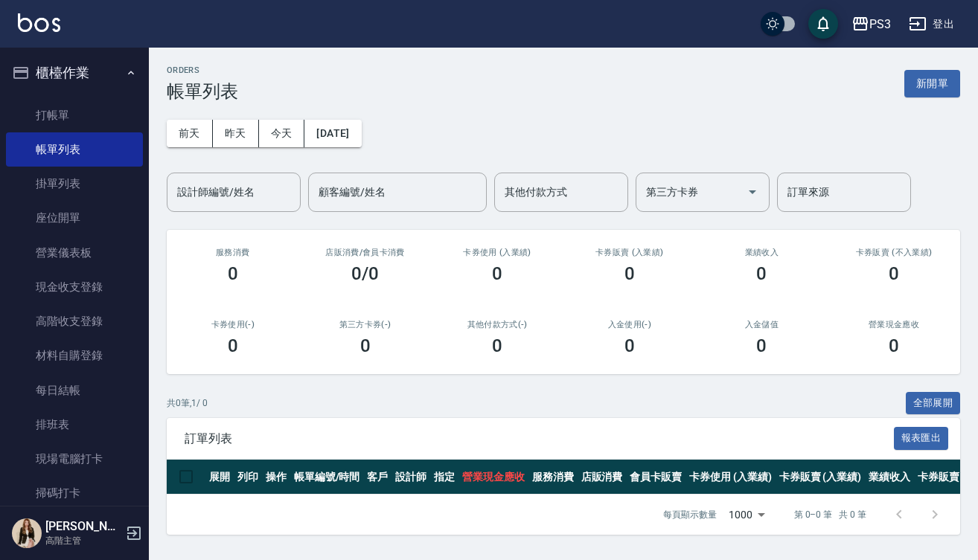
click at [247, 147] on div "前天 昨天 今天 2025/09/16 設計師編號/姓名 設計師編號/姓名 顧客編號/姓名 顧客編號/姓名 其他付款方式 其他付款方式 第三方卡券 第三方卡券…" at bounding box center [563, 157] width 793 height 110
click at [246, 129] on button "昨天" at bounding box center [236, 134] width 46 height 28
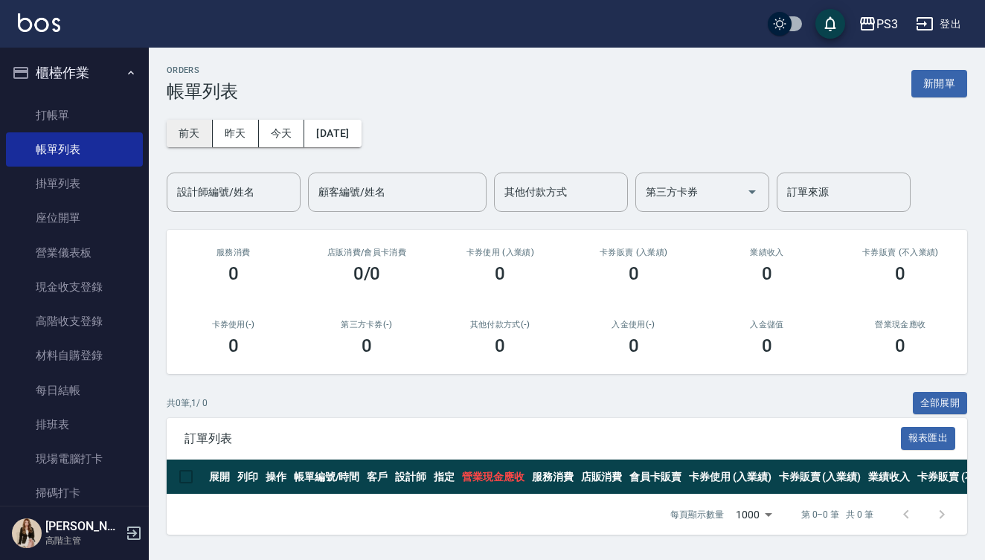
click at [193, 132] on button "前天" at bounding box center [190, 134] width 46 height 28
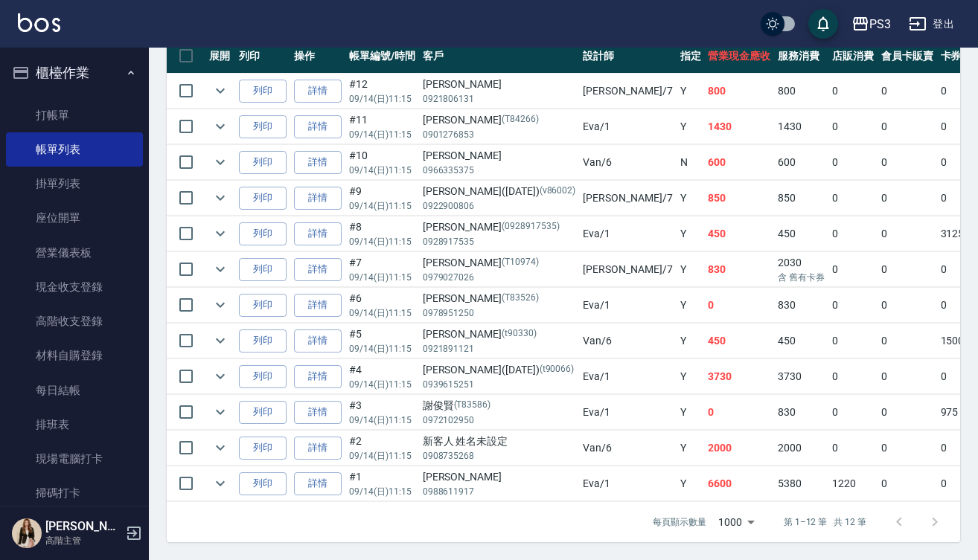
scroll to position [432, 0]
